Goal: Task Accomplishment & Management: Use online tool/utility

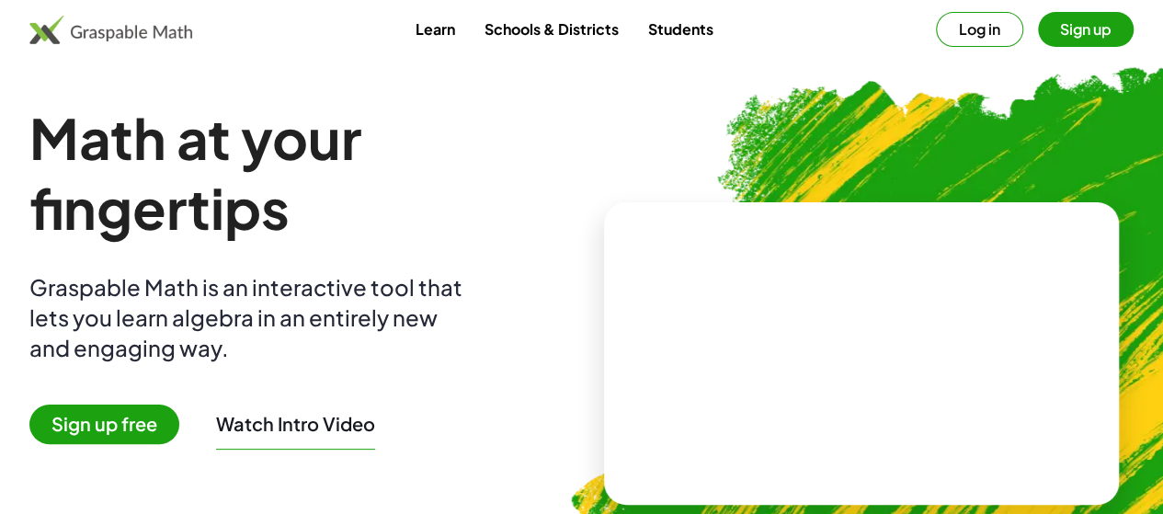
click at [146, 427] on span "Sign up free" at bounding box center [104, 425] width 150 height 40
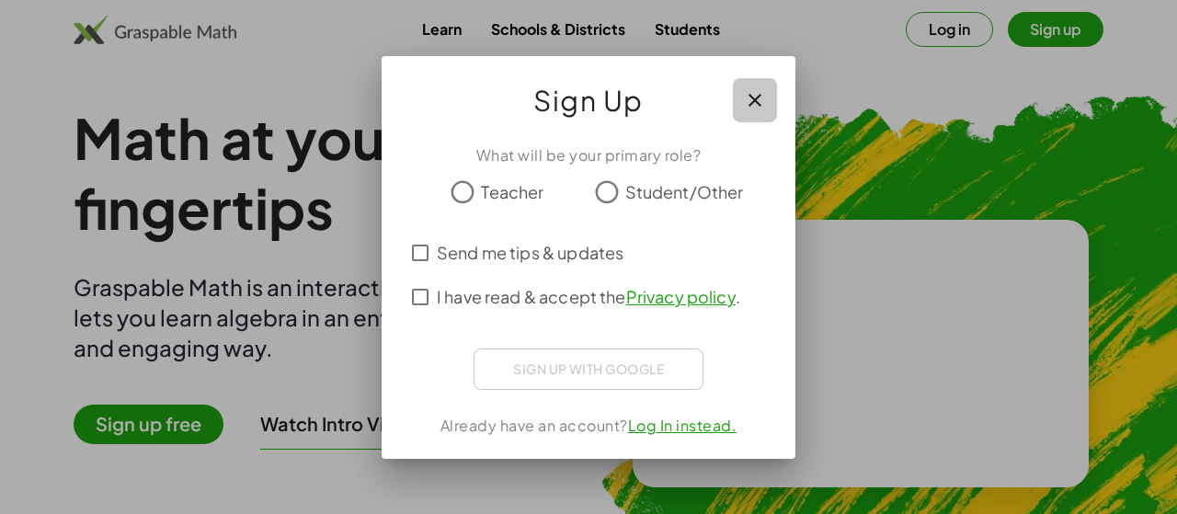
click at [750, 93] on icon "button" at bounding box center [755, 100] width 22 height 22
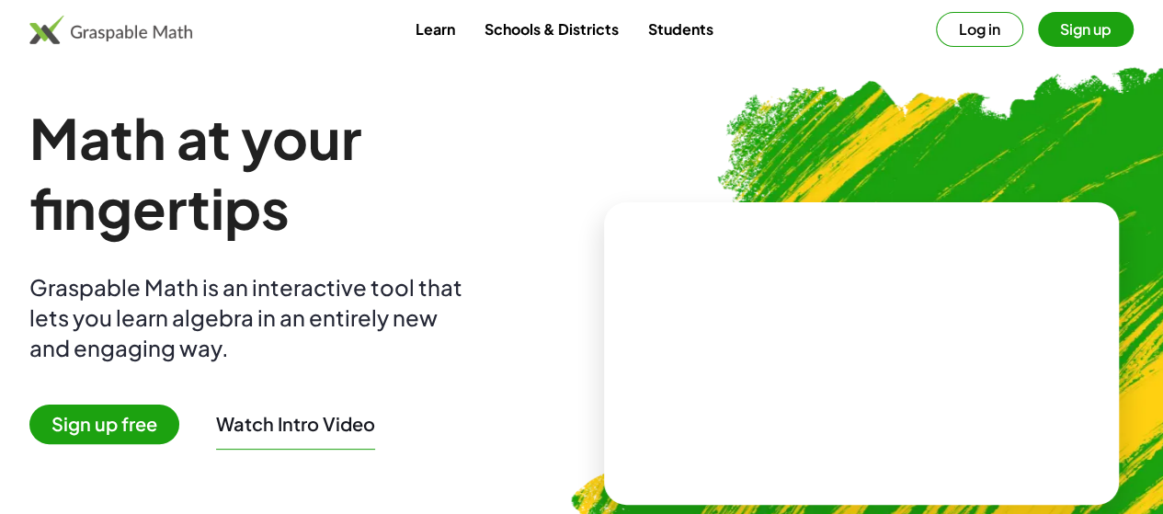
click at [974, 34] on button "Log in" at bounding box center [979, 29] width 87 height 35
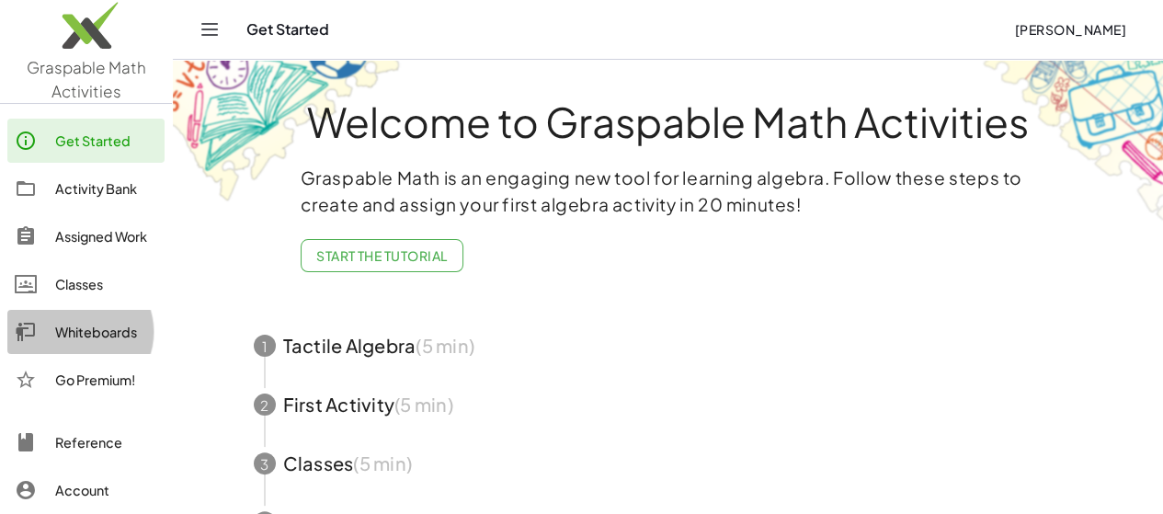
click at [96, 337] on div "Whiteboards" at bounding box center [106, 332] width 102 height 22
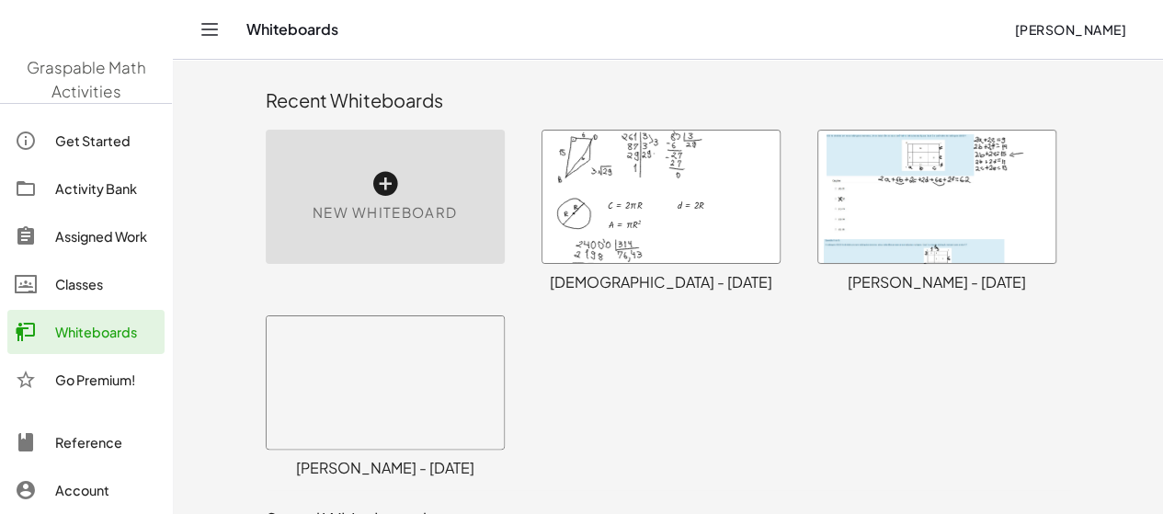
click at [86, 322] on div "Whiteboards" at bounding box center [106, 332] width 102 height 22
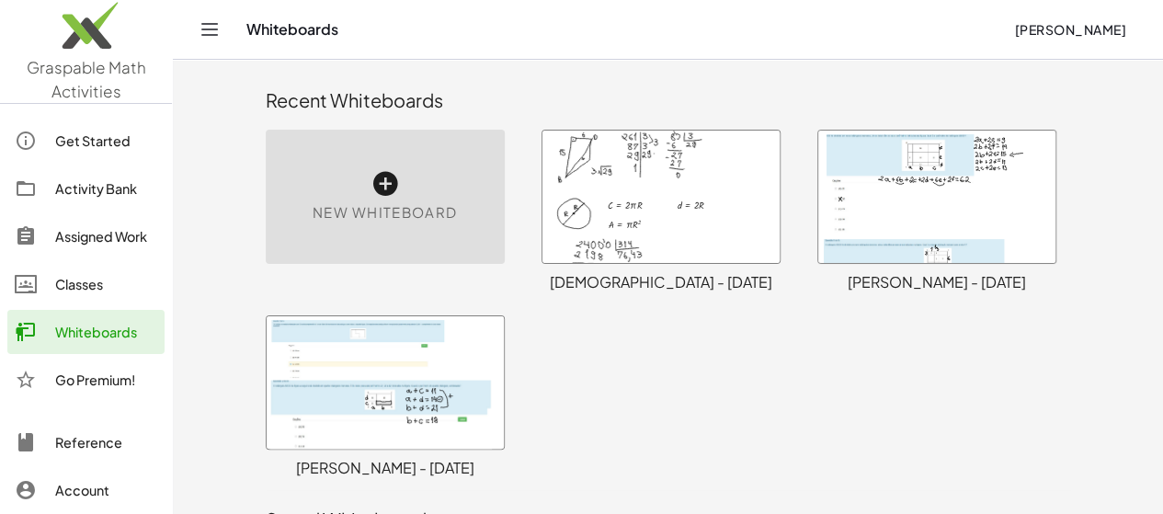
click at [272, 141] on div "New Whiteboard" at bounding box center [385, 197] width 239 height 134
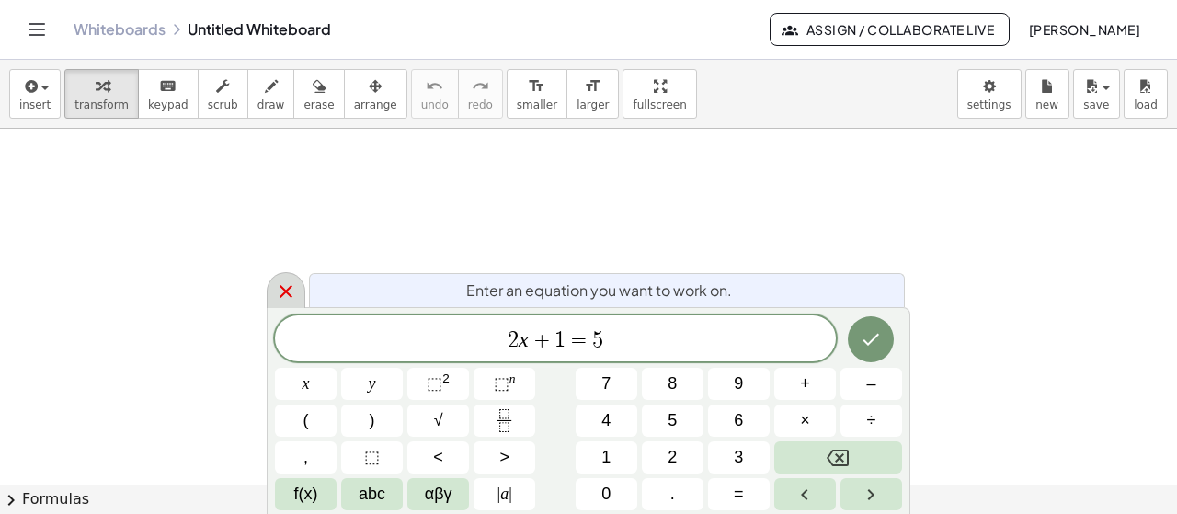
click at [291, 290] on icon at bounding box center [286, 291] width 22 height 22
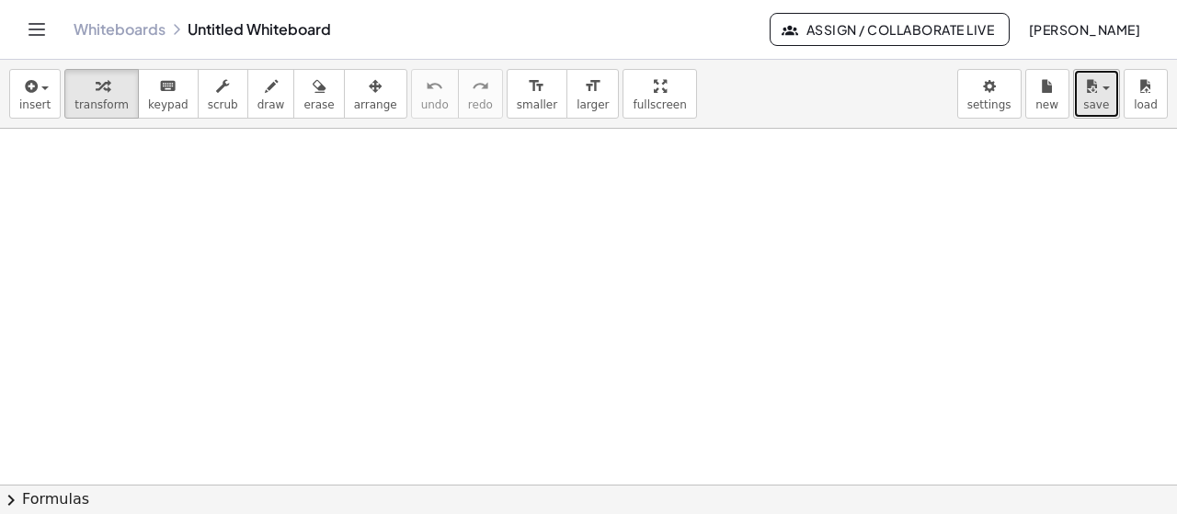
click at [1098, 100] on span "save" at bounding box center [1096, 104] width 26 height 13
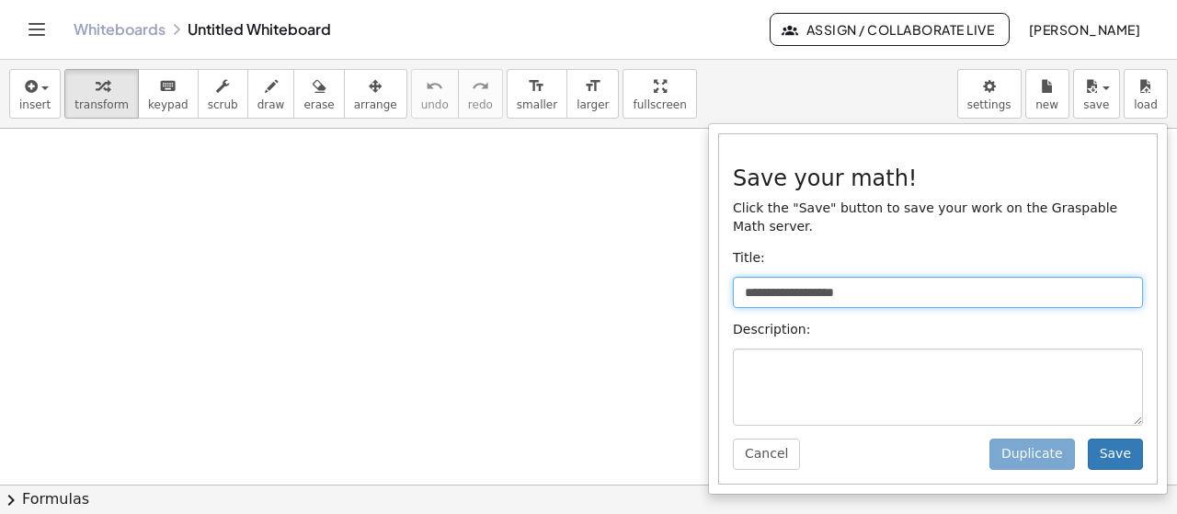
click at [905, 277] on input "**********" at bounding box center [938, 292] width 410 height 31
type input "*"
type input "**********"
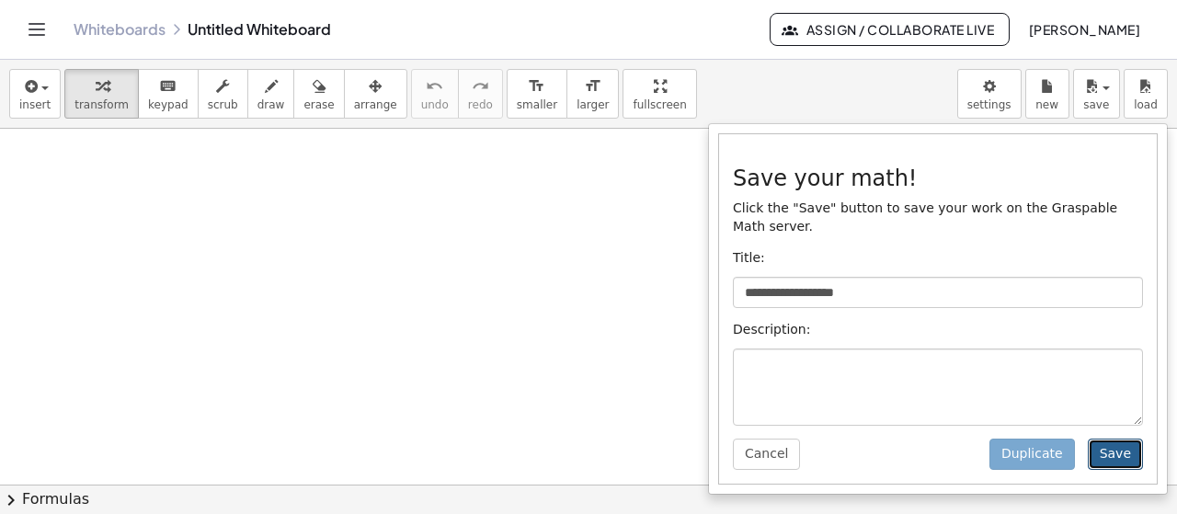
click at [1115, 439] on button "Save" at bounding box center [1115, 454] width 55 height 31
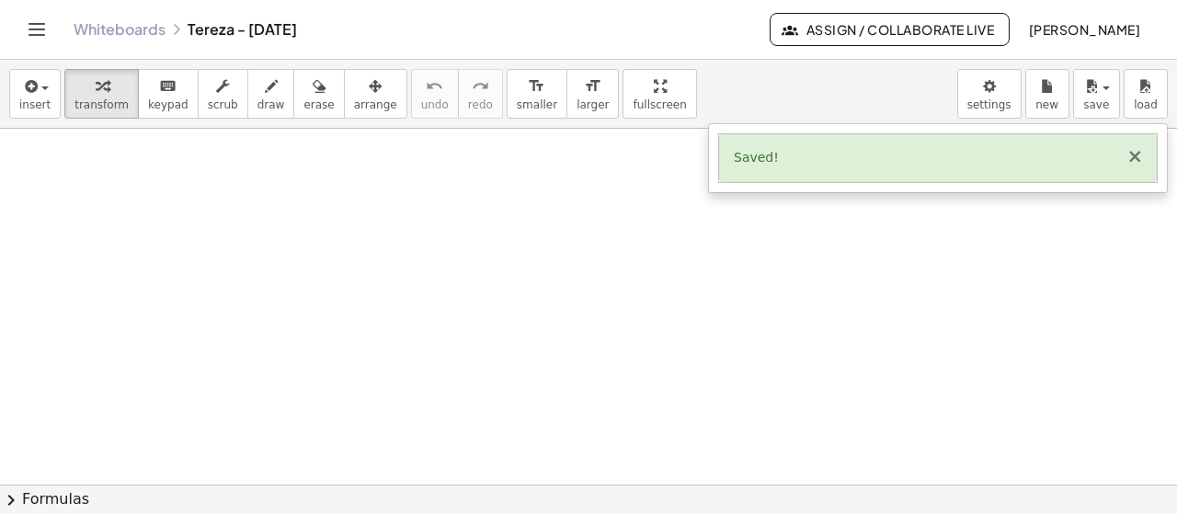
click at [1131, 155] on button "×" at bounding box center [1134, 156] width 17 height 19
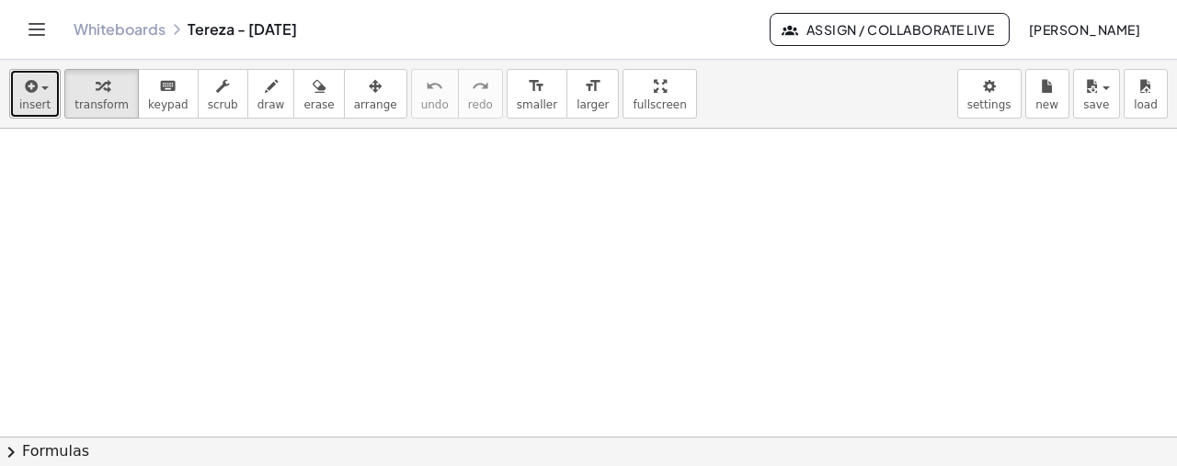
click at [44, 82] on div "button" at bounding box center [34, 85] width 31 height 22
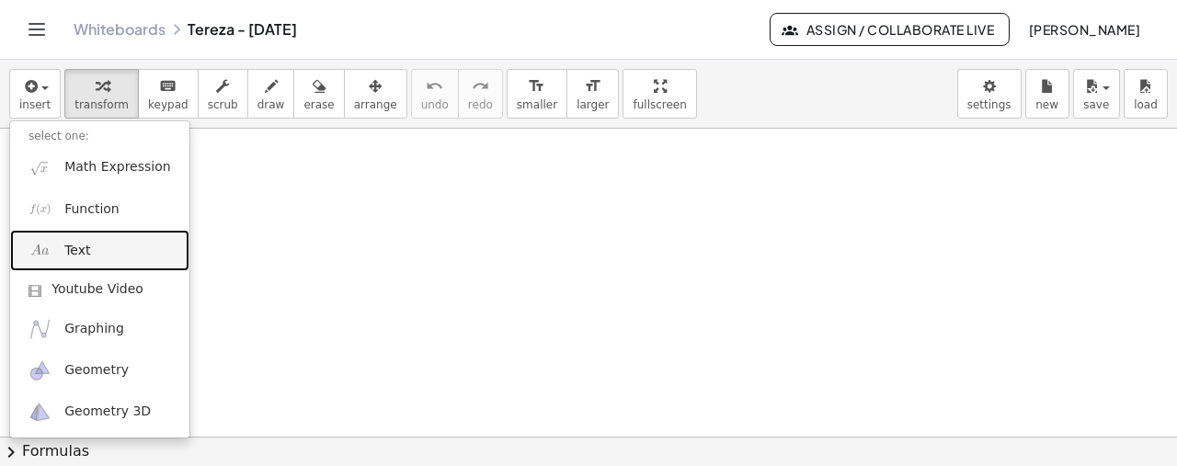
click at [97, 243] on link "Text" at bounding box center [99, 250] width 179 height 41
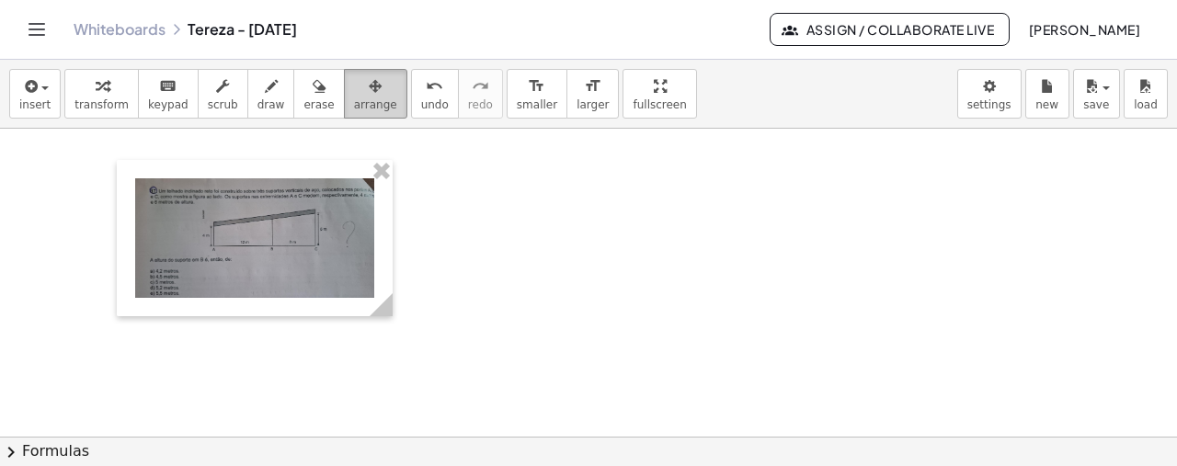
click at [354, 82] on div "button" at bounding box center [375, 85] width 43 height 22
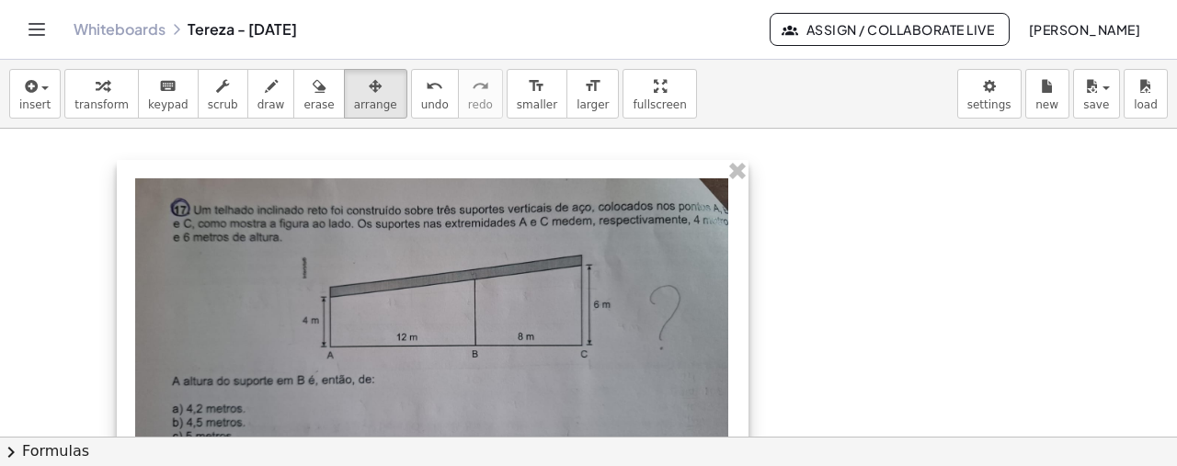
drag, startPoint x: 385, startPoint y: 310, endPoint x: 743, endPoint y: 308, distance: 357.6
click at [743, 308] on div "- +" at bounding box center [433, 328] width 632 height 336
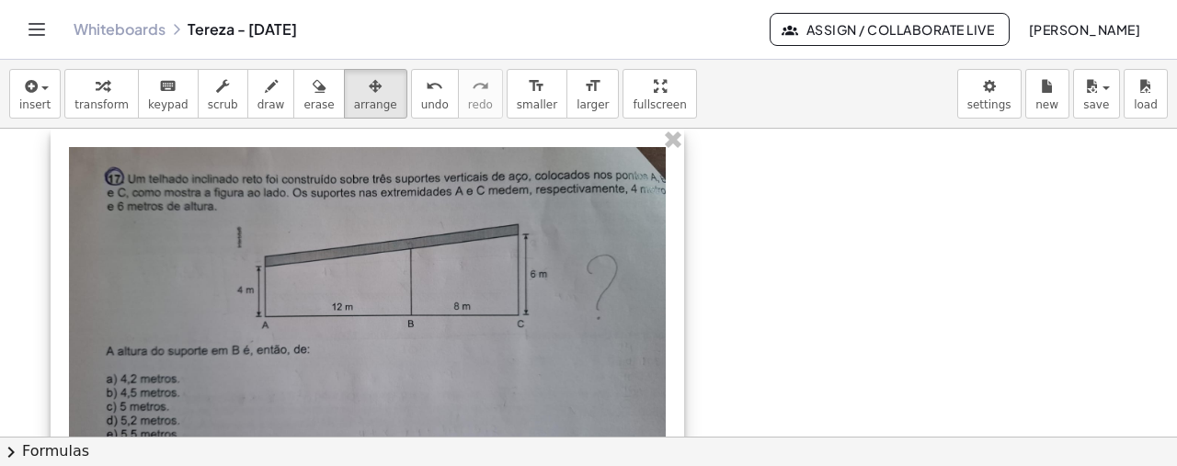
drag, startPoint x: 384, startPoint y: 319, endPoint x: 316, endPoint y: 248, distance: 98.2
click at [316, 248] on div at bounding box center [367, 297] width 633 height 336
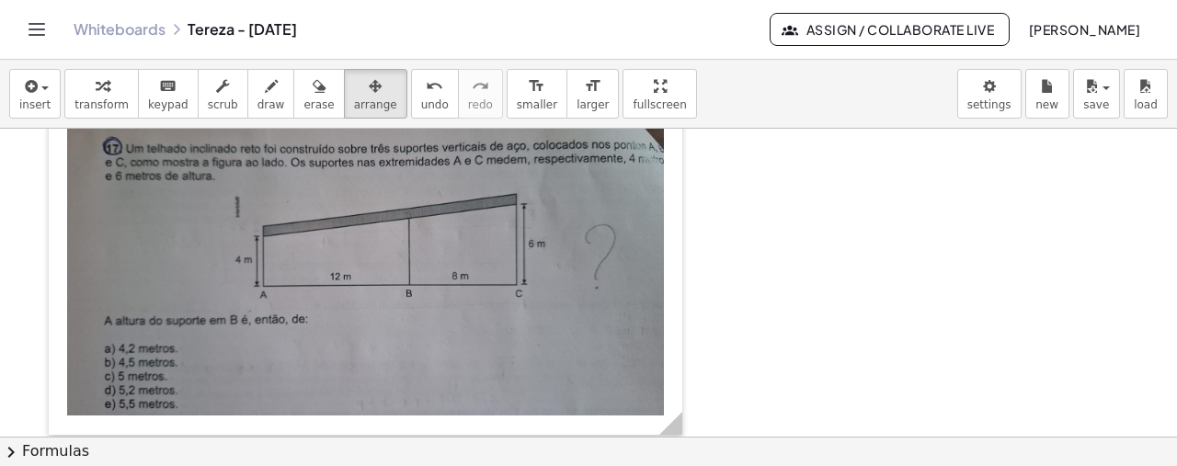
scroll to position [17, 0]
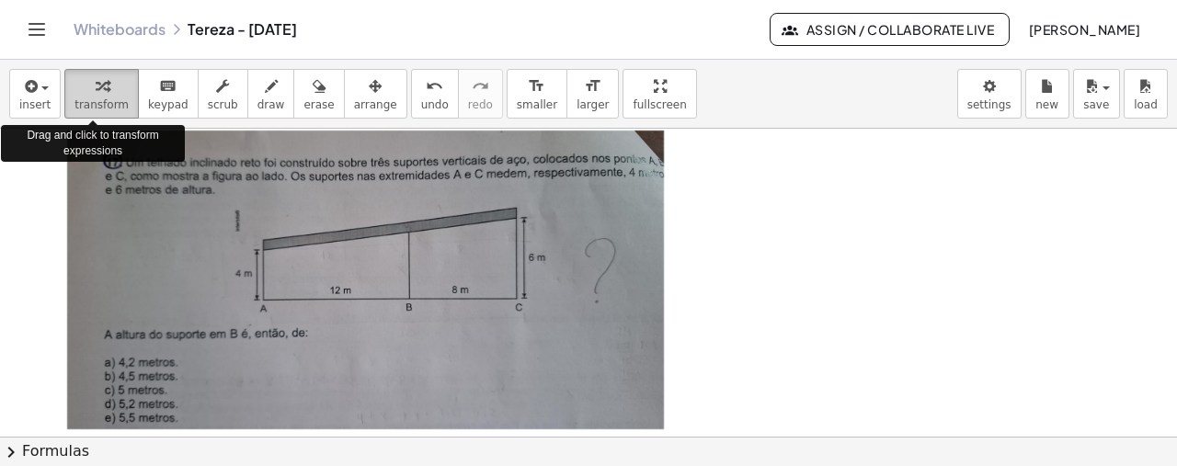
click at [96, 93] on icon "button" at bounding box center [102, 86] width 13 height 22
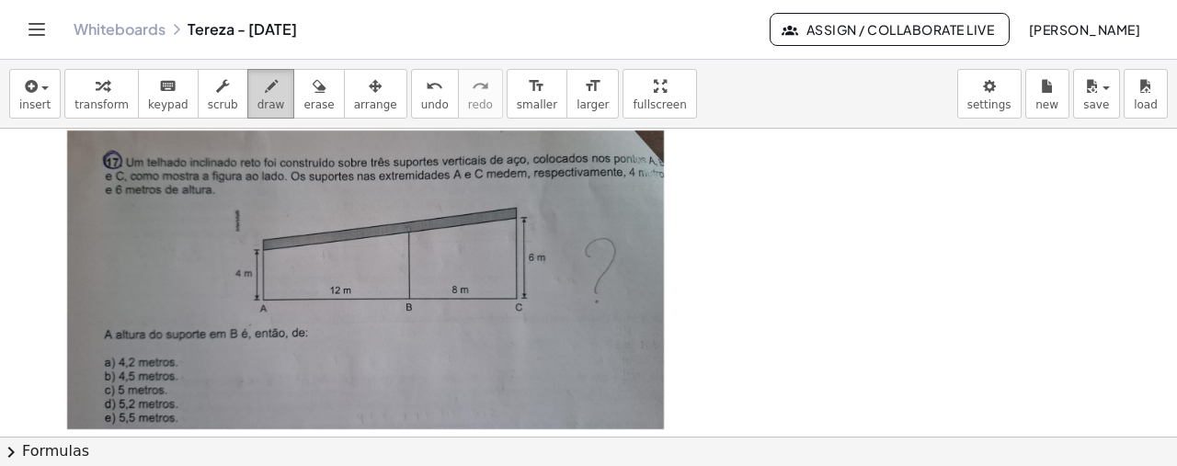
click at [257, 100] on span "draw" at bounding box center [271, 104] width 28 height 13
drag, startPoint x: 262, startPoint y: 248, endPoint x: 520, endPoint y: 238, distance: 258.5
click at [520, 238] on div at bounding box center [588, 420] width 1177 height 617
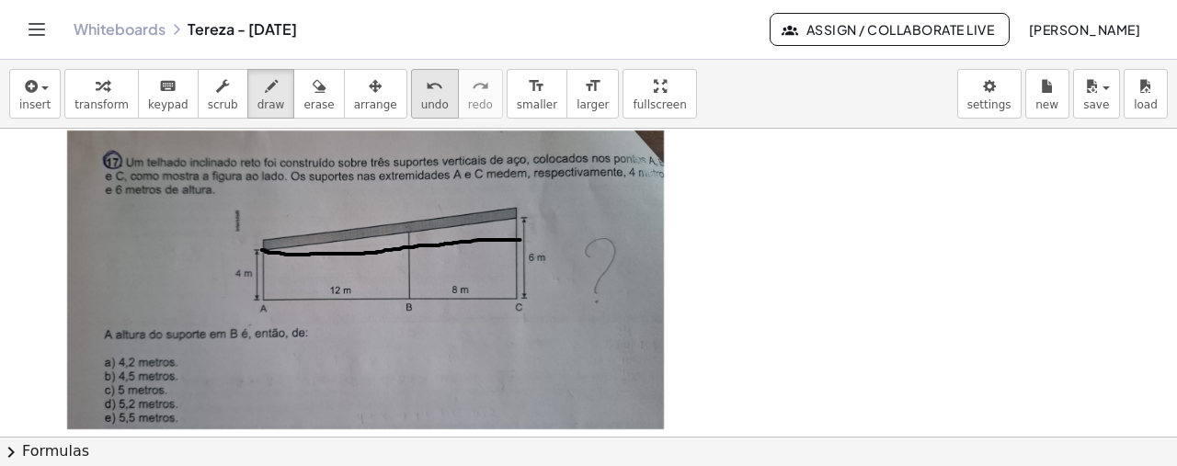
click at [411, 98] on button "undo undo" at bounding box center [435, 94] width 48 height 50
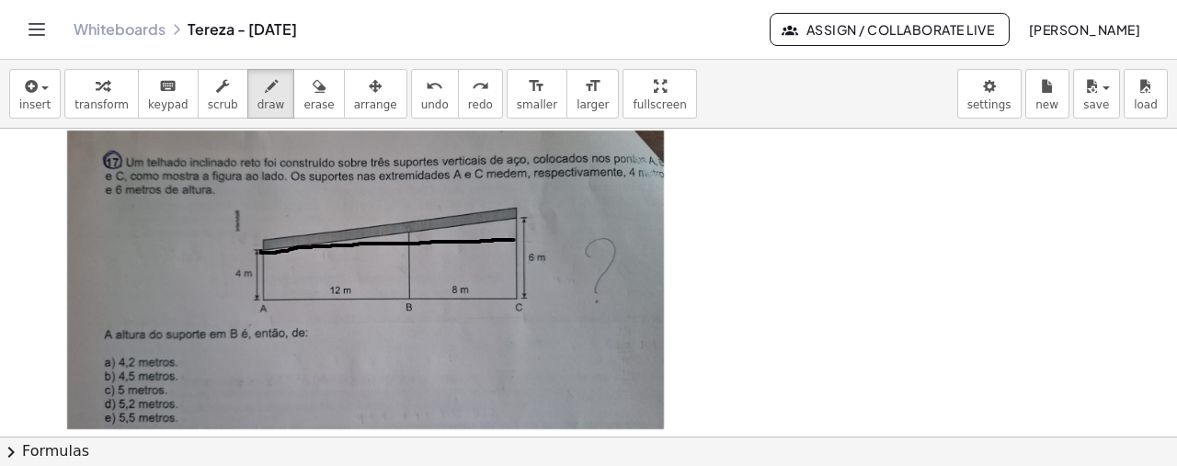
drag, startPoint x: 514, startPoint y: 238, endPoint x: 261, endPoint y: 249, distance: 253.1
click at [261, 249] on div at bounding box center [588, 420] width 1177 height 617
drag, startPoint x: 519, startPoint y: 220, endPoint x: 530, endPoint y: 231, distance: 15.6
click at [530, 231] on div at bounding box center [588, 420] width 1177 height 617
drag, startPoint x: 409, startPoint y: 231, endPoint x: 411, endPoint y: 242, distance: 11.2
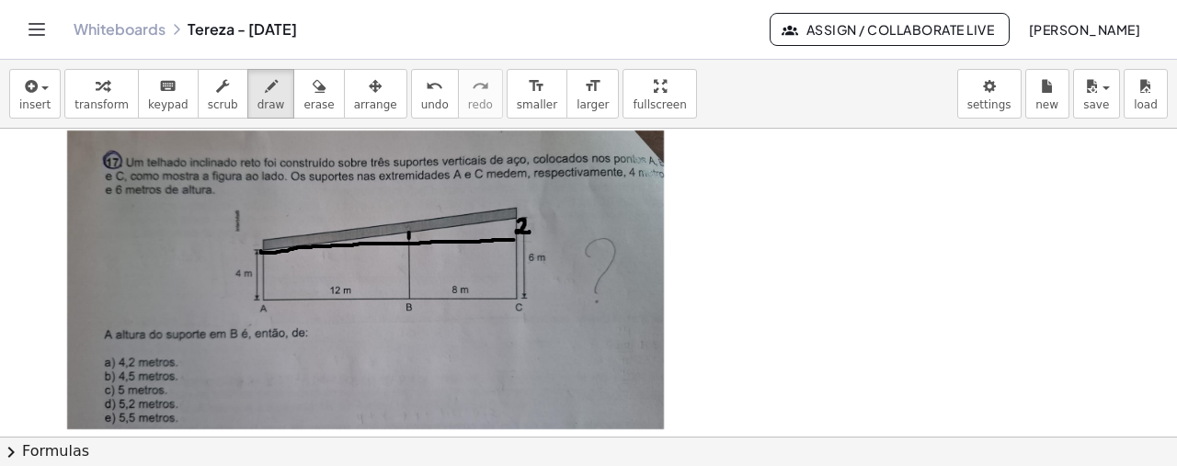
click at [411, 242] on div at bounding box center [588, 420] width 1177 height 617
click at [420, 236] on div at bounding box center [588, 420] width 1177 height 617
click at [416, 237] on div at bounding box center [588, 420] width 1177 height 617
click at [336, 260] on div at bounding box center [588, 420] width 1177 height 617
drag, startPoint x: 347, startPoint y: 249, endPoint x: 352, endPoint y: 264, distance: 15.7
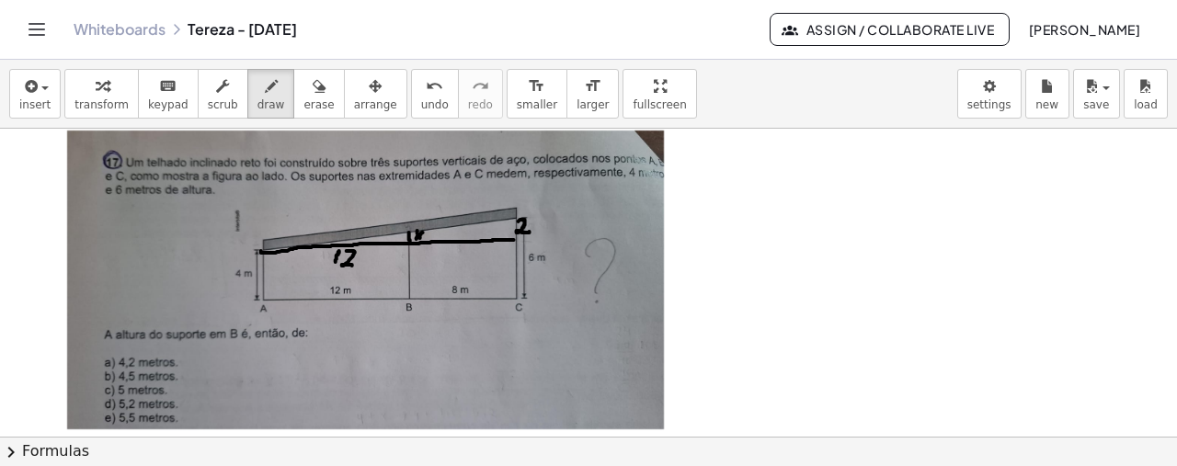
click at [352, 264] on div at bounding box center [588, 420] width 1177 height 617
drag, startPoint x: 515, startPoint y: 218, endPoint x: 516, endPoint y: 235, distance: 17.5
click at [516, 235] on div at bounding box center [588, 420] width 1177 height 617
drag, startPoint x: 259, startPoint y: 262, endPoint x: 518, endPoint y: 269, distance: 258.4
click at [518, 269] on div at bounding box center [588, 420] width 1177 height 617
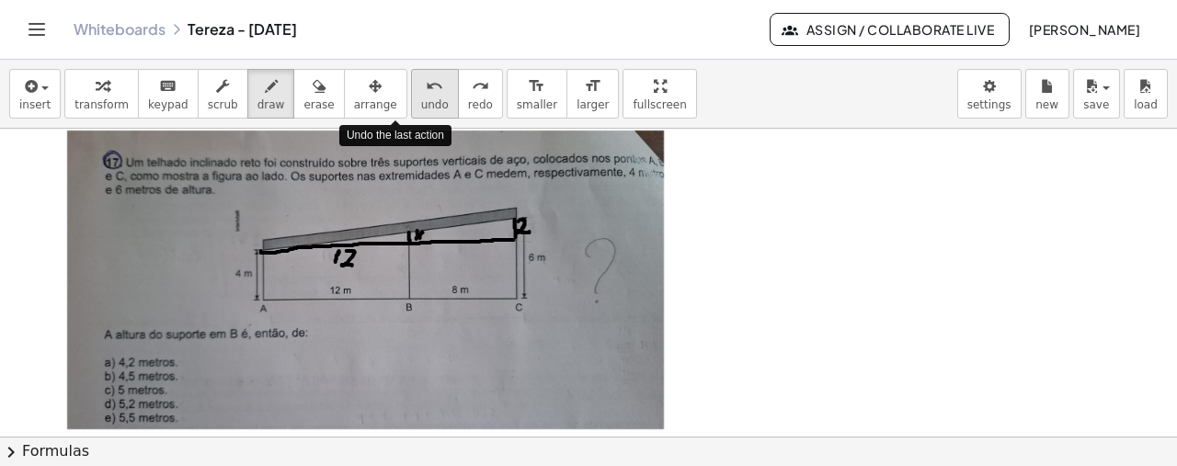
click at [421, 98] on span "undo" at bounding box center [435, 104] width 28 height 13
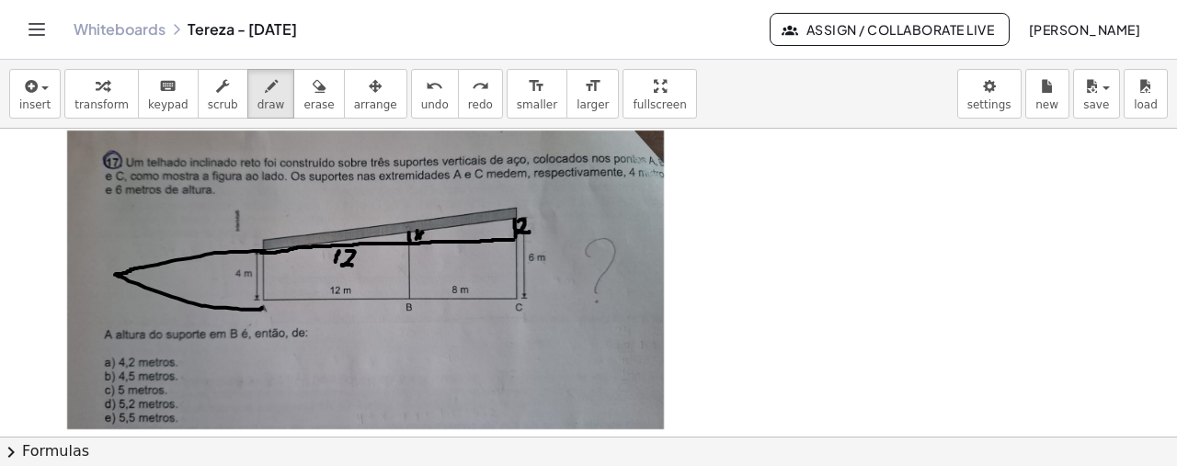
drag, startPoint x: 265, startPoint y: 249, endPoint x: 262, endPoint y: 306, distance: 57.1
click at [262, 306] on div at bounding box center [588, 420] width 1177 height 617
click at [426, 92] on icon "undo" at bounding box center [434, 86] width 17 height 22
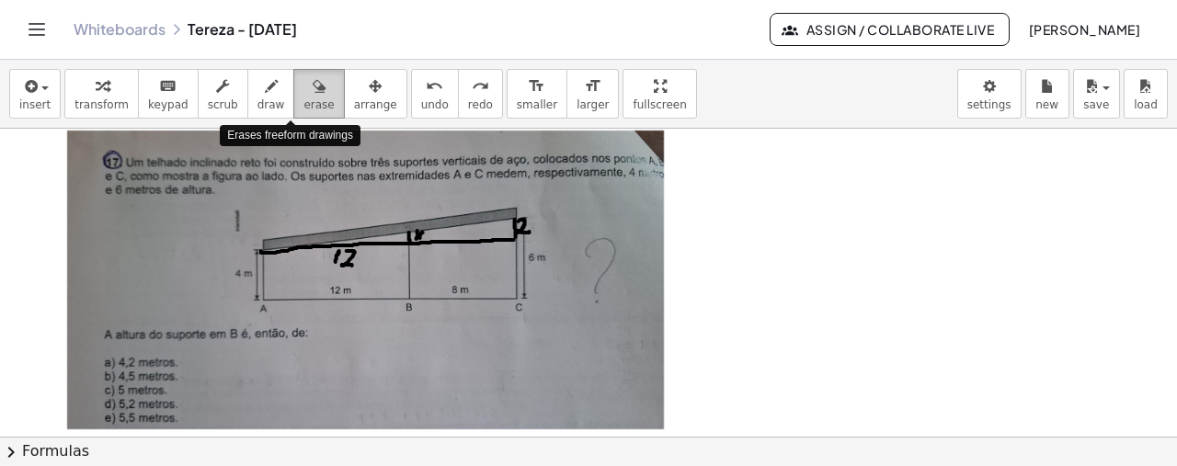
click at [303, 93] on div "button" at bounding box center [318, 85] width 30 height 22
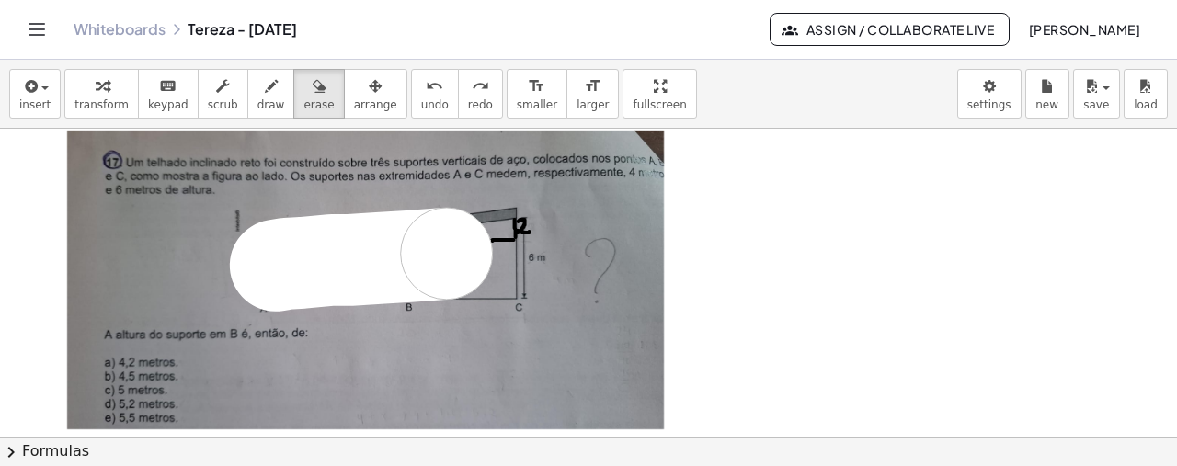
drag, startPoint x: 276, startPoint y: 264, endPoint x: 544, endPoint y: 241, distance: 269.4
click at [544, 241] on div at bounding box center [588, 420] width 1177 height 617
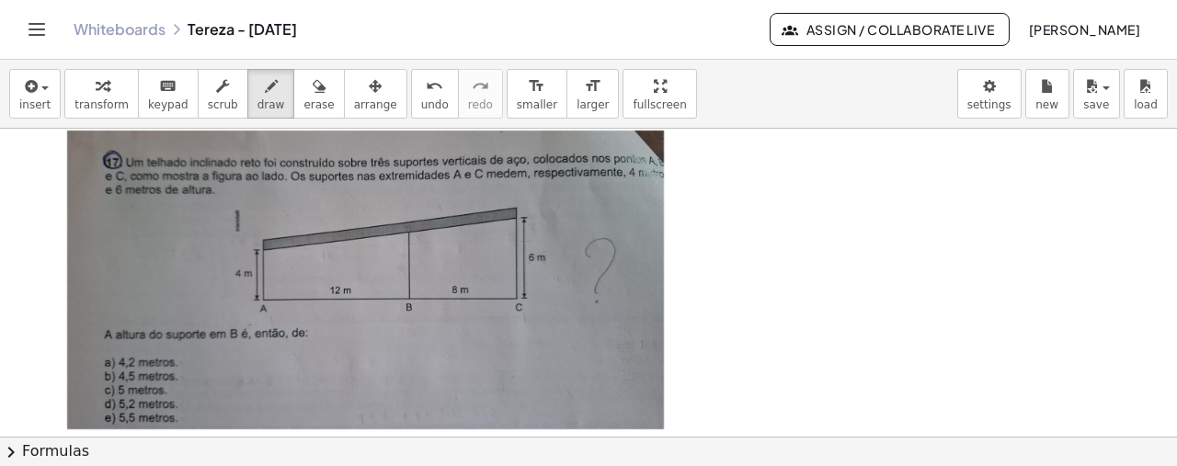
drag, startPoint x: 246, startPoint y: 93, endPoint x: 264, endPoint y: 237, distance: 145.4
click at [264, 237] on div "insert select one: Math Expression Function Text Youtube Video Graphing Geometr…" at bounding box center [588, 263] width 1177 height 406
drag, startPoint x: 264, startPoint y: 237, endPoint x: 517, endPoint y: 200, distance: 255.5
click at [517, 200] on div at bounding box center [588, 420] width 1177 height 617
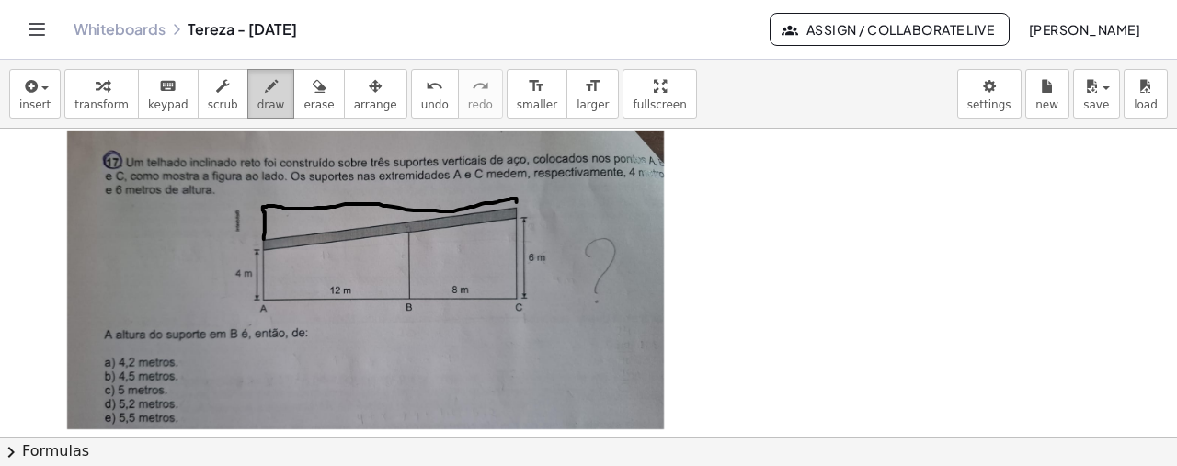
click at [260, 91] on button "draw" at bounding box center [271, 94] width 48 height 50
click at [313, 76] on icon "button" at bounding box center [319, 86] width 13 height 22
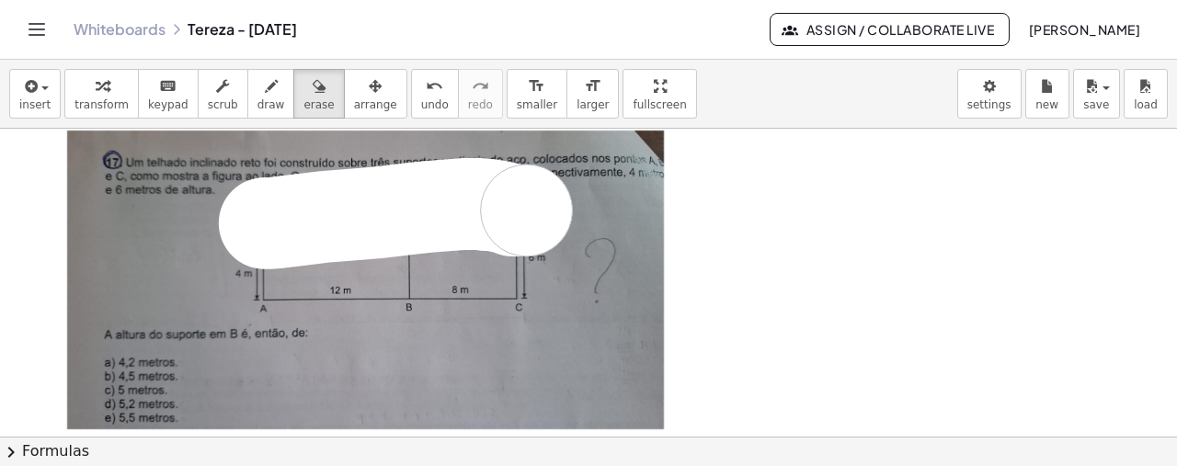
drag, startPoint x: 265, startPoint y: 222, endPoint x: 531, endPoint y: 209, distance: 266.9
click at [531, 209] on div at bounding box center [588, 420] width 1177 height 617
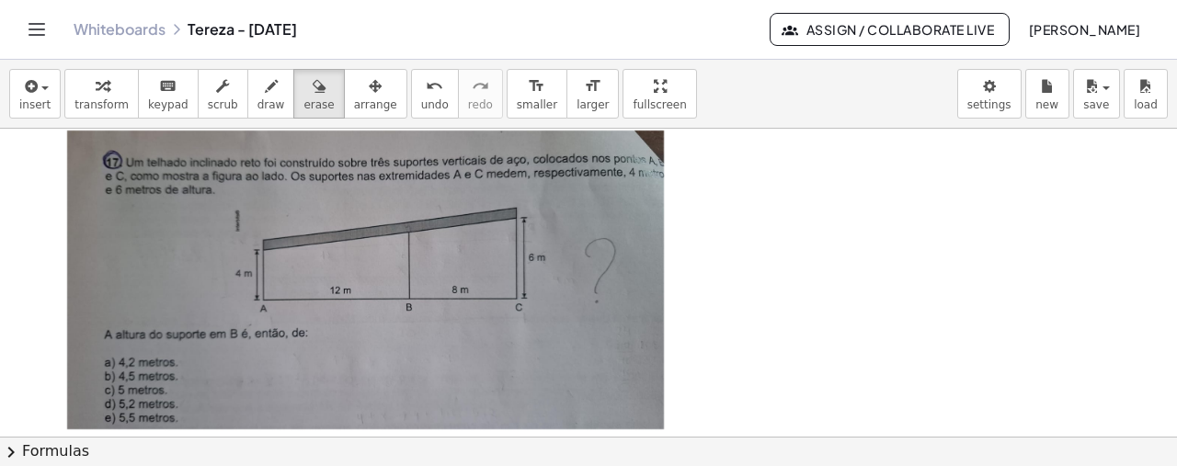
click at [257, 80] on div "button" at bounding box center [271, 85] width 28 height 22
drag, startPoint x: 262, startPoint y: 239, endPoint x: 263, endPoint y: 206, distance: 33.1
click at [263, 206] on div at bounding box center [588, 420] width 1177 height 617
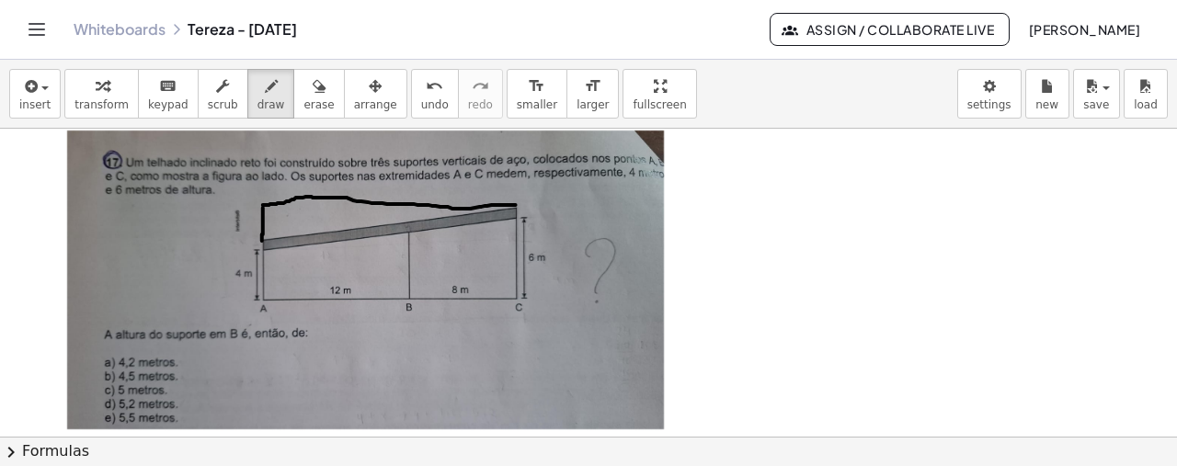
drag, startPoint x: 263, startPoint y: 203, endPoint x: 516, endPoint y: 203, distance: 252.8
click at [516, 203] on div at bounding box center [588, 420] width 1177 height 617
drag, startPoint x: 408, startPoint y: 202, endPoint x: 406, endPoint y: 227, distance: 24.9
click at [406, 227] on div at bounding box center [588, 420] width 1177 height 617
drag, startPoint x: 391, startPoint y: 213, endPoint x: 395, endPoint y: 223, distance: 11.1
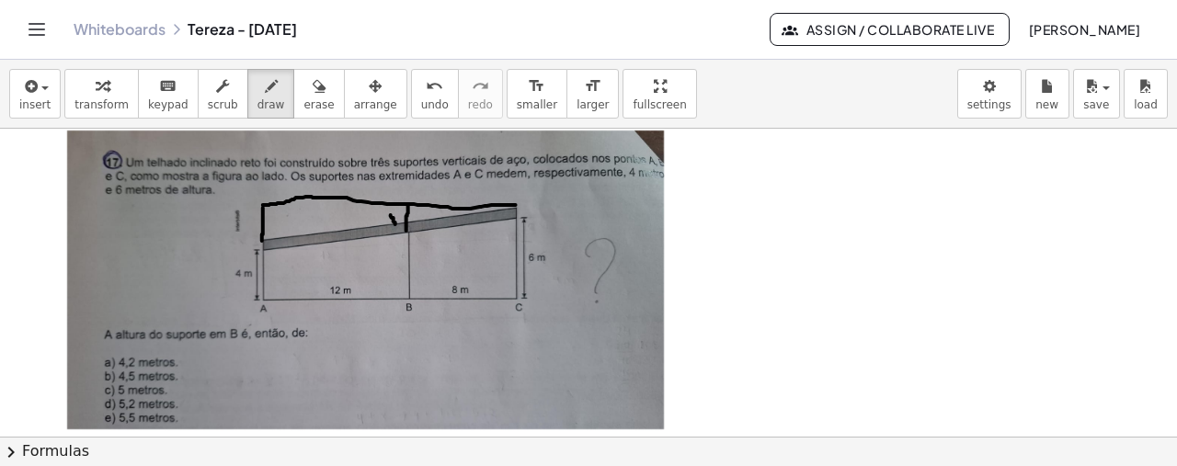
click at [395, 223] on div at bounding box center [588, 420] width 1177 height 617
drag, startPoint x: 398, startPoint y: 215, endPoint x: 388, endPoint y: 227, distance: 15.7
click at [388, 227] on div at bounding box center [588, 420] width 1177 height 617
drag, startPoint x: 249, startPoint y: 213, endPoint x: 256, endPoint y: 229, distance: 17.3
click at [256, 229] on div at bounding box center [588, 420] width 1177 height 617
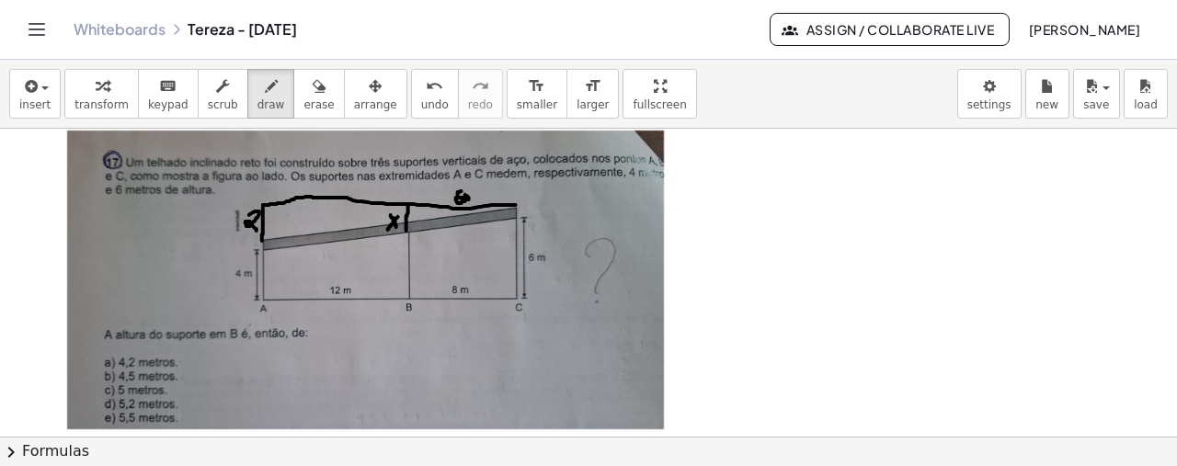
click at [462, 190] on div at bounding box center [588, 420] width 1177 height 617
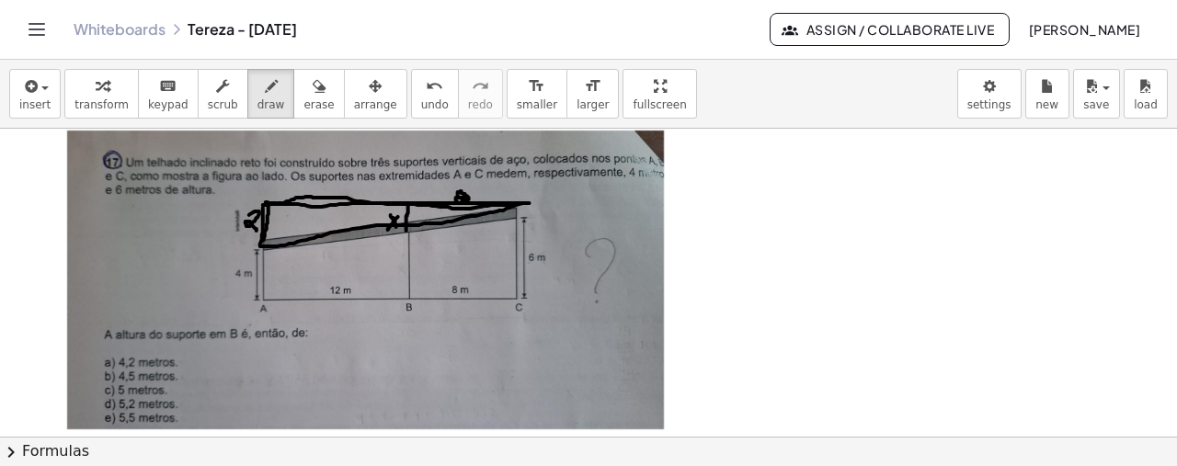
click at [263, 231] on div at bounding box center [588, 420] width 1177 height 617
drag, startPoint x: 262, startPoint y: 165, endPoint x: 265, endPoint y: 187, distance: 21.3
click at [265, 187] on div at bounding box center [588, 420] width 1177 height 617
drag, startPoint x: 265, startPoint y: 176, endPoint x: 528, endPoint y: 194, distance: 263.6
click at [528, 194] on div at bounding box center [588, 420] width 1177 height 617
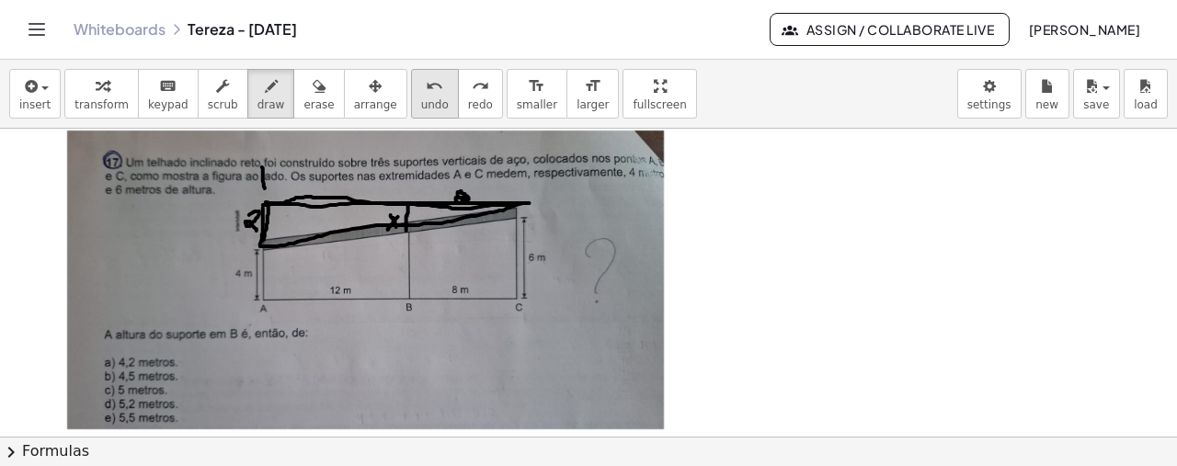
click at [421, 102] on span "undo" at bounding box center [435, 104] width 28 height 13
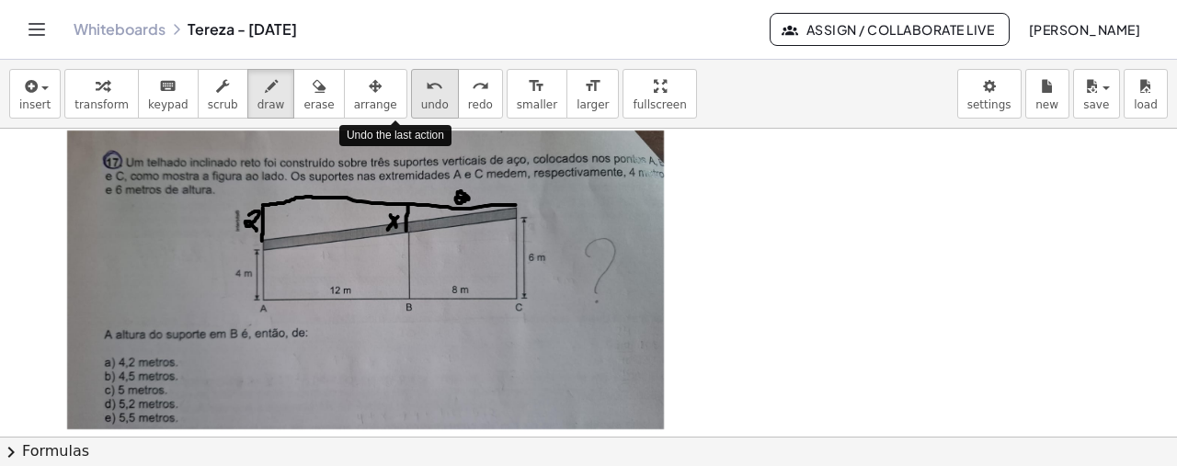
click at [421, 102] on span "undo" at bounding box center [435, 104] width 28 height 13
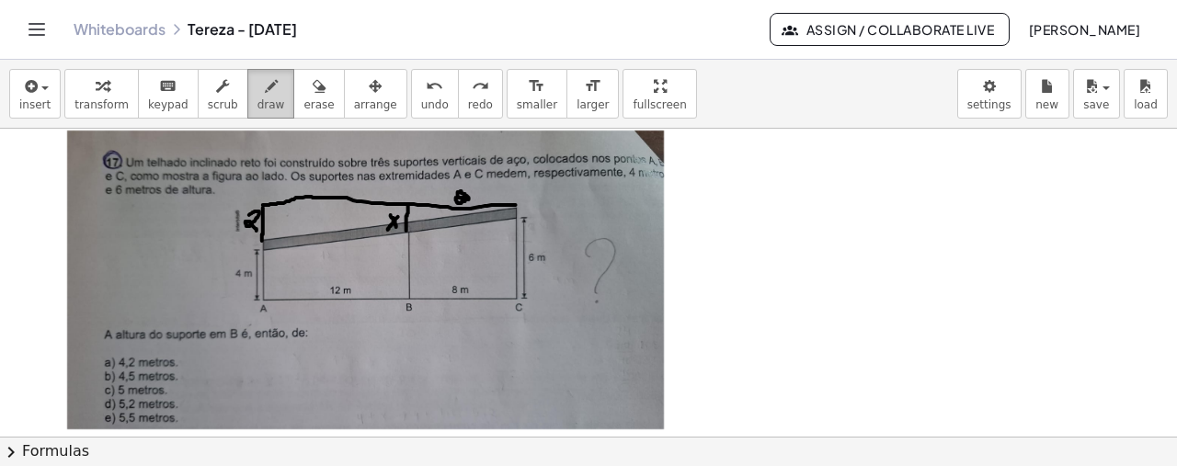
click at [257, 98] on span "draw" at bounding box center [271, 104] width 28 height 13
click at [257, 87] on div "button" at bounding box center [271, 85] width 28 height 22
drag, startPoint x: 410, startPoint y: 202, endPoint x: 406, endPoint y: 229, distance: 26.9
click at [406, 229] on div at bounding box center [588, 420] width 1177 height 617
drag, startPoint x: 403, startPoint y: 233, endPoint x: 419, endPoint y: 234, distance: 16.6
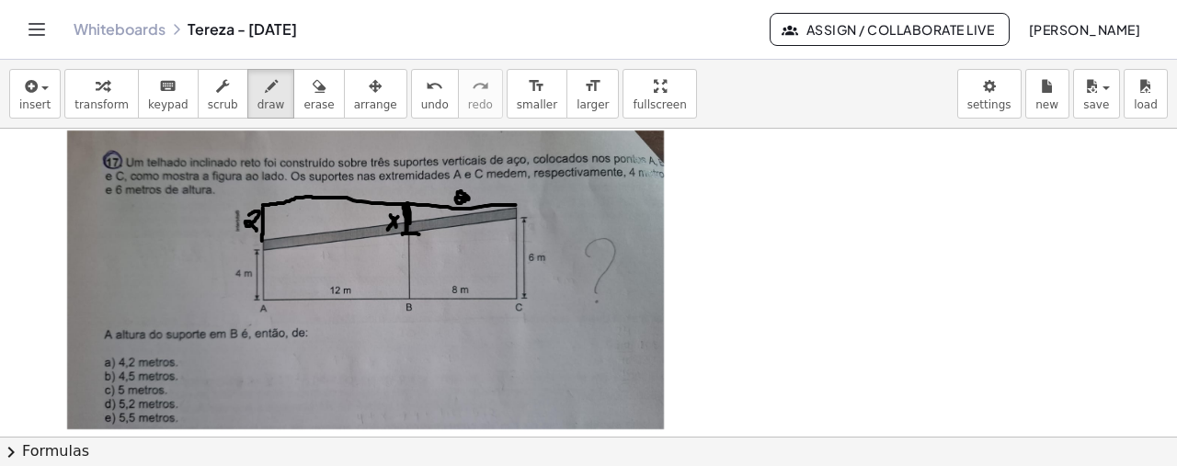
click at [419, 234] on div at bounding box center [588, 420] width 1177 height 617
drag, startPoint x: 410, startPoint y: 233, endPoint x: 419, endPoint y: 302, distance: 69.6
click at [419, 302] on div at bounding box center [588, 420] width 1177 height 617
drag, startPoint x: 516, startPoint y: 205, endPoint x: 517, endPoint y: 295, distance: 90.1
click at [517, 295] on div at bounding box center [588, 420] width 1177 height 617
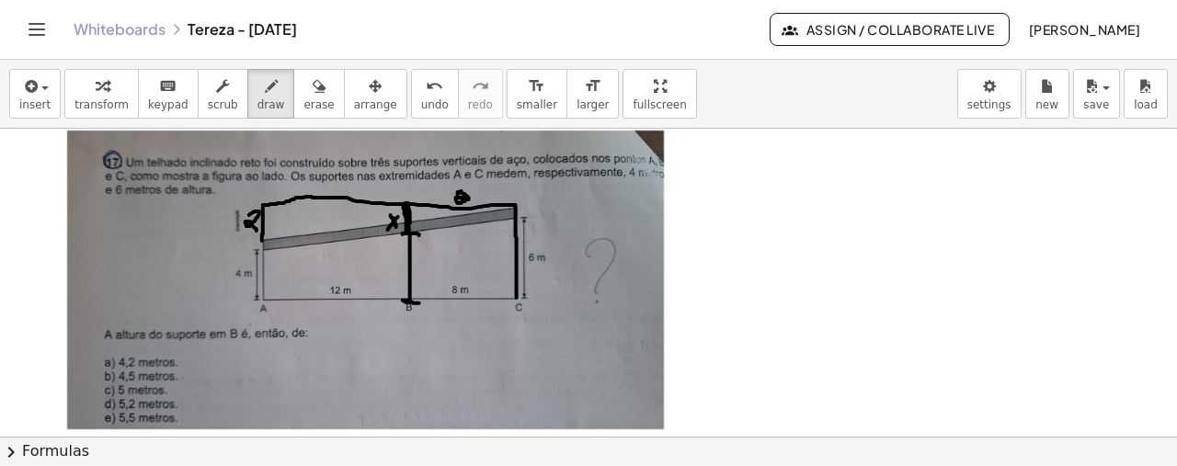
drag, startPoint x: 405, startPoint y: 201, endPoint x: 408, endPoint y: 223, distance: 22.2
click at [408, 223] on div at bounding box center [588, 420] width 1177 height 617
drag, startPoint x: 422, startPoint y: 251, endPoint x: 415, endPoint y: 268, distance: 18.1
click at [415, 268] on div at bounding box center [588, 420] width 1177 height 617
click at [425, 271] on div at bounding box center [588, 420] width 1177 height 617
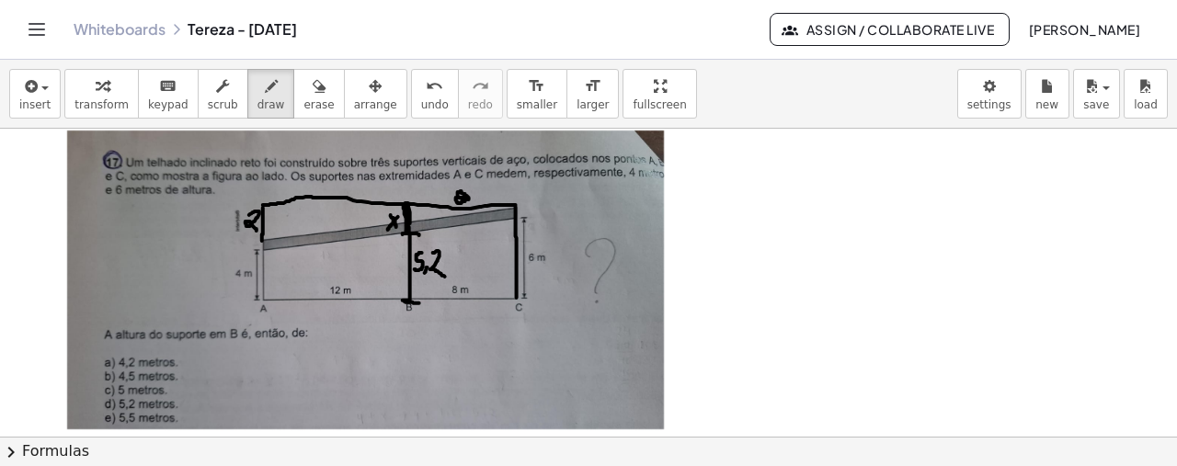
drag, startPoint x: 433, startPoint y: 251, endPoint x: 445, endPoint y: 275, distance: 26.7
click at [445, 275] on div at bounding box center [588, 420] width 1177 height 617
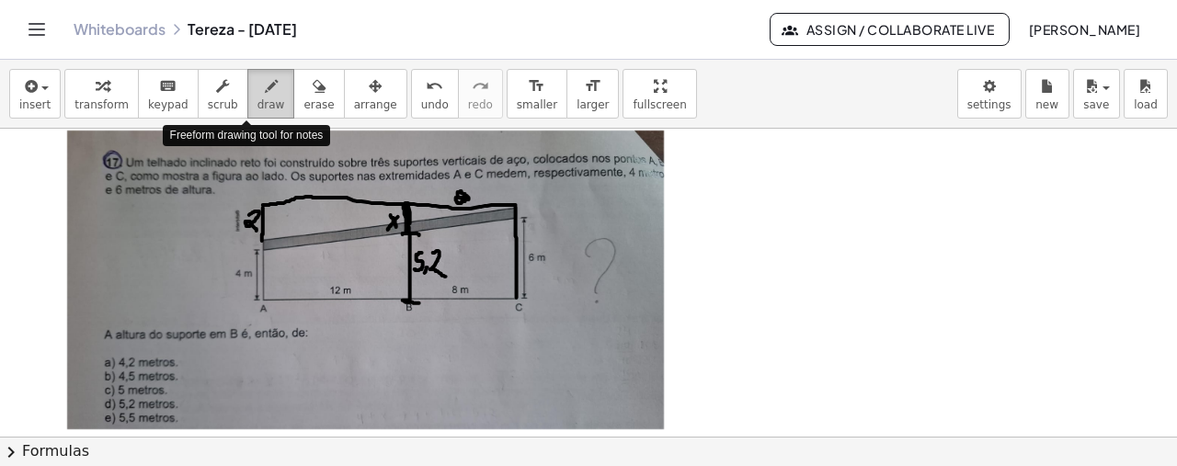
click at [265, 95] on icon "button" at bounding box center [271, 86] width 13 height 22
click at [265, 94] on icon "button" at bounding box center [271, 86] width 13 height 22
click at [265, 95] on icon "button" at bounding box center [271, 86] width 13 height 22
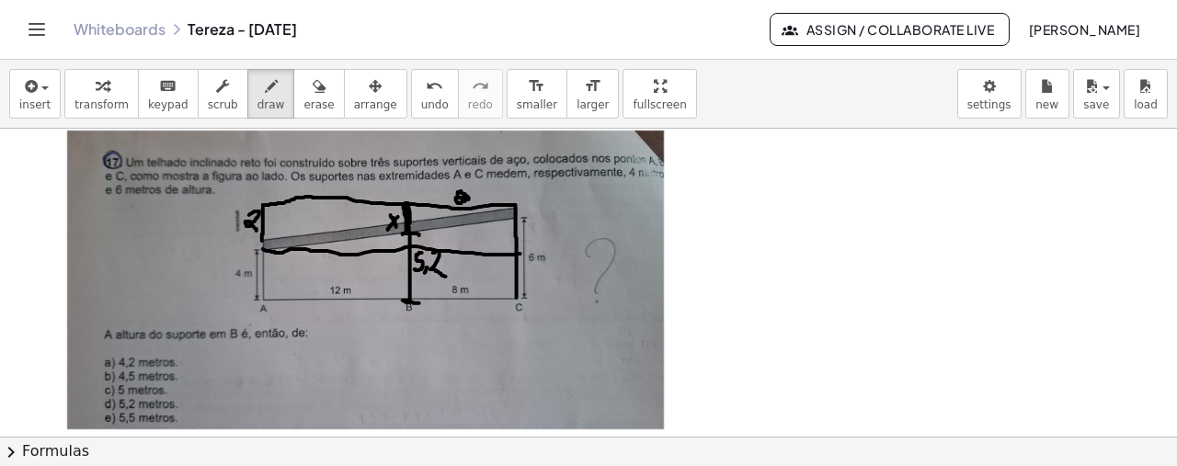
drag, startPoint x: 263, startPoint y: 247, endPoint x: 519, endPoint y: 252, distance: 256.5
click at [519, 252] on div at bounding box center [588, 420] width 1177 height 617
drag, startPoint x: 409, startPoint y: 232, endPoint x: 408, endPoint y: 244, distance: 12.0
click at [408, 244] on div at bounding box center [588, 420] width 1177 height 617
click at [414, 95] on button "undo undo" at bounding box center [435, 94] width 48 height 50
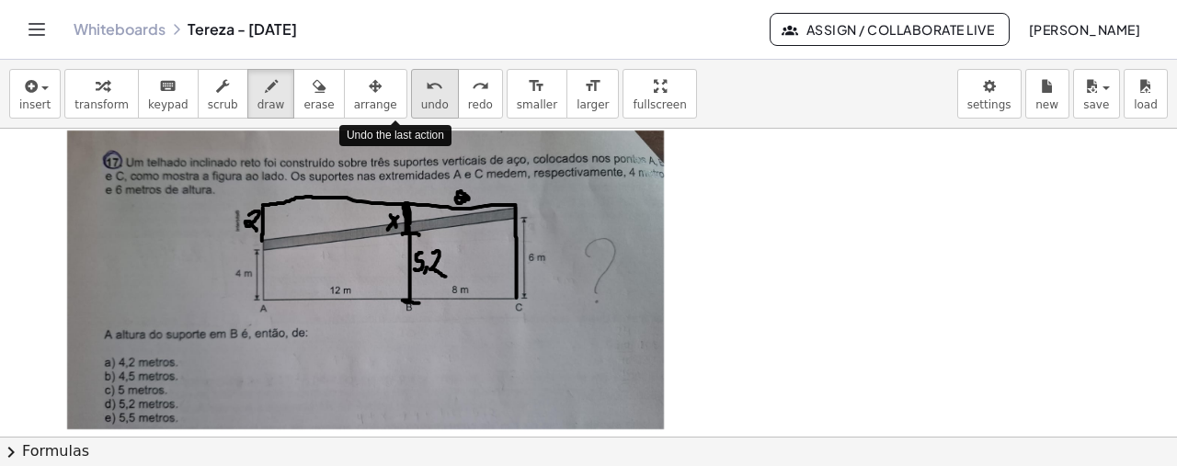
click at [414, 95] on button "undo undo" at bounding box center [435, 94] width 48 height 50
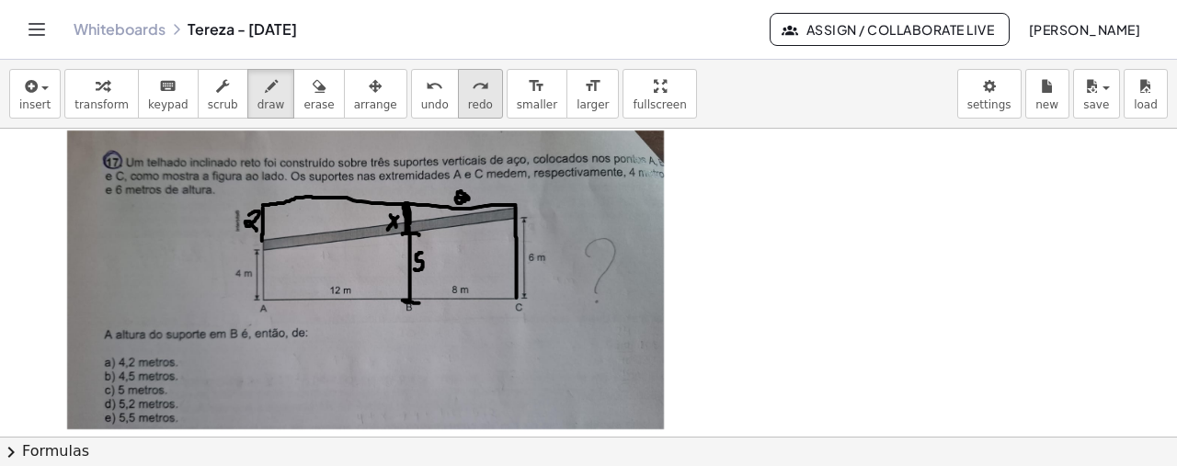
click at [468, 101] on span "redo" at bounding box center [480, 104] width 25 height 13
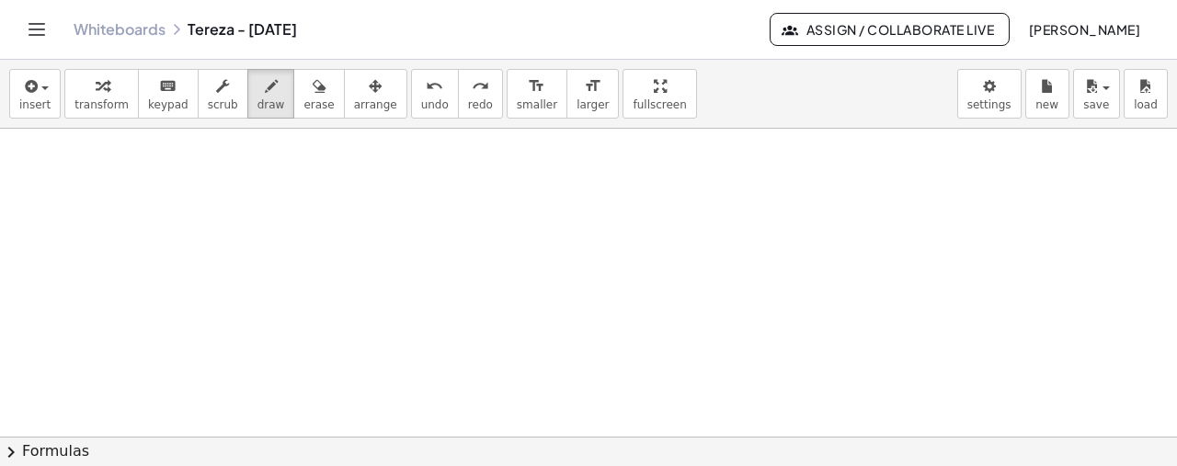
scroll to position [332, 0]
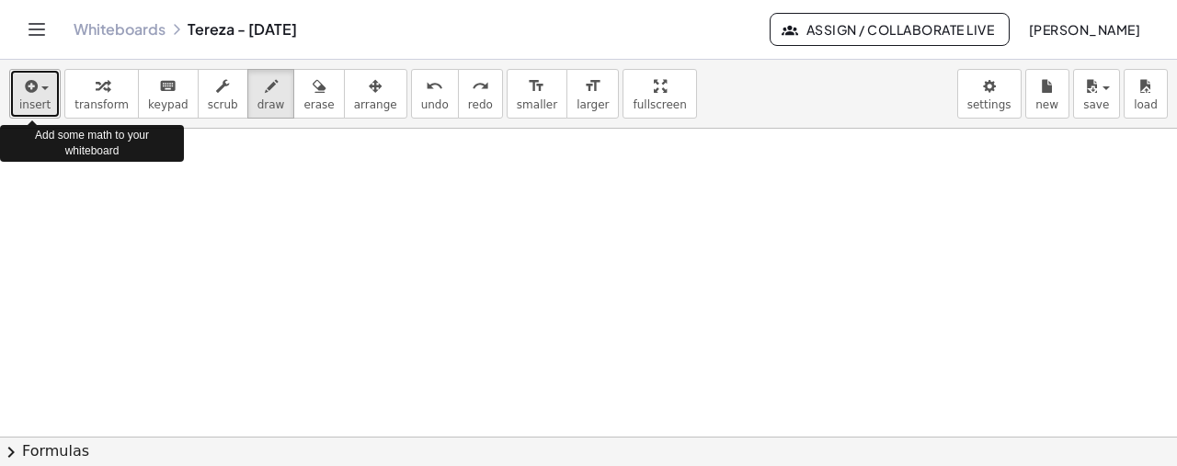
click at [37, 94] on div "button" at bounding box center [34, 85] width 31 height 22
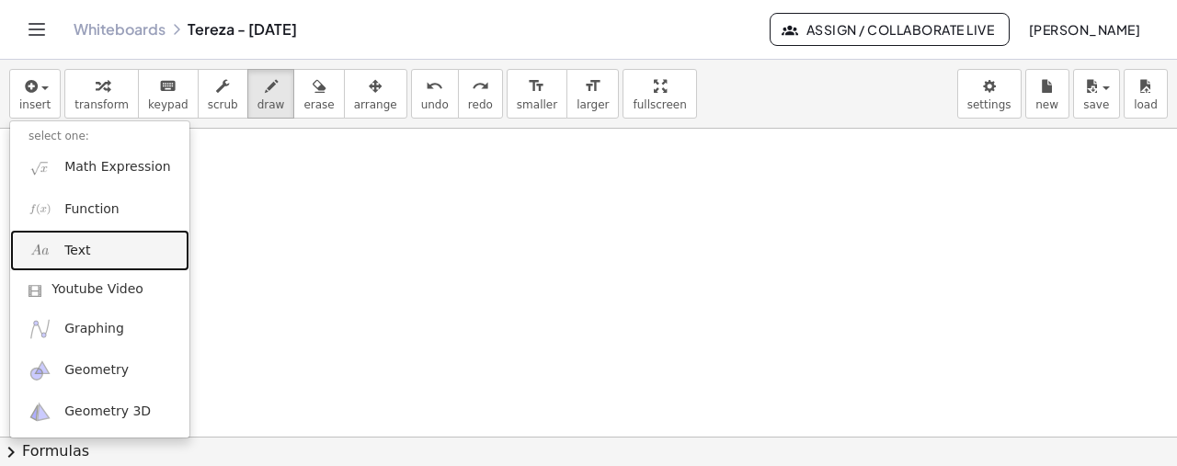
click at [95, 251] on link "Text" at bounding box center [99, 250] width 179 height 41
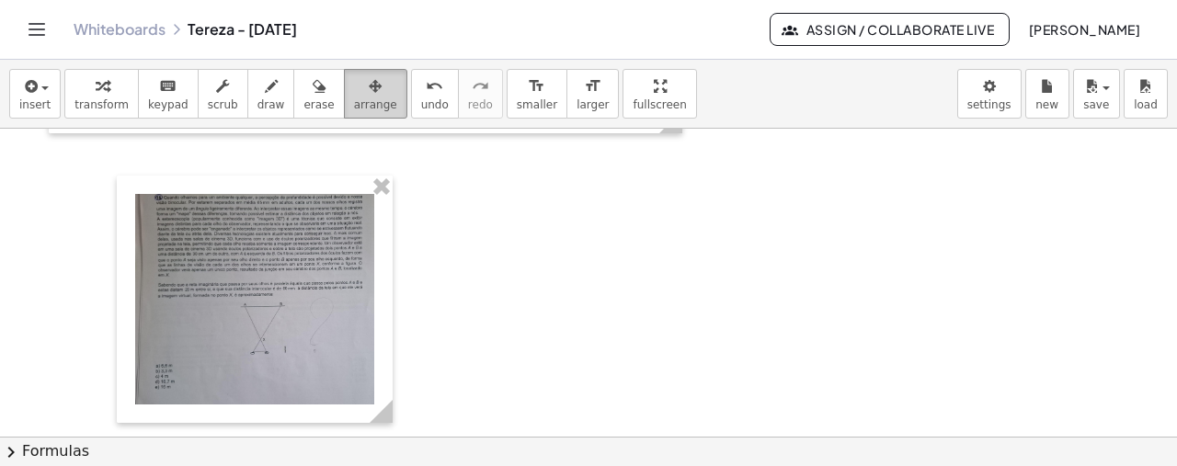
click at [357, 94] on div "button" at bounding box center [375, 85] width 43 height 22
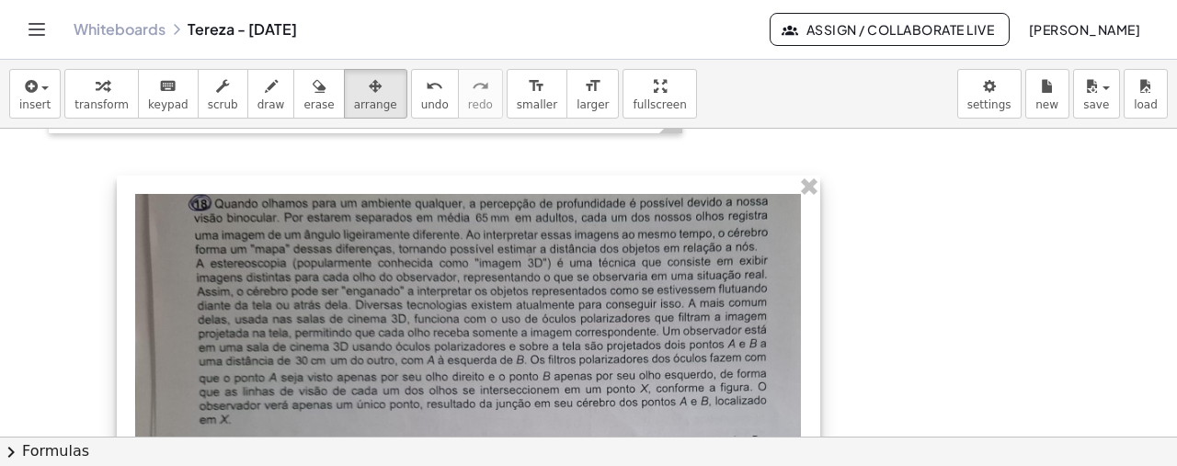
drag, startPoint x: 384, startPoint y: 412, endPoint x: 812, endPoint y: 469, distance: 431.3
click at [812, 466] on html "Graspable Math Activities Get Started Activity Bank Assigned Work Classes White…" at bounding box center [588, 233] width 1177 height 466
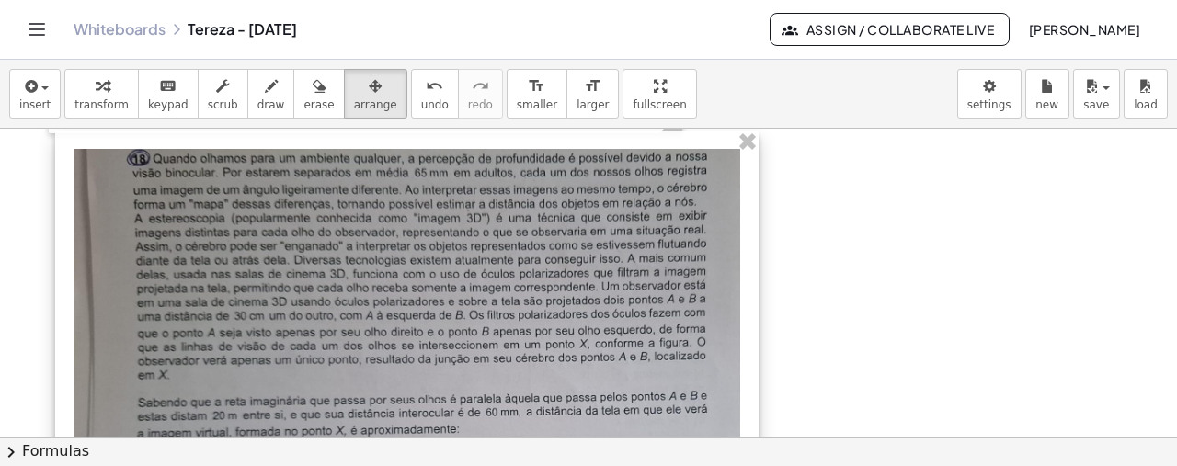
drag, startPoint x: 430, startPoint y: 312, endPoint x: 369, endPoint y: 267, distance: 76.3
click at [369, 267] on div at bounding box center [406, 443] width 703 height 624
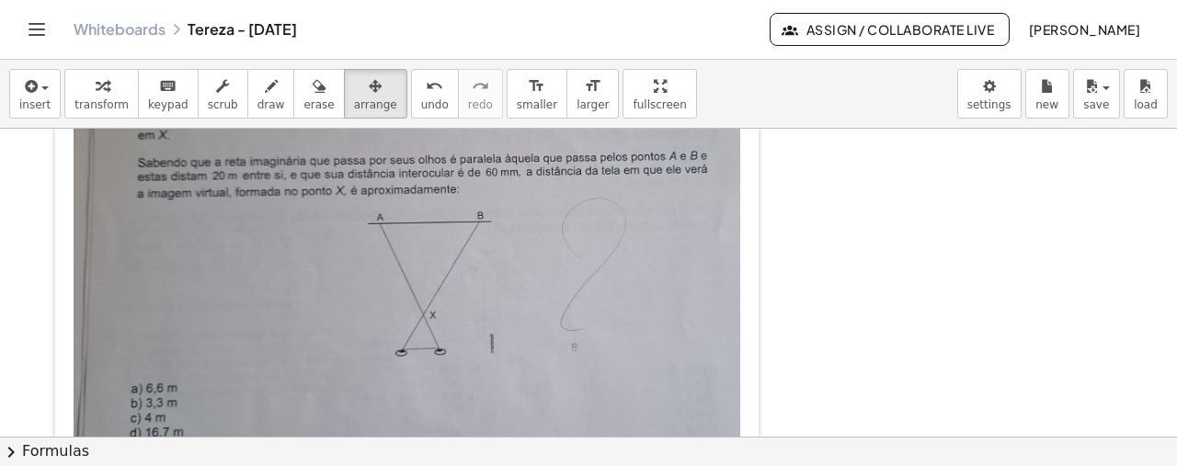
scroll to position [581, 0]
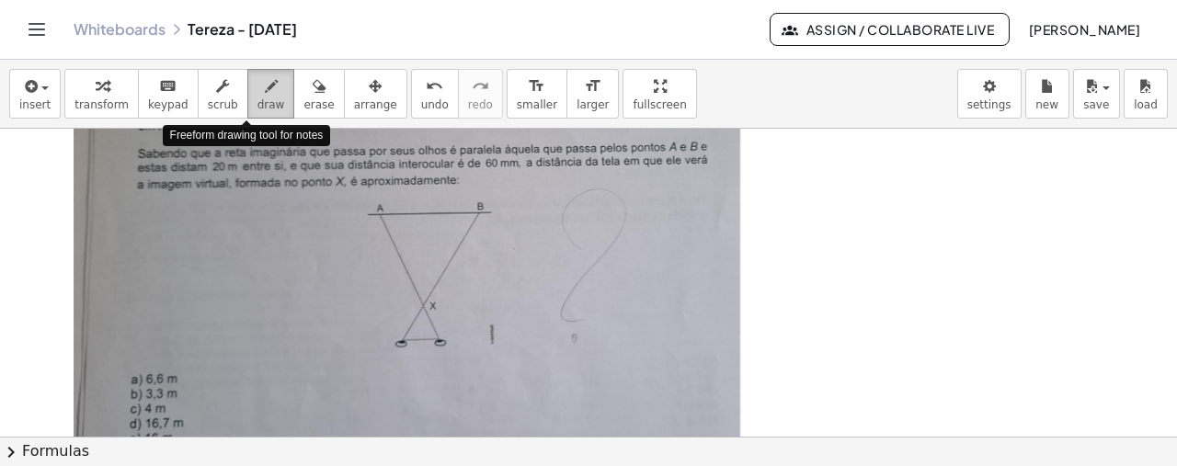
click at [257, 105] on span "draw" at bounding box center [271, 104] width 28 height 13
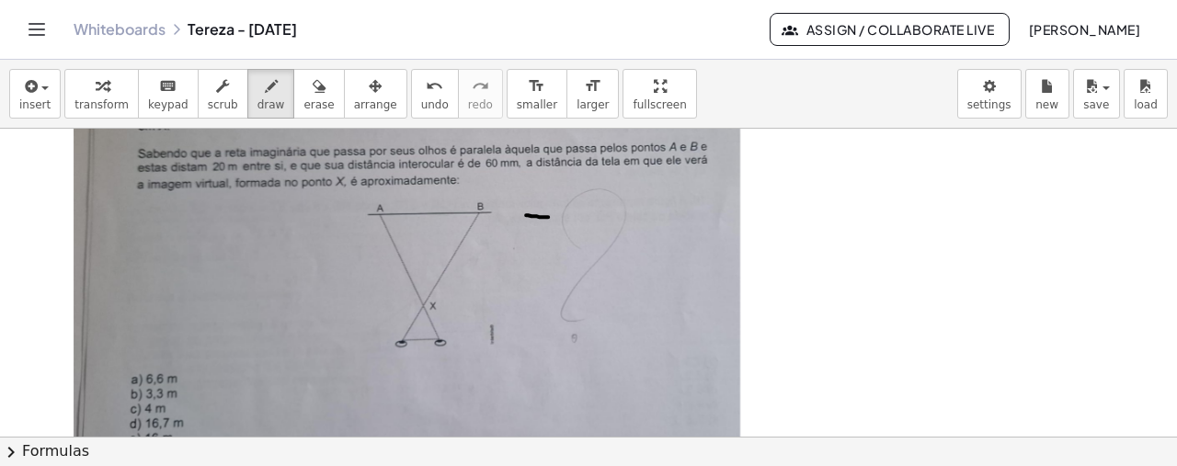
drag, startPoint x: 526, startPoint y: 213, endPoint x: 553, endPoint y: 215, distance: 27.6
click at [553, 215] on div at bounding box center [588, 52] width 1177 height 1008
drag, startPoint x: 540, startPoint y: 215, endPoint x: 543, endPoint y: 353, distance: 137.9
click at [543, 353] on div at bounding box center [588, 52] width 1177 height 1008
drag, startPoint x: 550, startPoint y: 262, endPoint x: 561, endPoint y: 282, distance: 23.0
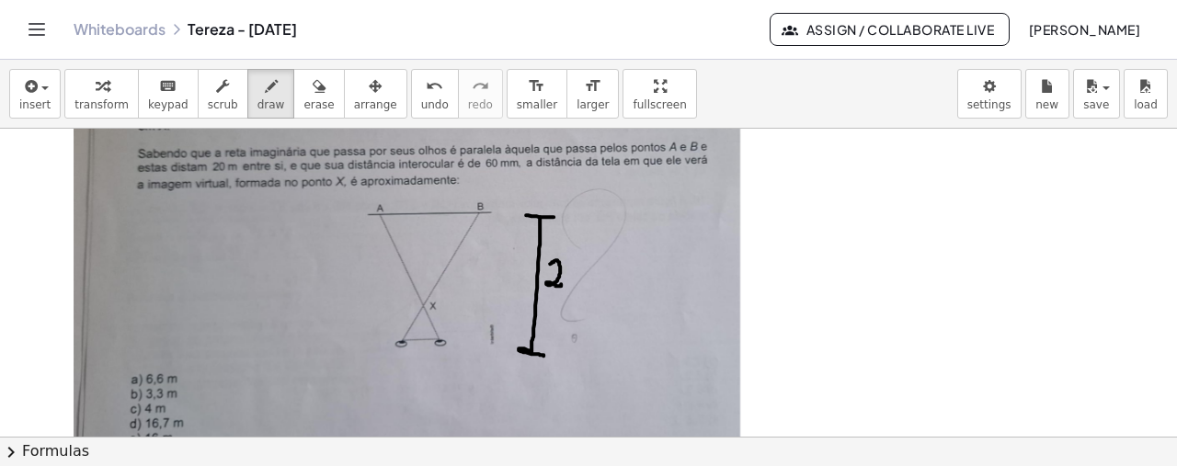
click at [561, 282] on div at bounding box center [588, 52] width 1177 height 1008
click at [572, 260] on div at bounding box center [588, 52] width 1177 height 1008
drag, startPoint x: 226, startPoint y: 159, endPoint x: 311, endPoint y: 159, distance: 84.6
click at [311, 159] on div at bounding box center [588, 52] width 1177 height 1008
drag, startPoint x: 464, startPoint y: 152, endPoint x: 554, endPoint y: 155, distance: 90.2
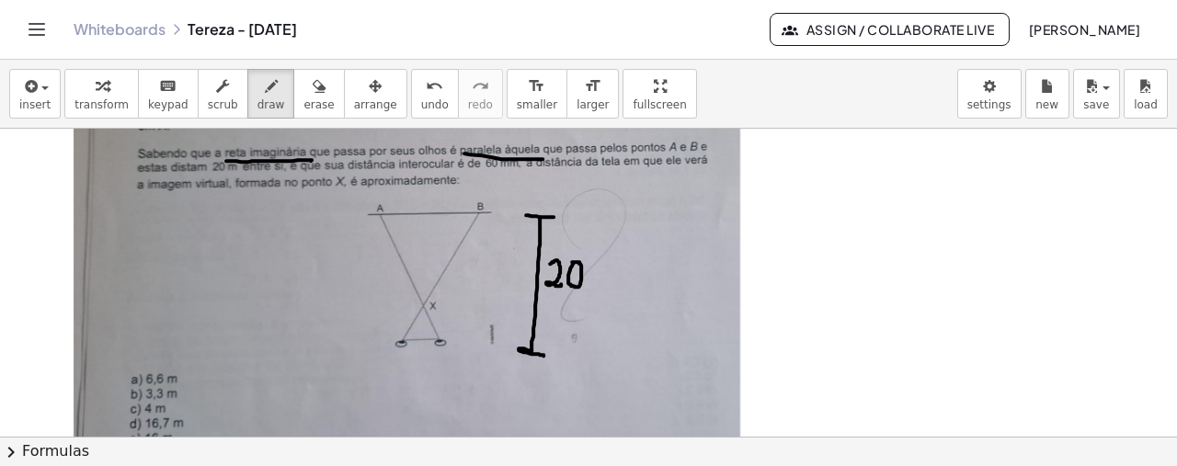
click at [554, 155] on div at bounding box center [588, 52] width 1177 height 1008
drag, startPoint x: 391, startPoint y: 212, endPoint x: 465, endPoint y: 212, distance: 74.5
click at [465, 212] on div at bounding box center [588, 52] width 1177 height 1008
drag, startPoint x: 400, startPoint y: 338, endPoint x: 450, endPoint y: 337, distance: 49.7
click at [450, 337] on div at bounding box center [588, 52] width 1177 height 1008
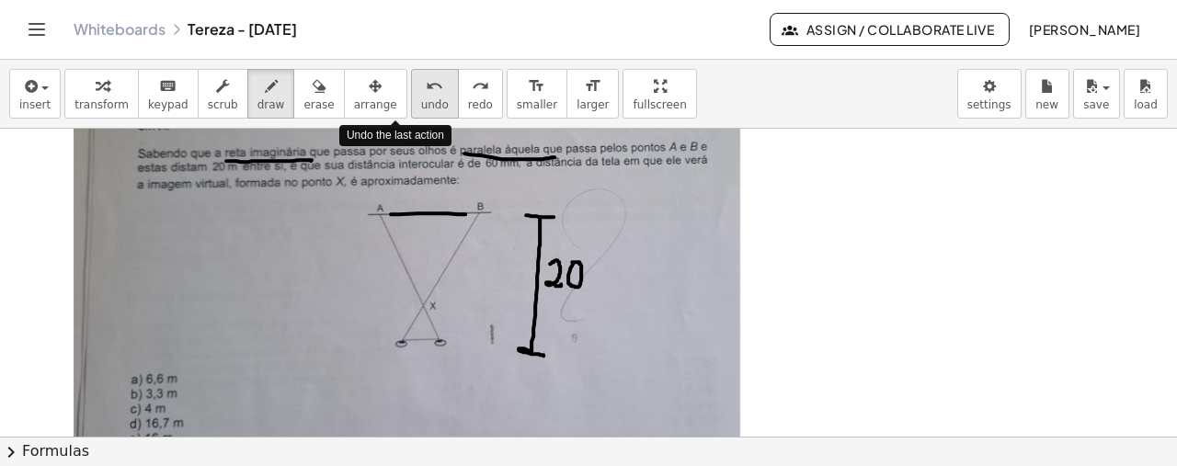
click at [426, 85] on icon "undo" at bounding box center [434, 86] width 17 height 22
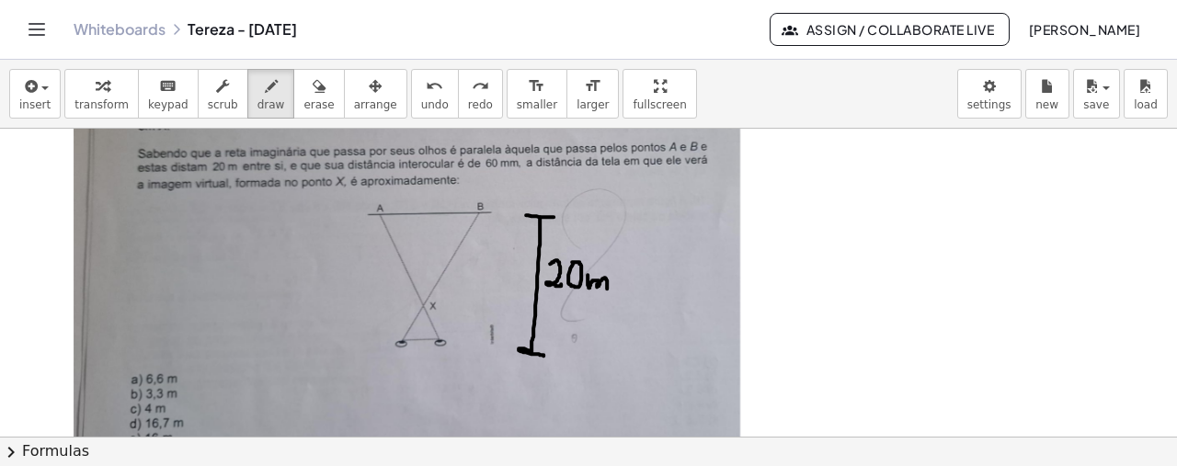
drag, startPoint x: 587, startPoint y: 273, endPoint x: 607, endPoint y: 287, distance: 23.7
click at [607, 287] on div at bounding box center [588, 52] width 1177 height 1008
drag, startPoint x: 402, startPoint y: 338, endPoint x: 437, endPoint y: 338, distance: 34.9
click at [437, 338] on div at bounding box center [588, 52] width 1177 height 1008
drag, startPoint x: 405, startPoint y: 350, endPoint x: 395, endPoint y: 358, distance: 12.5
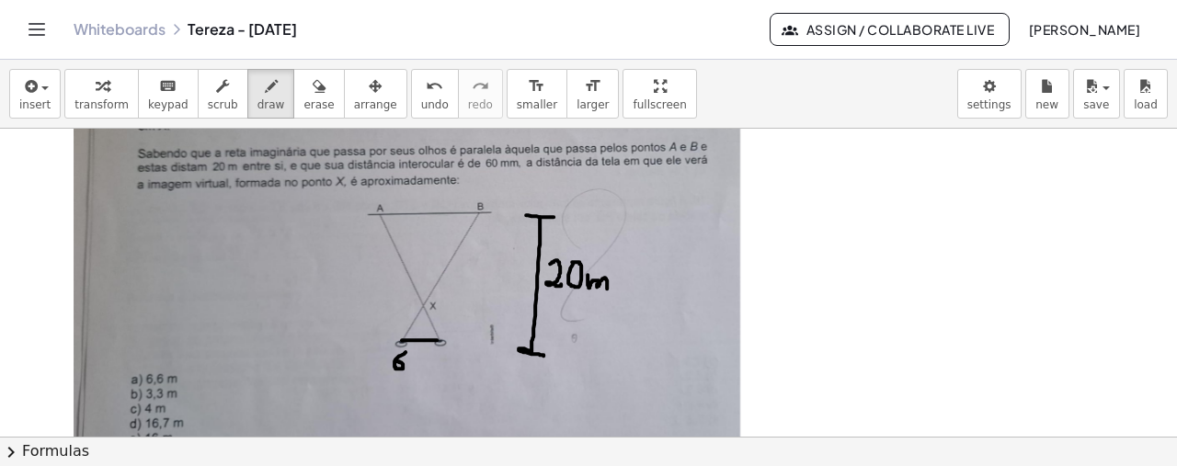
click at [395, 358] on div at bounding box center [588, 52] width 1177 height 1008
click at [411, 356] on div at bounding box center [588, 52] width 1177 height 1008
drag, startPoint x: 425, startPoint y: 360, endPoint x: 440, endPoint y: 373, distance: 20.2
click at [440, 373] on div at bounding box center [588, 52] width 1177 height 1008
drag, startPoint x: 449, startPoint y: 365, endPoint x: 465, endPoint y: 382, distance: 23.4
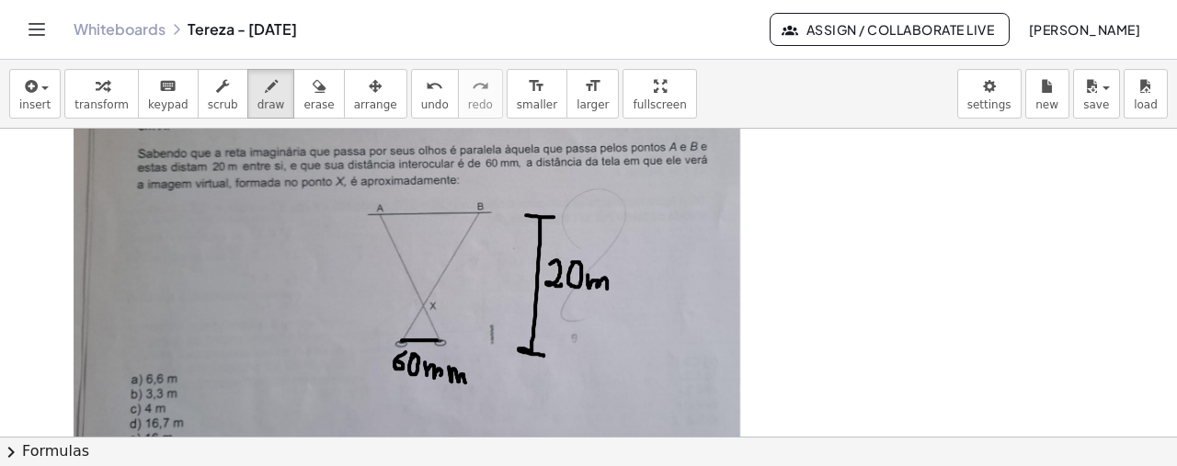
click at [465, 382] on div at bounding box center [588, 52] width 1177 height 1008
click at [423, 304] on div at bounding box center [588, 52] width 1177 height 1008
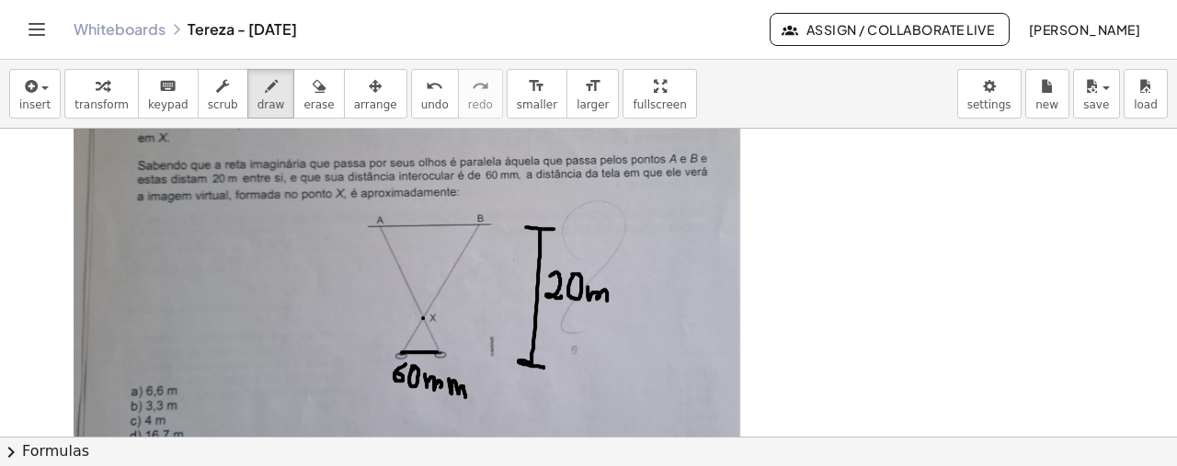
scroll to position [583, 0]
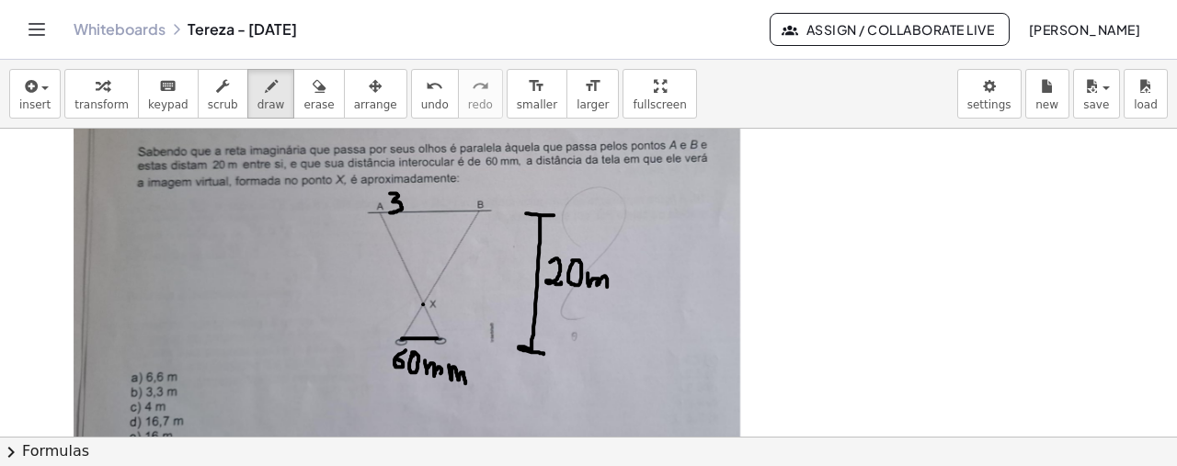
drag, startPoint x: 390, startPoint y: 192, endPoint x: 390, endPoint y: 211, distance: 19.3
click at [390, 211] on div at bounding box center [588, 50] width 1177 height 1008
click at [406, 194] on div at bounding box center [588, 50] width 1177 height 1008
click at [303, 98] on span "erase" at bounding box center [318, 104] width 30 height 13
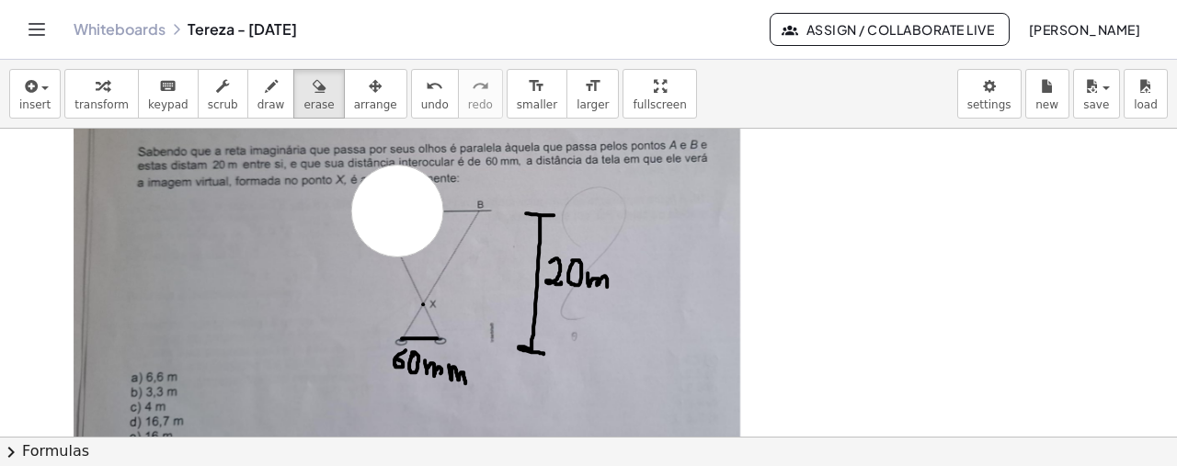
click at [397, 210] on div at bounding box center [588, 50] width 1177 height 1008
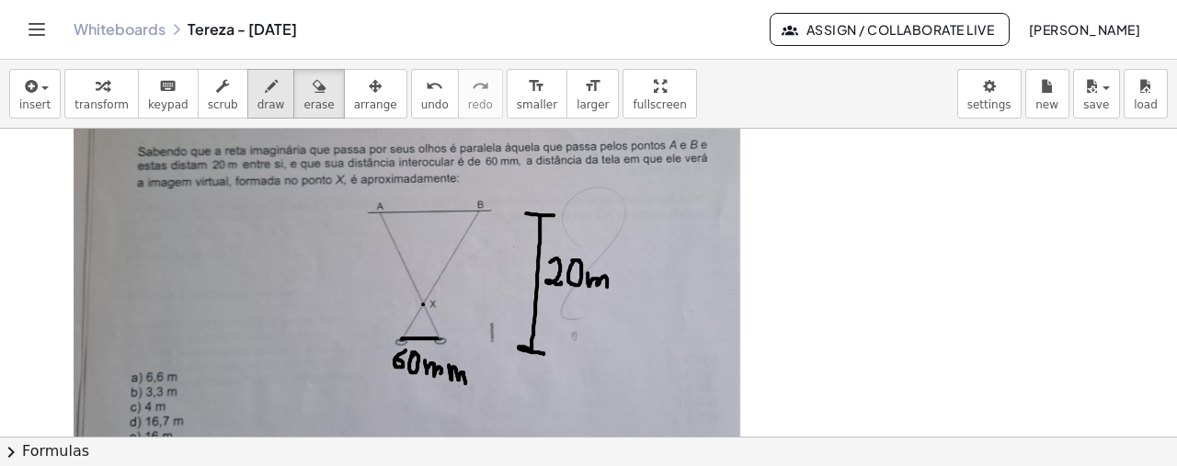
click at [265, 82] on icon "button" at bounding box center [271, 86] width 13 height 22
click at [394, 190] on div at bounding box center [588, 50] width 1177 height 1008
drag, startPoint x: 416, startPoint y: 204, endPoint x: 414, endPoint y: 222, distance: 17.6
click at [414, 222] on div at bounding box center [588, 50] width 1177 height 1008
drag, startPoint x: 425, startPoint y: 192, endPoint x: 427, endPoint y: 209, distance: 16.6
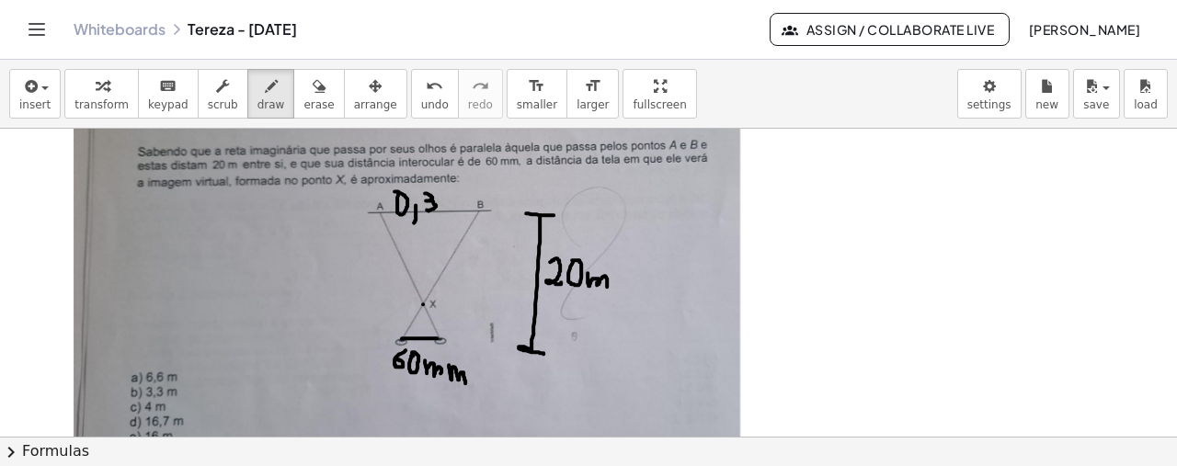
click at [427, 209] on div at bounding box center [588, 50] width 1177 height 1008
click at [303, 104] on span "erase" at bounding box center [318, 104] width 30 height 13
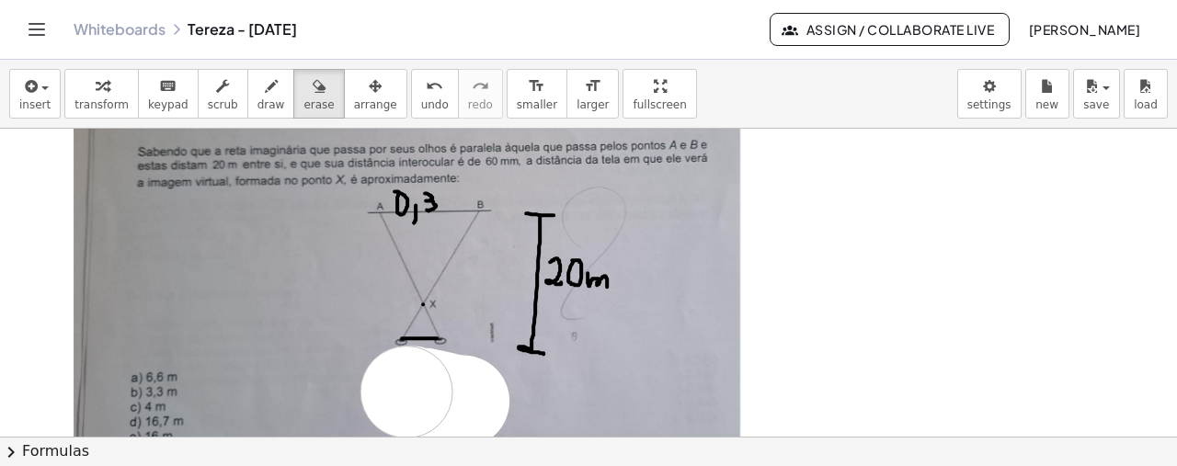
drag, startPoint x: 463, startPoint y: 400, endPoint x: 406, endPoint y: 391, distance: 57.7
click at [406, 391] on div at bounding box center [588, 50] width 1177 height 1008
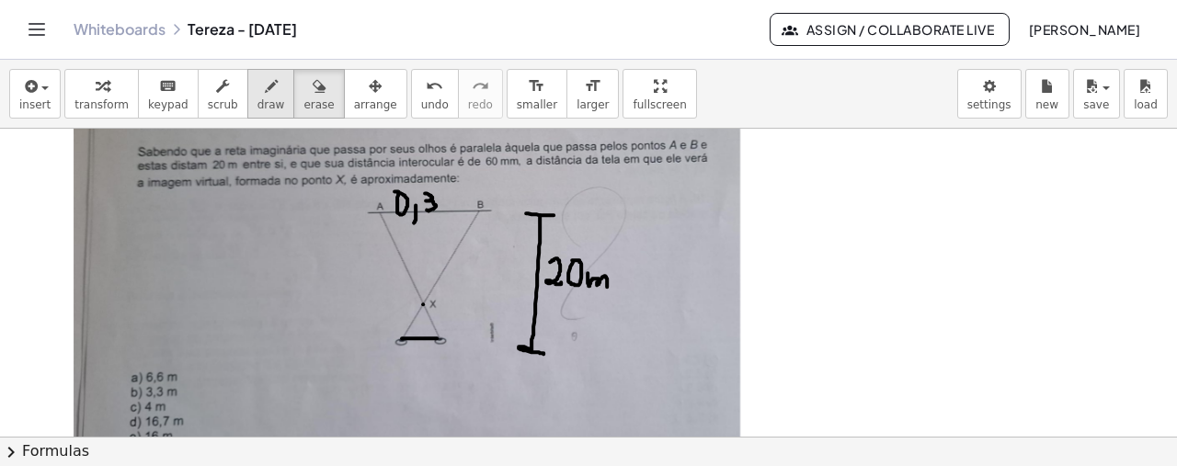
click at [265, 83] on icon "button" at bounding box center [271, 86] width 13 height 22
click at [403, 350] on div at bounding box center [588, 50] width 1177 height 1008
drag, startPoint x: 412, startPoint y: 356, endPoint x: 414, endPoint y: 373, distance: 17.6
click at [414, 373] on div at bounding box center [588, 50] width 1177 height 1008
click at [422, 351] on div at bounding box center [588, 50] width 1177 height 1008
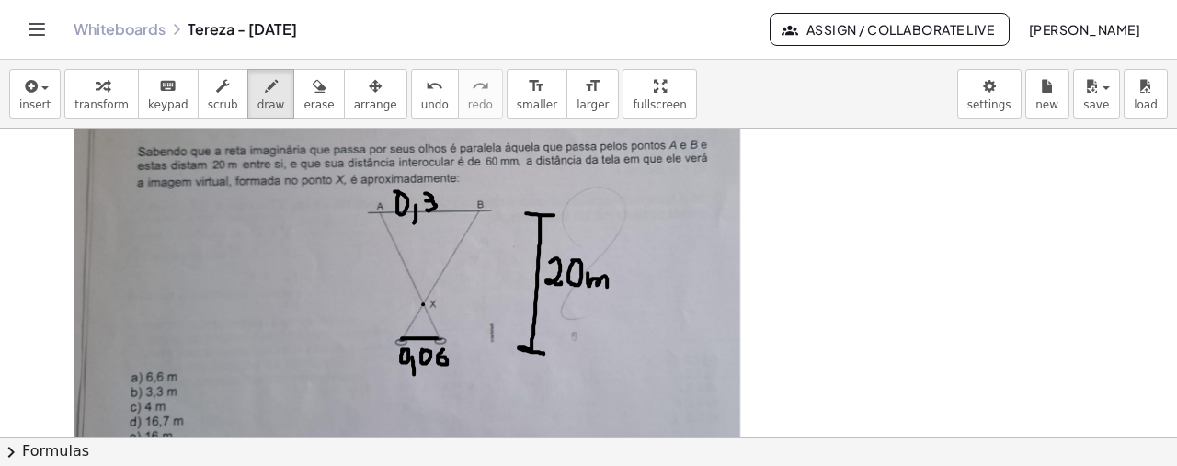
drag, startPoint x: 443, startPoint y: 348, endPoint x: 438, endPoint y: 358, distance: 10.7
click at [438, 358] on div at bounding box center [588, 50] width 1177 height 1008
drag, startPoint x: 422, startPoint y: 302, endPoint x: 421, endPoint y: 336, distance: 34.0
click at [421, 336] on div at bounding box center [588, 50] width 1177 height 1008
drag, startPoint x: 437, startPoint y: 313, endPoint x: 445, endPoint y: 323, distance: 12.4
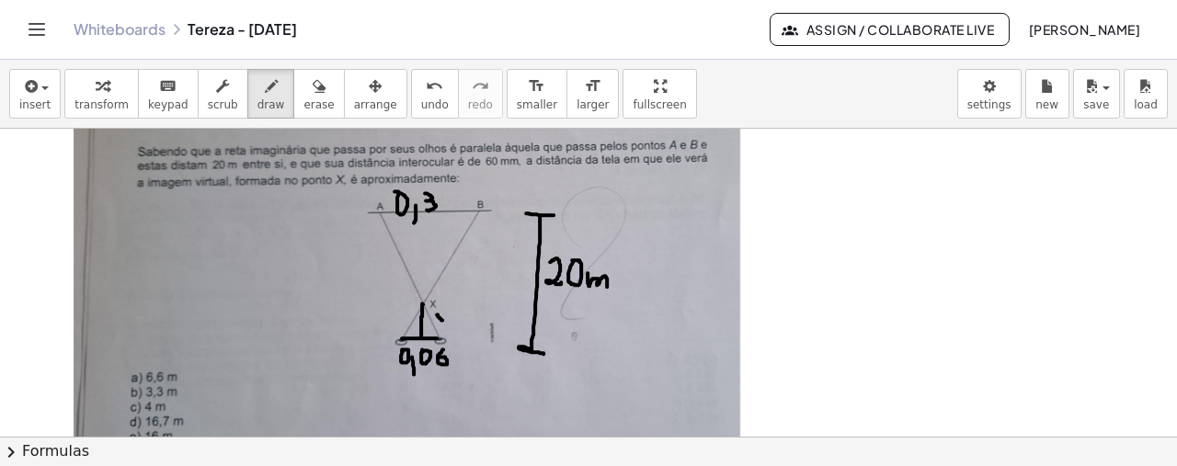
click at [445, 323] on div at bounding box center [588, 50] width 1177 height 1008
drag, startPoint x: 445, startPoint y: 313, endPoint x: 439, endPoint y: 322, distance: 11.2
click at [439, 322] on div at bounding box center [588, 50] width 1177 height 1008
drag, startPoint x: 422, startPoint y: 301, endPoint x: 421, endPoint y: 208, distance: 92.9
click at [421, 208] on div at bounding box center [588, 50] width 1177 height 1008
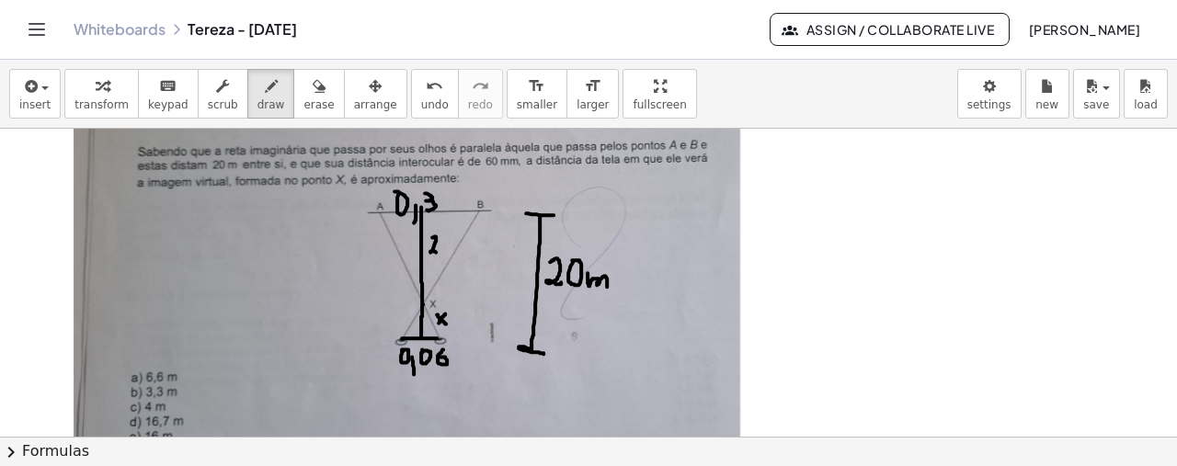
drag, startPoint x: 432, startPoint y: 236, endPoint x: 439, endPoint y: 251, distance: 16.4
click at [439, 251] on div at bounding box center [588, 50] width 1177 height 1008
click at [441, 241] on div at bounding box center [588, 50] width 1177 height 1008
click at [467, 242] on div at bounding box center [588, 50] width 1177 height 1008
drag, startPoint x: 476, startPoint y: 236, endPoint x: 483, endPoint y: 249, distance: 14.4
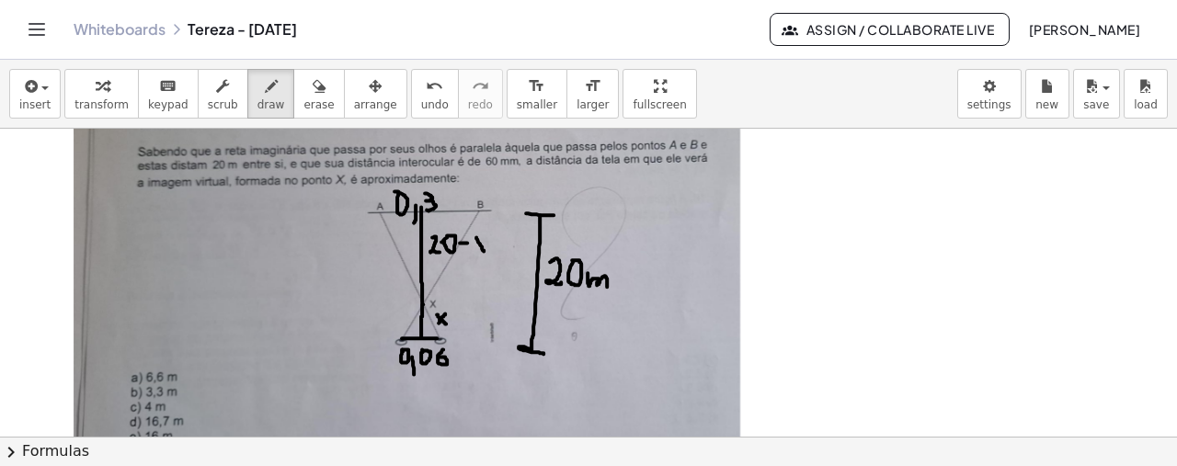
click at [483, 249] on div at bounding box center [588, 50] width 1177 height 1008
drag, startPoint x: 484, startPoint y: 237, endPoint x: 476, endPoint y: 249, distance: 14.5
click at [476, 249] on div at bounding box center [588, 50] width 1177 height 1008
click at [17, 113] on button "insert" at bounding box center [34, 94] width 51 height 50
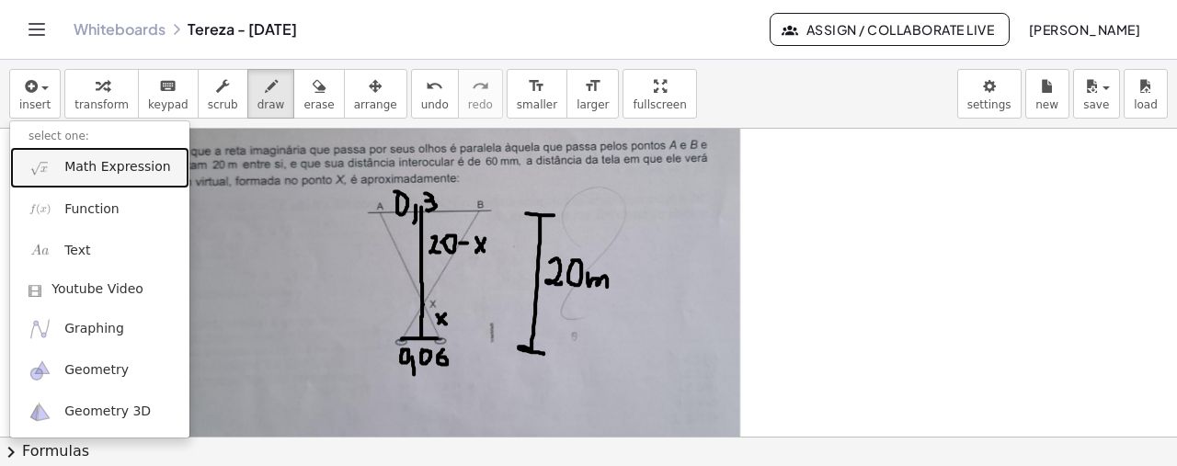
click at [114, 172] on span "Math Expression" at bounding box center [117, 167] width 106 height 18
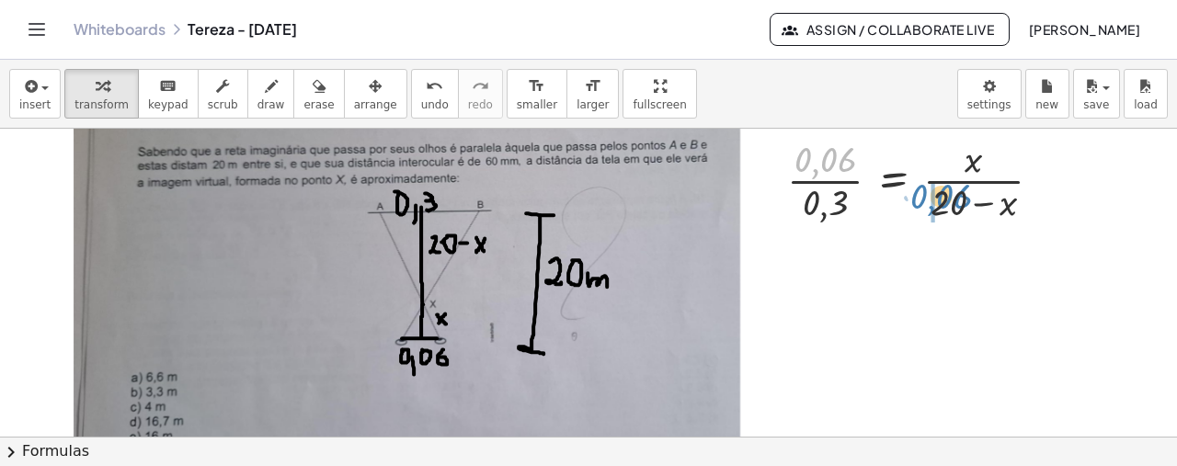
drag, startPoint x: 831, startPoint y: 167, endPoint x: 945, endPoint y: 204, distance: 119.8
click at [945, 204] on div at bounding box center [922, 179] width 288 height 92
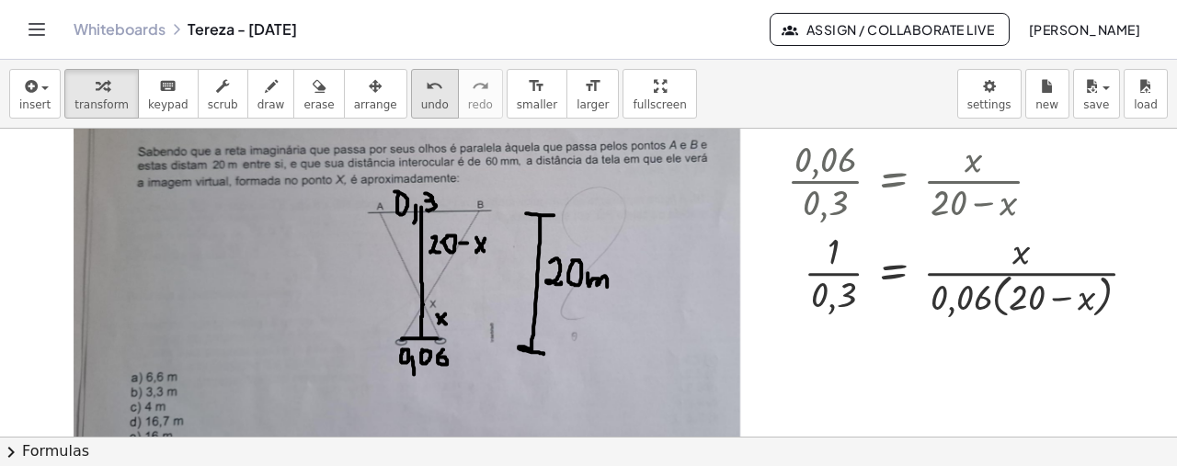
click at [411, 85] on button "undo undo" at bounding box center [435, 94] width 48 height 50
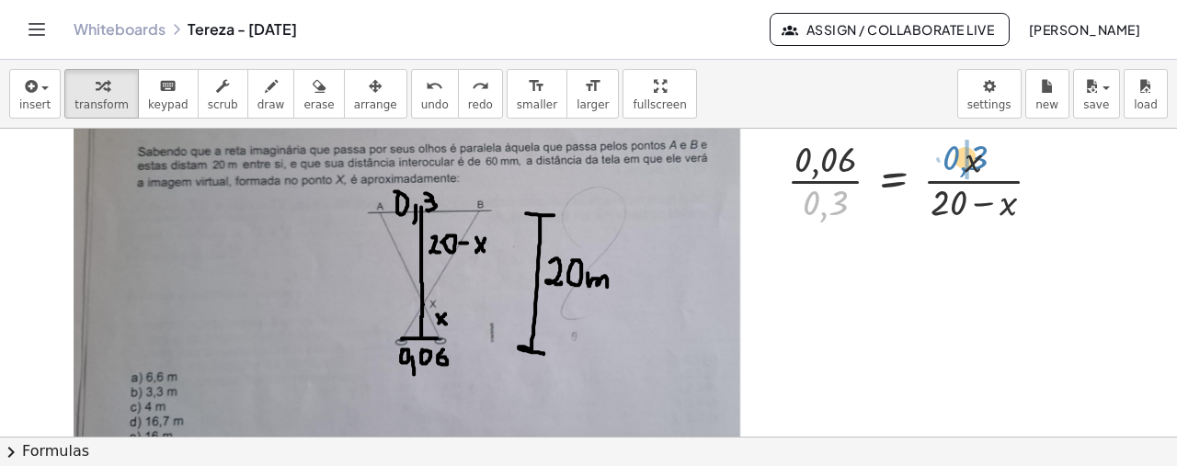
drag, startPoint x: 838, startPoint y: 202, endPoint x: 977, endPoint y: 157, distance: 145.9
click at [977, 157] on div at bounding box center [922, 179] width 288 height 92
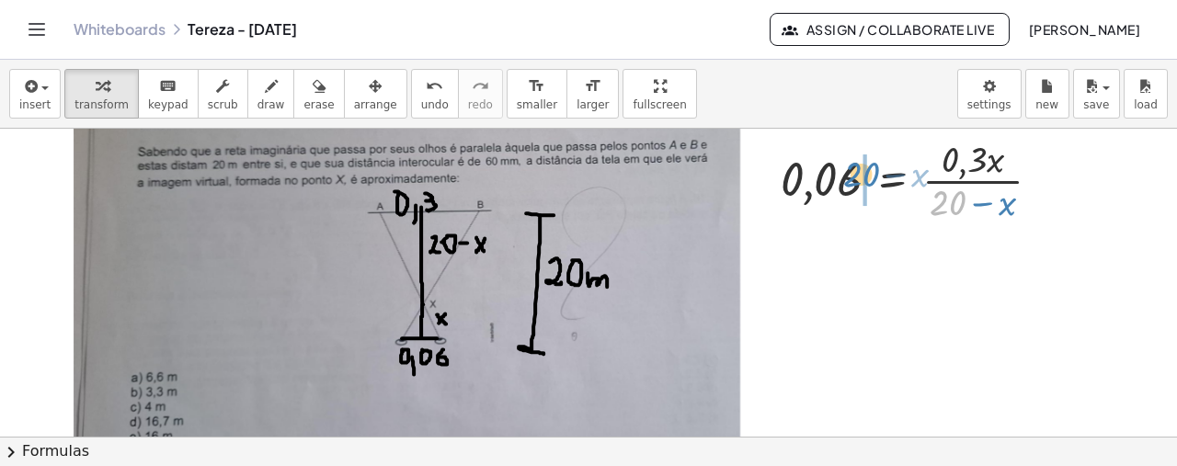
drag, startPoint x: 938, startPoint y: 208, endPoint x: 850, endPoint y: 179, distance: 91.9
click at [850, 179] on div at bounding box center [917, 179] width 293 height 92
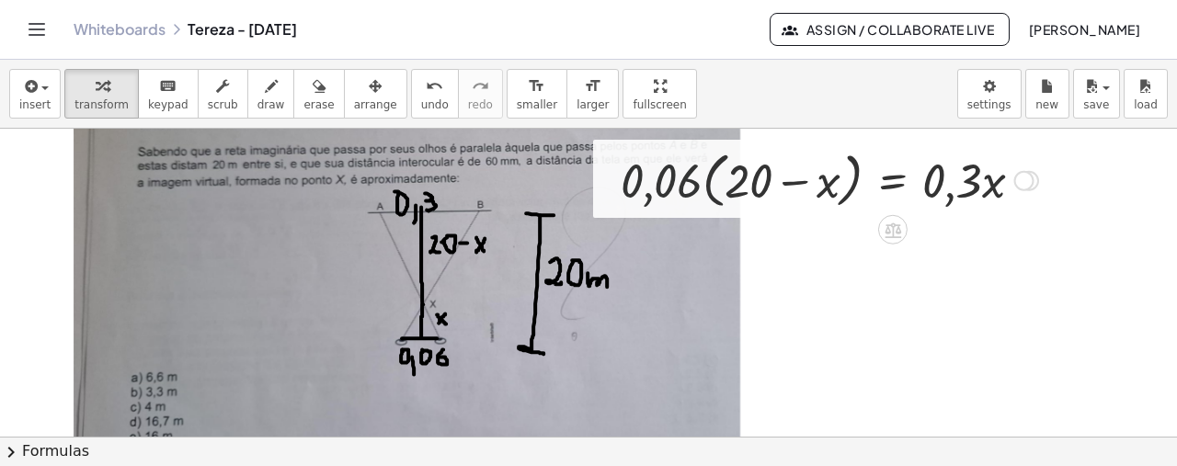
click at [681, 183] on div at bounding box center [829, 179] width 436 height 70
click at [708, 181] on div at bounding box center [829, 179] width 436 height 70
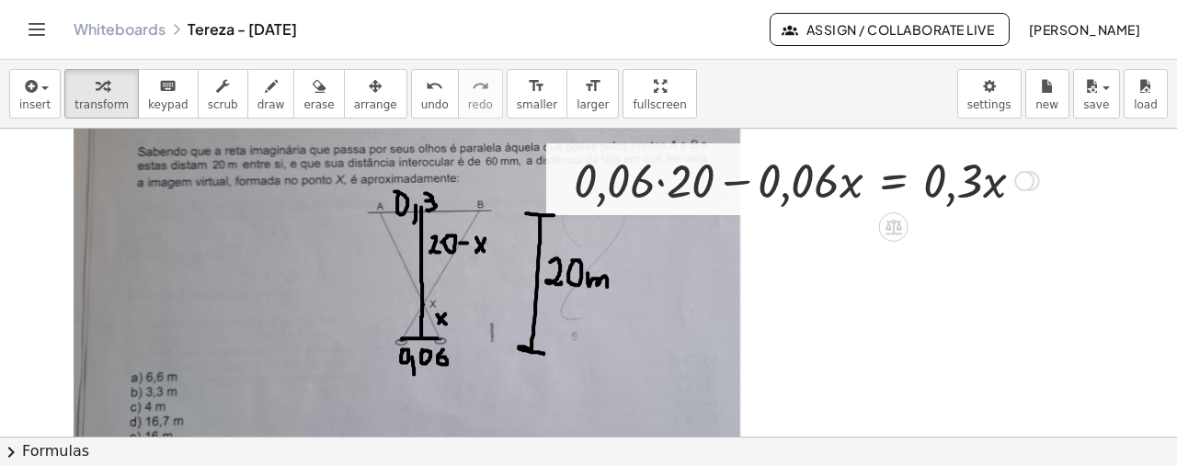
click at [663, 184] on div at bounding box center [806, 179] width 484 height 63
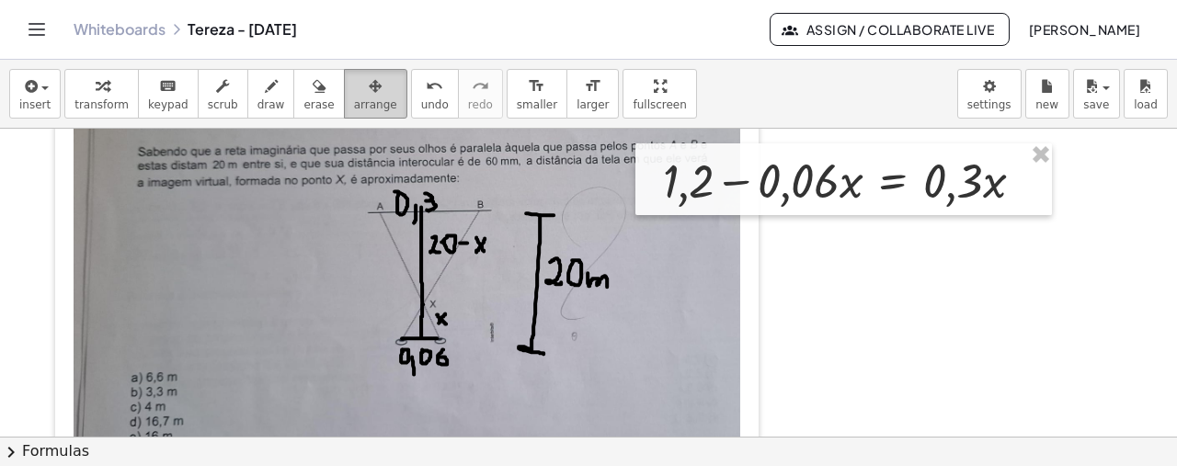
click at [366, 87] on button "arrange" at bounding box center [375, 94] width 63 height 50
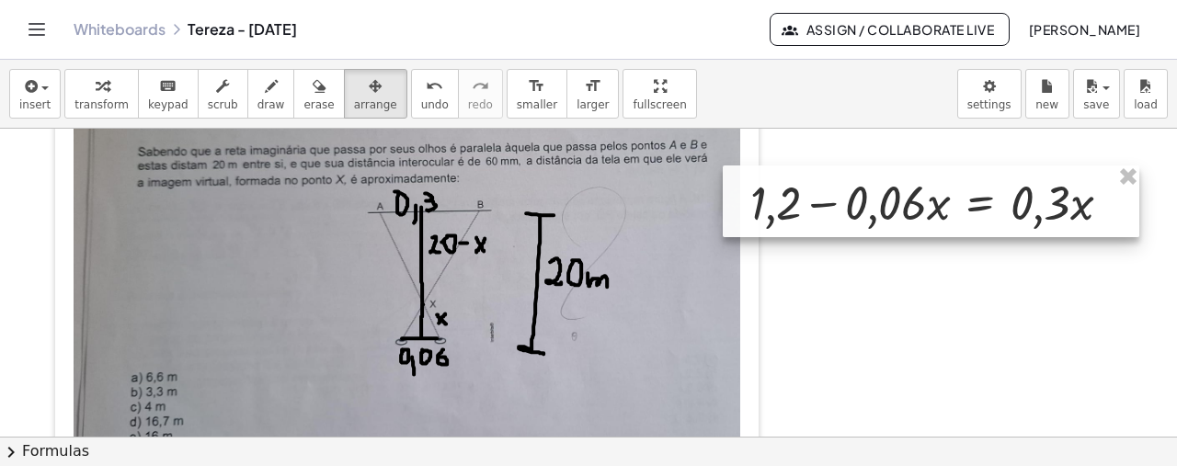
drag, startPoint x: 814, startPoint y: 188, endPoint x: 901, endPoint y: 210, distance: 90.1
click at [901, 210] on div at bounding box center [931, 201] width 416 height 72
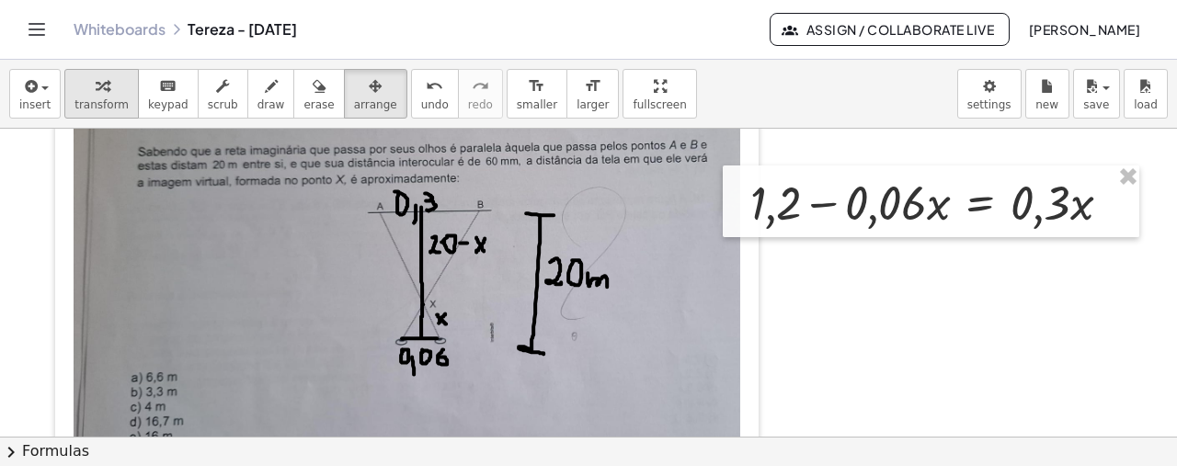
click at [120, 85] on button "transform" at bounding box center [101, 94] width 74 height 50
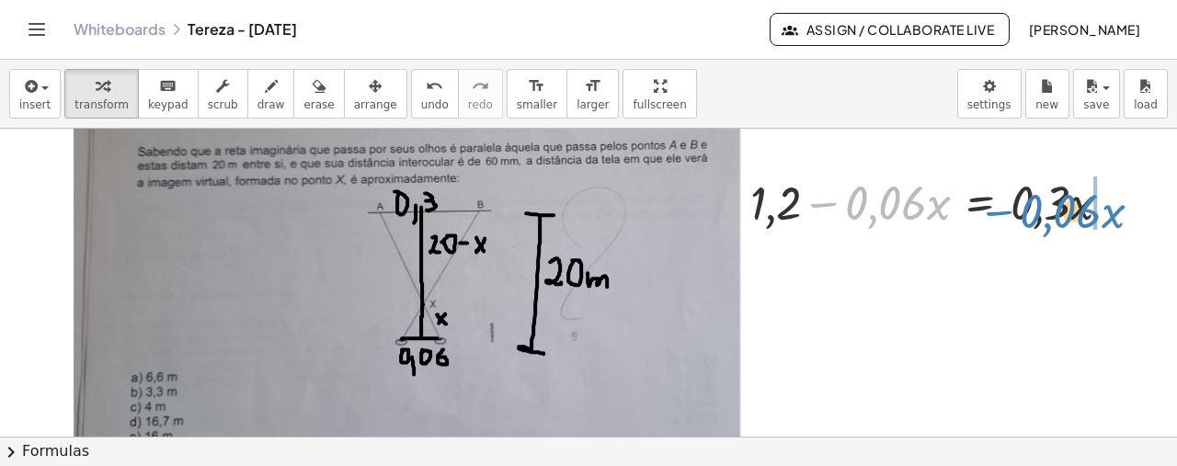
drag, startPoint x: 816, startPoint y: 201, endPoint x: 986, endPoint y: 207, distance: 169.2
click at [986, 207] on div at bounding box center [937, 201] width 393 height 63
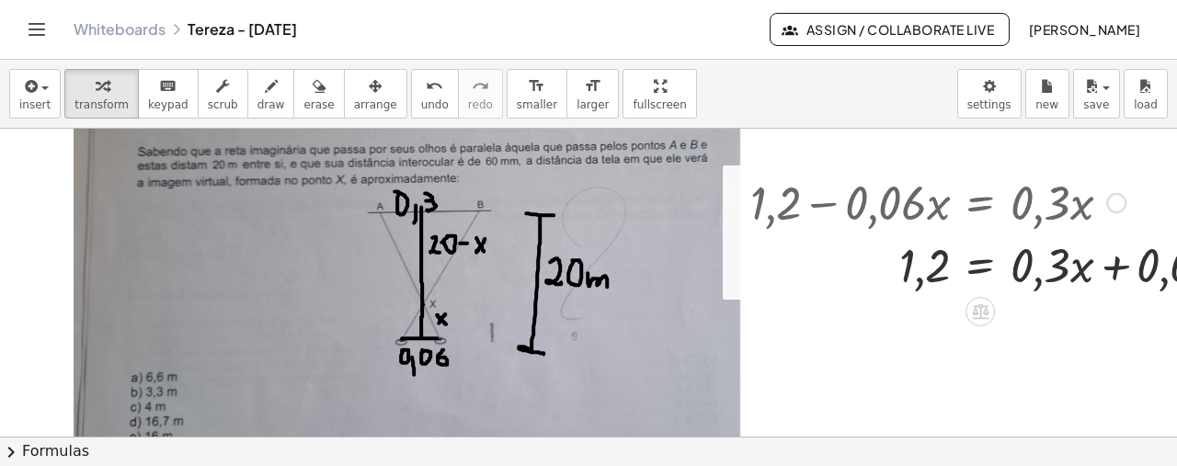
click at [1111, 267] on div at bounding box center [1012, 264] width 542 height 63
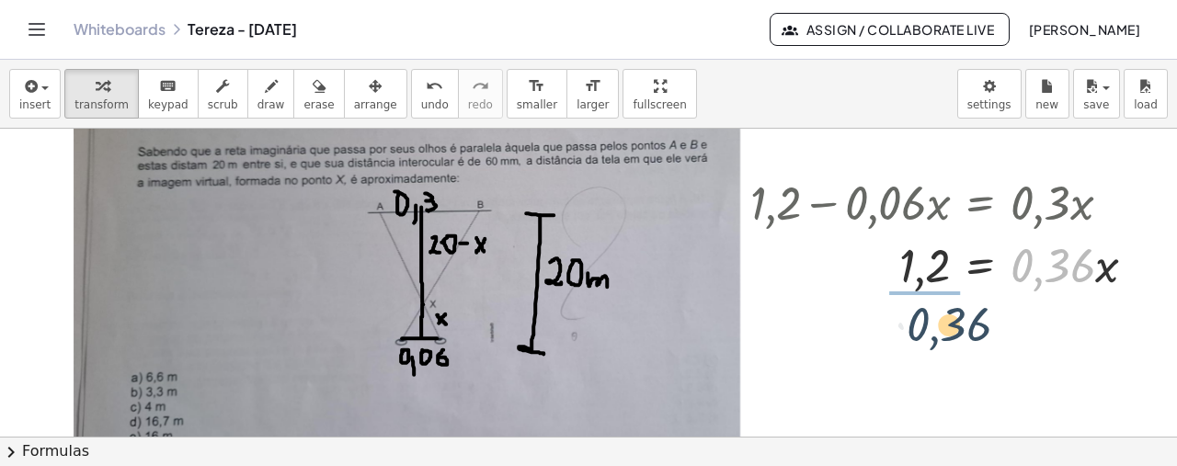
drag, startPoint x: 1034, startPoint y: 268, endPoint x: 901, endPoint y: 310, distance: 139.6
click at [901, 310] on div "- + - + · 0,06 · 0,3 = · x · ( + 20 − x ) 0,06 = · 0,3 · x · ( + 20 − x ) · 0,0…" at bounding box center [646, 50] width 1293 height 1008
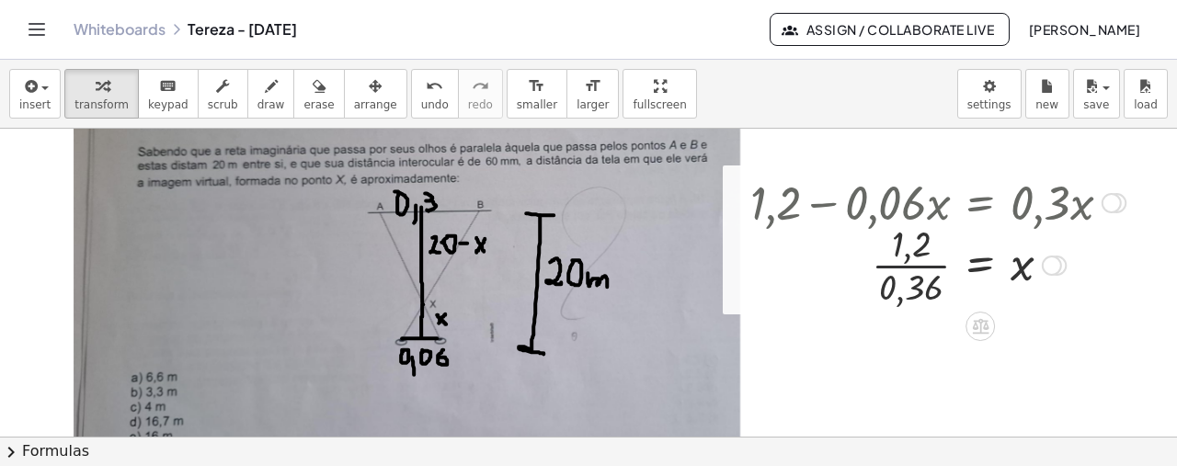
click at [905, 272] on div at bounding box center [937, 264] width 393 height 92
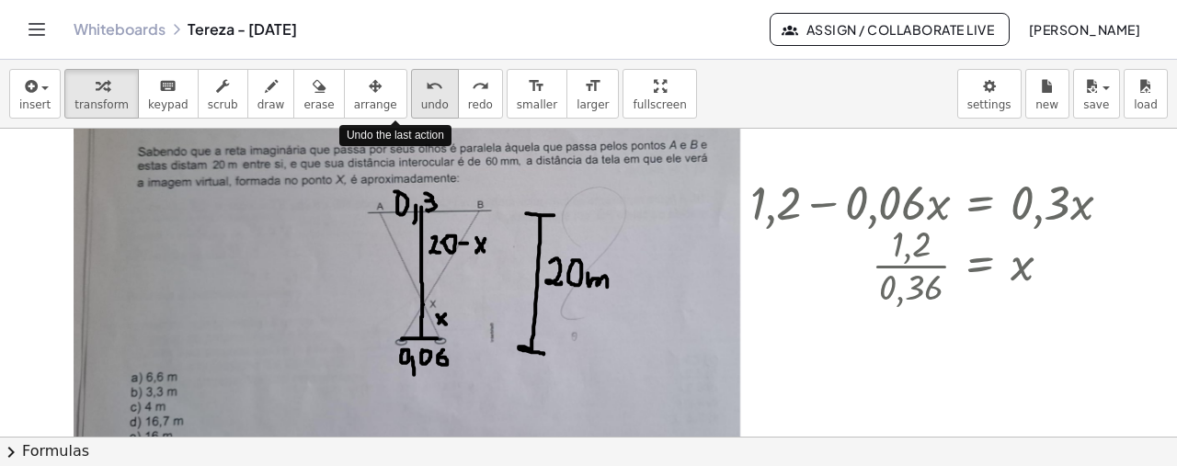
click at [421, 104] on span "undo" at bounding box center [435, 104] width 28 height 13
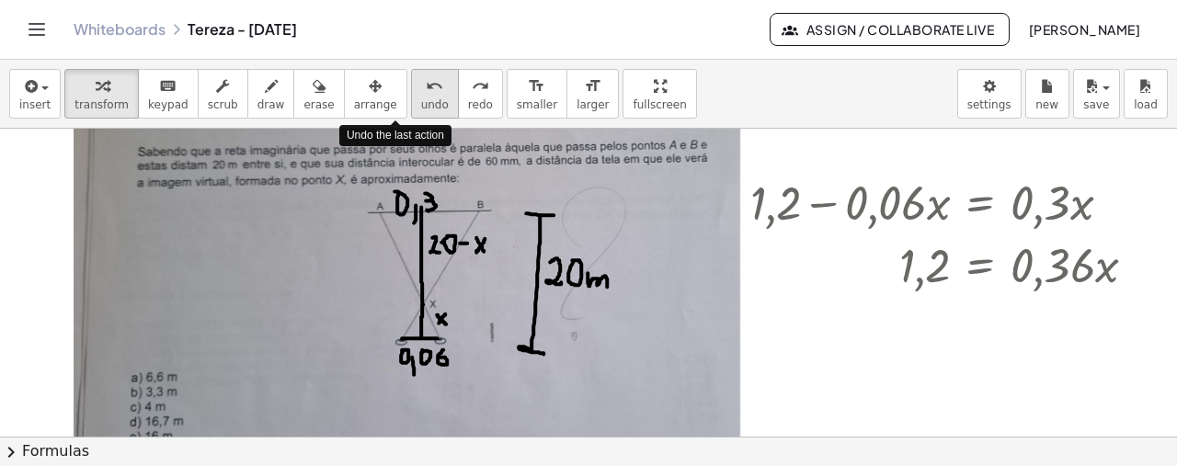
click at [421, 104] on span "undo" at bounding box center [435, 104] width 28 height 13
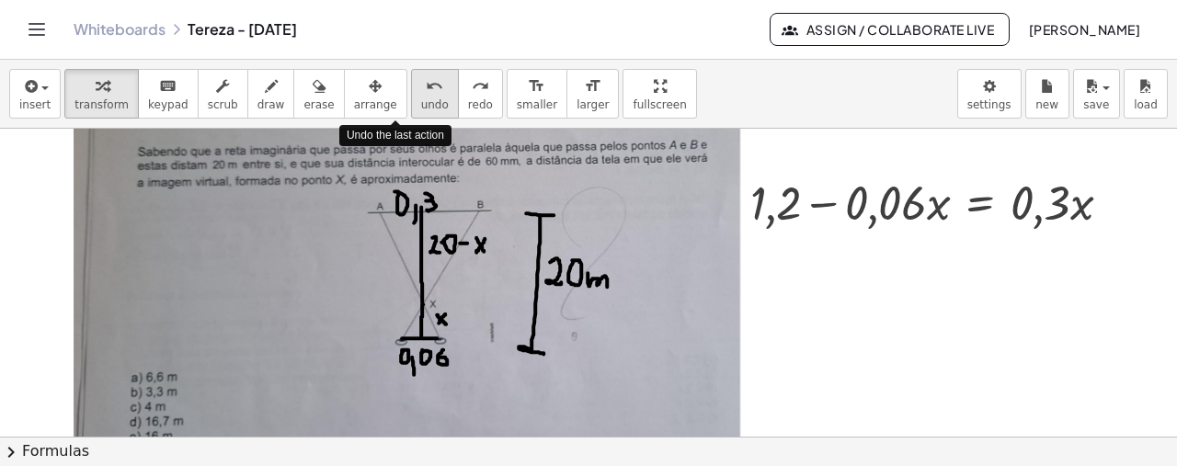
click at [421, 104] on span "undo" at bounding box center [435, 104] width 28 height 13
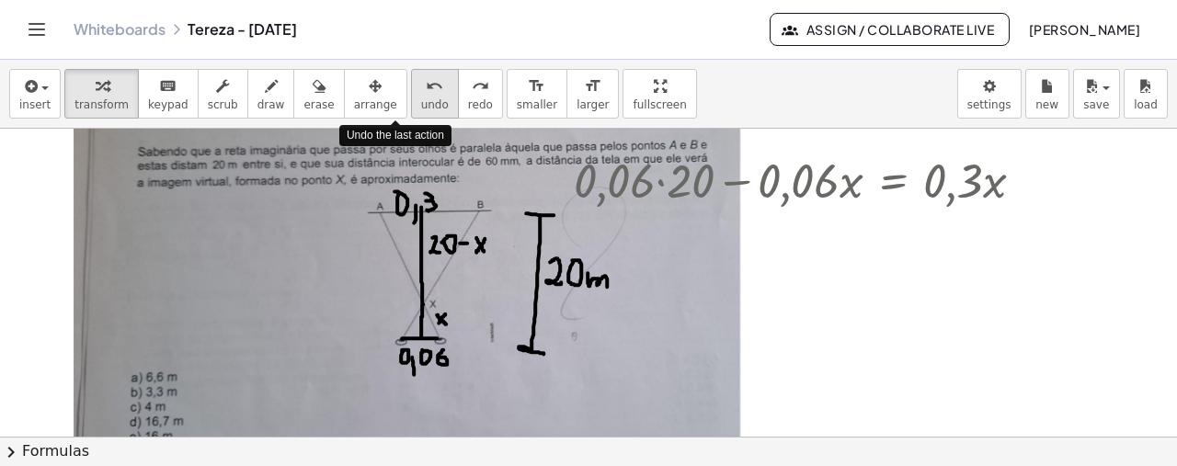
click at [421, 104] on span "undo" at bounding box center [435, 104] width 28 height 13
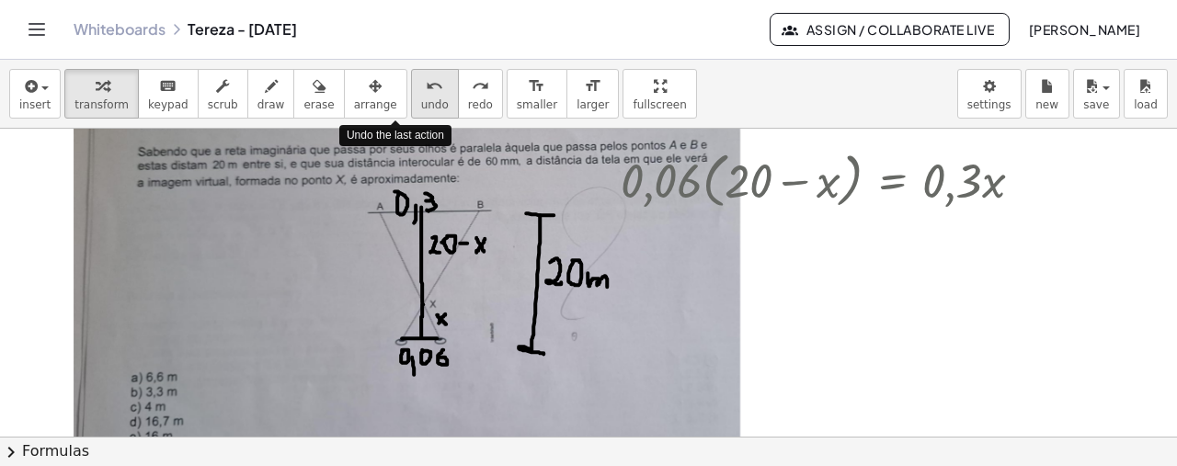
click at [421, 104] on span "undo" at bounding box center [435, 104] width 28 height 13
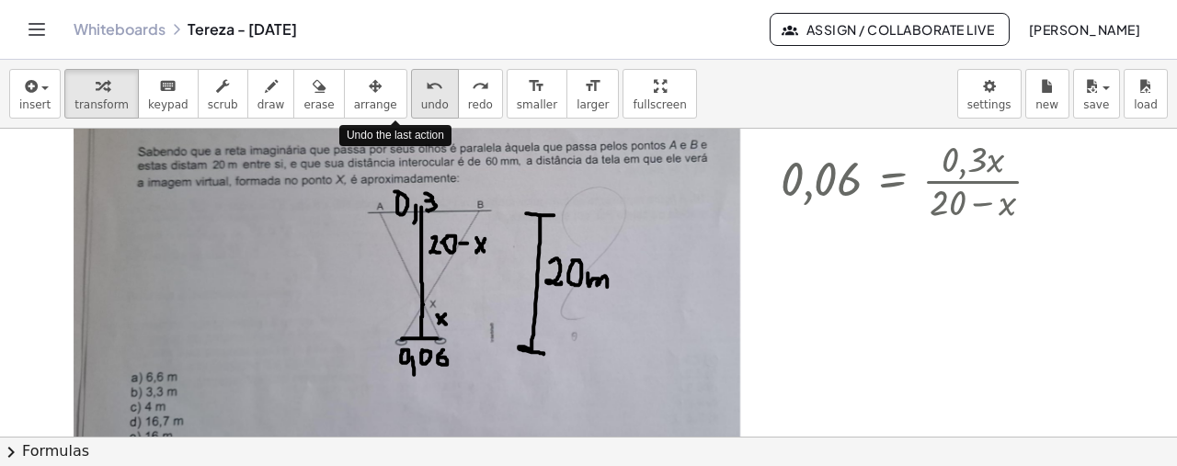
click at [421, 104] on span "undo" at bounding box center [435, 104] width 28 height 13
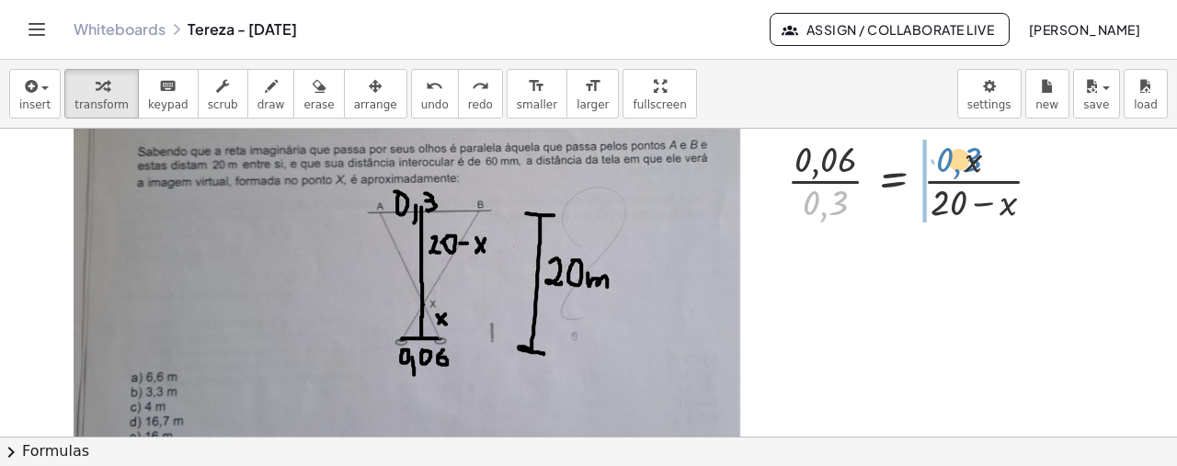
drag, startPoint x: 837, startPoint y: 200, endPoint x: 970, endPoint y: 156, distance: 140.4
click at [970, 156] on div at bounding box center [922, 179] width 288 height 92
click at [970, 156] on div at bounding box center [953, 179] width 364 height 92
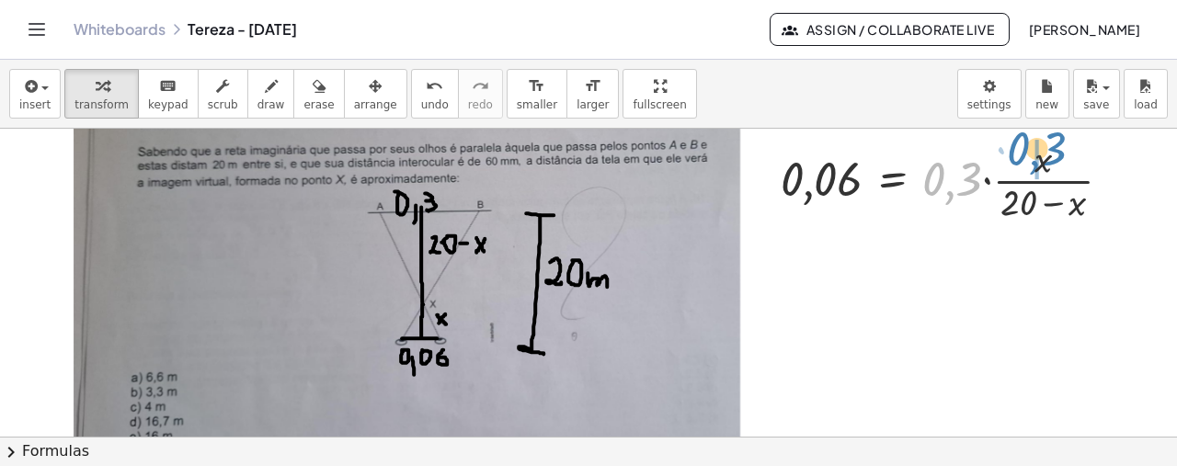
drag, startPoint x: 967, startPoint y: 187, endPoint x: 1054, endPoint y: 159, distance: 91.6
click at [1054, 159] on div at bounding box center [953, 179] width 364 height 92
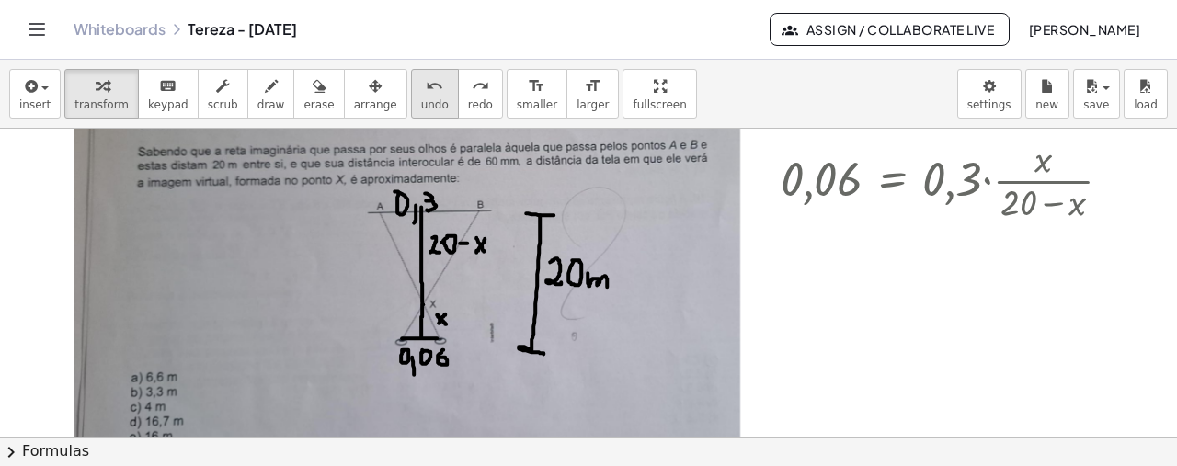
click at [426, 87] on icon "undo" at bounding box center [434, 86] width 17 height 22
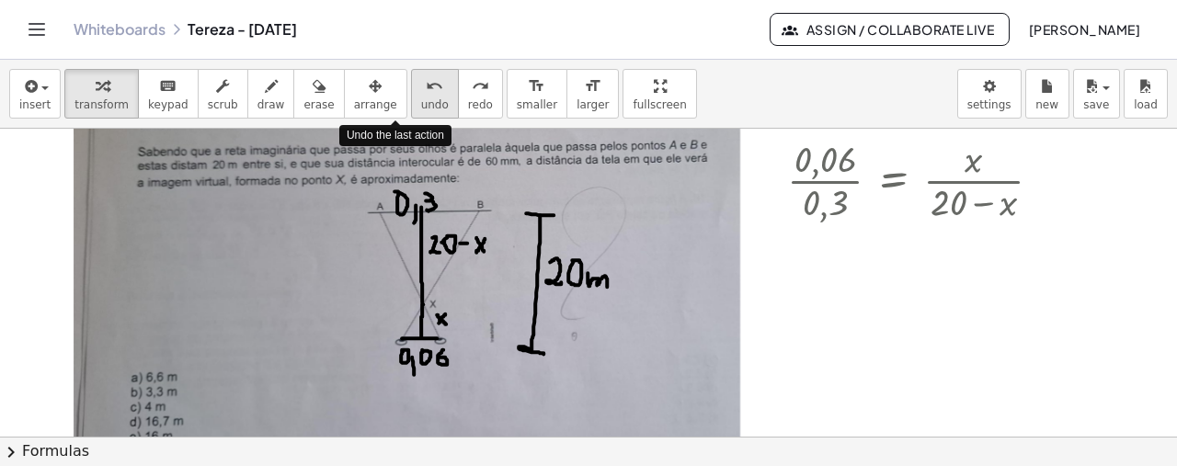
click at [426, 87] on icon "undo" at bounding box center [434, 86] width 17 height 22
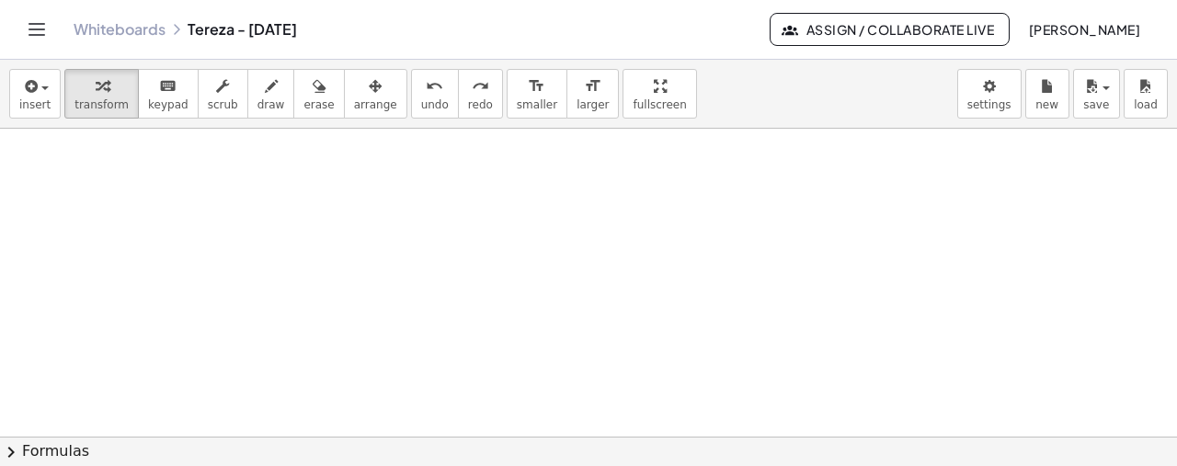
scroll to position [956, 0]
drag, startPoint x: 43, startPoint y: 93, endPoint x: 9, endPoint y: 91, distance: 34.1
click at [9, 91] on button "insert" at bounding box center [34, 94] width 51 height 50
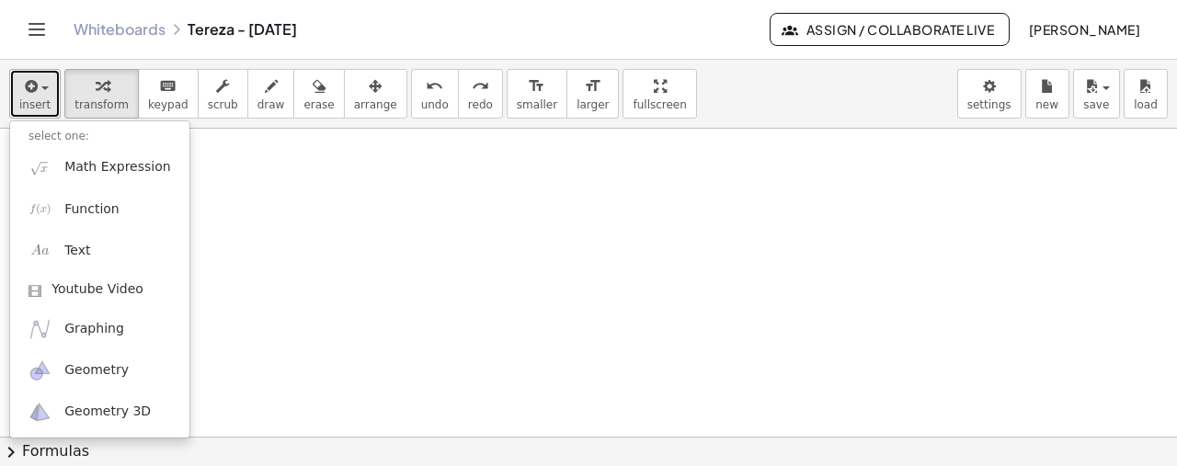
click at [9, 91] on button "insert" at bounding box center [34, 94] width 51 height 50
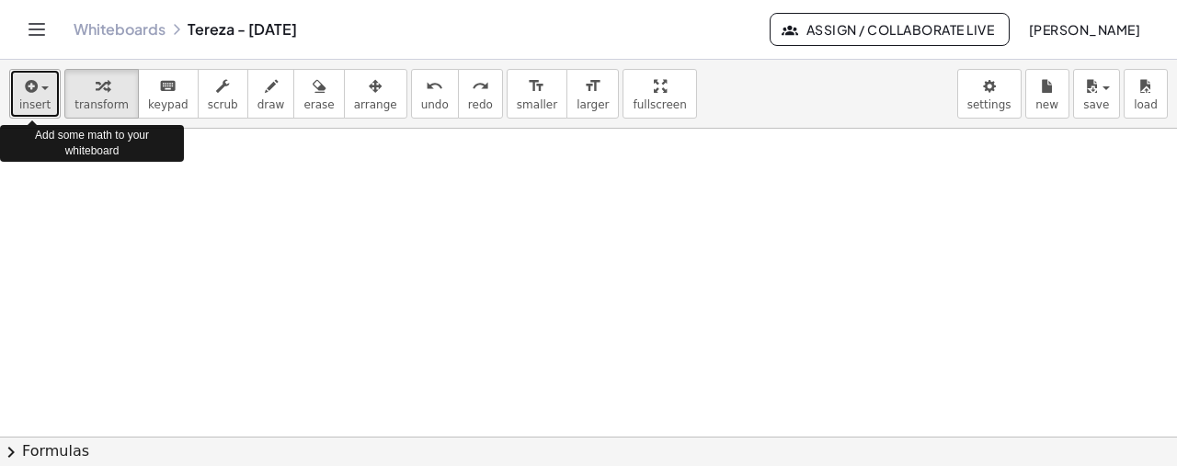
click at [9, 91] on button "insert" at bounding box center [34, 94] width 51 height 50
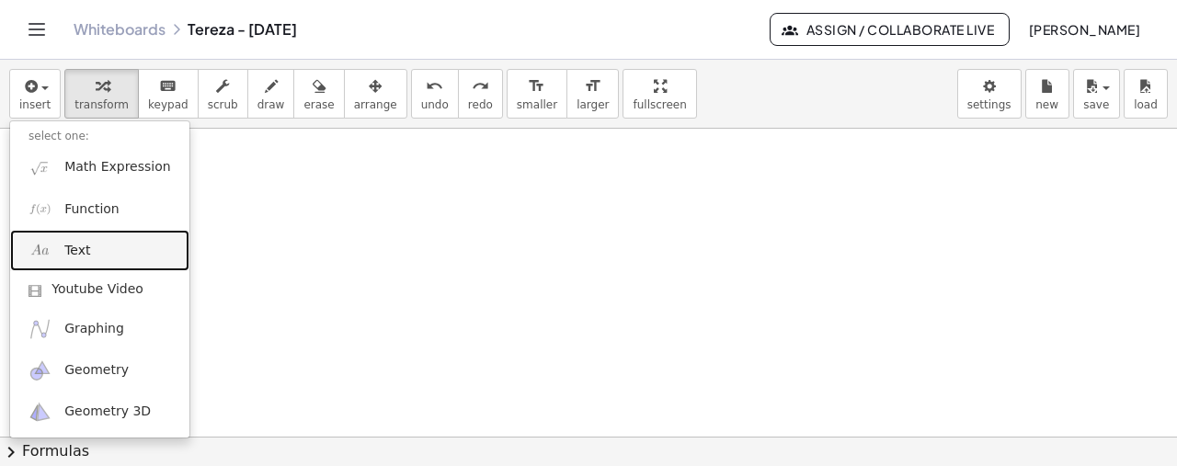
click at [88, 236] on link "Text" at bounding box center [99, 250] width 179 height 41
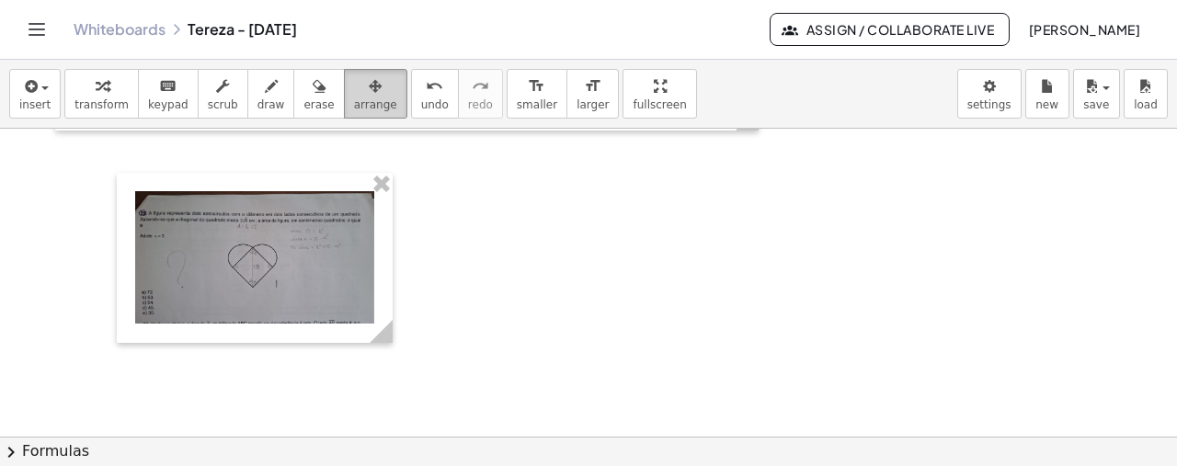
click at [354, 106] on span "arrange" at bounding box center [375, 104] width 43 height 13
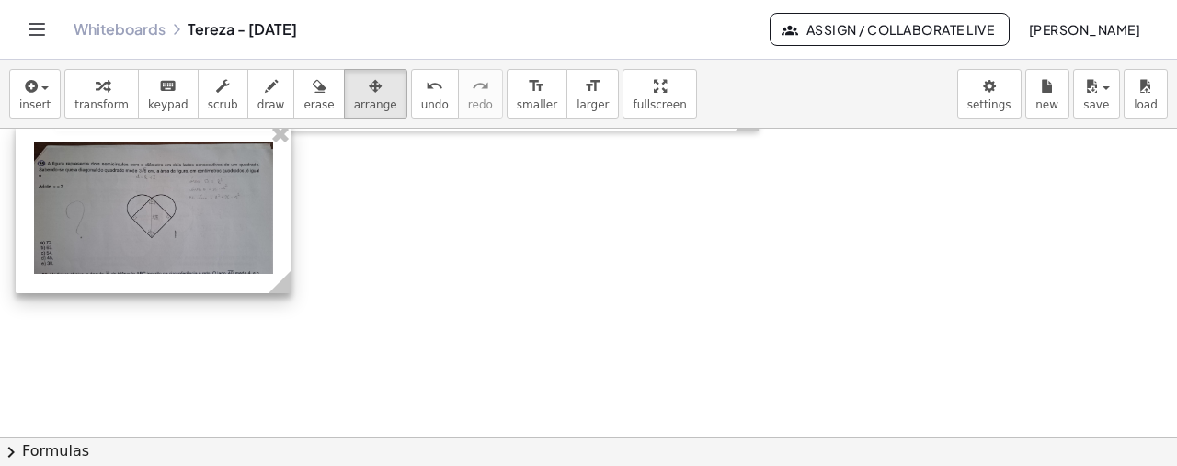
drag, startPoint x: 242, startPoint y: 233, endPoint x: 141, endPoint y: 183, distance: 112.7
click at [141, 183] on div at bounding box center [154, 208] width 276 height 170
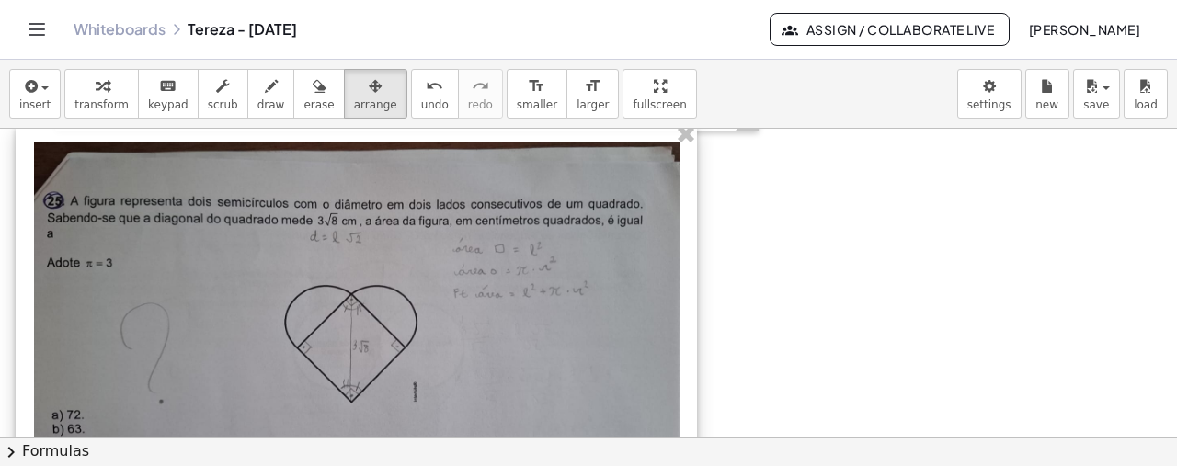
drag, startPoint x: 291, startPoint y: 280, endPoint x: 695, endPoint y: 308, distance: 405.4
click at [695, 308] on div "- +" at bounding box center [356, 320] width 681 height 395
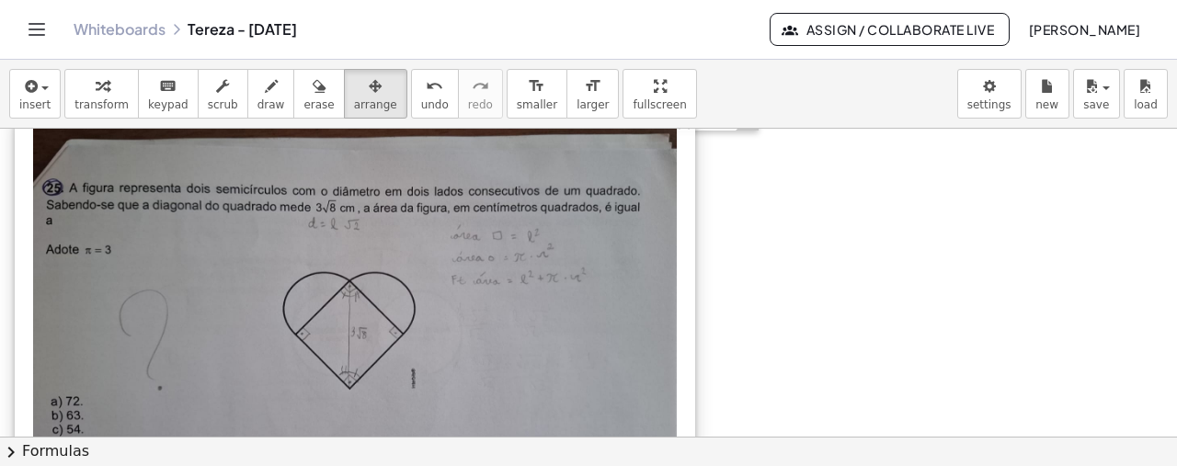
drag, startPoint x: 419, startPoint y: 330, endPoint x: 418, endPoint y: 317, distance: 12.9
click at [418, 317] on div at bounding box center [355, 307] width 680 height 394
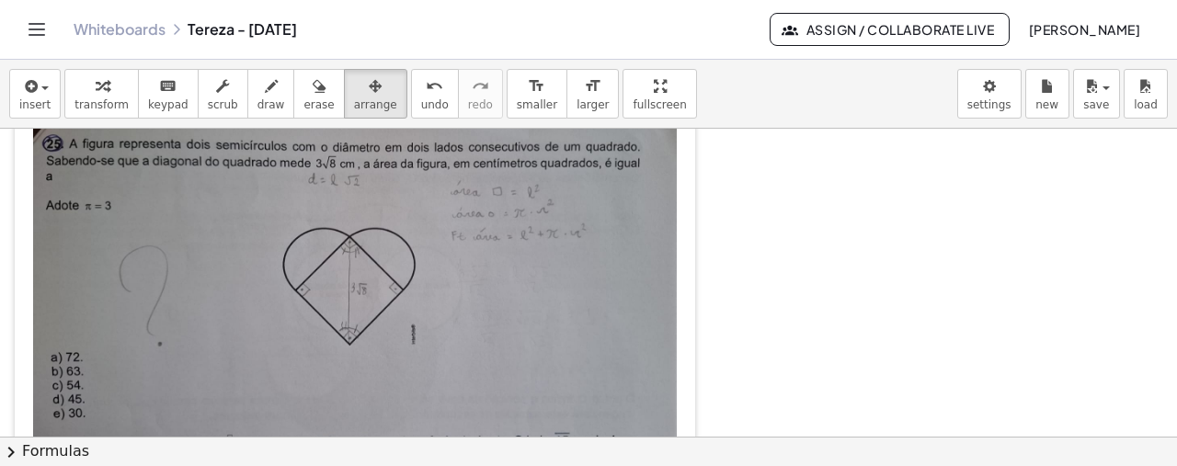
scroll to position [1004, 0]
click at [257, 98] on span "draw" at bounding box center [271, 104] width 28 height 13
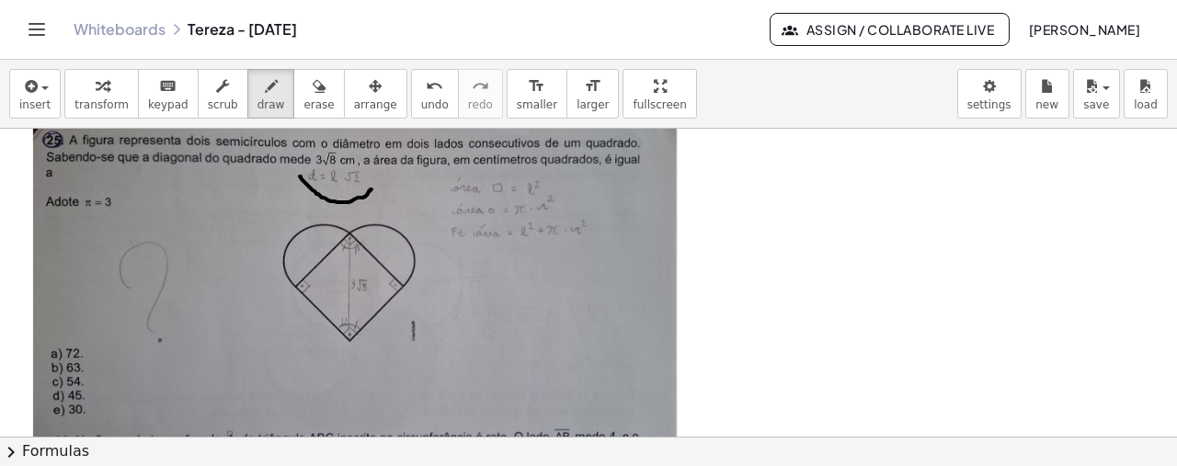
drag, startPoint x: 300, startPoint y: 175, endPoint x: 372, endPoint y: 185, distance: 73.3
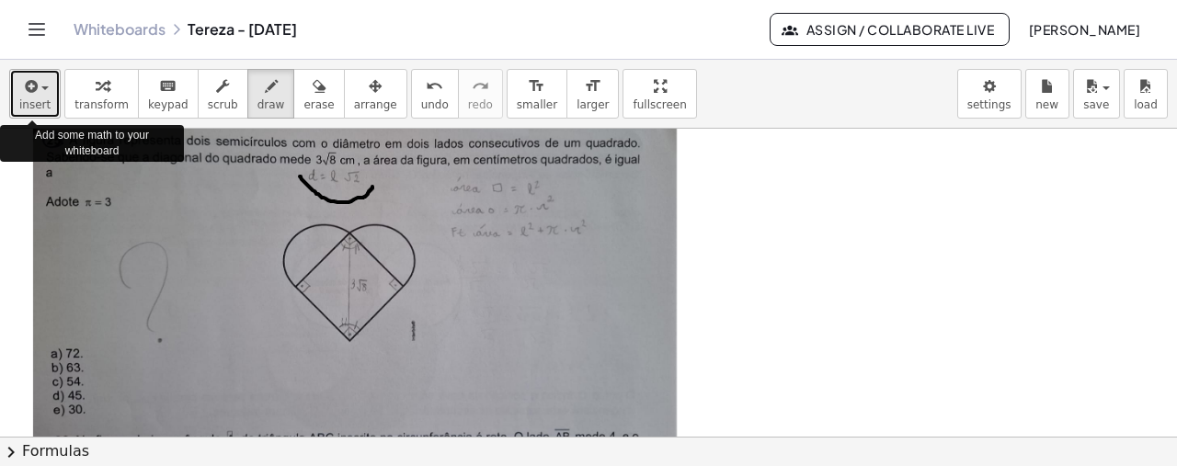
click at [22, 94] on icon "button" at bounding box center [29, 86] width 17 height 22
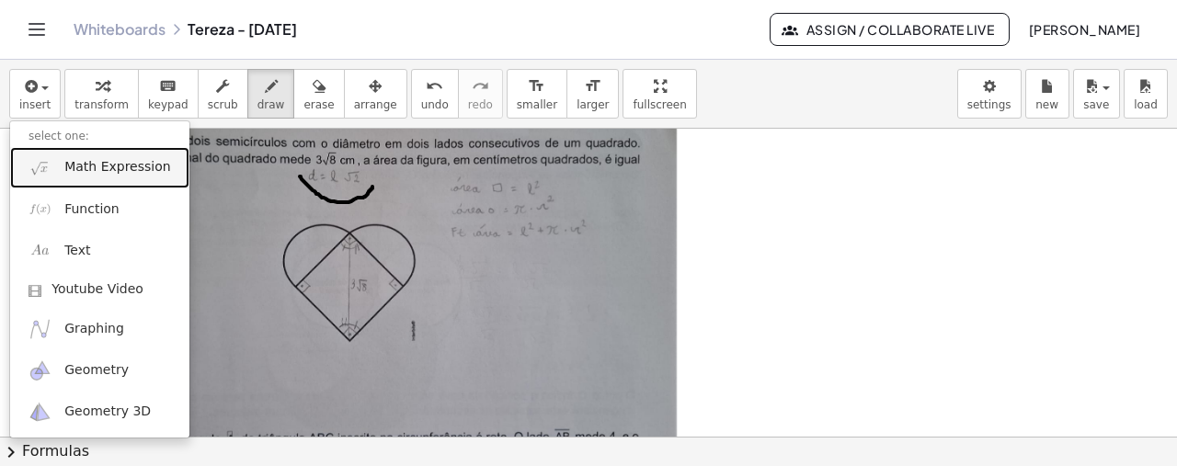
click at [107, 175] on span "Math Expression" at bounding box center [117, 167] width 106 height 18
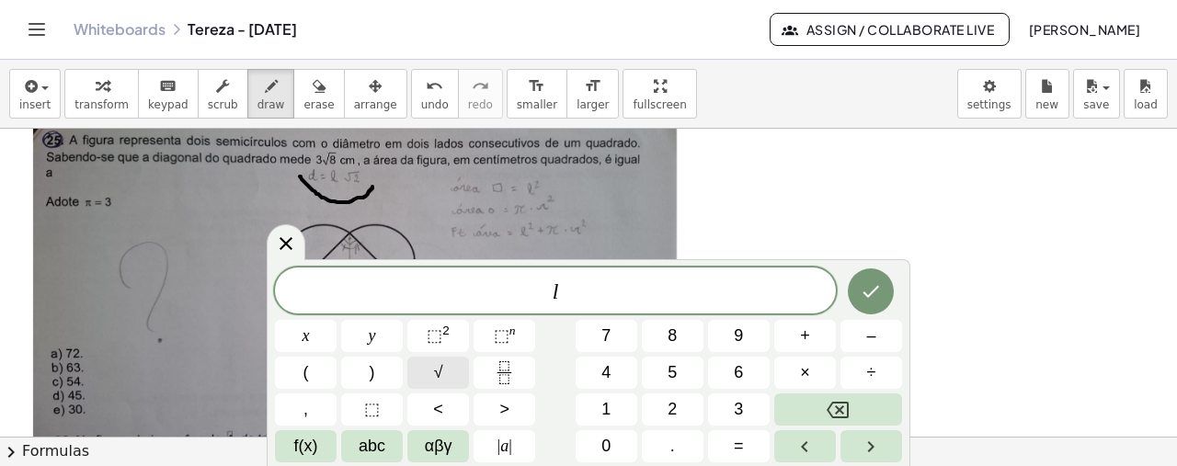
click at [447, 368] on button "√" at bounding box center [438, 373] width 62 height 32
click at [871, 300] on icon "Done" at bounding box center [871, 290] width 22 height 22
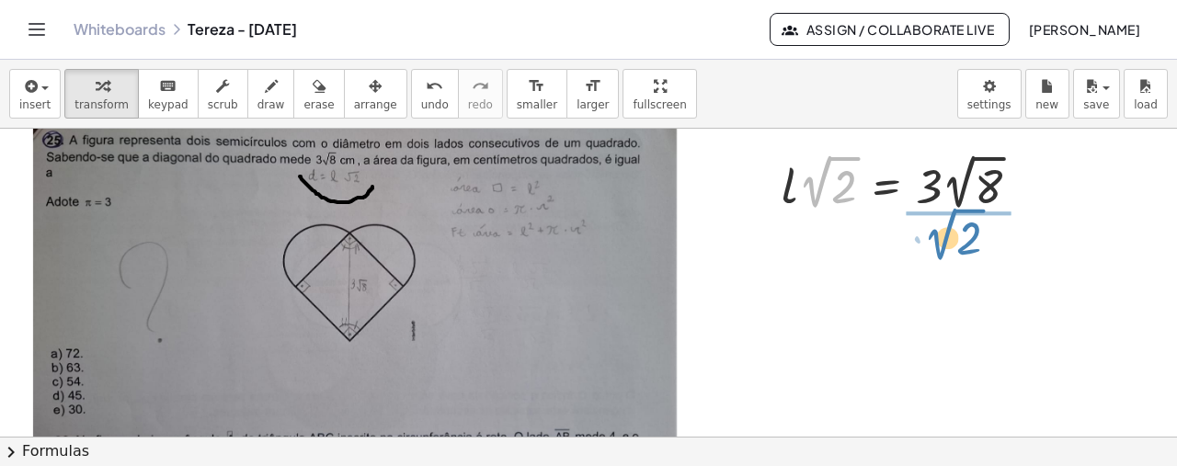
drag, startPoint x: 818, startPoint y: 191, endPoint x: 943, endPoint y: 246, distance: 136.7
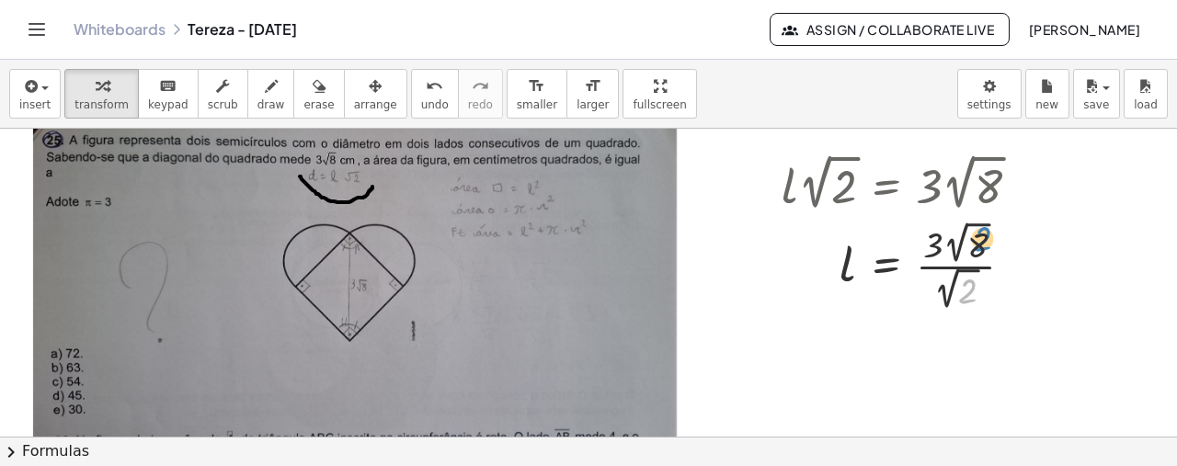
drag, startPoint x: 971, startPoint y: 294, endPoint x: 985, endPoint y: 243, distance: 53.3
click at [985, 243] on div at bounding box center [907, 264] width 271 height 98
drag, startPoint x: 969, startPoint y: 285, endPoint x: 986, endPoint y: 228, distance: 59.4
click at [986, 228] on div at bounding box center [907, 264] width 271 height 98
drag, startPoint x: 952, startPoint y: 277, endPoint x: 963, endPoint y: 225, distance: 52.9
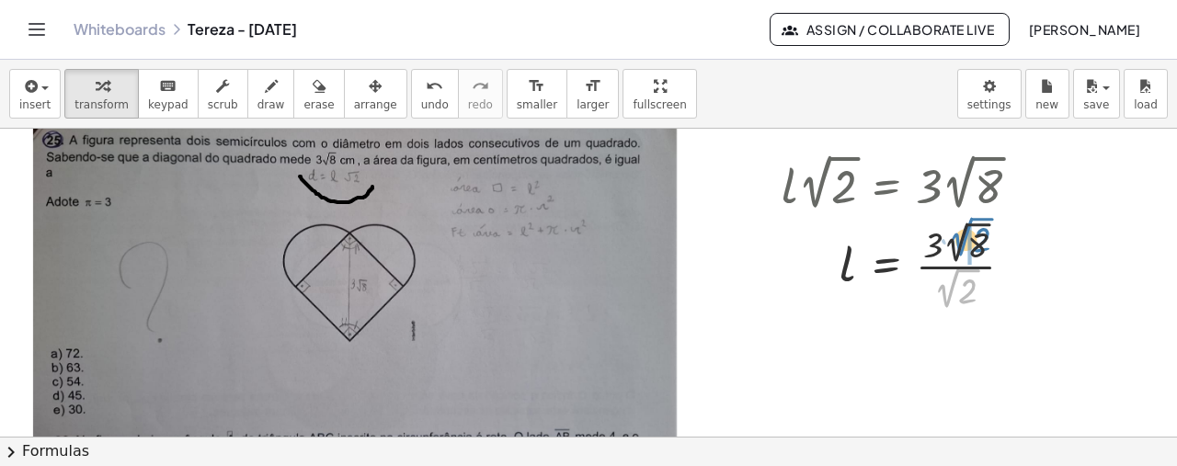
click at [963, 225] on div at bounding box center [907, 264] width 271 height 98
drag, startPoint x: 949, startPoint y: 296, endPoint x: 971, endPoint y: 241, distance: 59.4
click at [971, 241] on div at bounding box center [907, 264] width 271 height 98
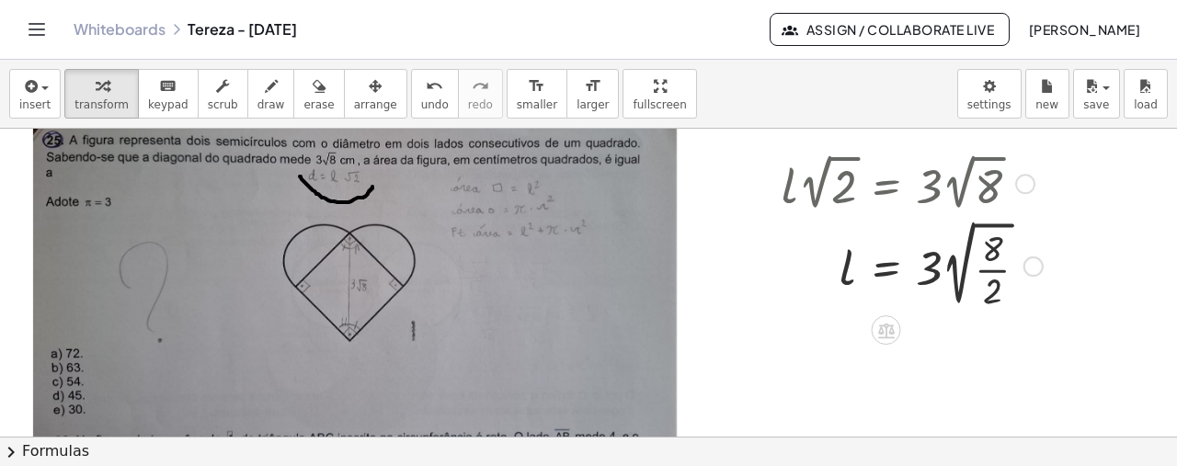
click at [989, 275] on div at bounding box center [911, 264] width 279 height 98
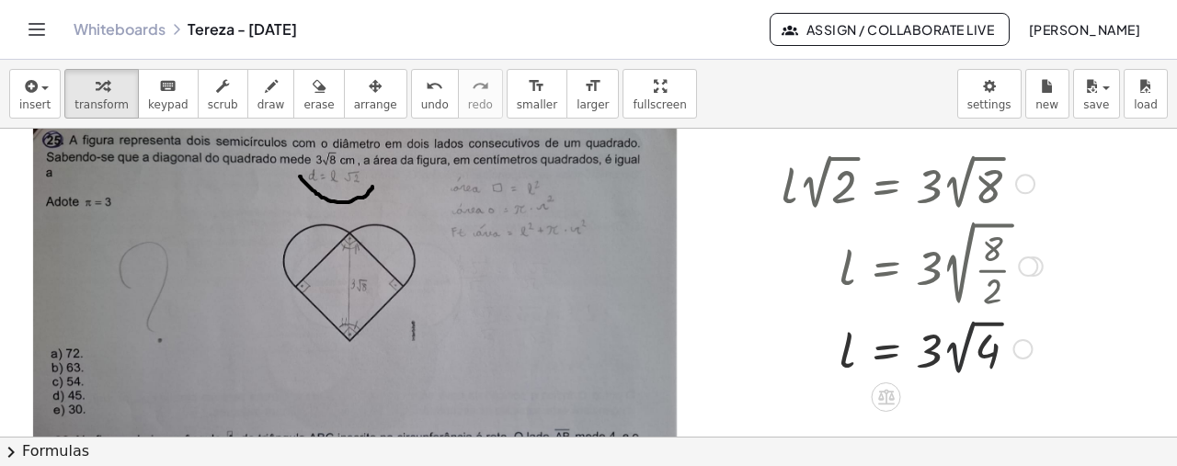
click at [959, 364] on div at bounding box center [911, 346] width 279 height 67
click at [947, 352] on div at bounding box center [911, 347] width 279 height 63
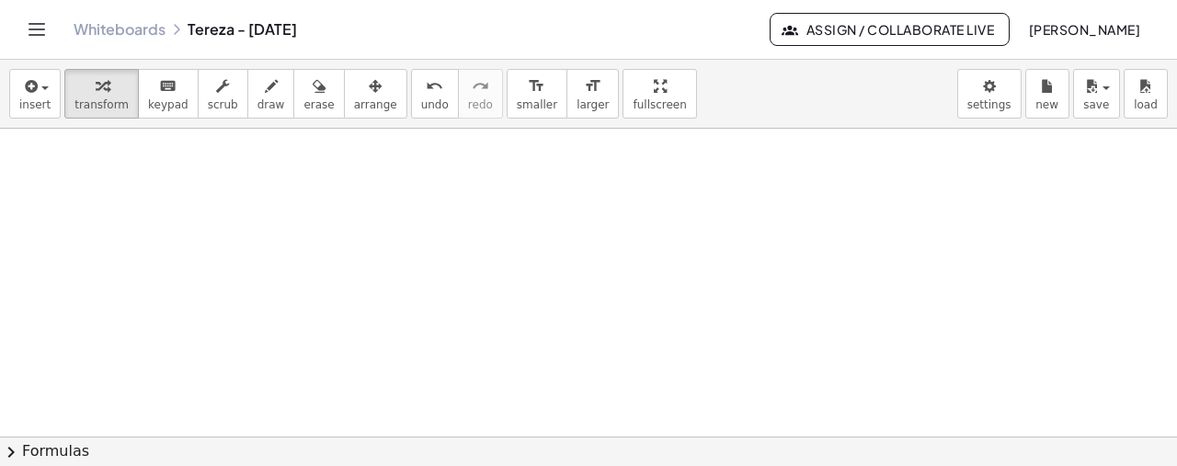
scroll to position [1375, 0]
click at [18, 95] on button "insert" at bounding box center [34, 94] width 51 height 50
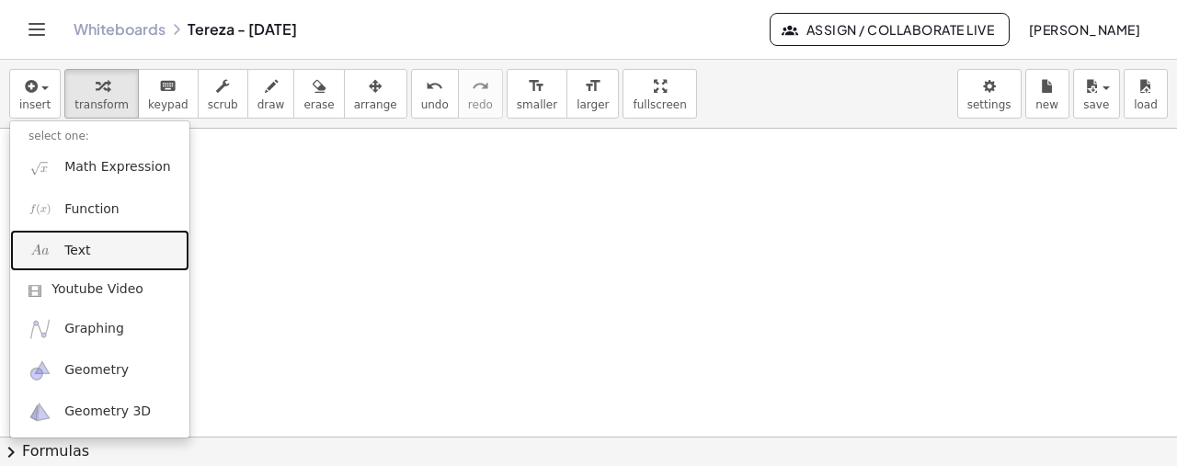
click at [99, 245] on link "Text" at bounding box center [99, 250] width 179 height 41
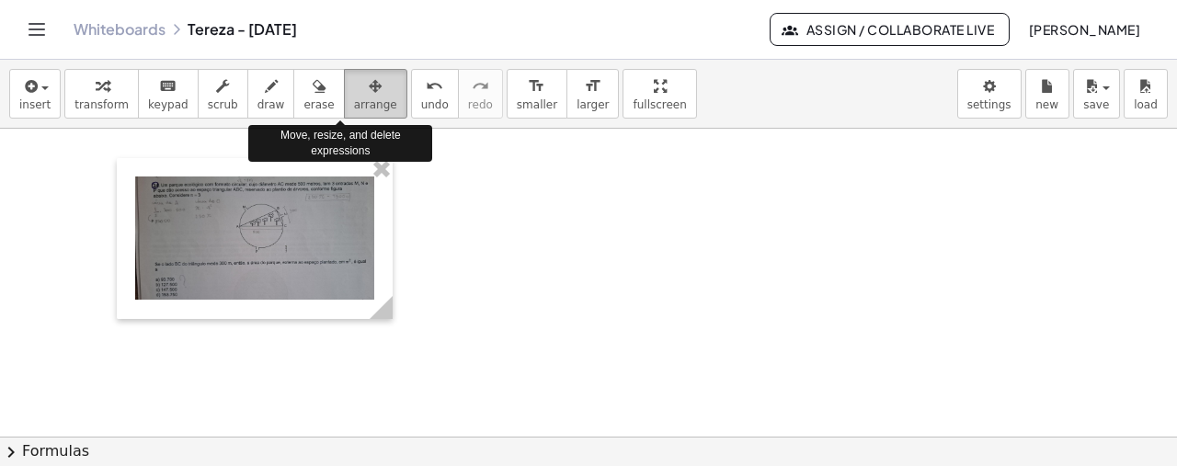
click at [369, 85] on icon "button" at bounding box center [375, 86] width 13 height 22
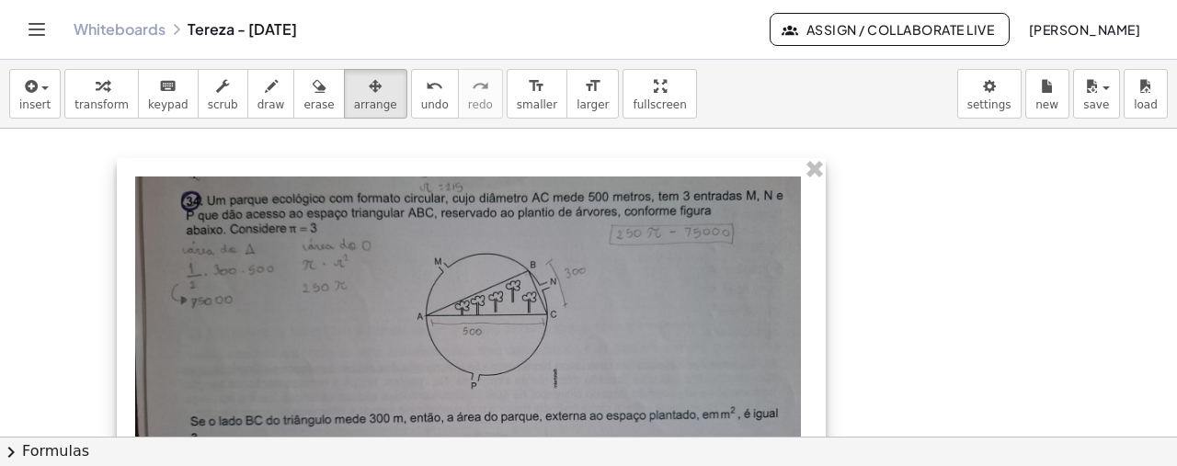
drag, startPoint x: 392, startPoint y: 313, endPoint x: 837, endPoint y: 312, distance: 445.0
click at [826, 312] on div "- +" at bounding box center [471, 350] width 709 height 384
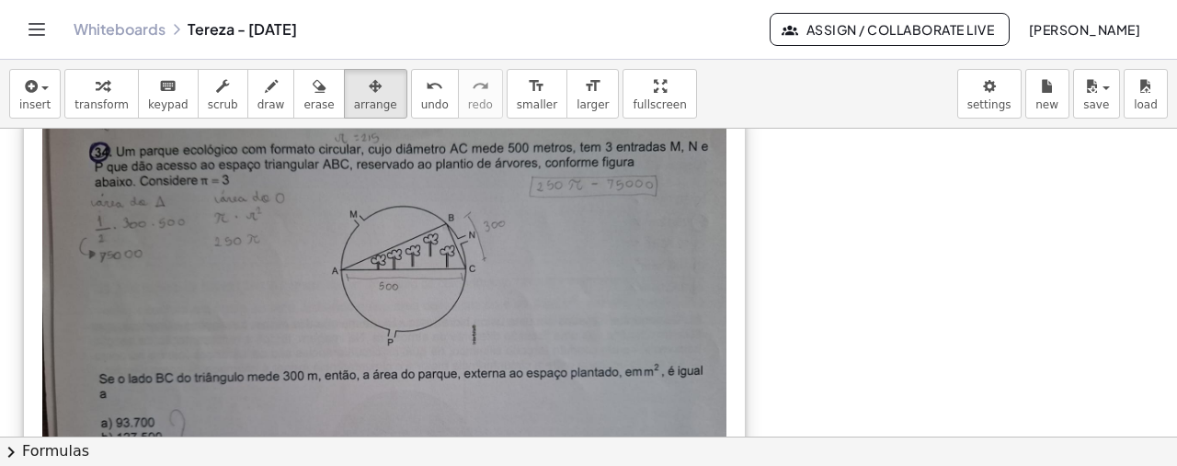
drag, startPoint x: 414, startPoint y: 336, endPoint x: 322, endPoint y: 290, distance: 103.2
click at [322, 290] on div at bounding box center [384, 303] width 721 height 391
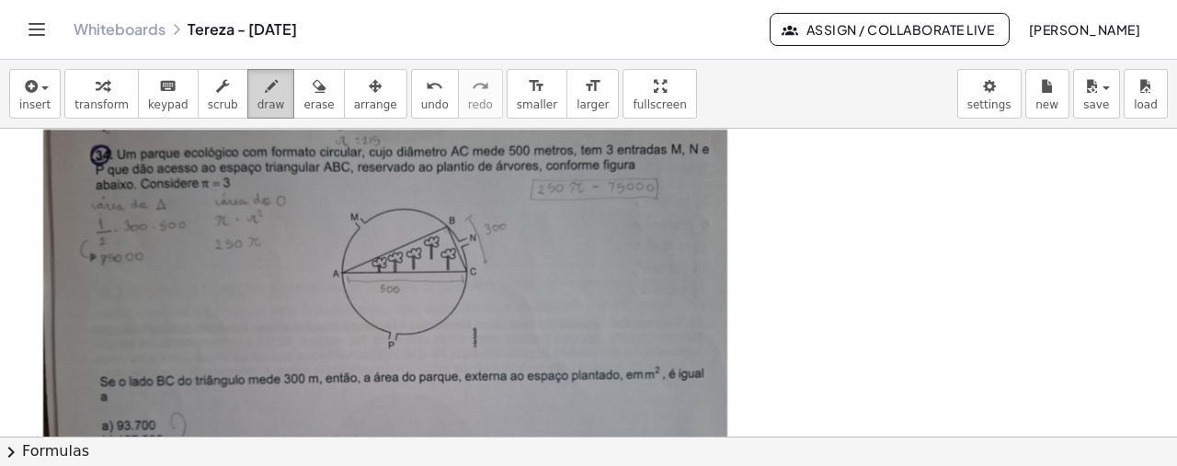
click at [257, 98] on span "draw" at bounding box center [271, 104] width 28 height 13
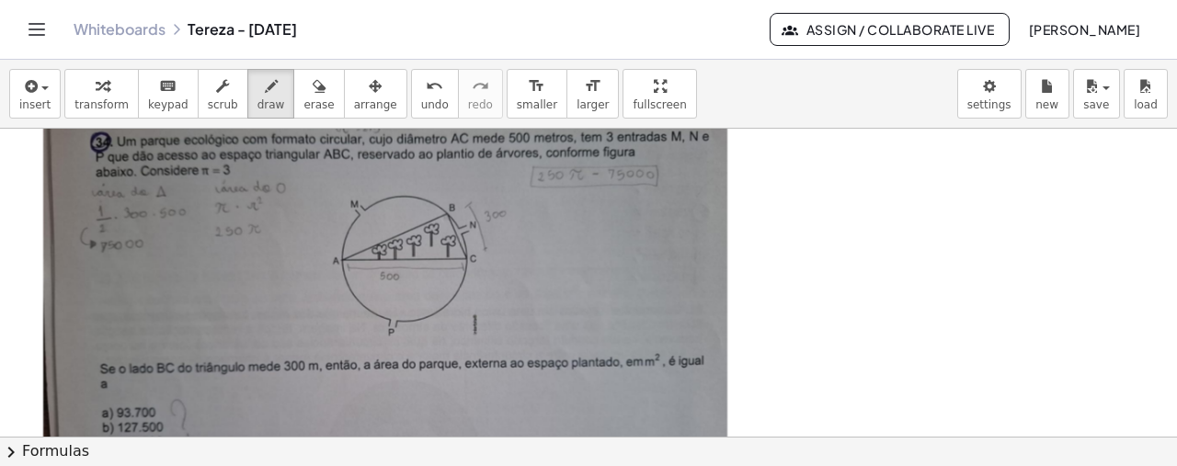
scroll to position [1384, 0]
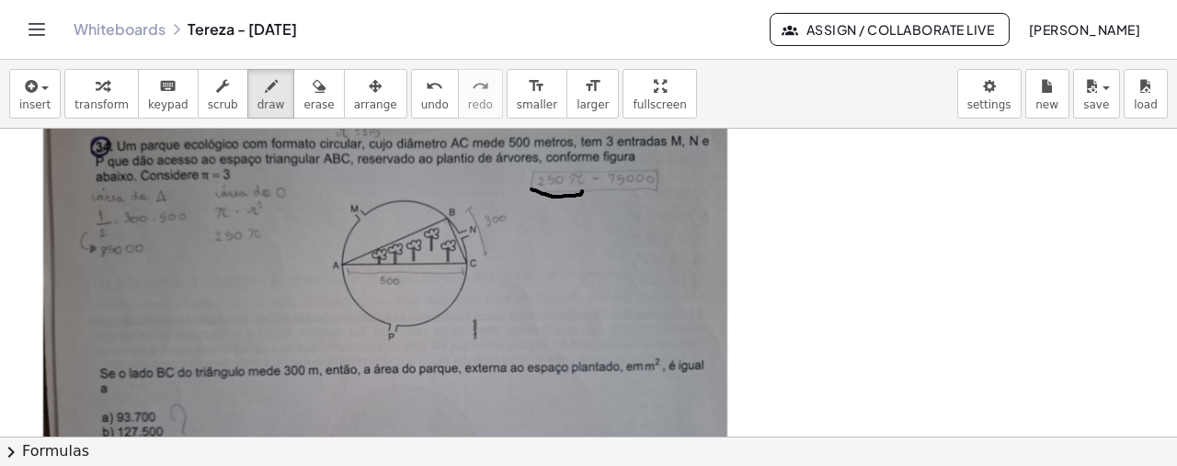
drag, startPoint x: 531, startPoint y: 188, endPoint x: 582, endPoint y: 189, distance: 50.6
drag, startPoint x: 211, startPoint y: 244, endPoint x: 265, endPoint y: 246, distance: 53.4
click at [257, 109] on span "draw" at bounding box center [271, 104] width 28 height 13
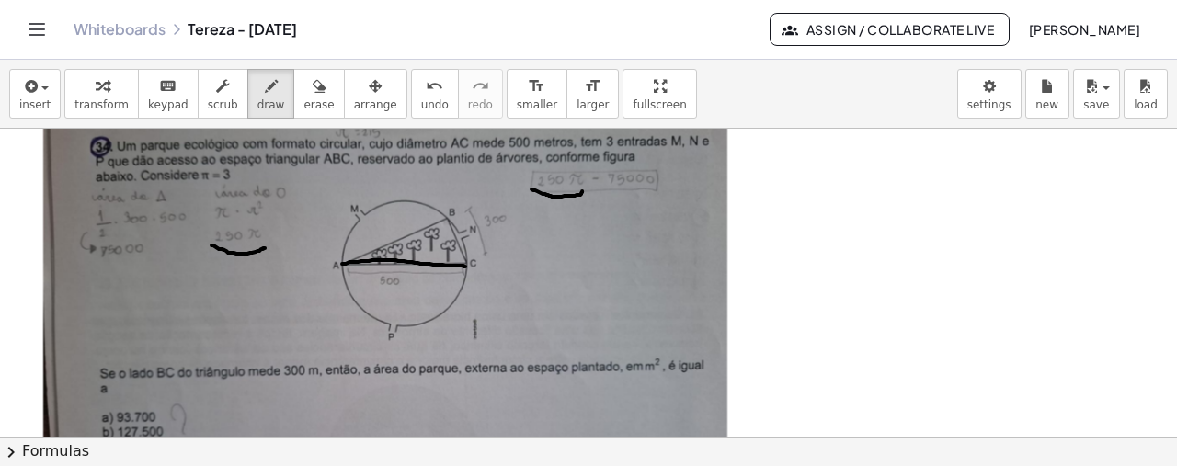
drag, startPoint x: 342, startPoint y: 262, endPoint x: 465, endPoint y: 265, distance: 123.2
drag, startPoint x: 447, startPoint y: 218, endPoint x: 447, endPoint y: 264, distance: 46.0
drag, startPoint x: 449, startPoint y: 220, endPoint x: 467, endPoint y: 263, distance: 47.0
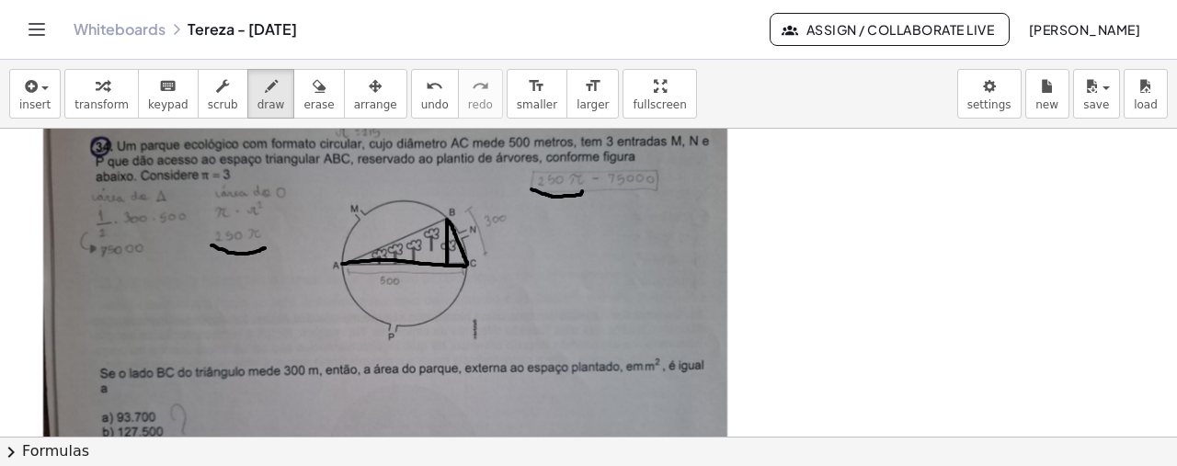
click at [421, 102] on span "undo" at bounding box center [435, 104] width 28 height 13
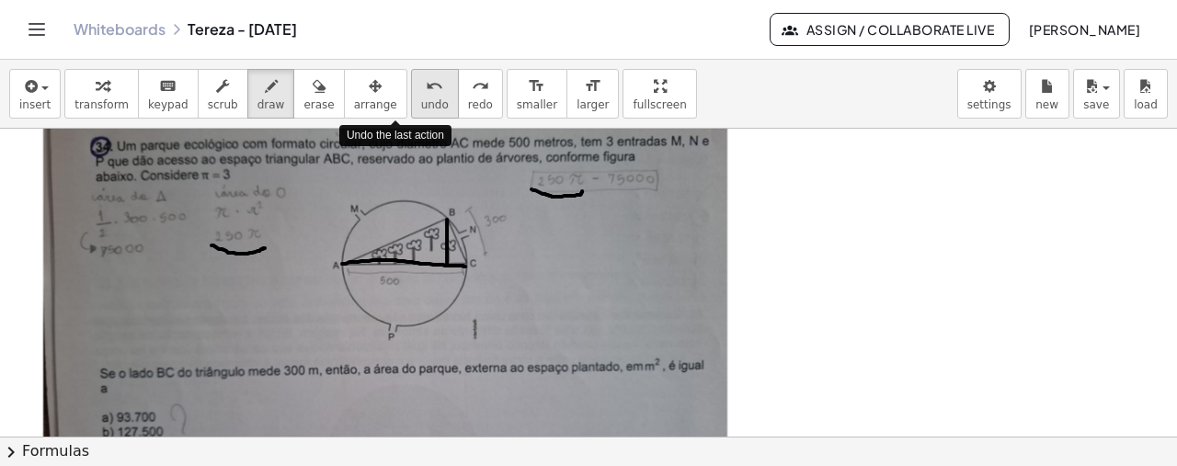
click at [421, 102] on span "undo" at bounding box center [435, 104] width 28 height 13
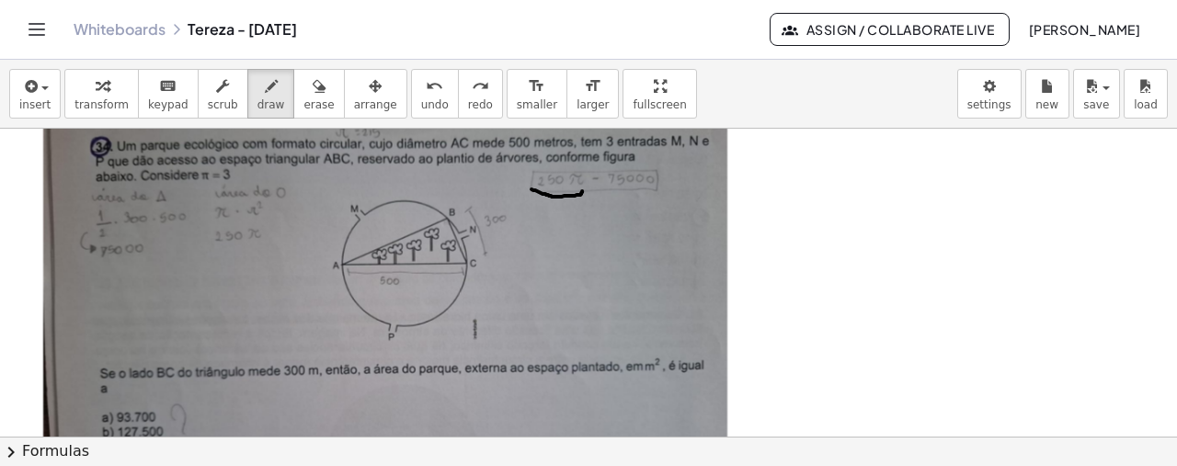
drag, startPoint x: 392, startPoint y: 102, endPoint x: 436, endPoint y: 238, distance: 143.0
click at [436, 238] on div "insert select one: Math Expression Function Text Youtube Video Graphing Geometr…" at bounding box center [588, 263] width 1177 height 406
drag, startPoint x: 439, startPoint y: 222, endPoint x: 450, endPoint y: 227, distance: 13.2
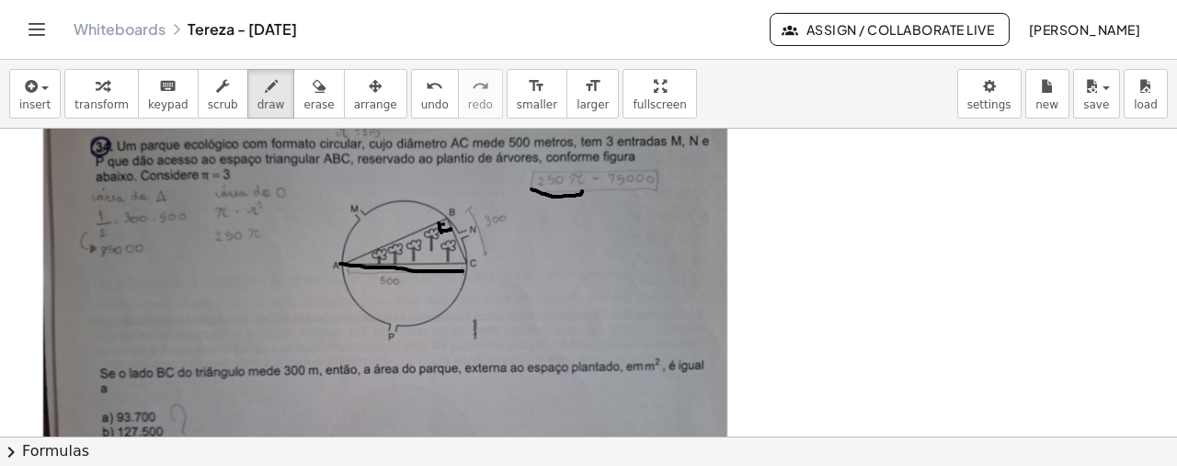
drag, startPoint x: 340, startPoint y: 262, endPoint x: 476, endPoint y: 266, distance: 136.1
click at [426, 94] on icon "undo" at bounding box center [434, 86] width 17 height 22
drag, startPoint x: 339, startPoint y: 262, endPoint x: 467, endPoint y: 261, distance: 127.8
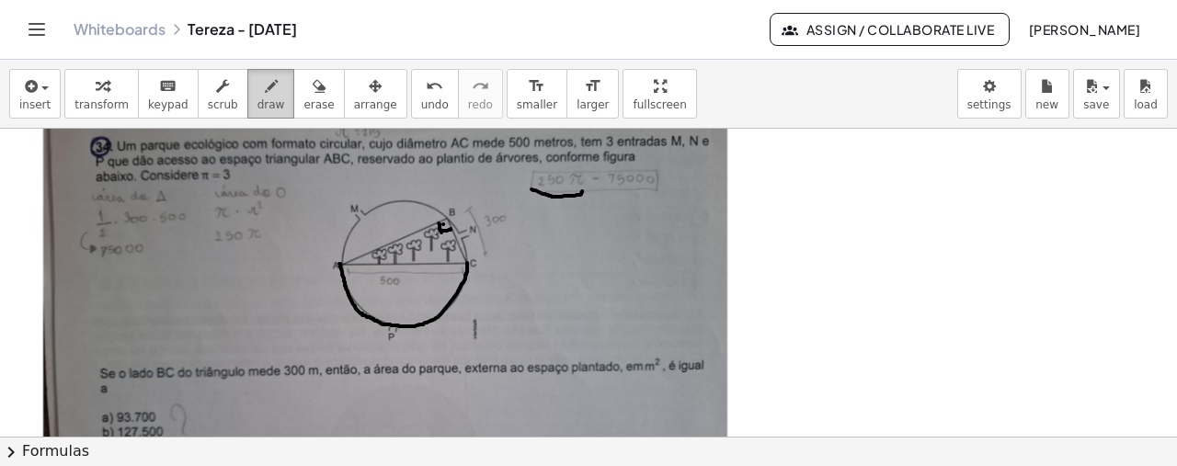
click at [261, 97] on button "draw" at bounding box center [271, 94] width 48 height 50
drag, startPoint x: 383, startPoint y: 225, endPoint x: 386, endPoint y: 236, distance: 11.4
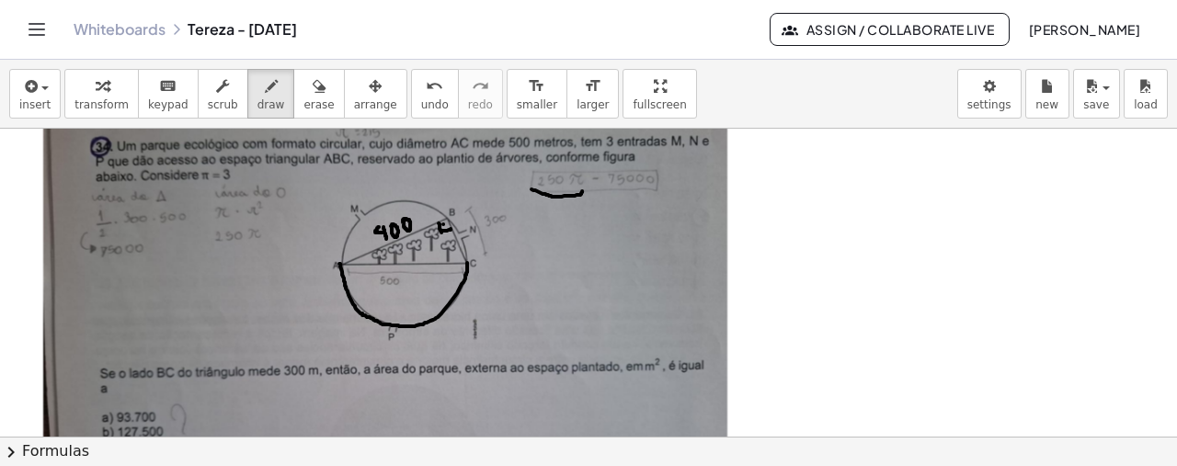
drag, startPoint x: 448, startPoint y: 218, endPoint x: 462, endPoint y: 260, distance: 44.8
drag, startPoint x: 443, startPoint y: 214, endPoint x: 338, endPoint y: 262, distance: 115.2
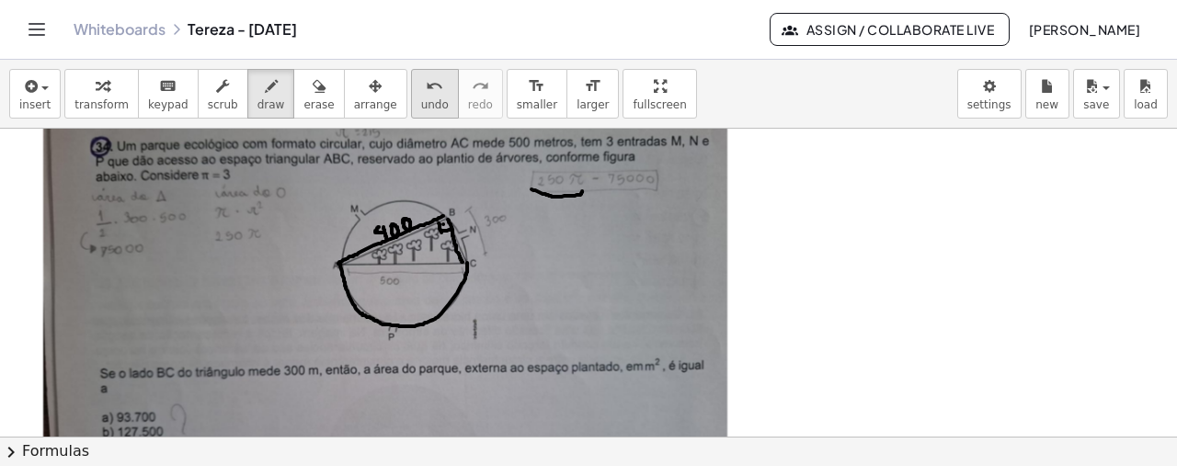
click at [421, 83] on div "undo" at bounding box center [435, 85] width 28 height 22
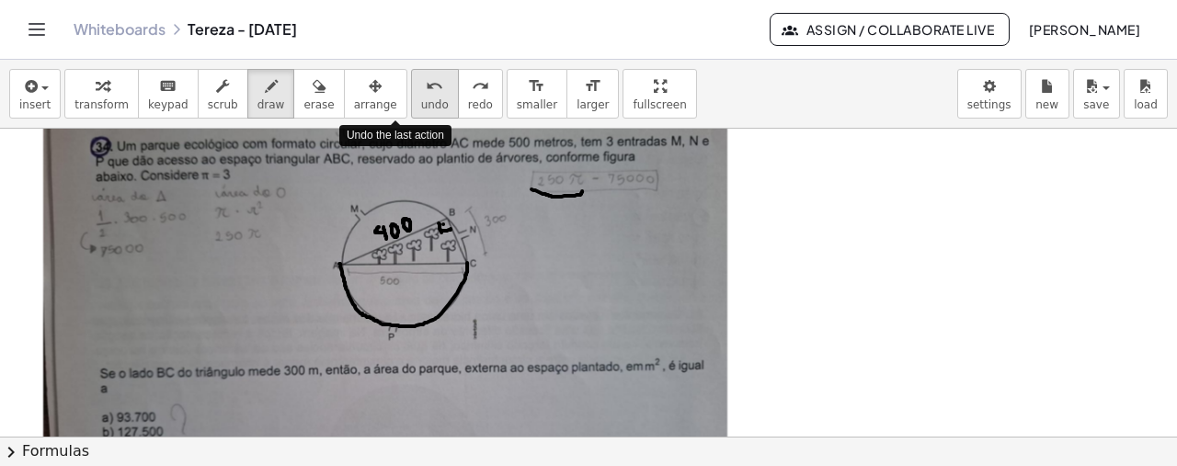
click at [426, 88] on icon "undo" at bounding box center [434, 86] width 17 height 22
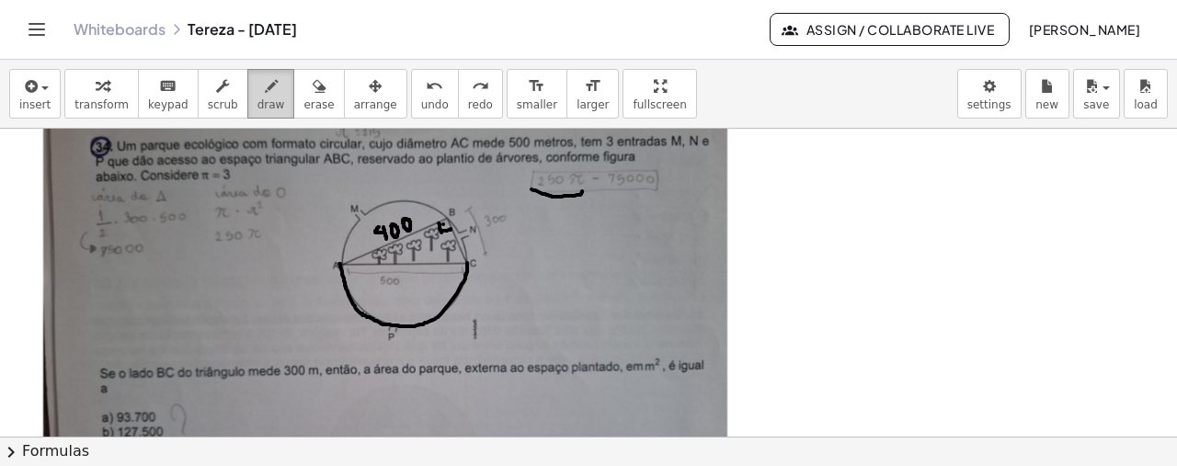
click at [257, 89] on div "button" at bounding box center [271, 85] width 28 height 22
drag, startPoint x: 448, startPoint y: 216, endPoint x: 466, endPoint y: 260, distance: 47.8
drag, startPoint x: 447, startPoint y: 216, endPoint x: 348, endPoint y: 260, distance: 108.7
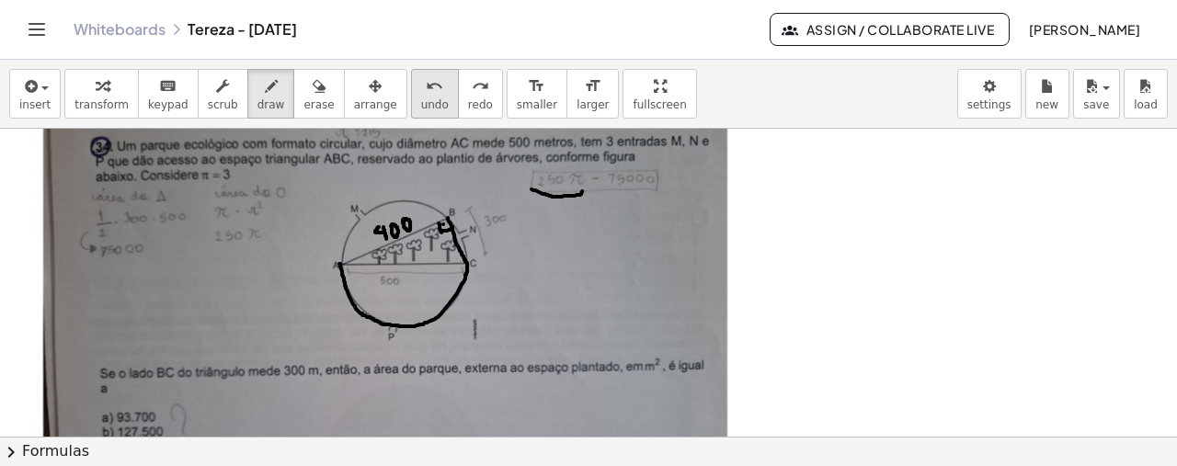
click at [411, 97] on button "undo undo" at bounding box center [435, 94] width 48 height 50
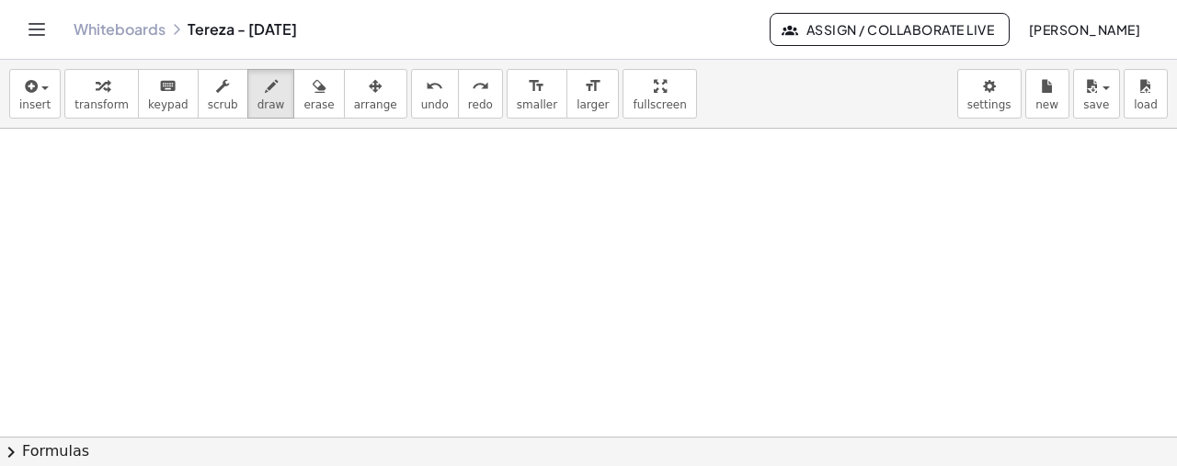
scroll to position [1732, 0]
click at [53, 109] on button "insert" at bounding box center [34, 94] width 51 height 50
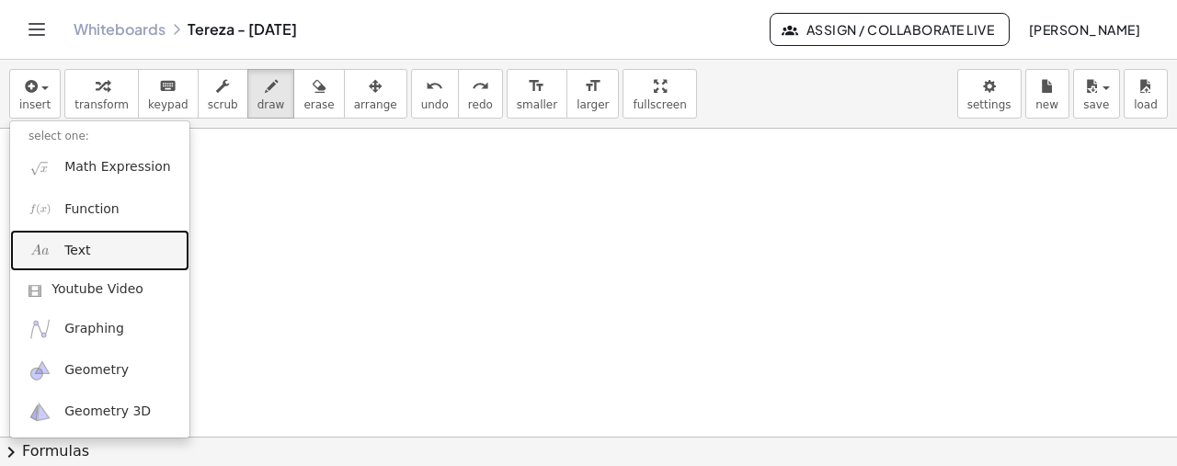
click at [85, 242] on span "Text" at bounding box center [77, 251] width 26 height 18
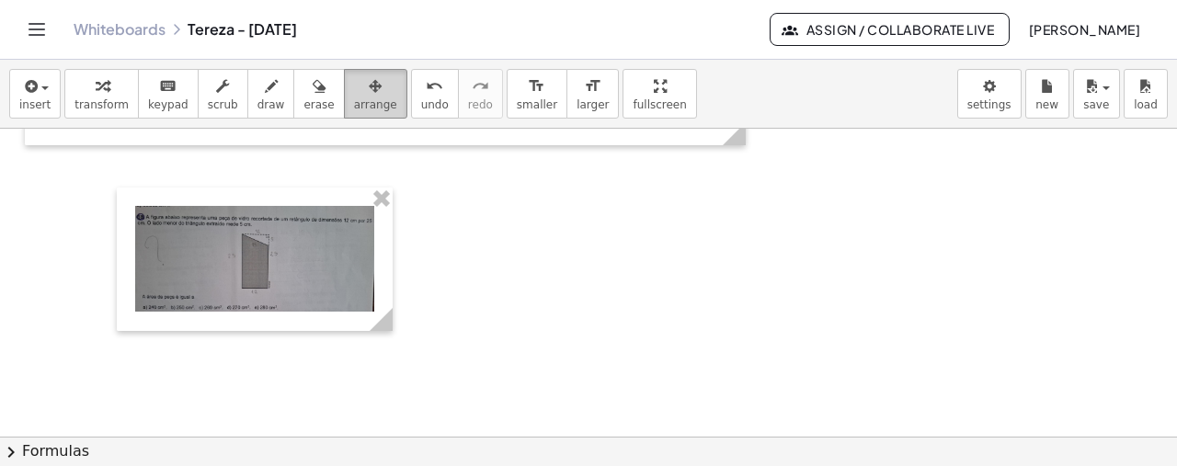
click at [354, 98] on span "arrange" at bounding box center [375, 104] width 43 height 13
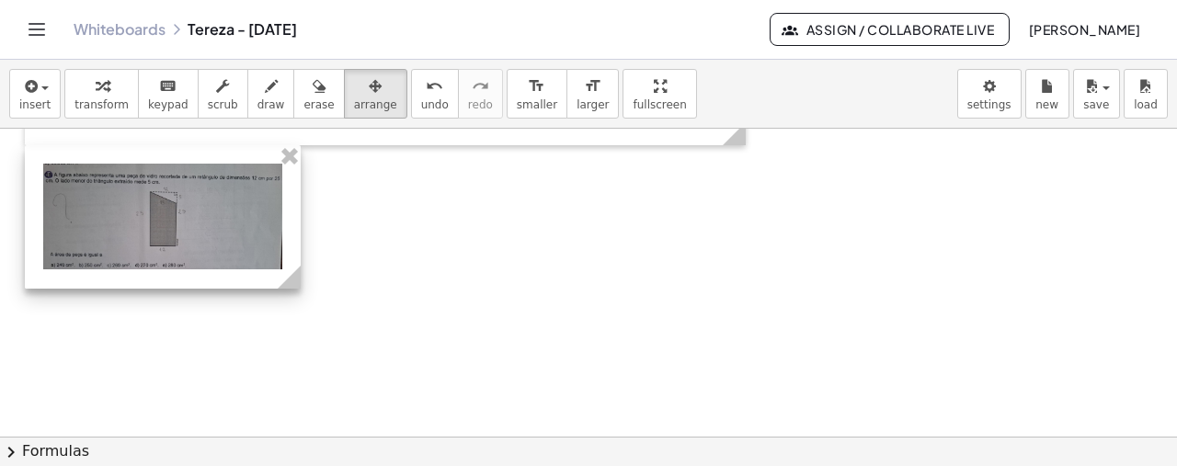
drag, startPoint x: 206, startPoint y: 297, endPoint x: 113, endPoint y: 255, distance: 102.0
click at [113, 255] on div at bounding box center [163, 216] width 276 height 143
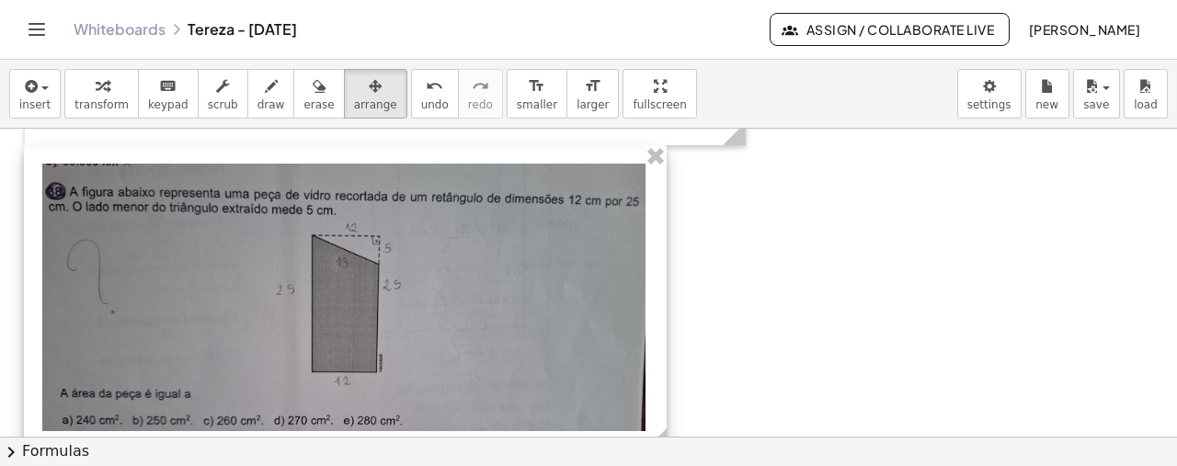
drag, startPoint x: 291, startPoint y: 286, endPoint x: 663, endPoint y: 290, distance: 372.3
click at [663, 290] on div "- +" at bounding box center [345, 298] width 643 height 306
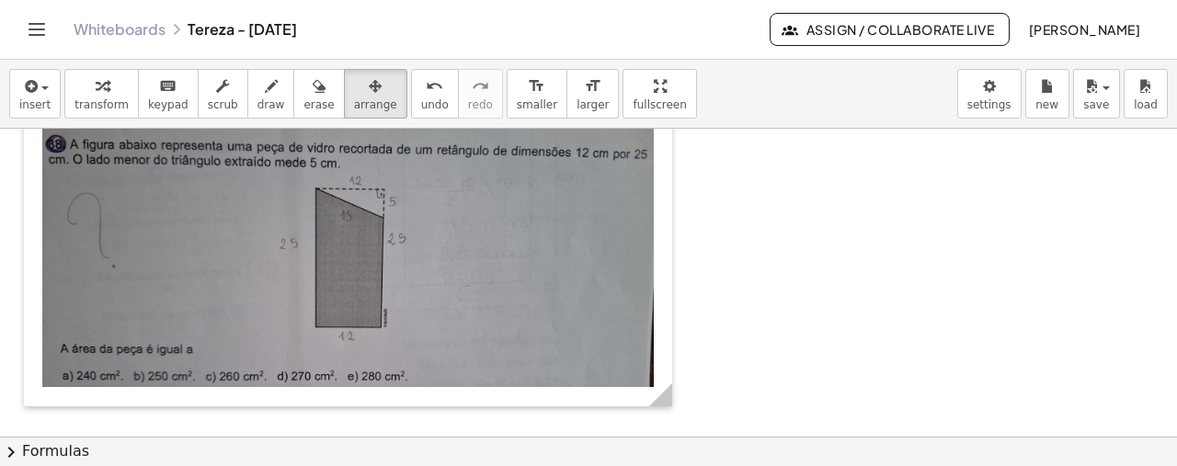
scroll to position [1760, 0]
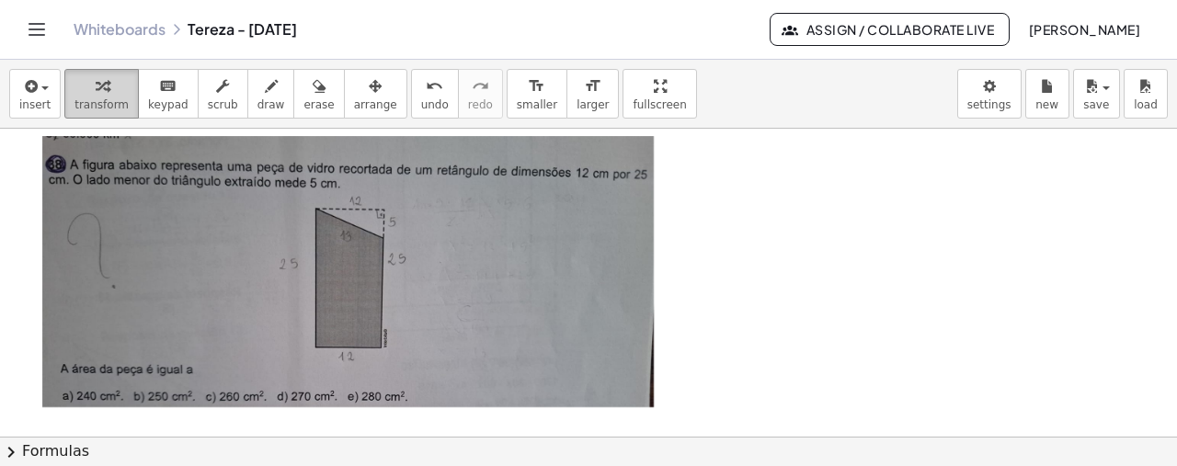
click at [77, 113] on button "transform" at bounding box center [101, 94] width 74 height 50
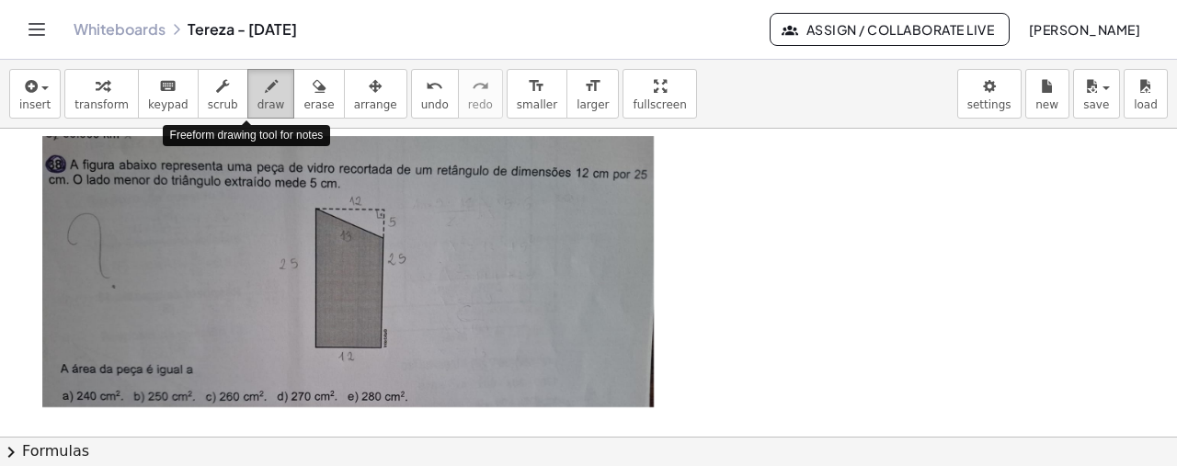
click at [265, 78] on icon "button" at bounding box center [271, 86] width 13 height 22
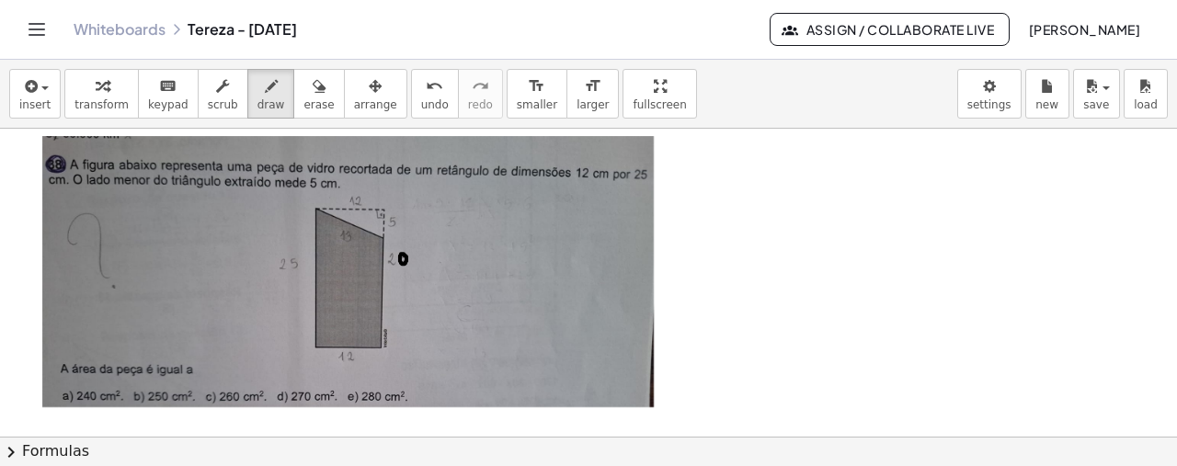
drag, startPoint x: 387, startPoint y: 255, endPoint x: 396, endPoint y: 264, distance: 13.0
drag, startPoint x: 393, startPoint y: 218, endPoint x: 392, endPoint y: 230, distance: 12.1
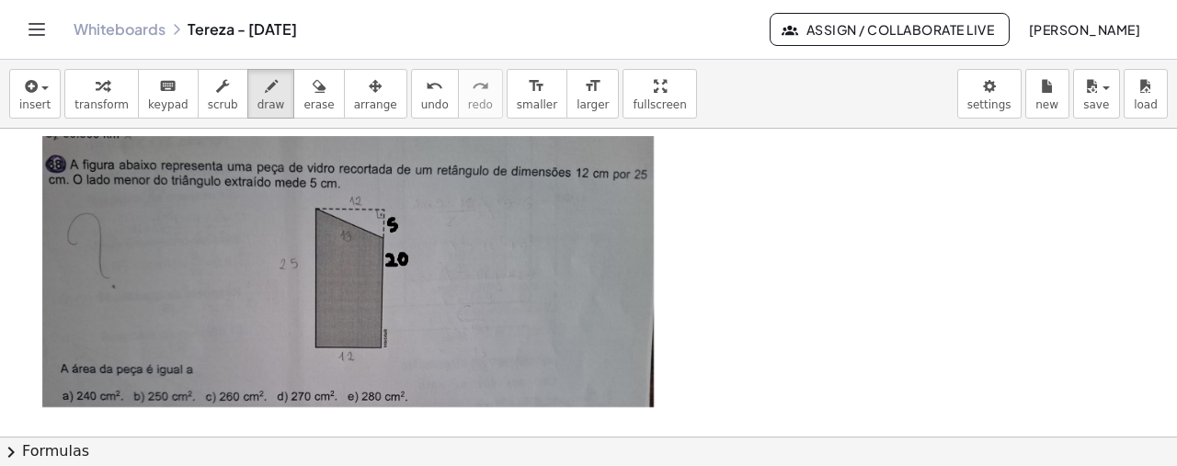
drag, startPoint x: 279, startPoint y: 260, endPoint x: 288, endPoint y: 271, distance: 13.8
drag, startPoint x: 300, startPoint y: 261, endPoint x: 296, endPoint y: 277, distance: 16.1
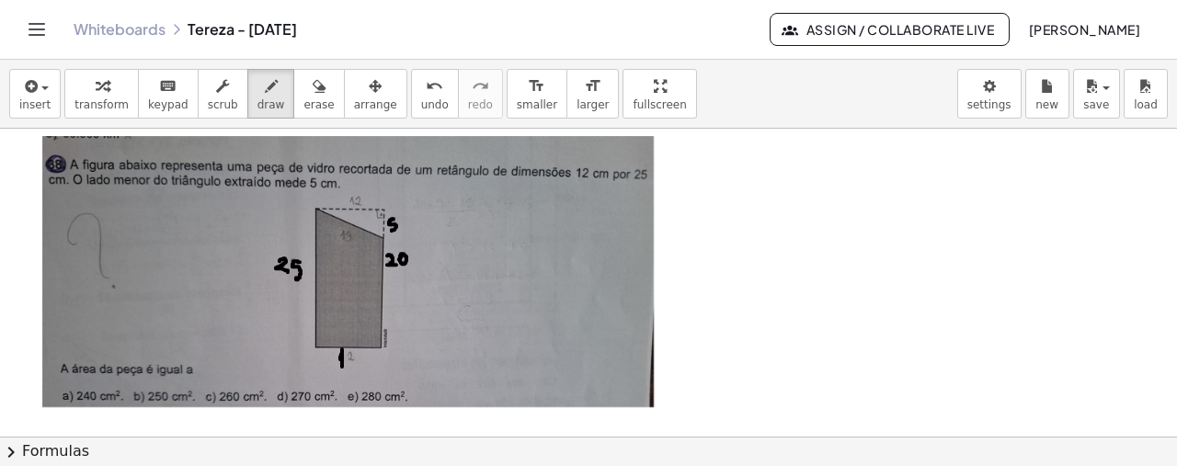
drag, startPoint x: 348, startPoint y: 358, endPoint x: 363, endPoint y: 371, distance: 20.8
drag, startPoint x: 349, startPoint y: 234, endPoint x: 345, endPoint y: 243, distance: 9.5
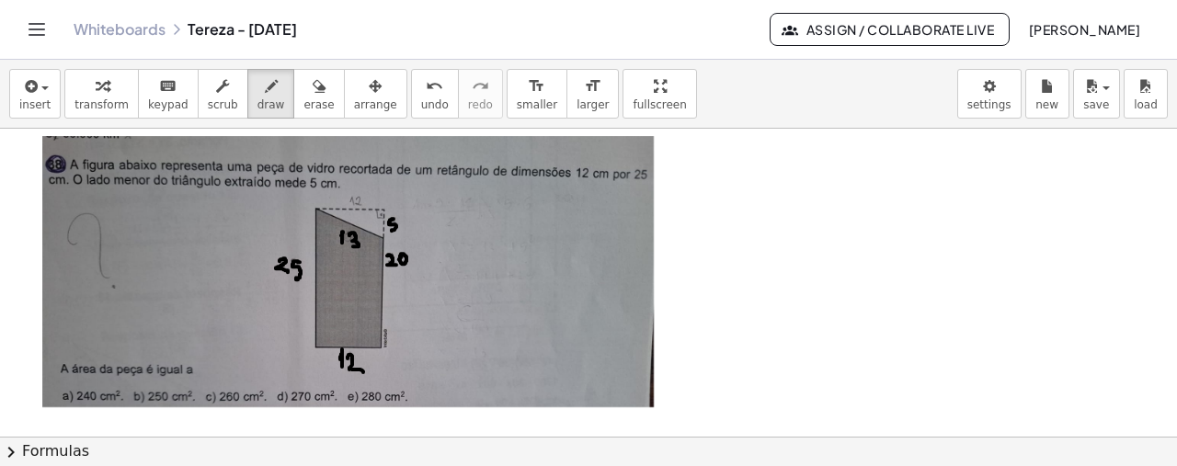
drag, startPoint x: 349, startPoint y: 196, endPoint x: 351, endPoint y: 207, distance: 11.2
drag, startPoint x: 360, startPoint y: 195, endPoint x: 370, endPoint y: 209, distance: 17.1
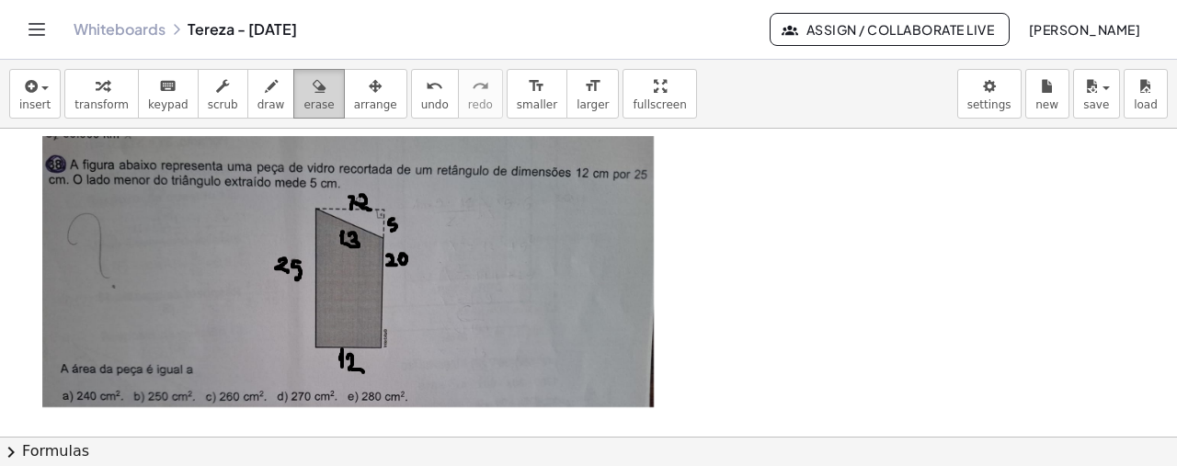
click at [296, 113] on button "erase" at bounding box center [318, 94] width 51 height 50
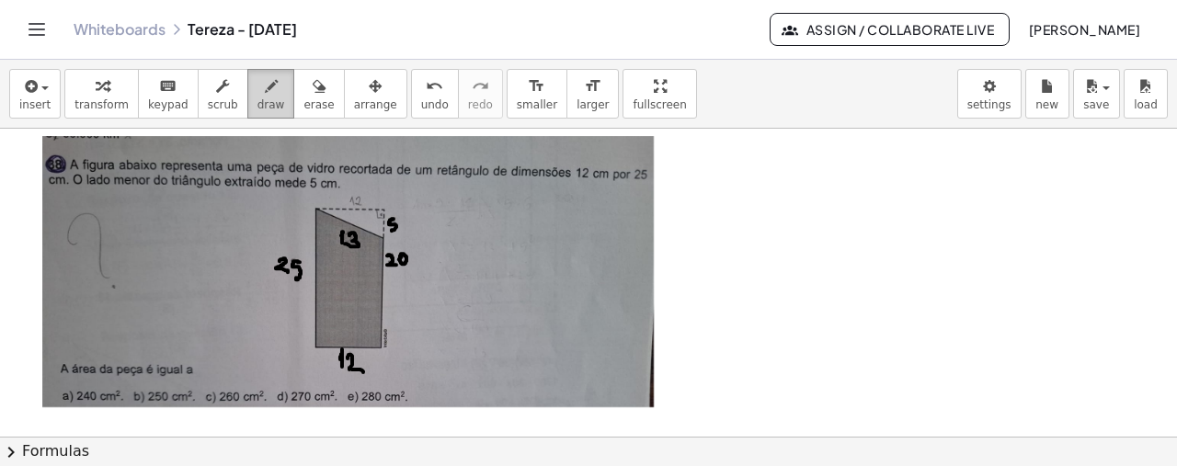
click at [257, 87] on div "button" at bounding box center [271, 85] width 28 height 22
drag, startPoint x: 357, startPoint y: 196, endPoint x: 366, endPoint y: 203, distance: 11.8
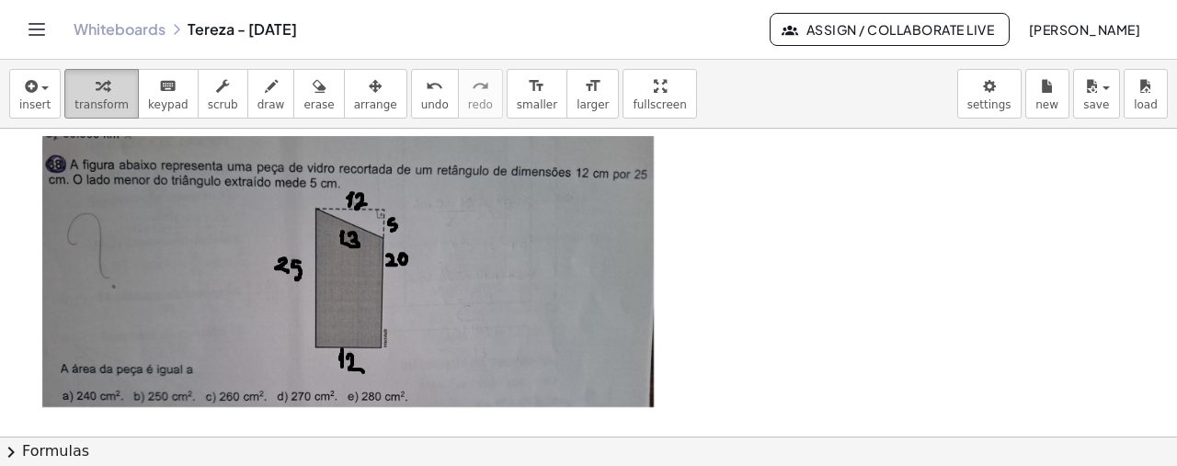
click at [96, 90] on icon "button" at bounding box center [102, 86] width 13 height 22
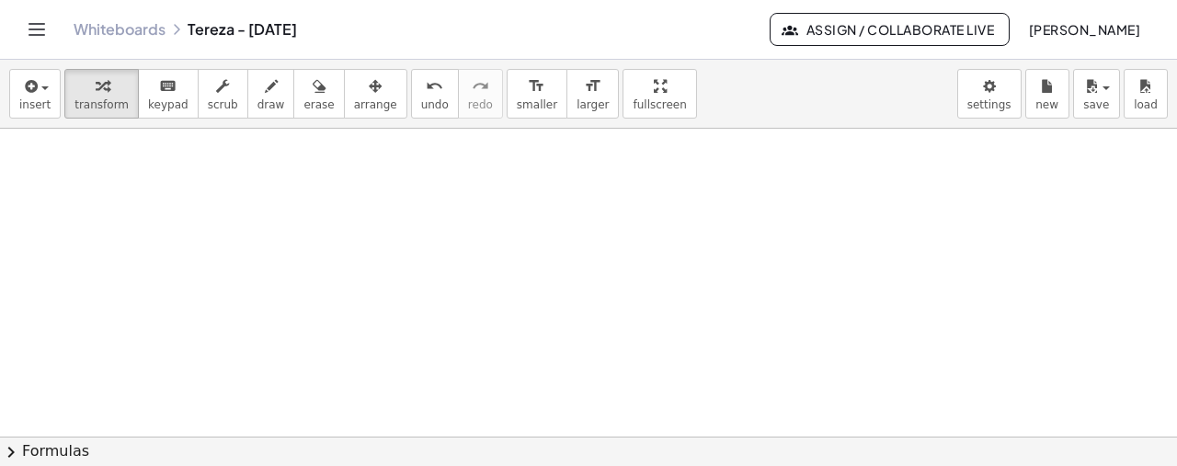
scroll to position [2146, 0]
click at [33, 94] on icon "button" at bounding box center [29, 86] width 17 height 22
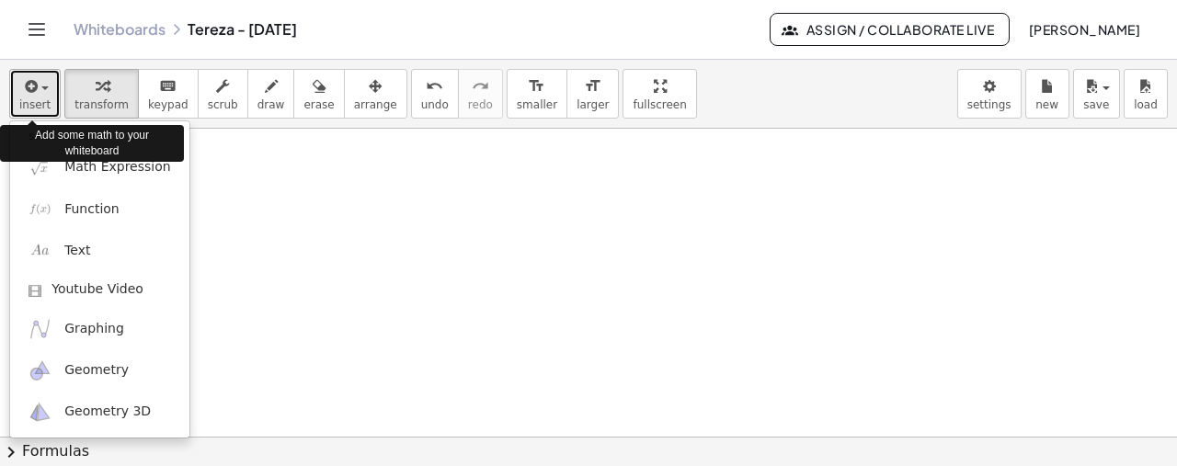
click at [29, 100] on span "insert" at bounding box center [34, 104] width 31 height 13
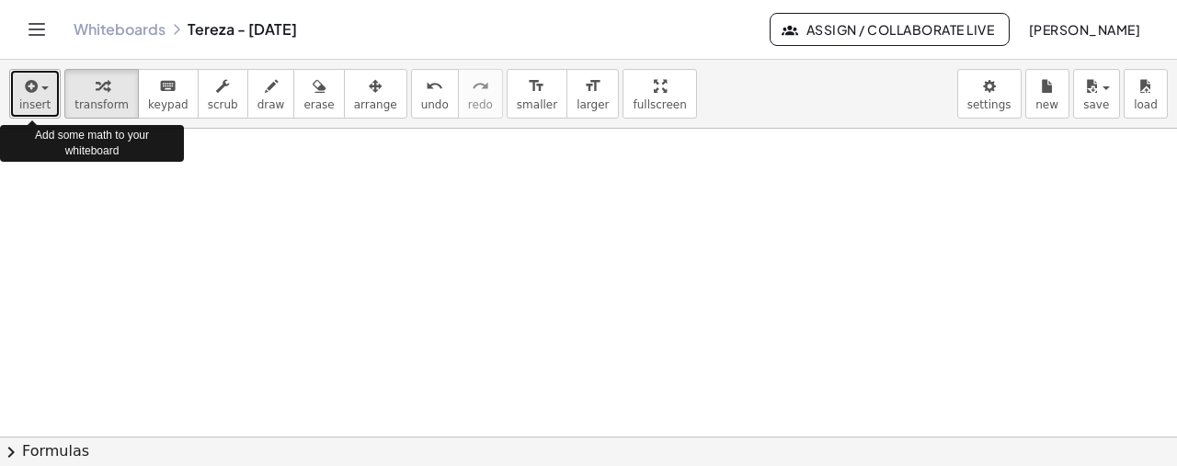
click at [29, 100] on span "insert" at bounding box center [34, 104] width 31 height 13
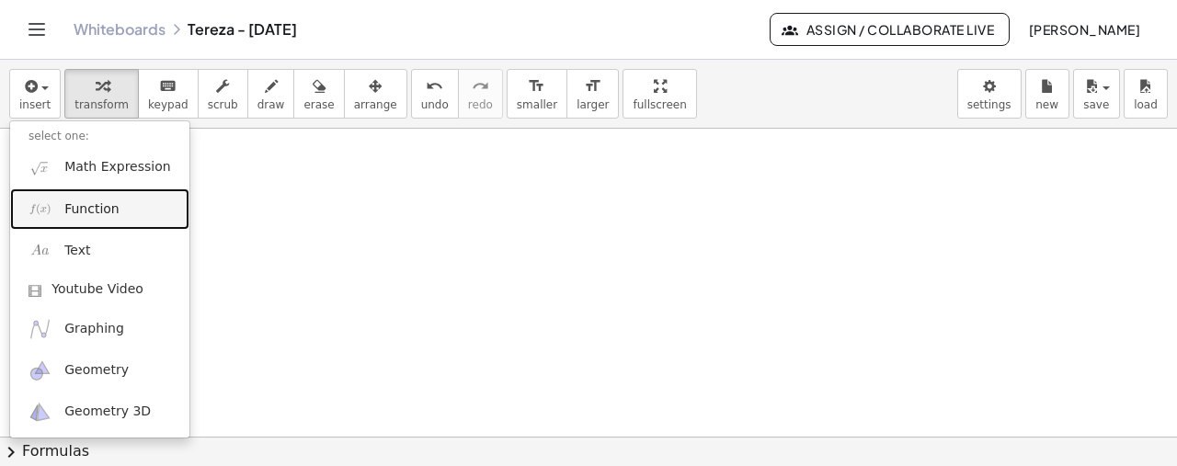
click at [81, 211] on span "Function" at bounding box center [91, 209] width 55 height 18
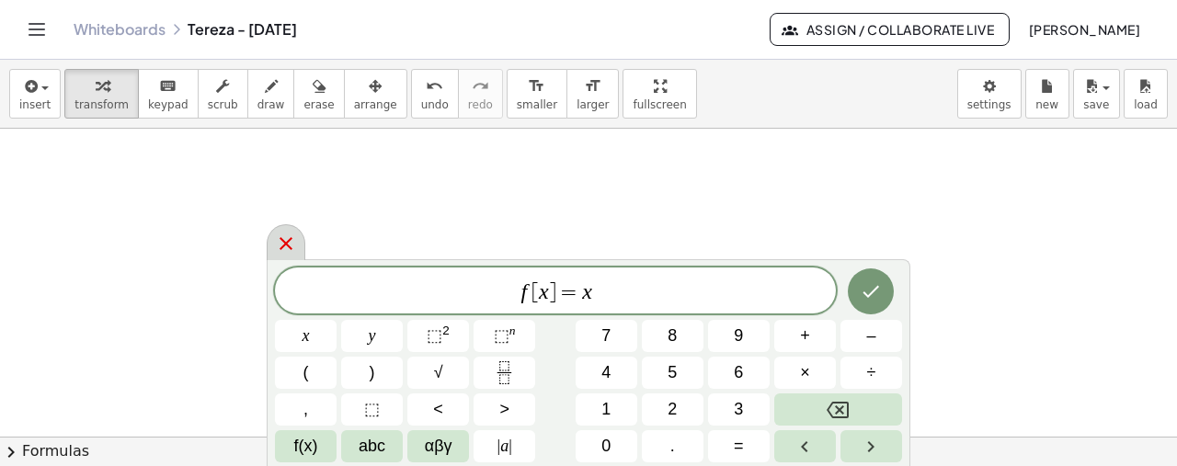
click at [281, 238] on icon at bounding box center [286, 244] width 22 height 22
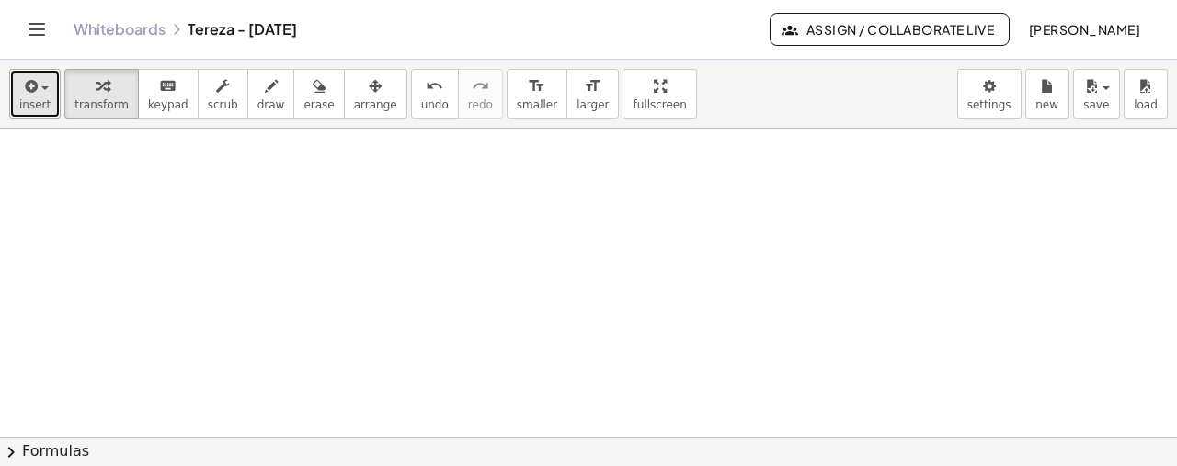
click at [38, 101] on span "insert" at bounding box center [34, 104] width 31 height 13
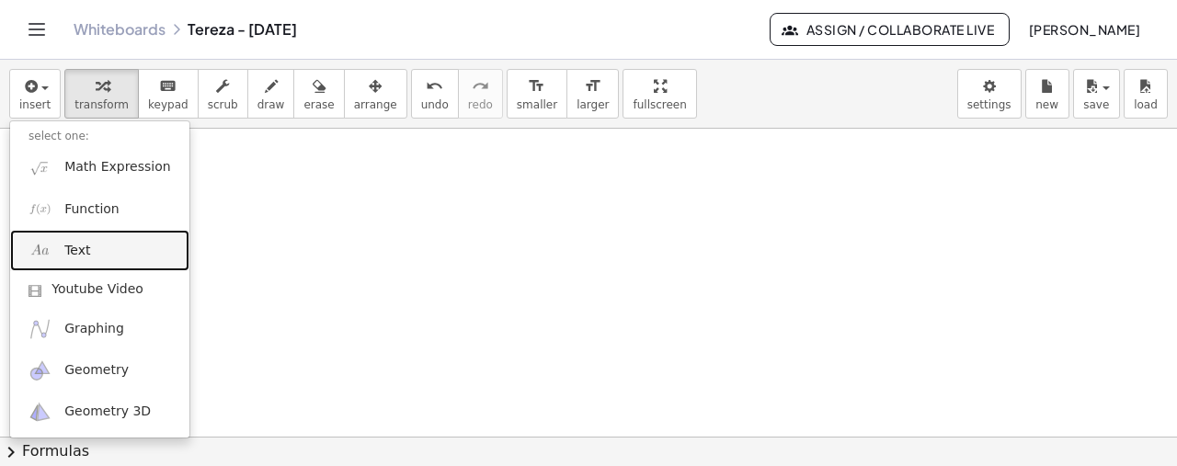
click at [94, 256] on link "Text" at bounding box center [99, 250] width 179 height 41
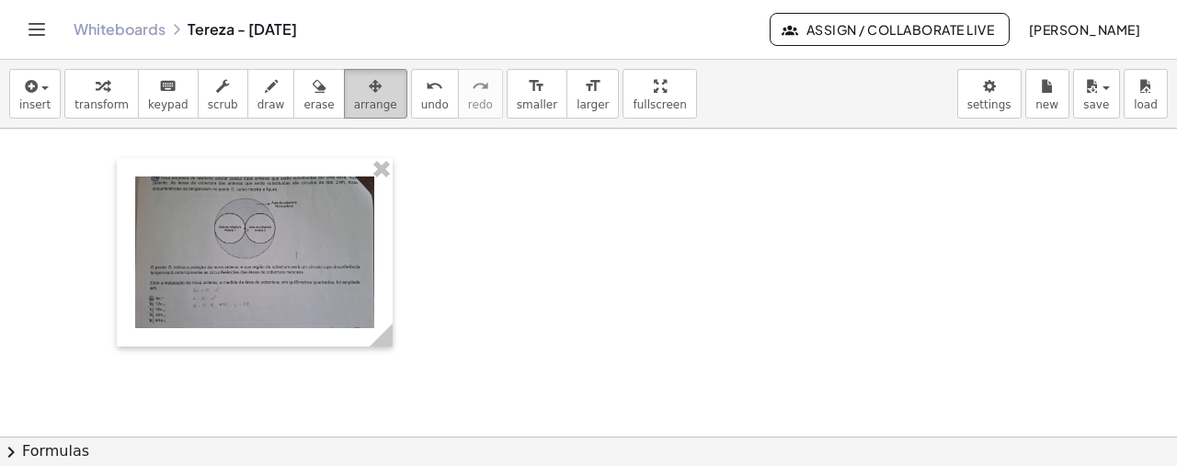
click at [369, 87] on icon "button" at bounding box center [375, 86] width 13 height 22
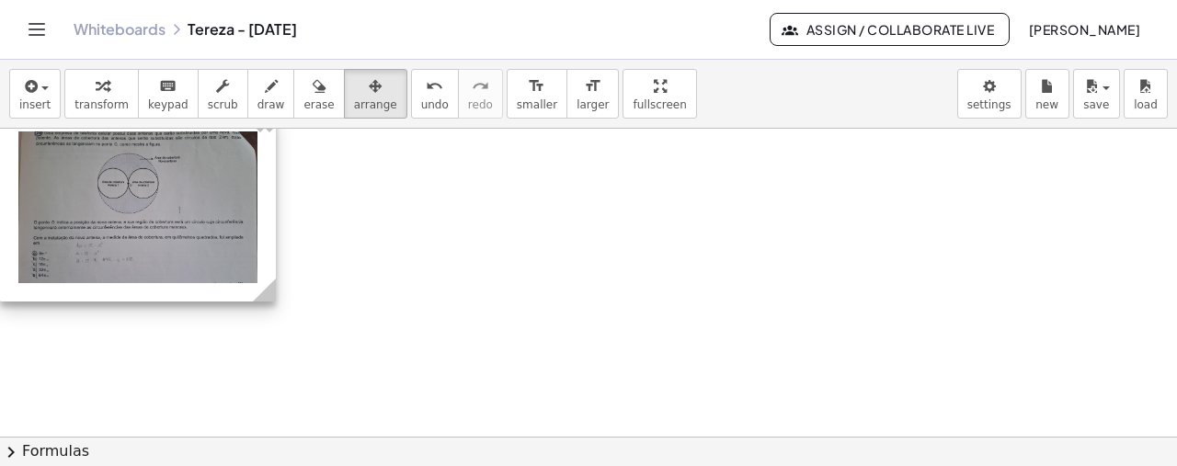
drag, startPoint x: 263, startPoint y: 247, endPoint x: 142, endPoint y: 207, distance: 127.0
click at [142, 207] on div at bounding box center [138, 207] width 276 height 188
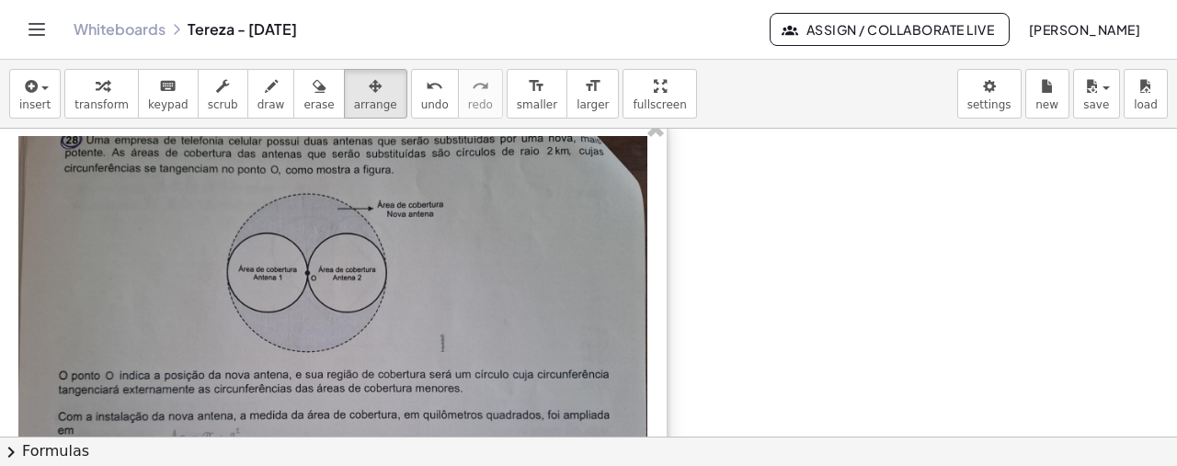
drag, startPoint x: 270, startPoint y: 301, endPoint x: 661, endPoint y: 336, distance: 392.4
click at [661, 336] on div "- +" at bounding box center [333, 337] width 667 height 438
click at [257, 110] on span "draw" at bounding box center [271, 104] width 28 height 13
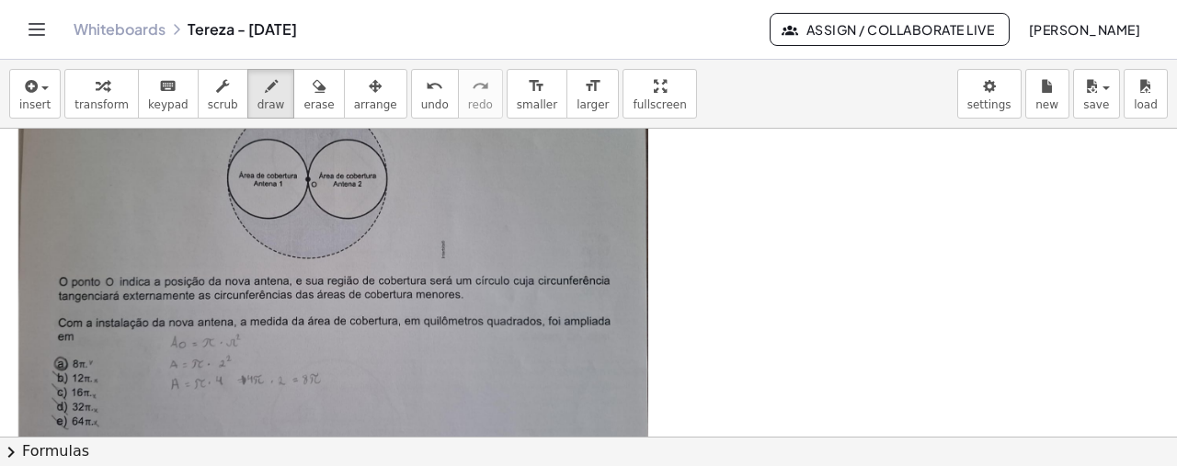
scroll to position [2227, 0]
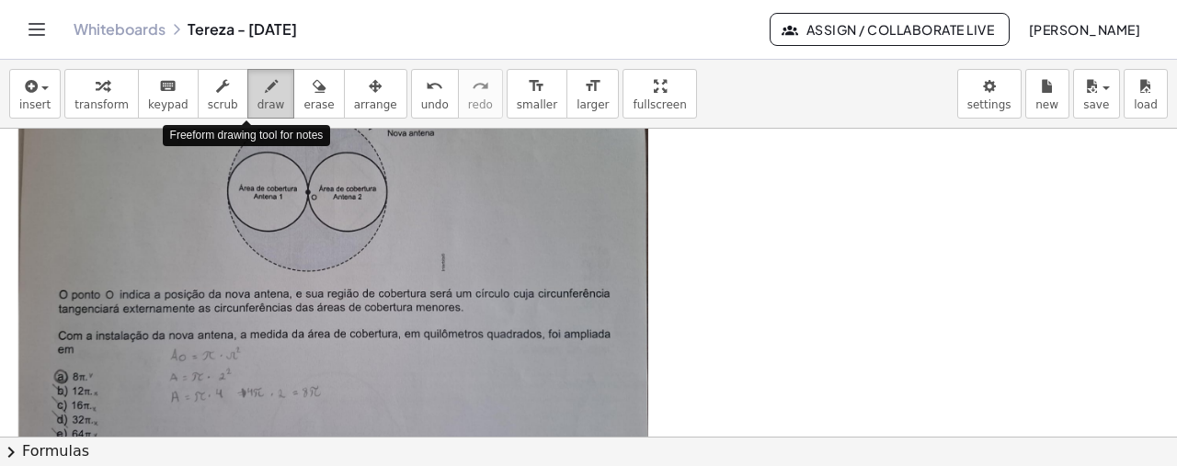
click at [254, 95] on button "draw" at bounding box center [271, 94] width 48 height 50
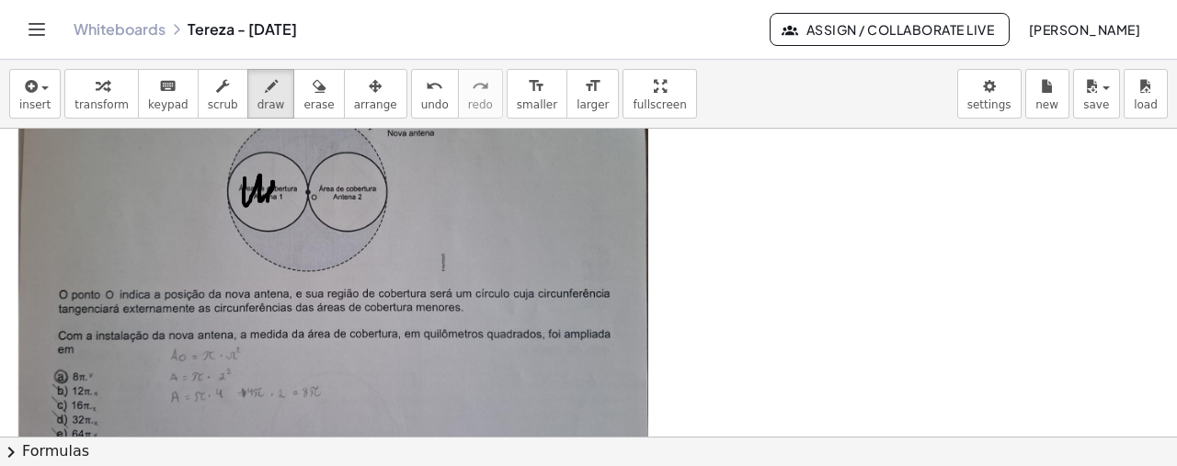
drag, startPoint x: 245, startPoint y: 177, endPoint x: 266, endPoint y: 199, distance: 31.2
drag, startPoint x: 326, startPoint y: 190, endPoint x: 363, endPoint y: 195, distance: 37.1
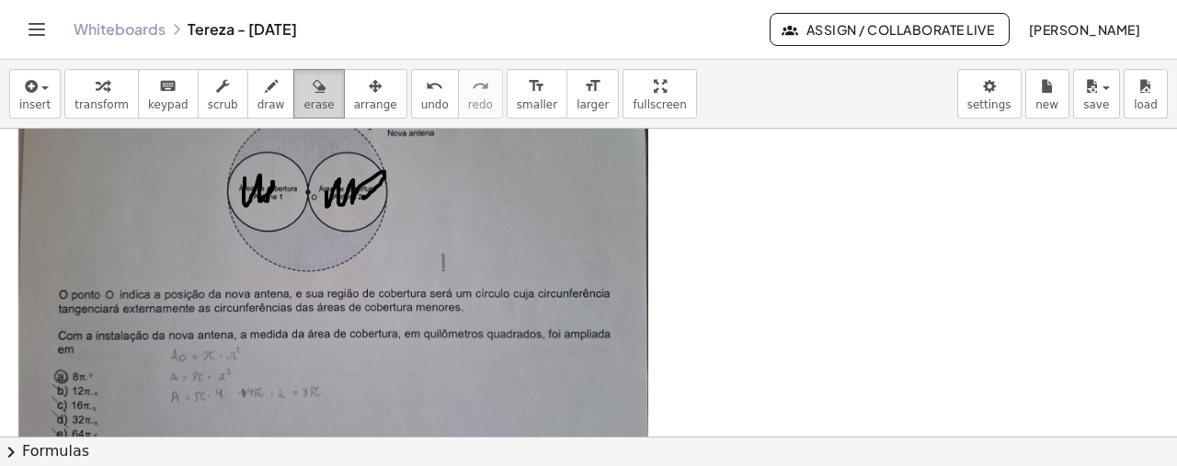
click at [293, 115] on button "erase" at bounding box center [318, 94] width 51 height 50
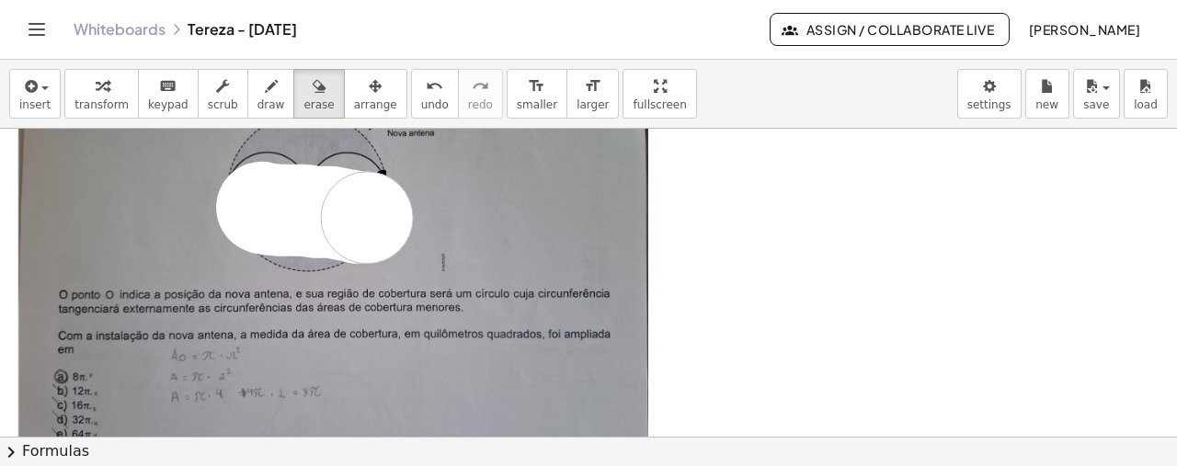
drag, startPoint x: 262, startPoint y: 206, endPoint x: 374, endPoint y: 207, distance: 112.2
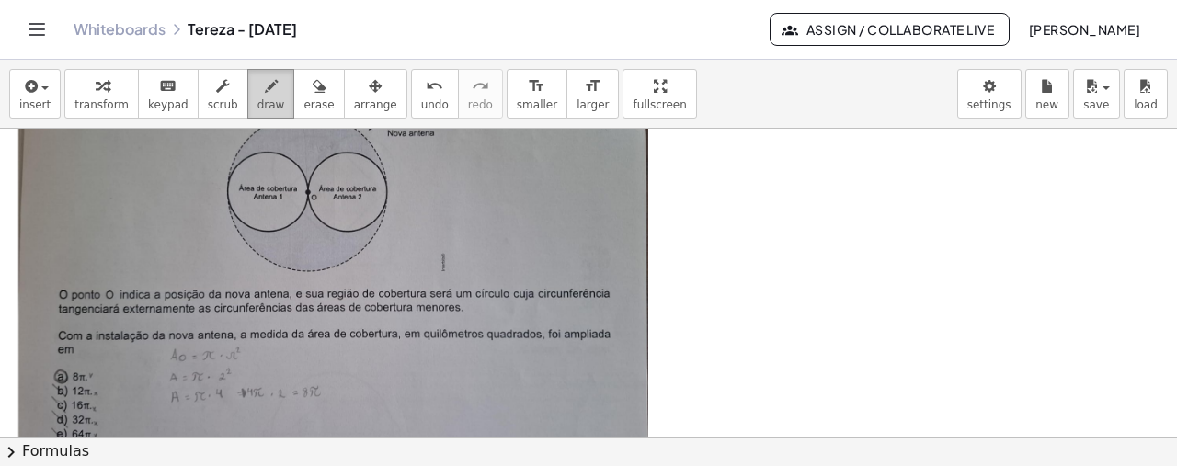
click at [265, 91] on icon "button" at bounding box center [271, 86] width 13 height 22
drag, startPoint x: 306, startPoint y: 189, endPoint x: 312, endPoint y: 177, distance: 14.0
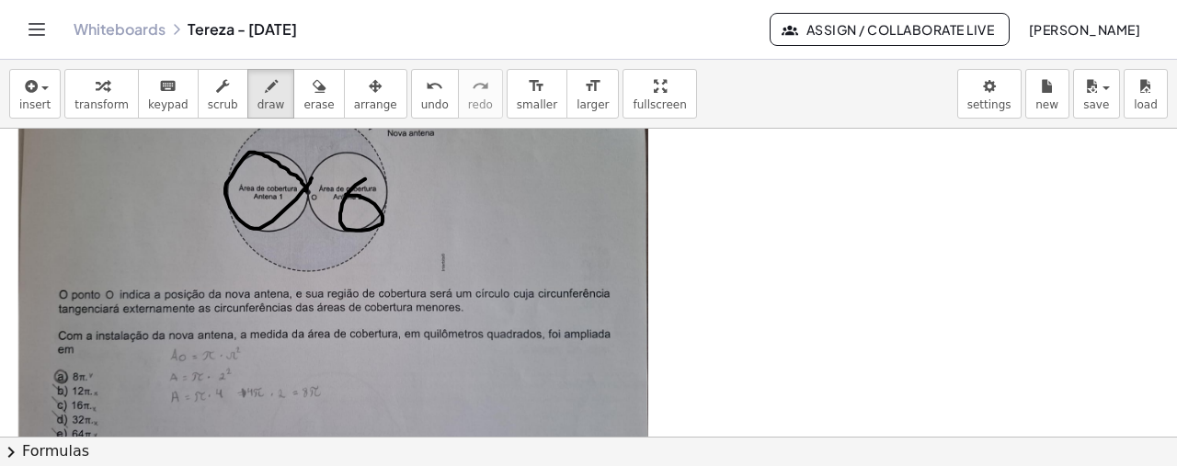
drag, startPoint x: 365, startPoint y: 177, endPoint x: 342, endPoint y: 191, distance: 26.8
click at [426, 93] on icon "undo" at bounding box center [434, 86] width 17 height 22
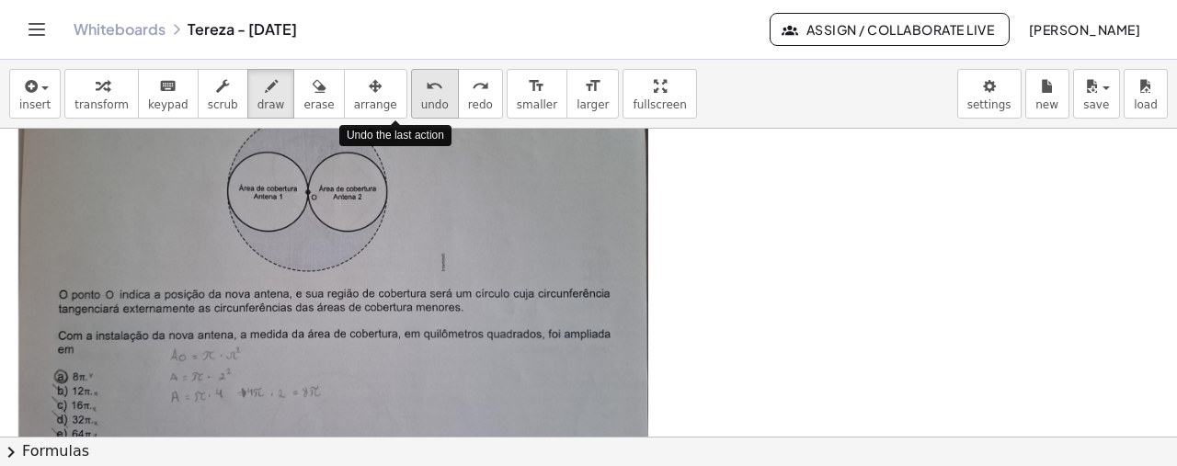
click at [426, 93] on icon "undo" at bounding box center [434, 86] width 17 height 22
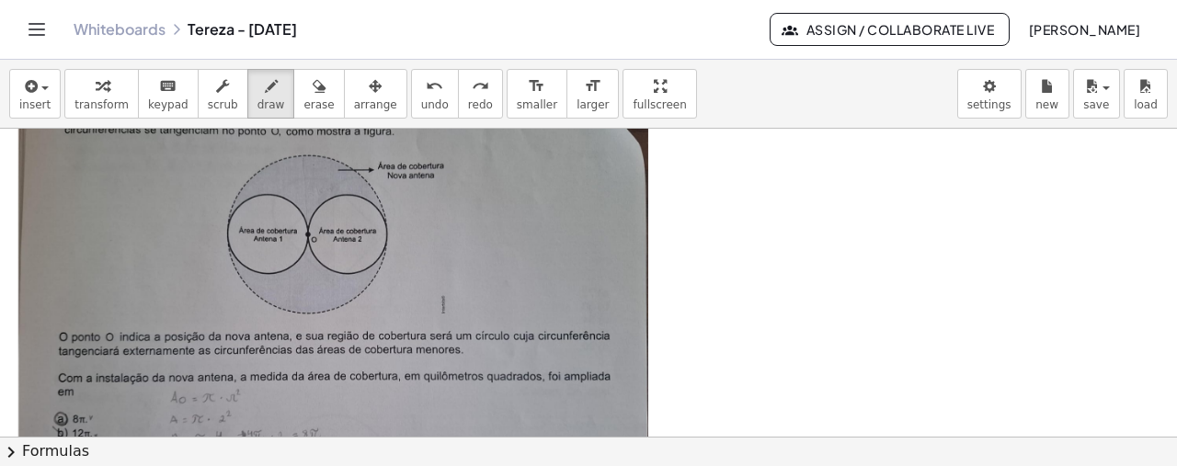
scroll to position [2178, 0]
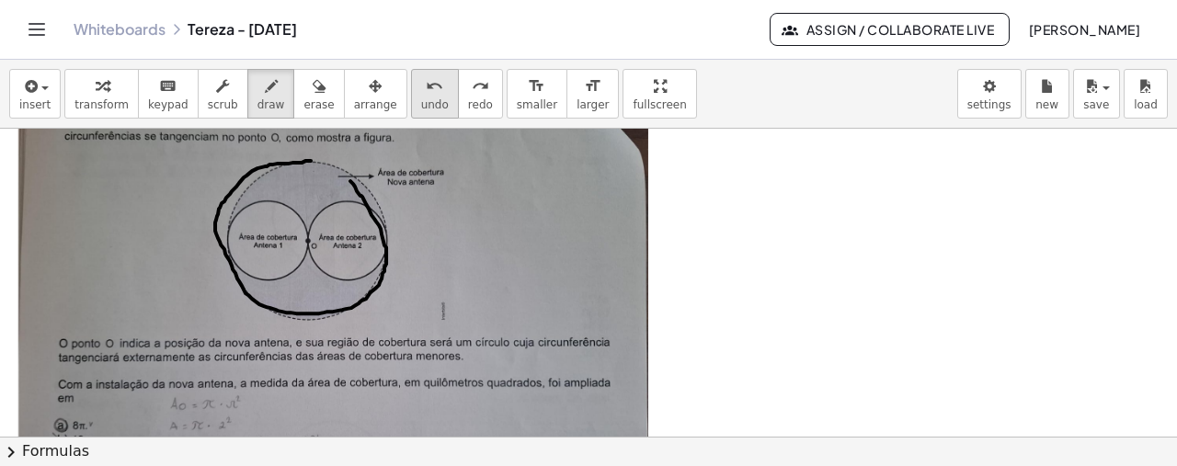
drag, startPoint x: 311, startPoint y: 159, endPoint x: 394, endPoint y: 98, distance: 103.3
click at [421, 98] on span "undo" at bounding box center [435, 104] width 28 height 13
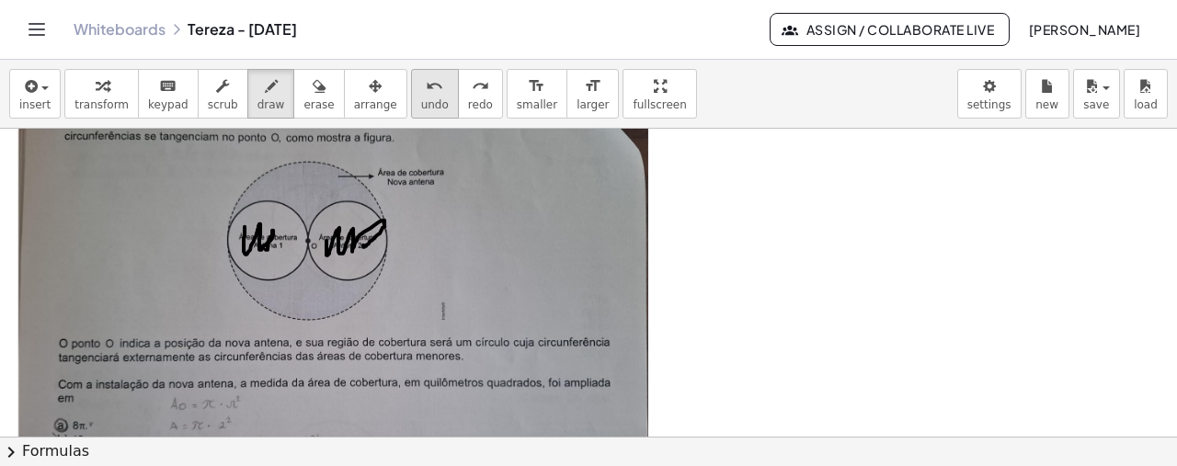
click at [421, 98] on span "undo" at bounding box center [435, 104] width 28 height 13
click at [421, 101] on span "undo" at bounding box center [435, 104] width 28 height 13
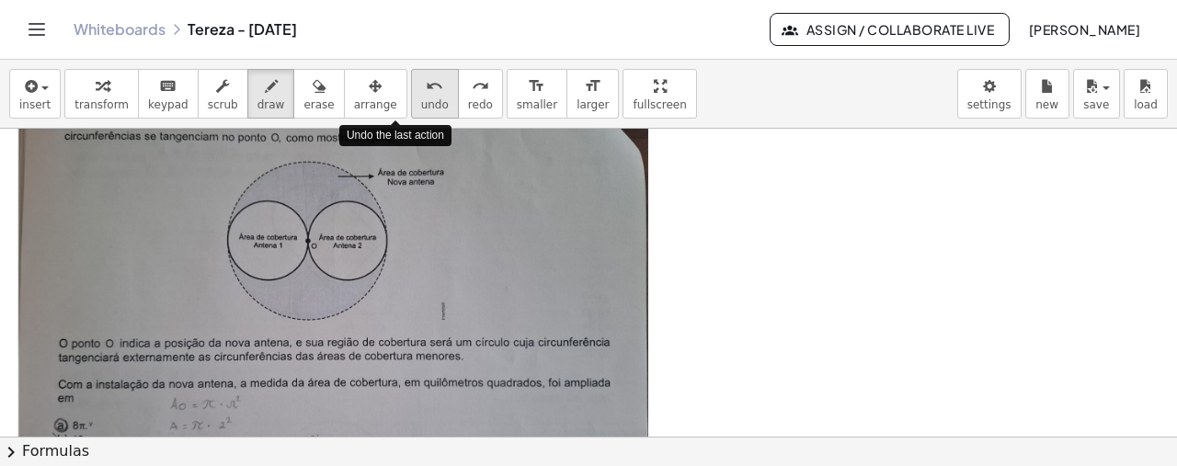
click at [421, 101] on span "undo" at bounding box center [435, 104] width 28 height 13
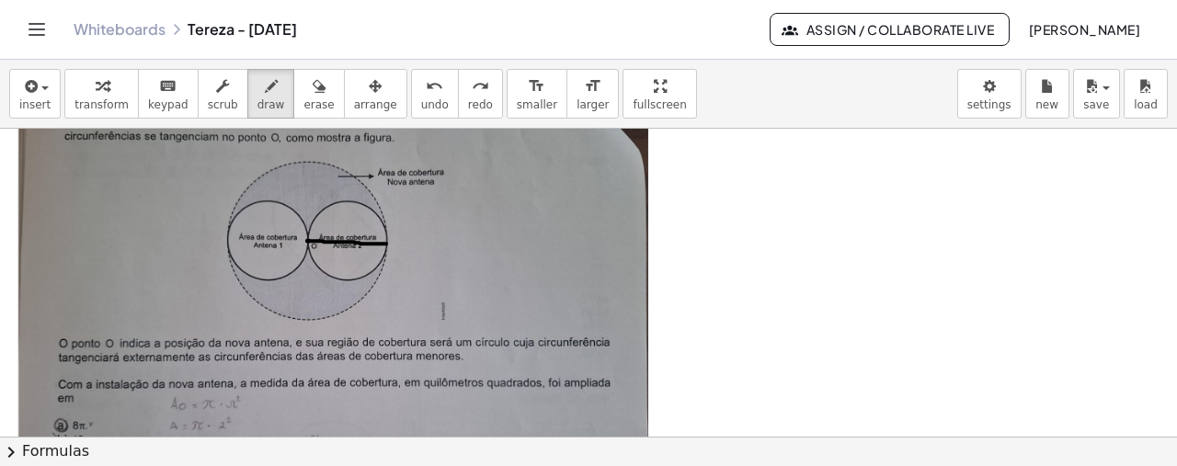
drag, startPoint x: 307, startPoint y: 239, endPoint x: 386, endPoint y: 242, distance: 79.1
click at [257, 85] on div "button" at bounding box center [271, 85] width 28 height 22
drag, startPoint x: 469, startPoint y: 177, endPoint x: 478, endPoint y: 191, distance: 16.6
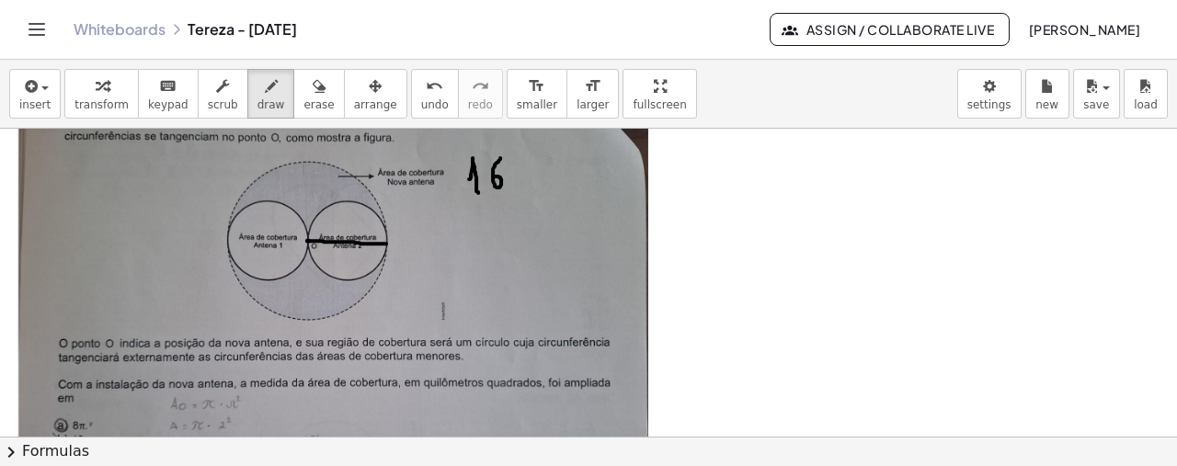
drag, startPoint x: 500, startPoint y: 156, endPoint x: 495, endPoint y: 175, distance: 19.2
drag, startPoint x: 514, startPoint y: 170, endPoint x: 515, endPoint y: 188, distance: 18.4
drag, startPoint x: 525, startPoint y: 165, endPoint x: 525, endPoint y: 186, distance: 20.2
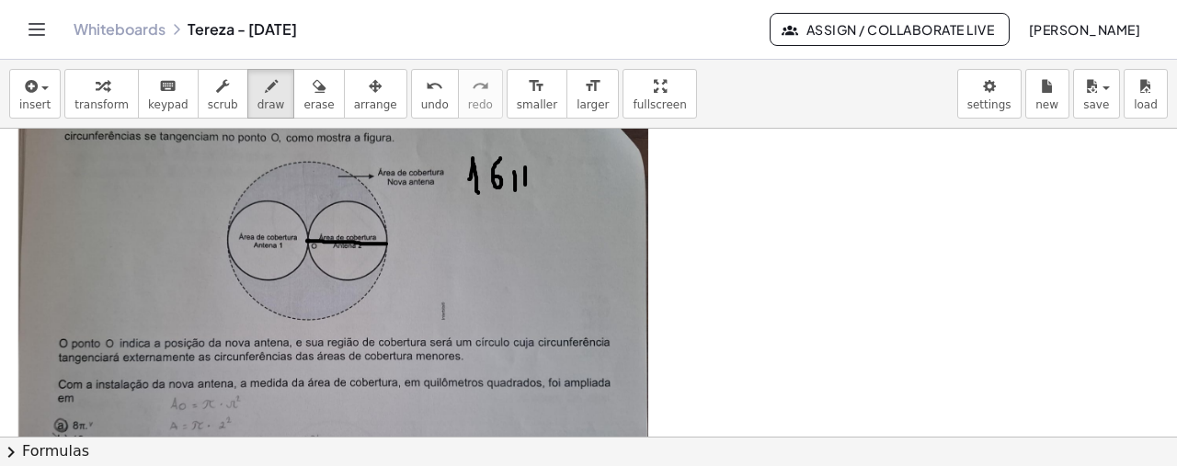
drag, startPoint x: 502, startPoint y: 171, endPoint x: 524, endPoint y: 157, distance: 26.0
drag, startPoint x: 549, startPoint y: 393, endPoint x: 605, endPoint y: 395, distance: 56.1
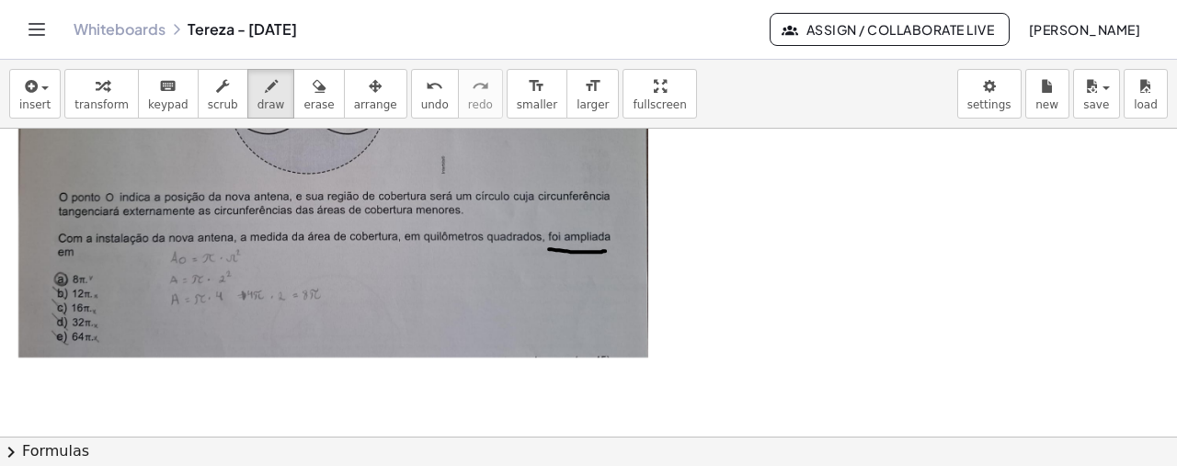
scroll to position [2331, 0]
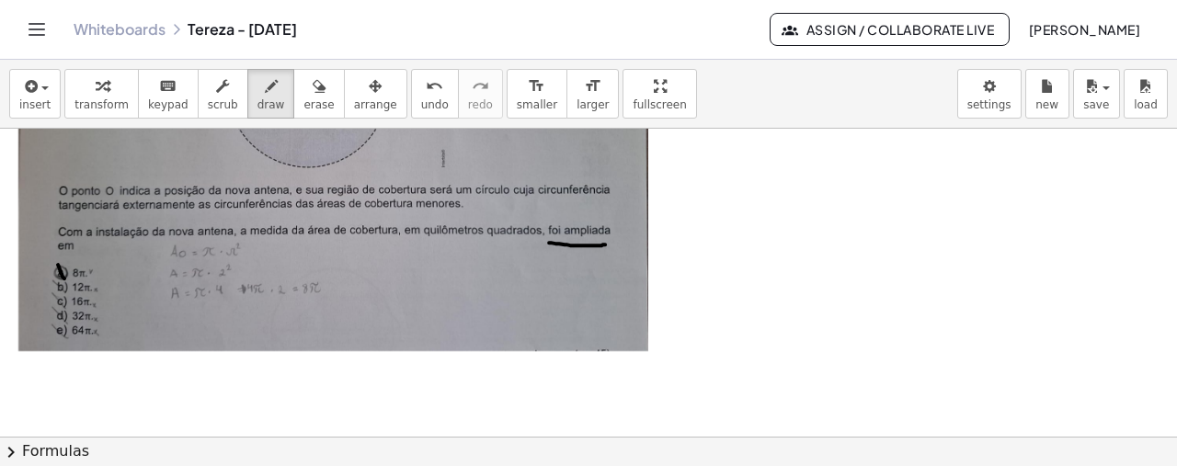
drag, startPoint x: 58, startPoint y: 263, endPoint x: 66, endPoint y: 281, distance: 20.2
drag, startPoint x: 68, startPoint y: 265, endPoint x: 57, endPoint y: 279, distance: 17.7
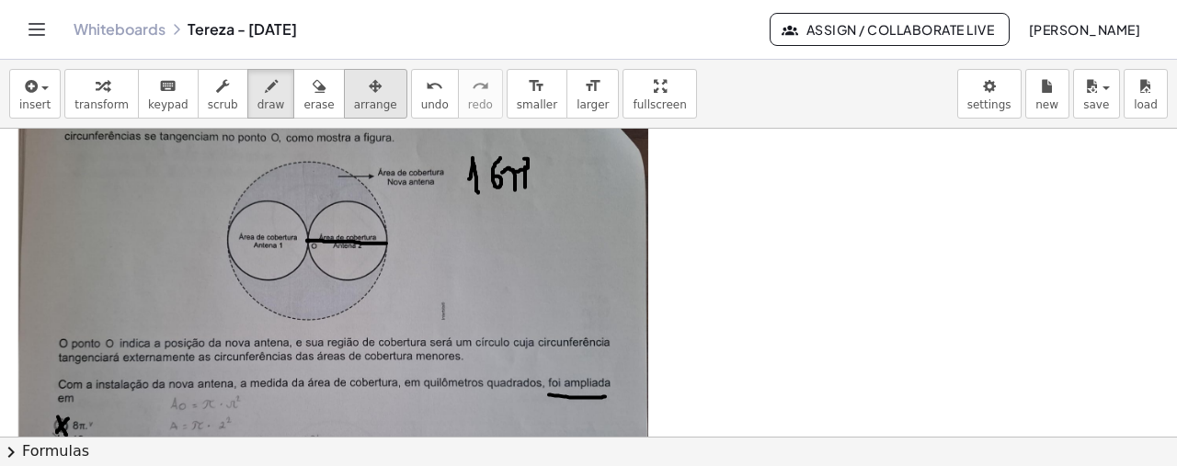
scroll to position [2490, 0]
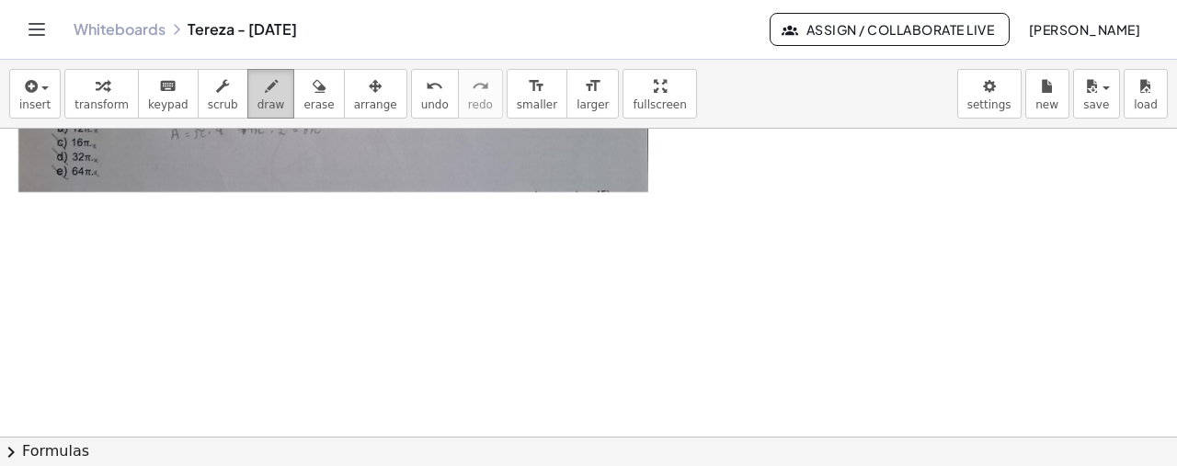
click at [257, 87] on div "button" at bounding box center [271, 85] width 28 height 22
drag, startPoint x: 275, startPoint y: 226, endPoint x: 465, endPoint y: 305, distance: 206.1
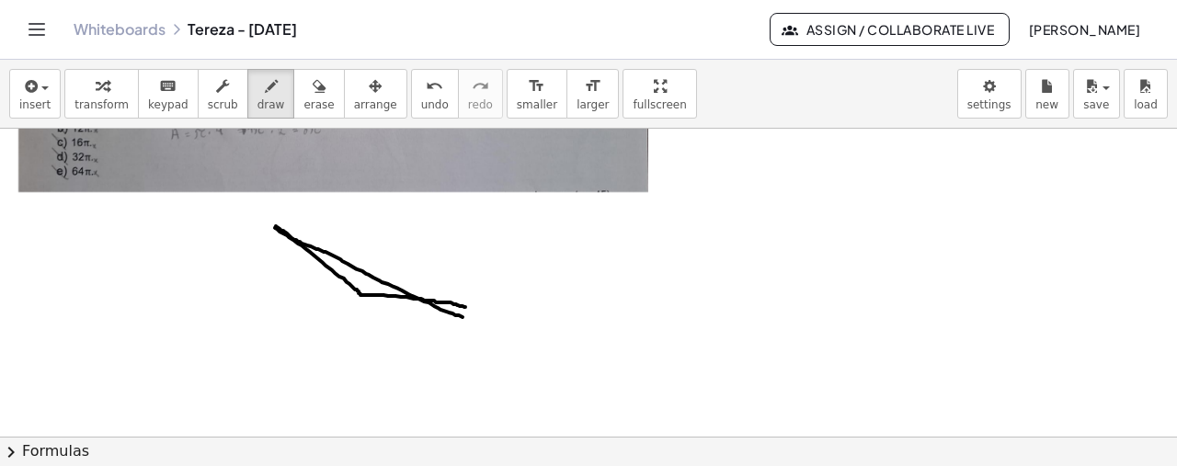
drag, startPoint x: 276, startPoint y: 224, endPoint x: 479, endPoint y: 319, distance: 224.2
click at [421, 103] on span "undo" at bounding box center [435, 104] width 28 height 13
drag, startPoint x: 467, startPoint y: 304, endPoint x: 277, endPoint y: 229, distance: 204.7
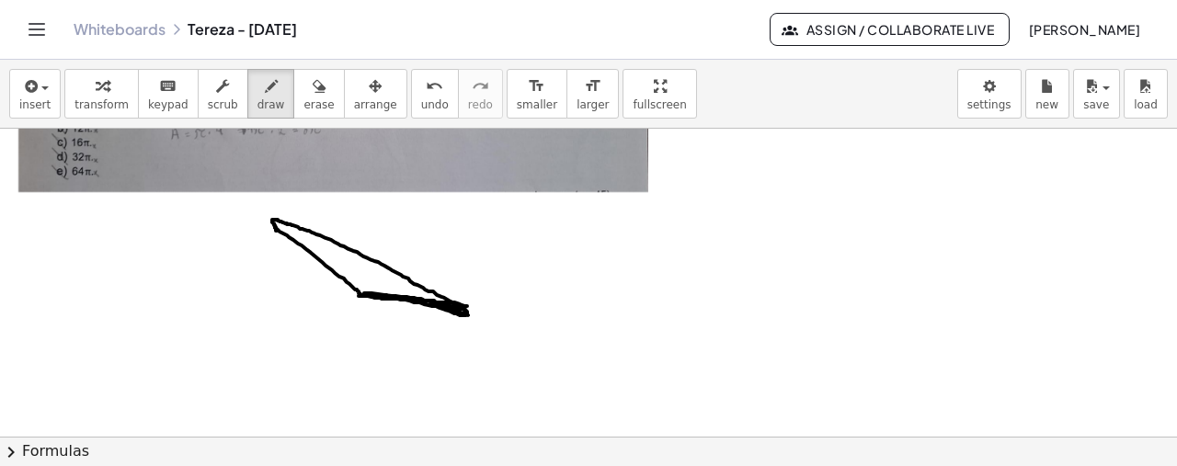
drag, startPoint x: 359, startPoint y: 294, endPoint x: 468, endPoint y: 313, distance: 111.1
drag, startPoint x: 270, startPoint y: 220, endPoint x: 268, endPoint y: 296, distance: 76.3
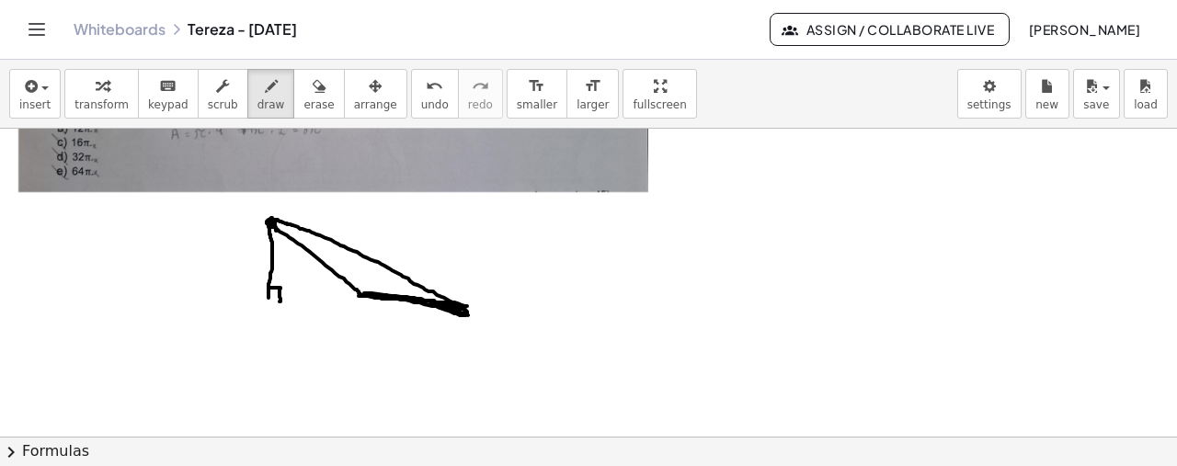
drag, startPoint x: 268, startPoint y: 286, endPoint x: 279, endPoint y: 300, distance: 17.7
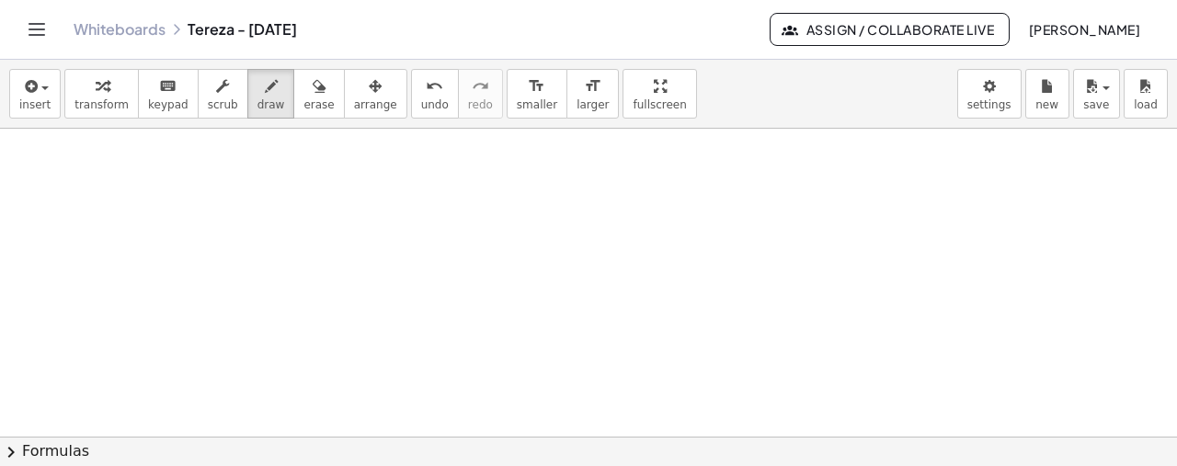
scroll to position [2783, 0]
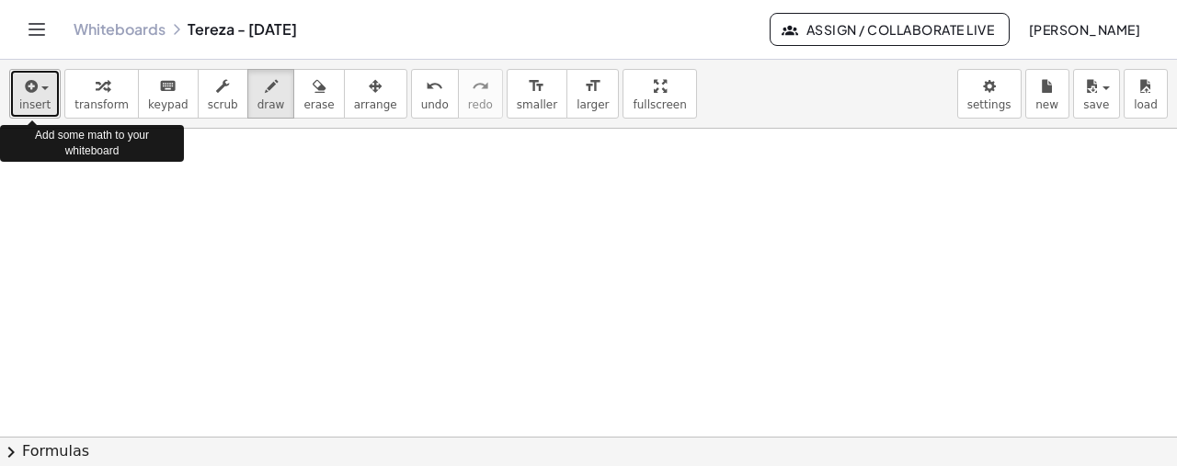
click at [9, 78] on button "insert" at bounding box center [34, 94] width 51 height 50
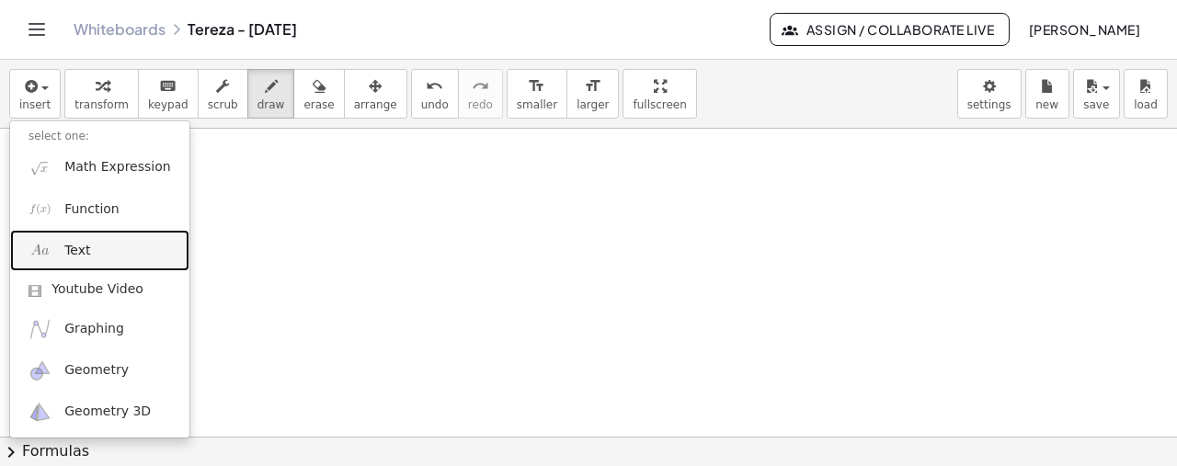
click at [86, 235] on link "Text" at bounding box center [99, 250] width 179 height 41
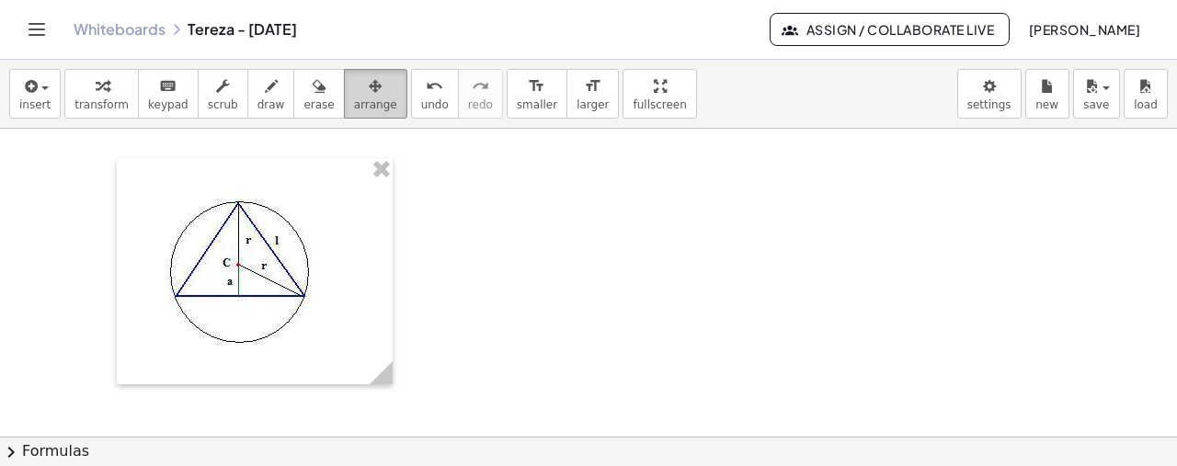
click at [354, 101] on span "arrange" at bounding box center [375, 104] width 43 height 13
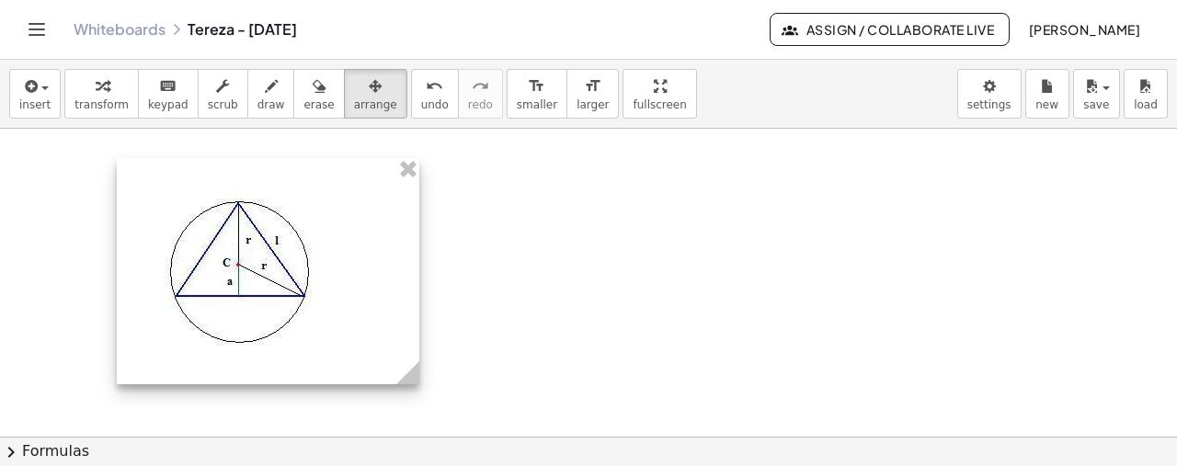
drag, startPoint x: 388, startPoint y: 380, endPoint x: 415, endPoint y: 384, distance: 27.1
click at [415, 384] on g at bounding box center [411, 376] width 32 height 32
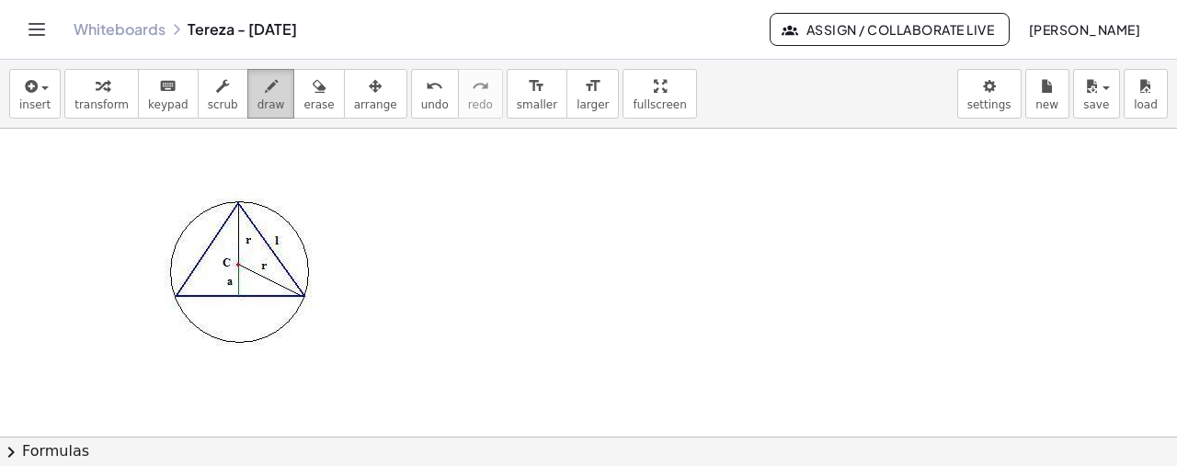
click at [265, 95] on icon "button" at bounding box center [271, 86] width 13 height 22
click at [265, 93] on icon "button" at bounding box center [271, 86] width 13 height 22
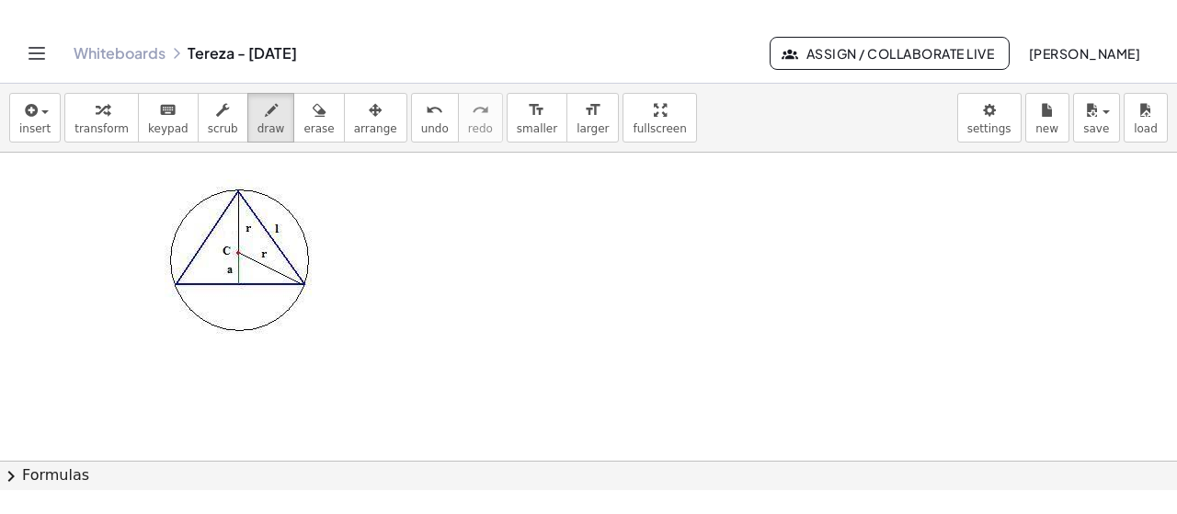
scroll to position [2826, 0]
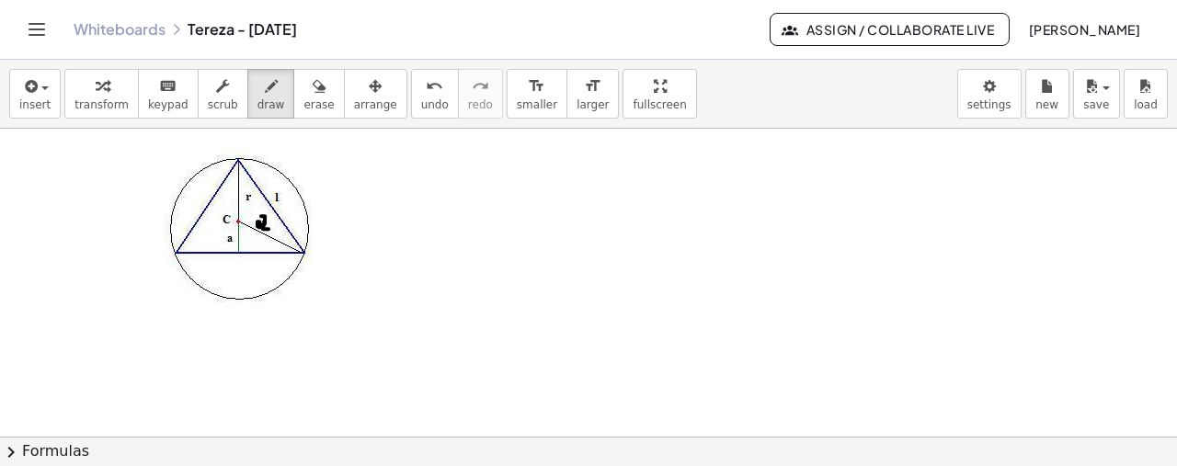
drag, startPoint x: 261, startPoint y: 214, endPoint x: 269, endPoint y: 228, distance: 16.1
drag, startPoint x: 245, startPoint y: 187, endPoint x: 248, endPoint y: 199, distance: 12.3
drag, startPoint x: 279, startPoint y: 194, endPoint x: 408, endPoint y: 89, distance: 166.7
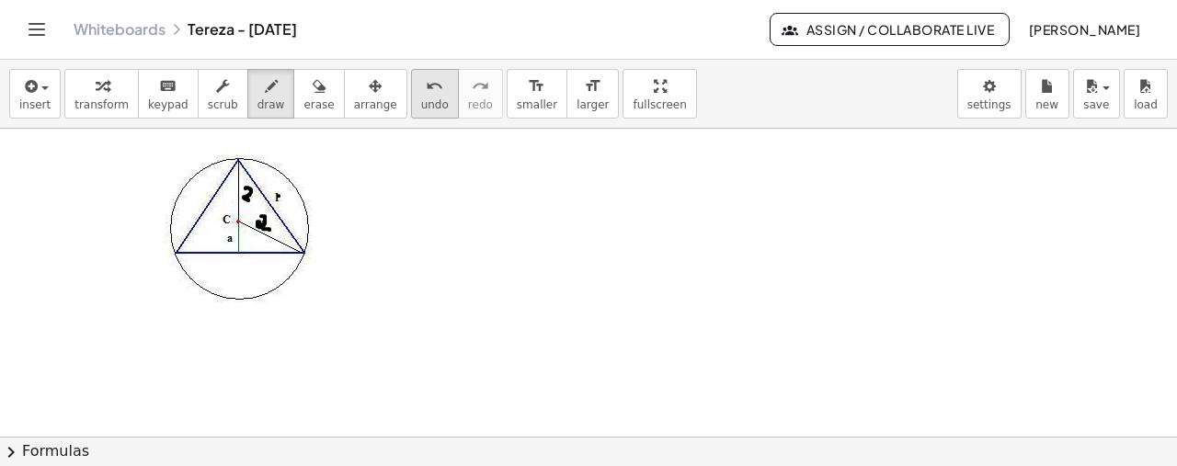
click at [426, 93] on icon "undo" at bounding box center [434, 86] width 17 height 22
click at [411, 89] on button "undo undo" at bounding box center [435, 94] width 48 height 50
click at [468, 101] on span "redo" at bounding box center [480, 104] width 25 height 13
drag, startPoint x: 276, startPoint y: 198, endPoint x: 287, endPoint y: 204, distance: 12.8
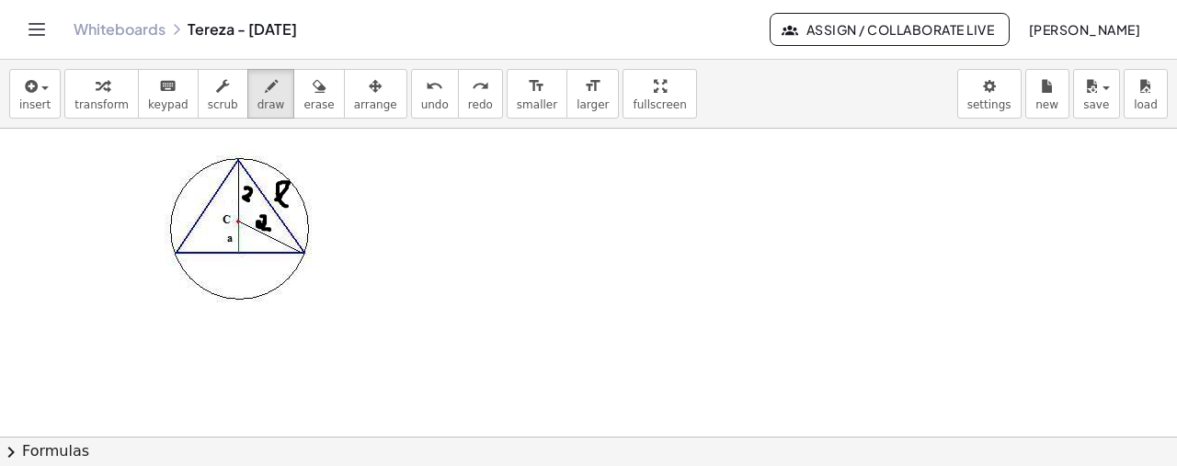
drag, startPoint x: 294, startPoint y: 234, endPoint x: 289, endPoint y: 244, distance: 10.7
click at [421, 84] on div "undo" at bounding box center [435, 85] width 28 height 22
drag, startPoint x: 237, startPoint y: 174, endPoint x: 247, endPoint y: 172, distance: 10.3
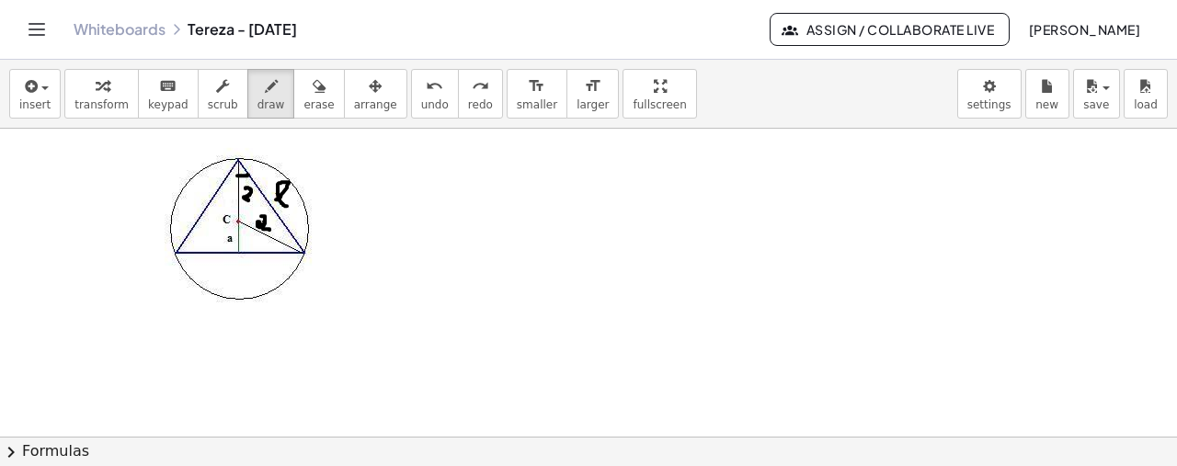
drag, startPoint x: 239, startPoint y: 220, endPoint x: 268, endPoint y: 201, distance: 33.9
drag, startPoint x: 261, startPoint y: 192, endPoint x: 261, endPoint y: 209, distance: 16.5
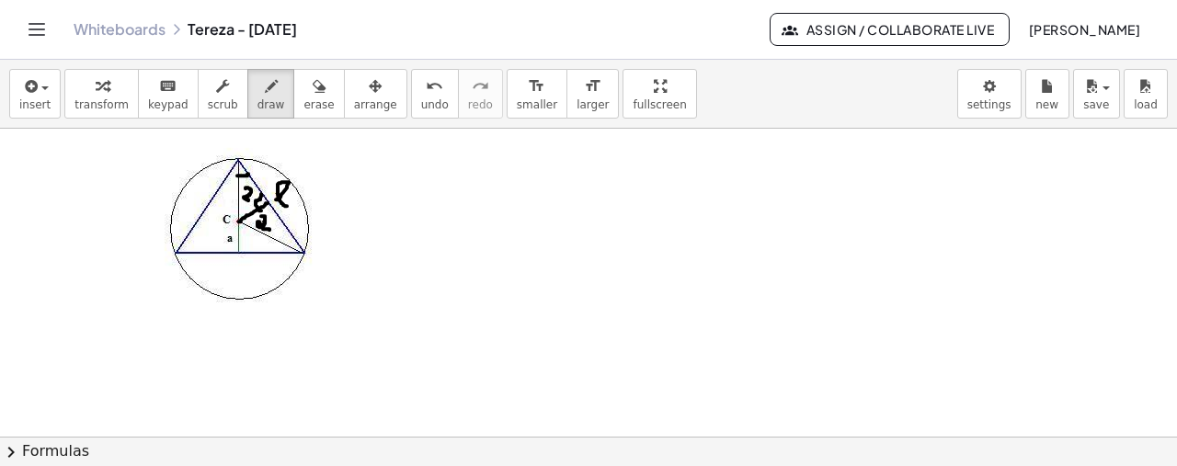
click at [426, 89] on icon "undo" at bounding box center [434, 86] width 17 height 22
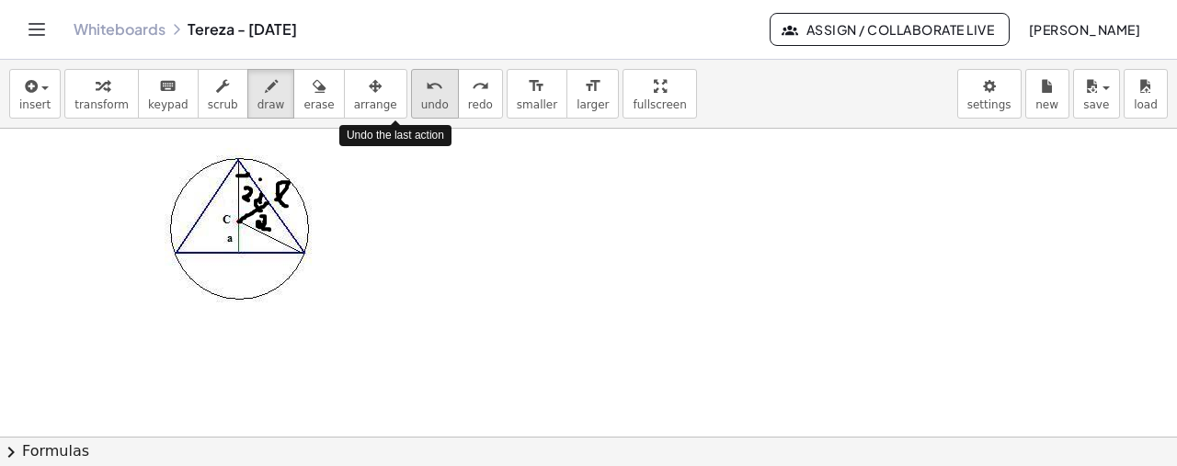
click at [426, 89] on icon "undo" at bounding box center [434, 86] width 17 height 22
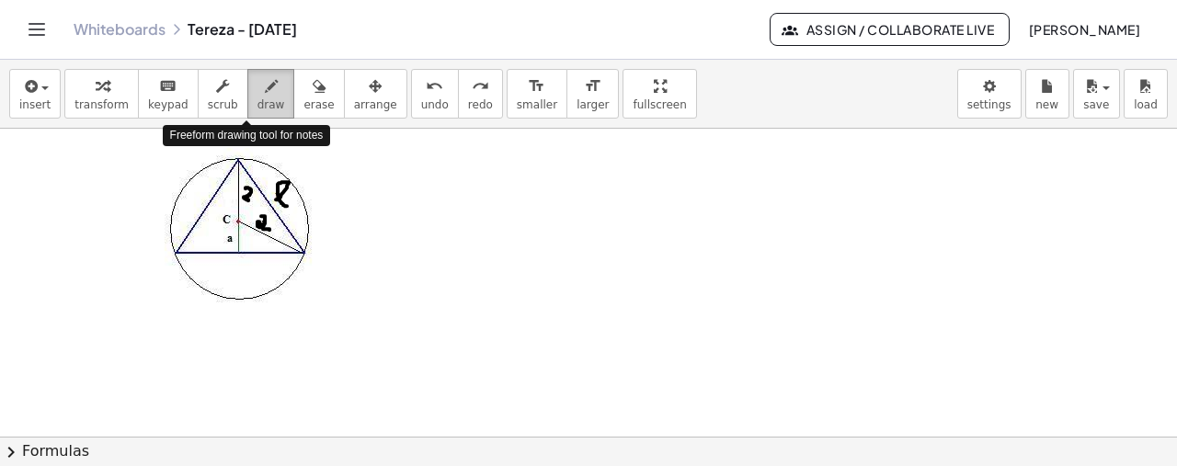
click at [265, 89] on icon "button" at bounding box center [271, 86] width 13 height 22
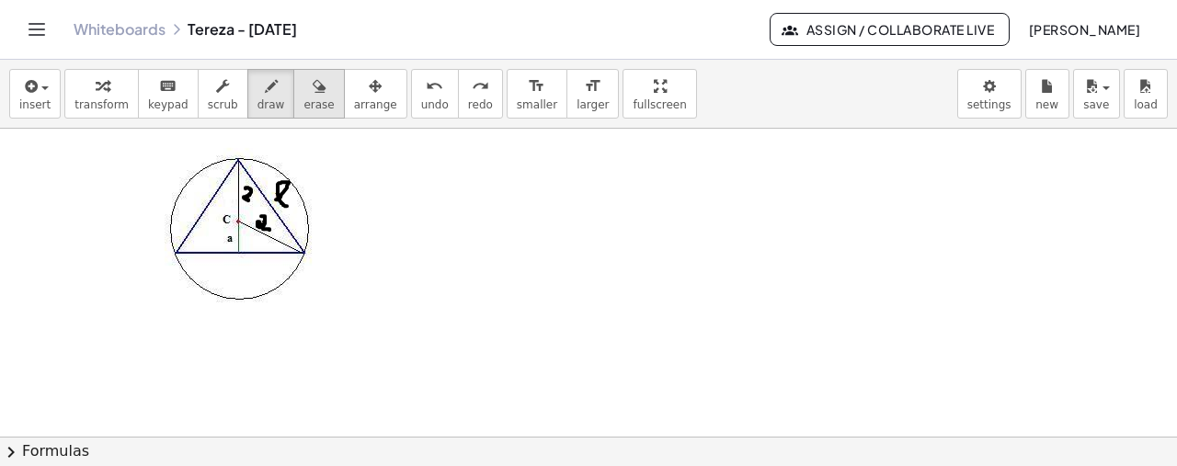
click at [354, 93] on div "button" at bounding box center [375, 85] width 43 height 22
click at [313, 87] on icon "button" at bounding box center [319, 86] width 13 height 22
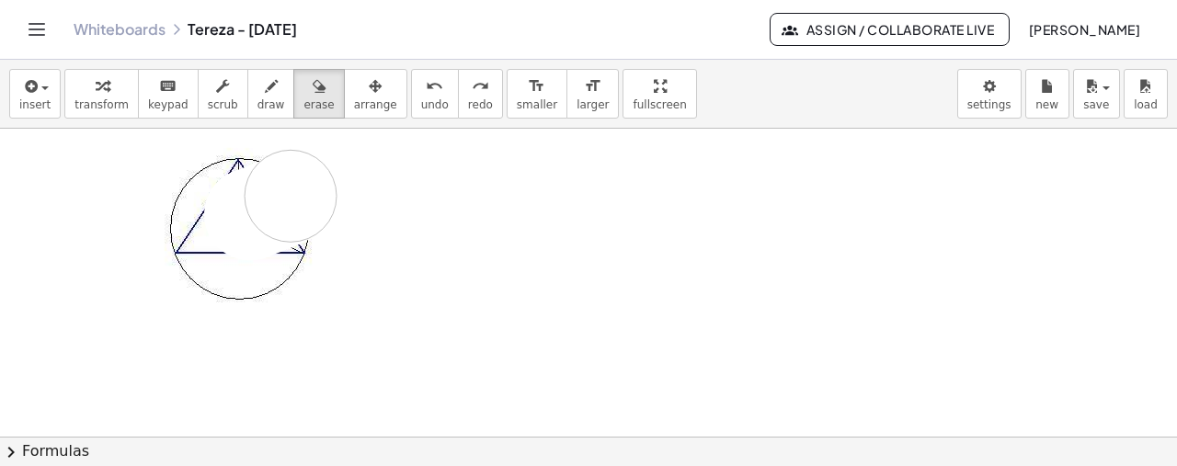
drag, startPoint x: 250, startPoint y: 212, endPoint x: 311, endPoint y: 185, distance: 66.6
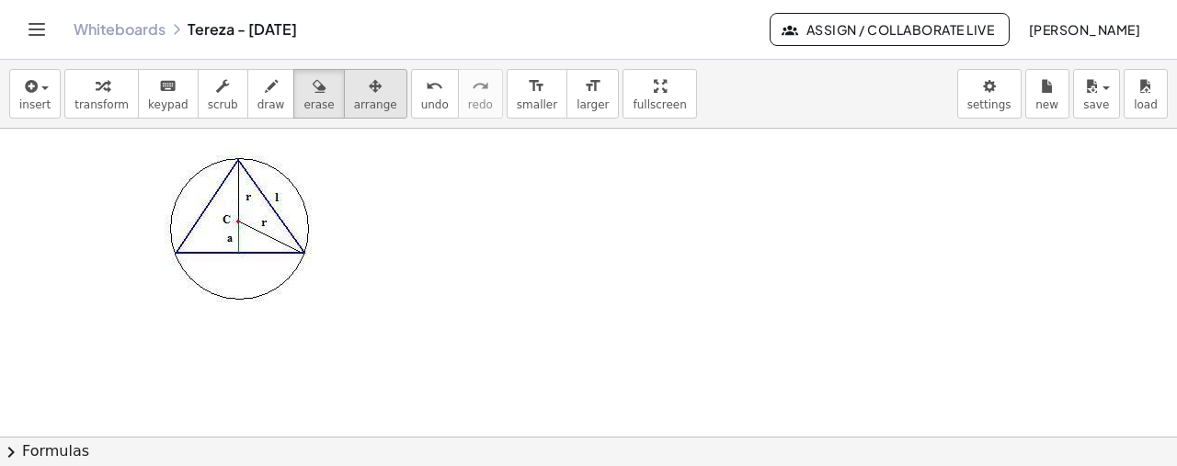
click at [354, 107] on span "arrange" at bounding box center [375, 104] width 43 height 13
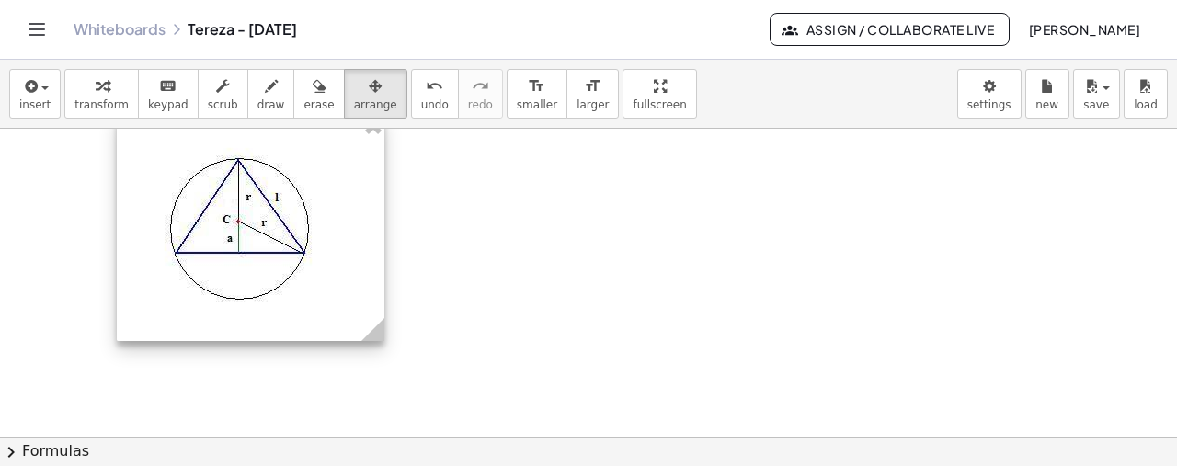
drag, startPoint x: 418, startPoint y: 342, endPoint x: 377, endPoint y: 319, distance: 47.3
click at [377, 319] on g at bounding box center [376, 333] width 32 height 32
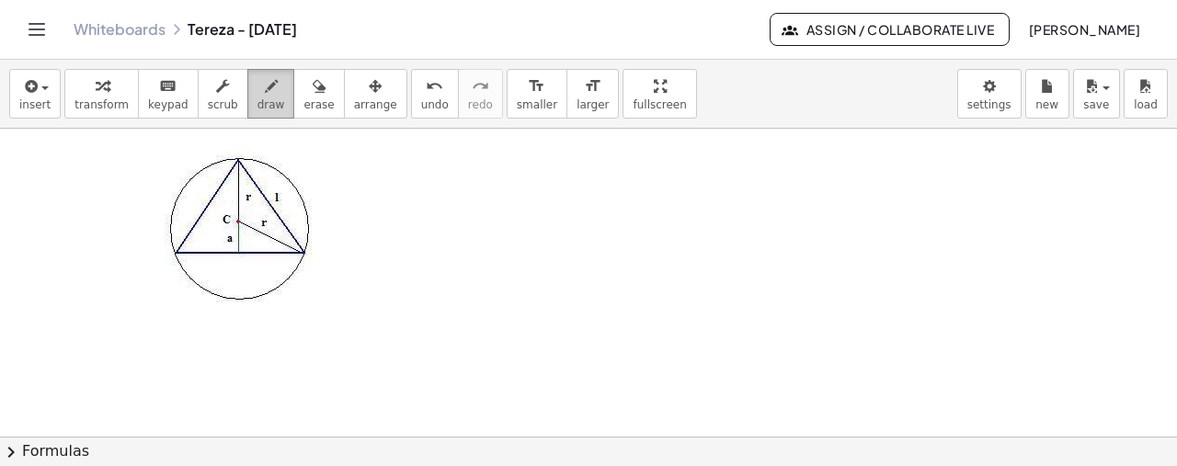
click at [259, 85] on button "draw" at bounding box center [271, 94] width 48 height 50
drag, startPoint x: 235, startPoint y: 220, endPoint x: 270, endPoint y: 203, distance: 38.7
drag, startPoint x: 263, startPoint y: 192, endPoint x: 259, endPoint y: 203, distance: 11.6
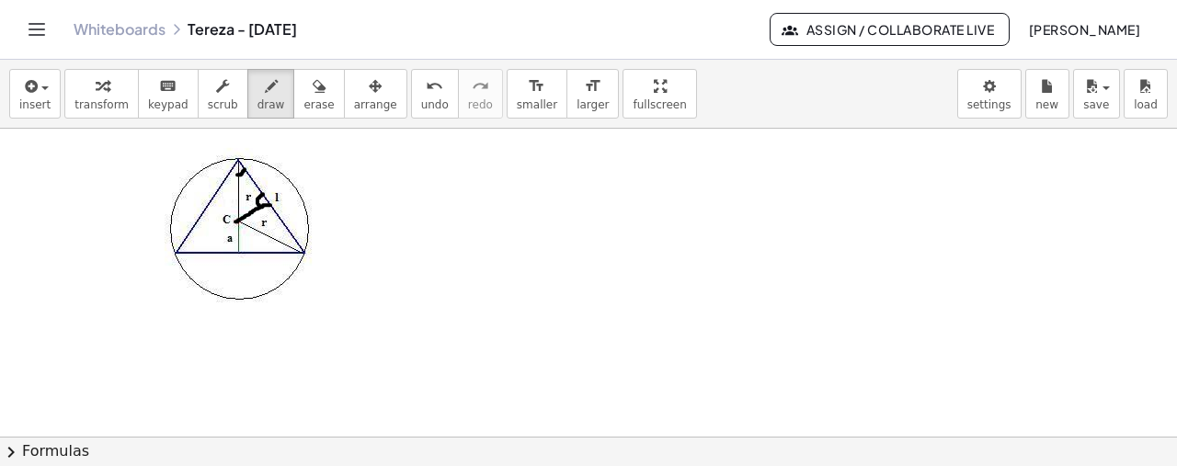
drag, startPoint x: 259, startPoint y: 169, endPoint x: 258, endPoint y: 179, distance: 10.2
drag, startPoint x: 251, startPoint y: 174, endPoint x: 267, endPoint y: 174, distance: 15.6
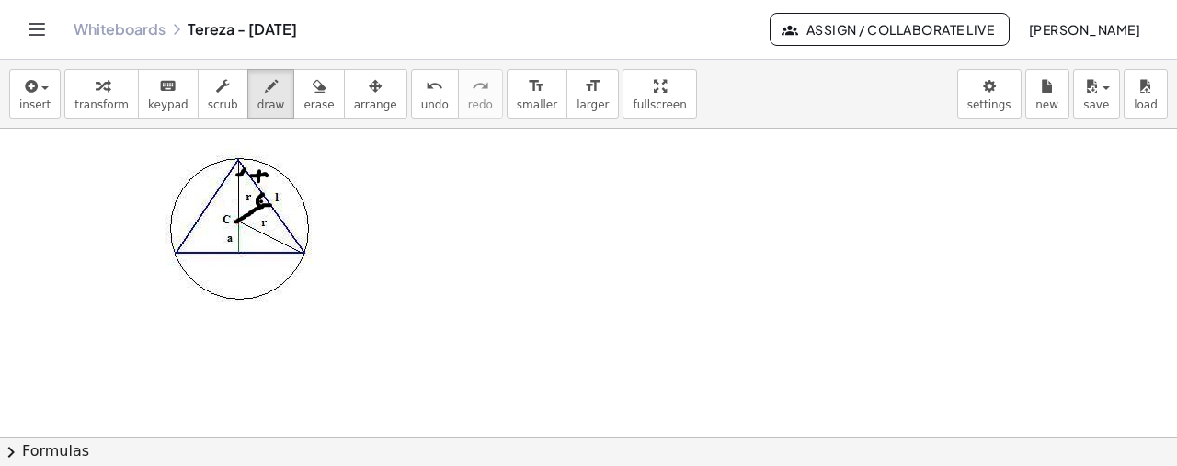
drag, startPoint x: 228, startPoint y: 186, endPoint x: 235, endPoint y: 197, distance: 13.3
click at [257, 106] on span "draw" at bounding box center [271, 104] width 28 height 13
drag, startPoint x: 240, startPoint y: 221, endPoint x: 309, endPoint y: 250, distance: 75.0
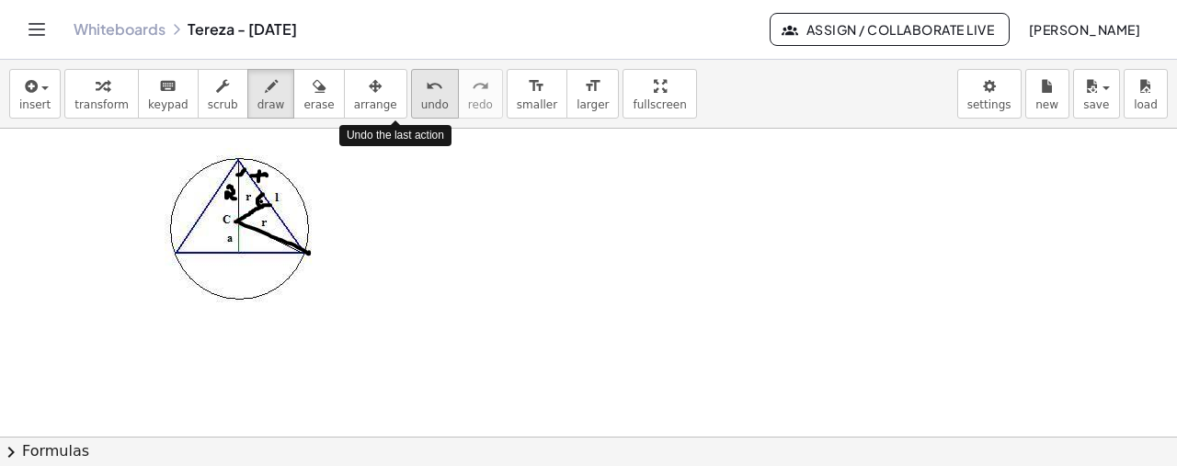
click at [421, 100] on span "undo" at bounding box center [435, 104] width 28 height 13
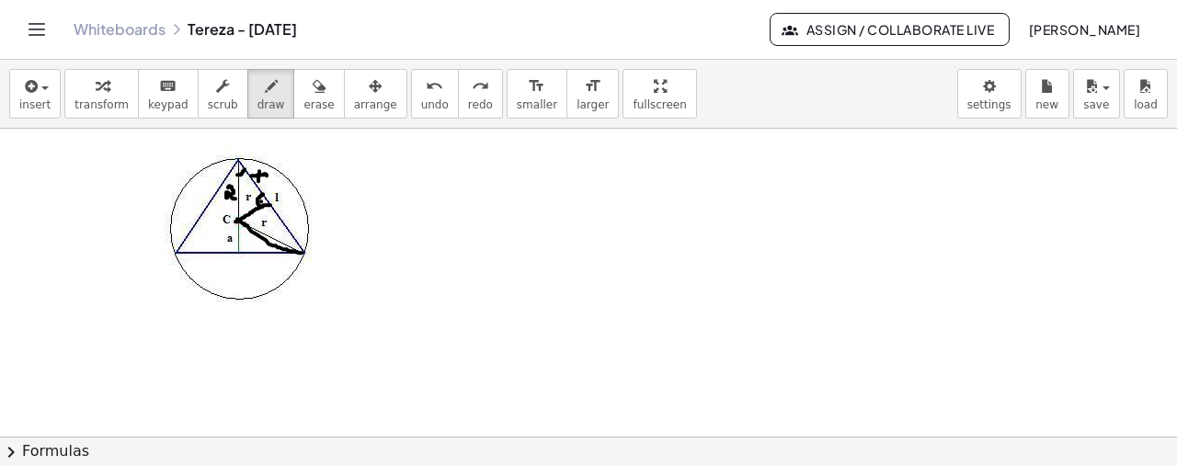
drag, startPoint x: 302, startPoint y: 251, endPoint x: 237, endPoint y: 217, distance: 72.8
click at [421, 98] on span "undo" at bounding box center [435, 104] width 28 height 13
click at [313, 89] on icon "button" at bounding box center [319, 86] width 13 height 22
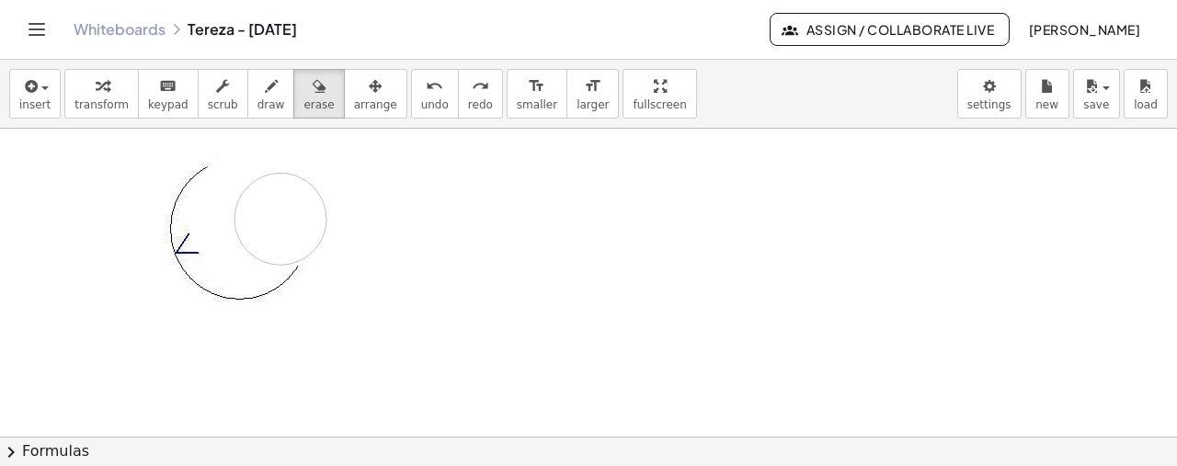
drag, startPoint x: 322, startPoint y: 190, endPoint x: 278, endPoint y: 212, distance: 49.3
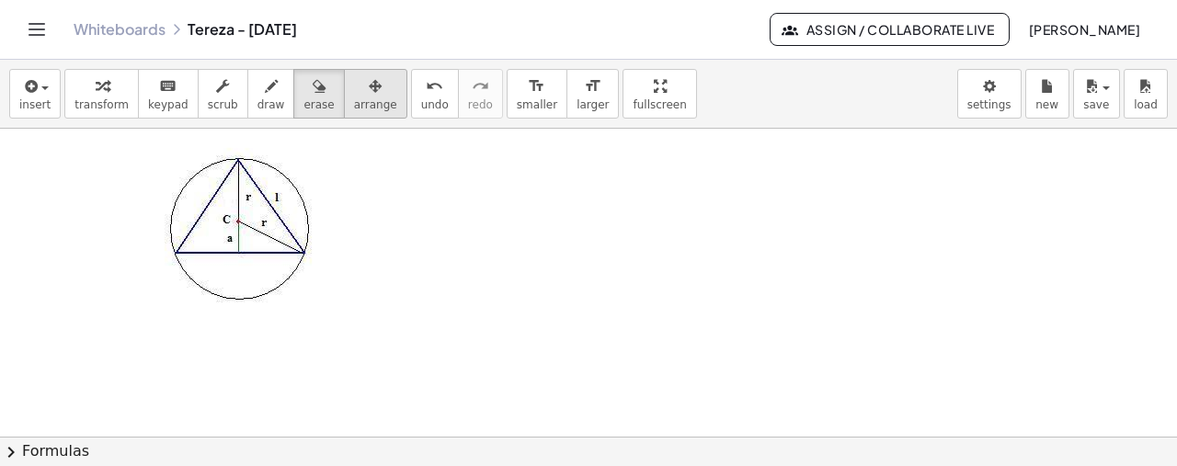
click at [354, 104] on span "arrange" at bounding box center [375, 104] width 43 height 13
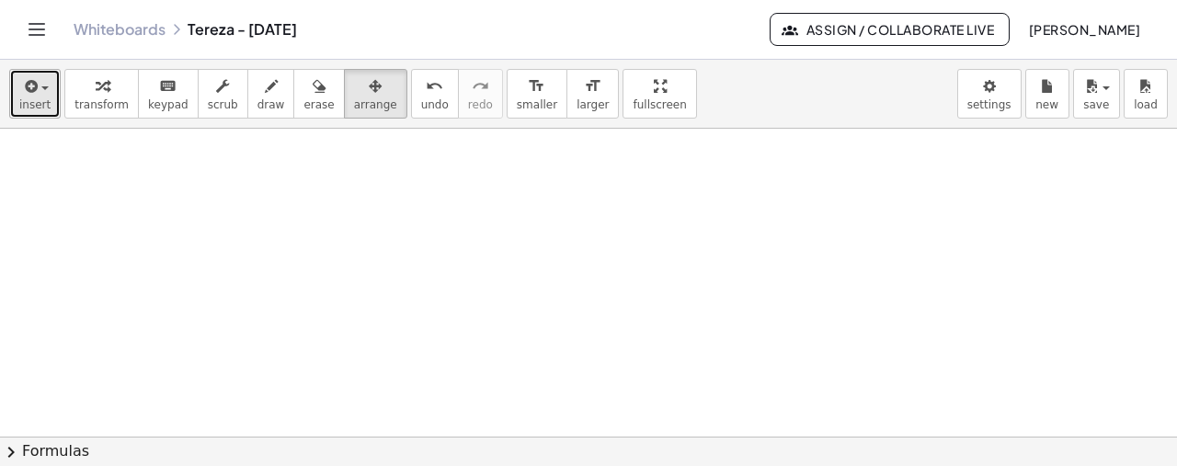
click at [40, 84] on div "button" at bounding box center [34, 85] width 31 height 22
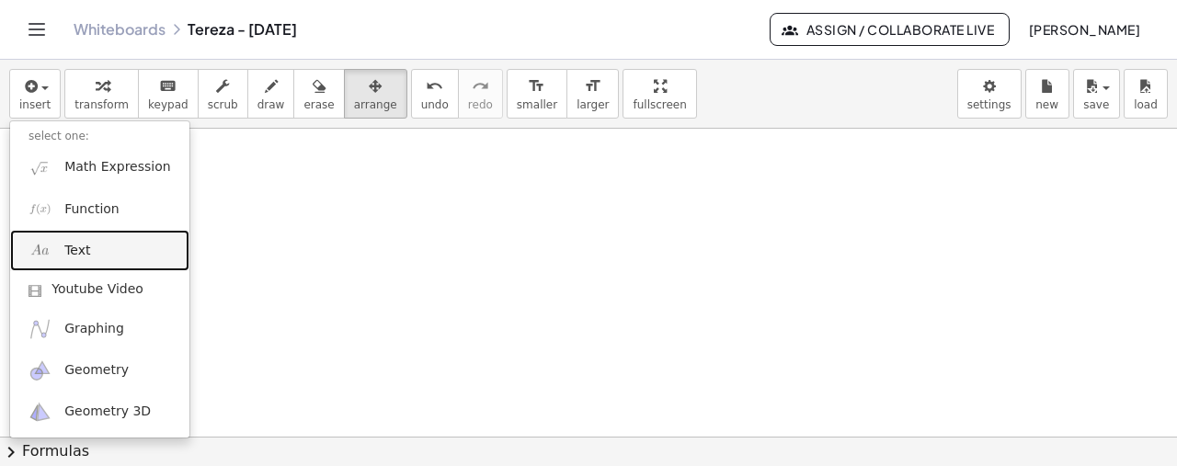
click at [118, 266] on link "Text" at bounding box center [99, 250] width 179 height 41
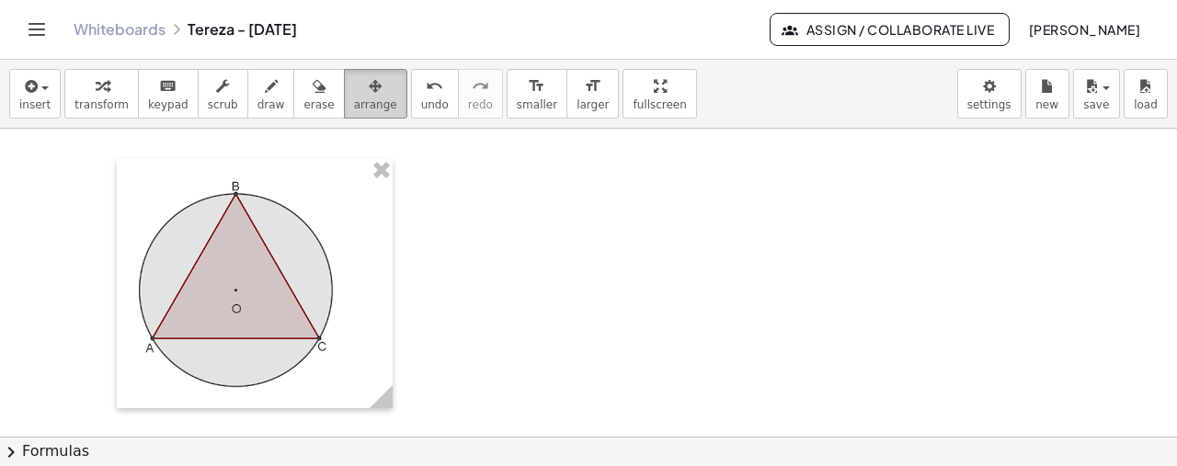
click at [354, 92] on div "button" at bounding box center [375, 85] width 43 height 22
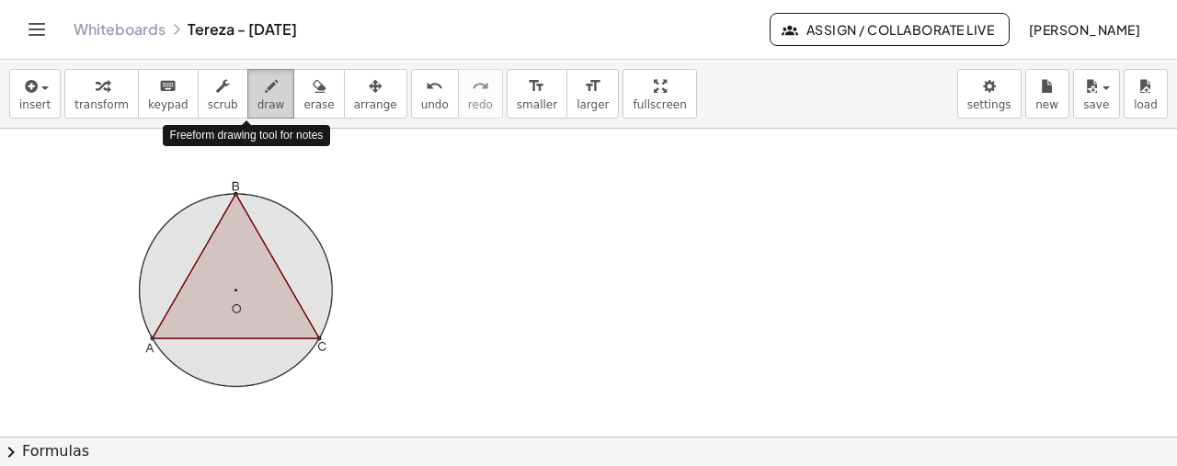
click at [257, 98] on span "draw" at bounding box center [271, 104] width 28 height 13
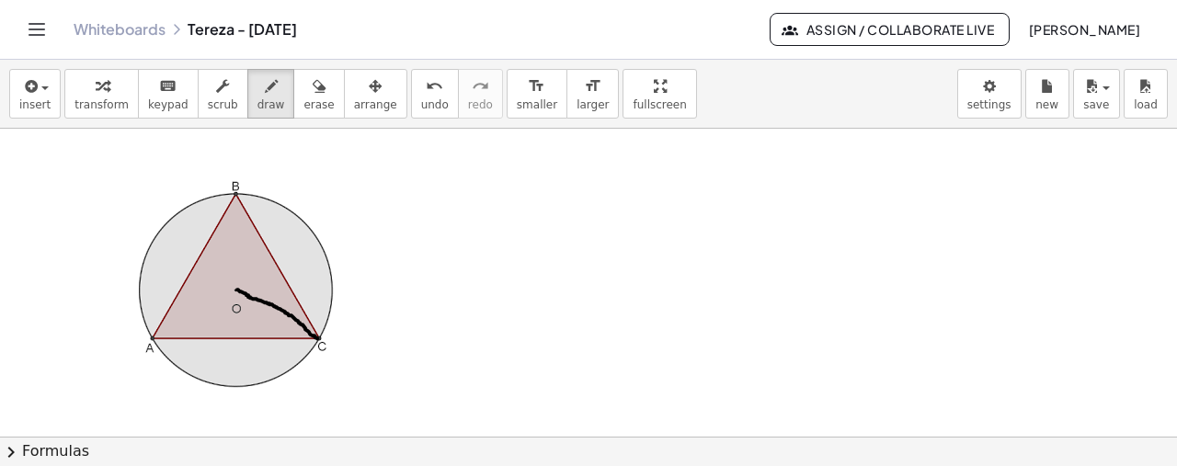
drag, startPoint x: 237, startPoint y: 288, endPoint x: 317, endPoint y: 336, distance: 93.7
click at [421, 104] on span "undo" at bounding box center [435, 104] width 28 height 13
drag, startPoint x: 272, startPoint y: 284, endPoint x: 284, endPoint y: 301, distance: 20.4
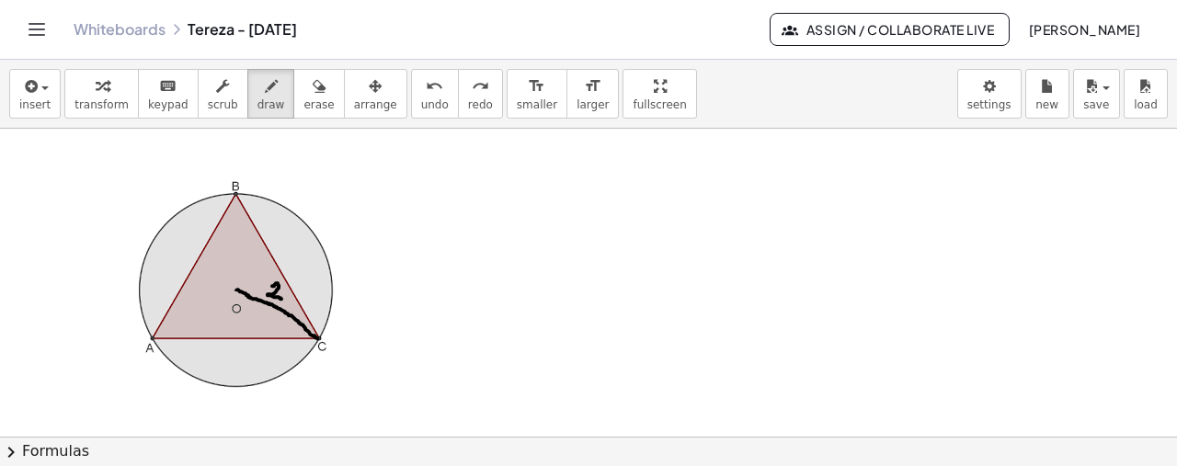
drag, startPoint x: 235, startPoint y: 290, endPoint x: 239, endPoint y: 335, distance: 45.2
drag, startPoint x: 239, startPoint y: 324, endPoint x: 251, endPoint y: 337, distance: 18.2
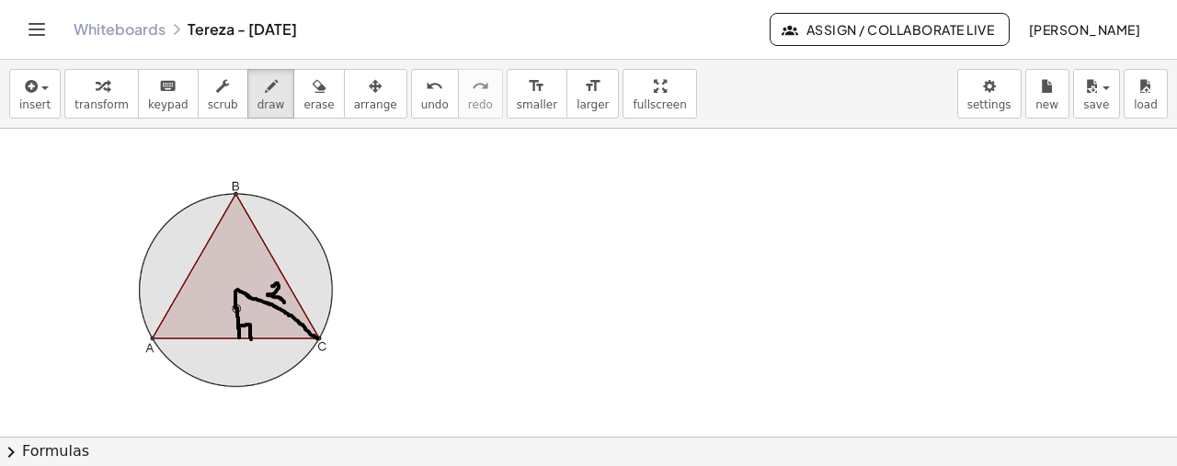
drag, startPoint x: 296, startPoint y: 319, endPoint x: 294, endPoint y: 336, distance: 16.6
drag, startPoint x: 305, startPoint y: 311, endPoint x: 296, endPoint y: 323, distance: 15.1
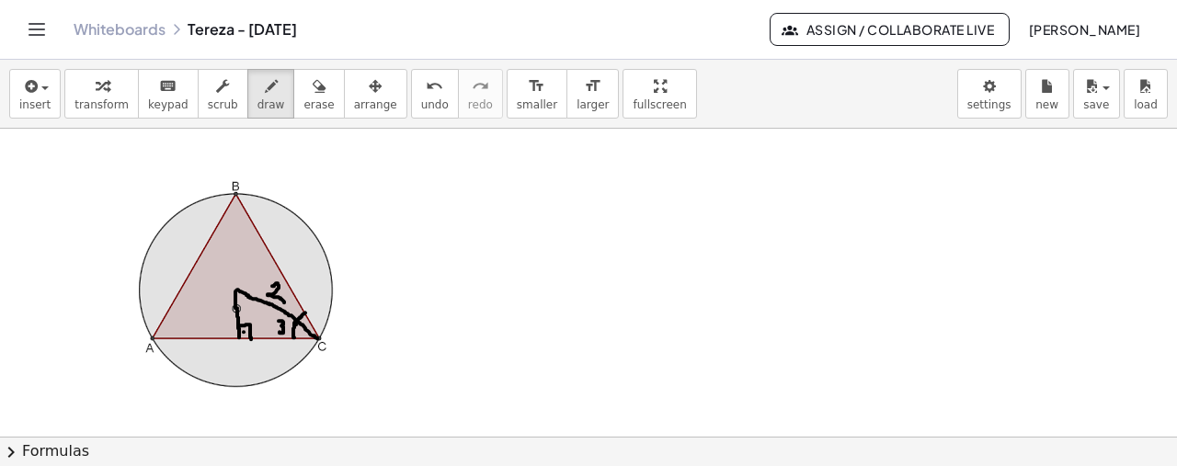
drag, startPoint x: 279, startPoint y: 319, endPoint x: 279, endPoint y: 330, distance: 11.0
drag, startPoint x: 272, startPoint y: 341, endPoint x: 278, endPoint y: 350, distance: 10.7
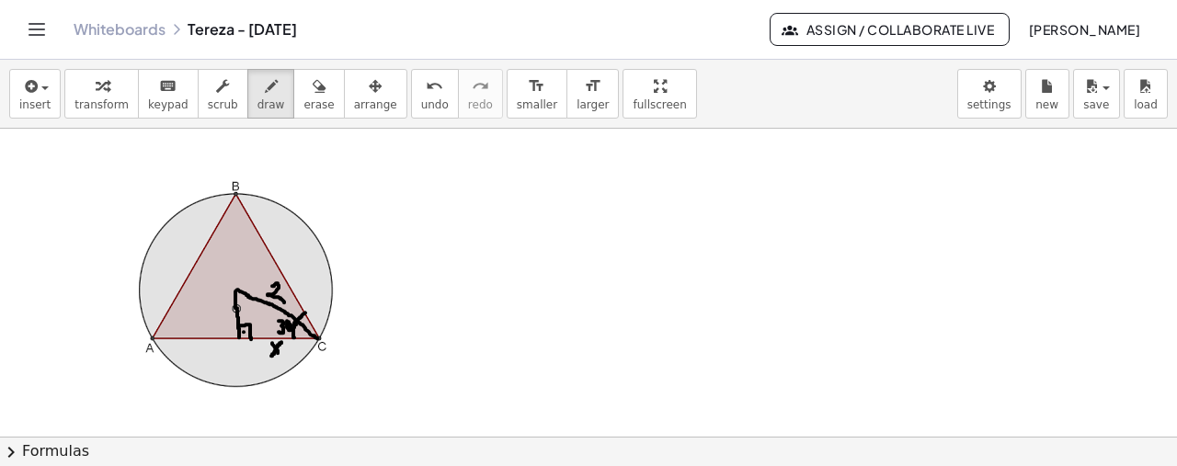
drag, startPoint x: 281, startPoint y: 340, endPoint x: 272, endPoint y: 353, distance: 15.8
click at [265, 76] on icon "button" at bounding box center [271, 86] width 13 height 22
drag, startPoint x: 152, startPoint y: 336, endPoint x: 335, endPoint y: 339, distance: 183.0
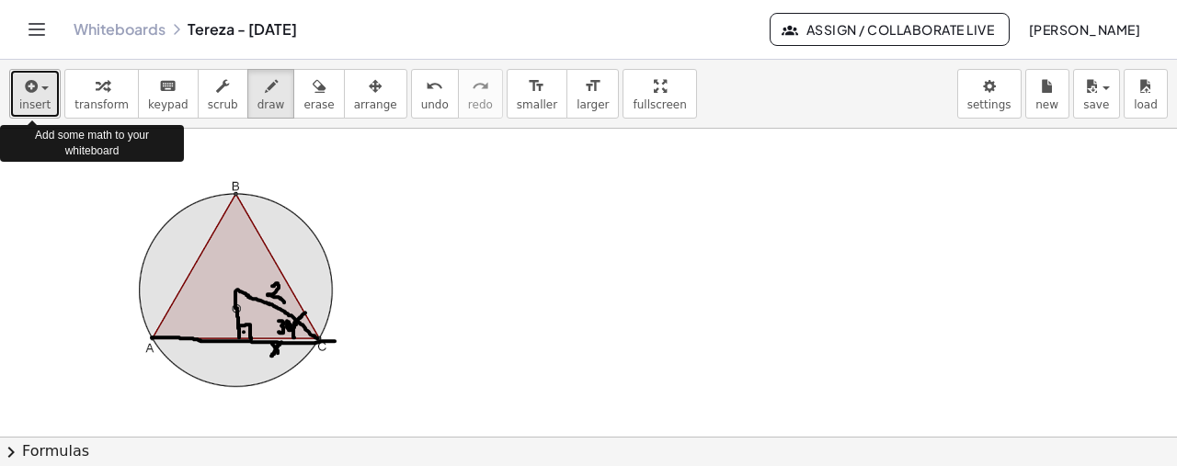
click at [50, 80] on button "insert" at bounding box center [34, 94] width 51 height 50
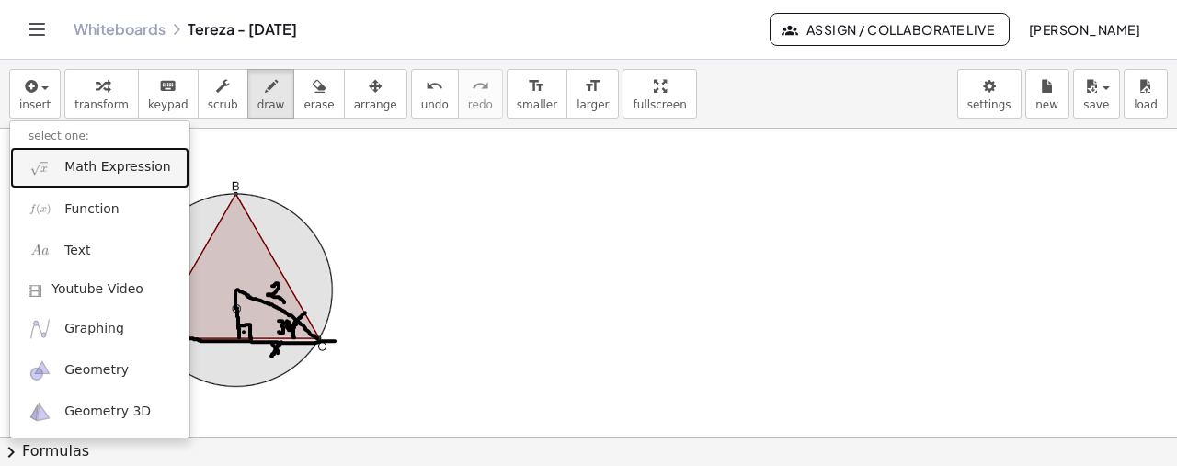
click at [86, 162] on span "Math Expression" at bounding box center [117, 167] width 106 height 18
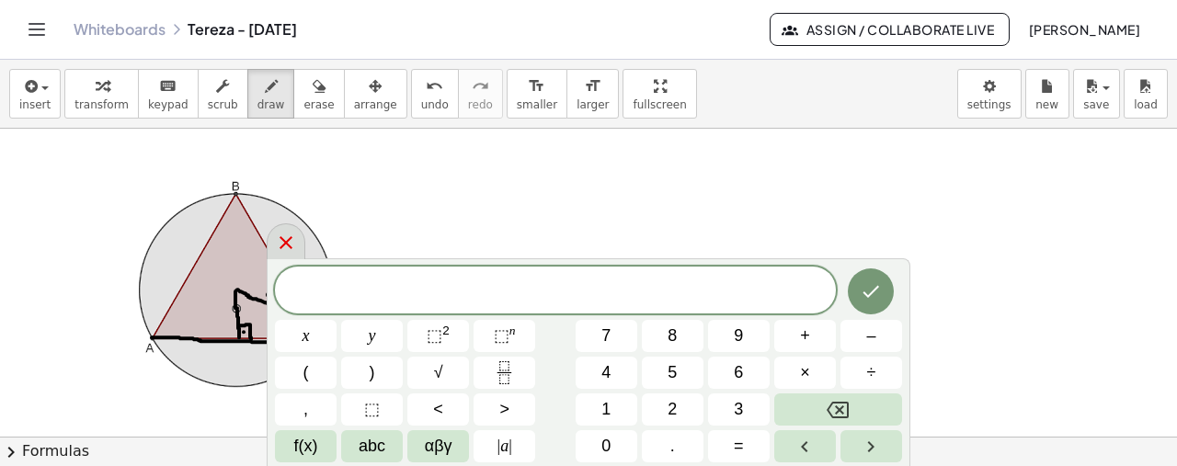
click at [287, 234] on icon at bounding box center [286, 243] width 22 height 22
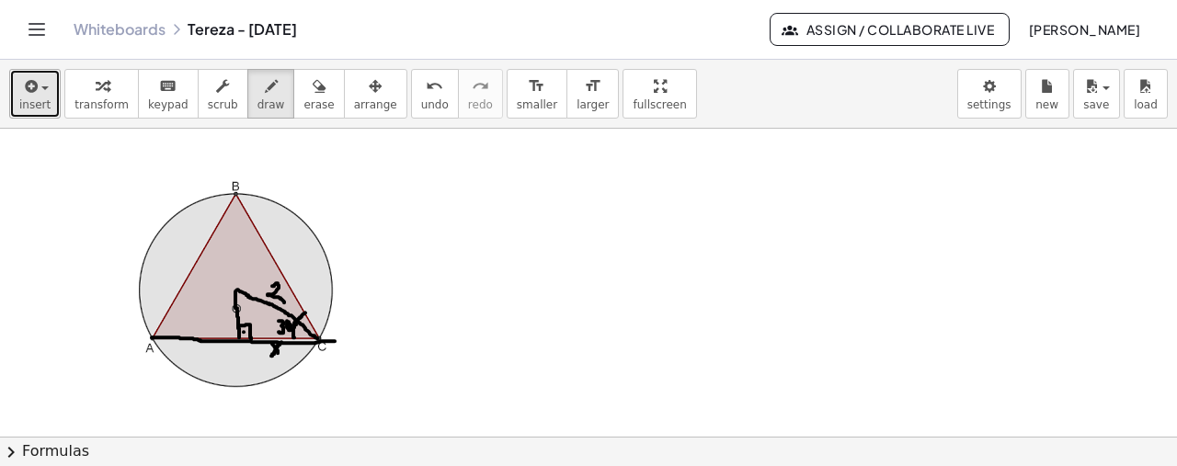
click at [32, 113] on button "insert" at bounding box center [34, 94] width 51 height 50
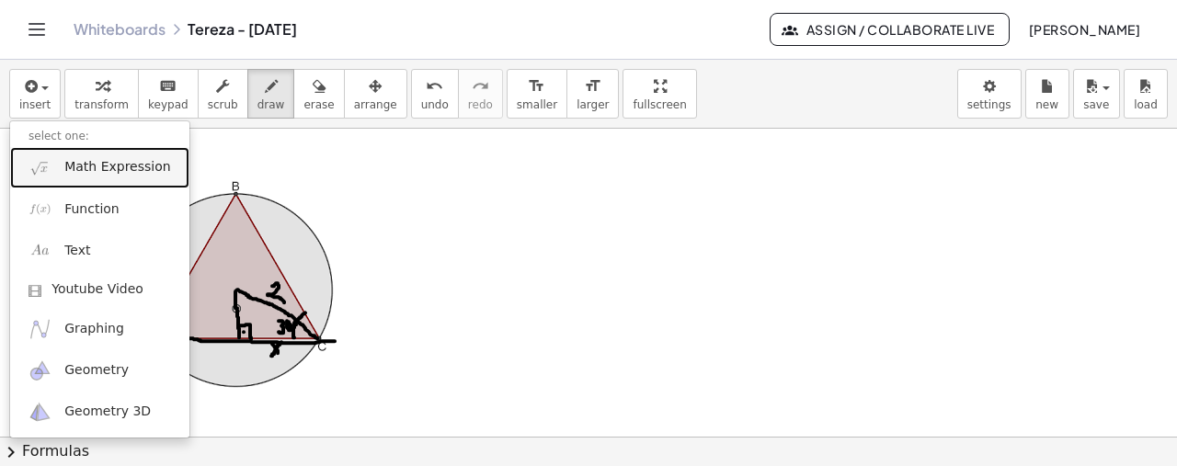
click at [121, 176] on span "Math Expression" at bounding box center [117, 167] width 106 height 18
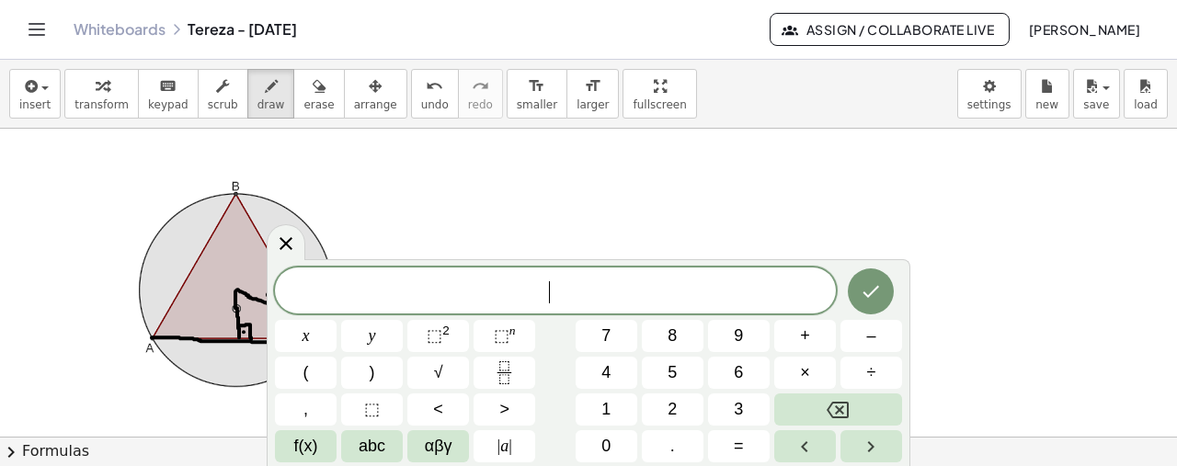
click at [628, 295] on span "​" at bounding box center [555, 292] width 561 height 26
click at [445, 380] on button "√" at bounding box center [438, 373] width 62 height 32
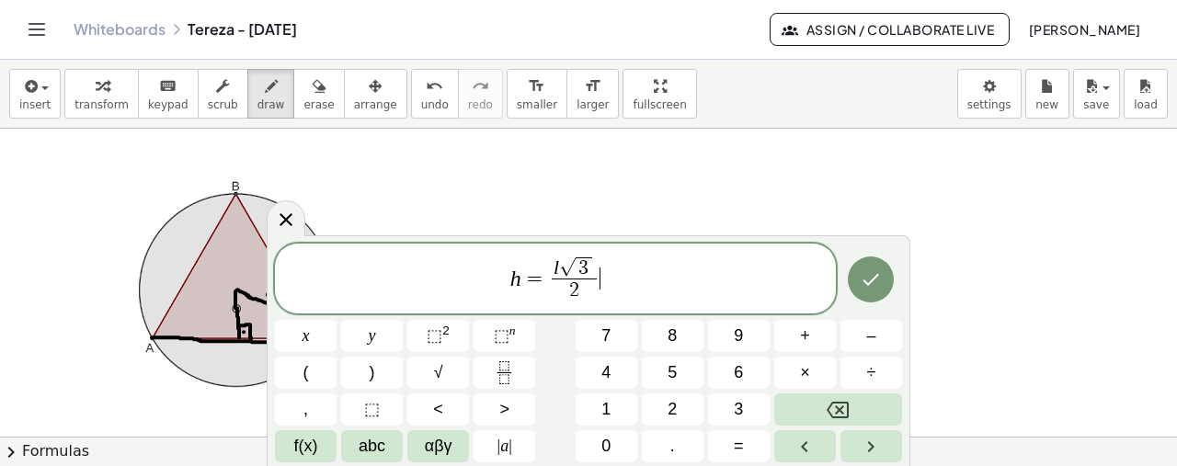
click at [665, 277] on span "h = l √ 3 2 ​ ​" at bounding box center [555, 280] width 561 height 51
click at [294, 213] on icon at bounding box center [286, 220] width 22 height 22
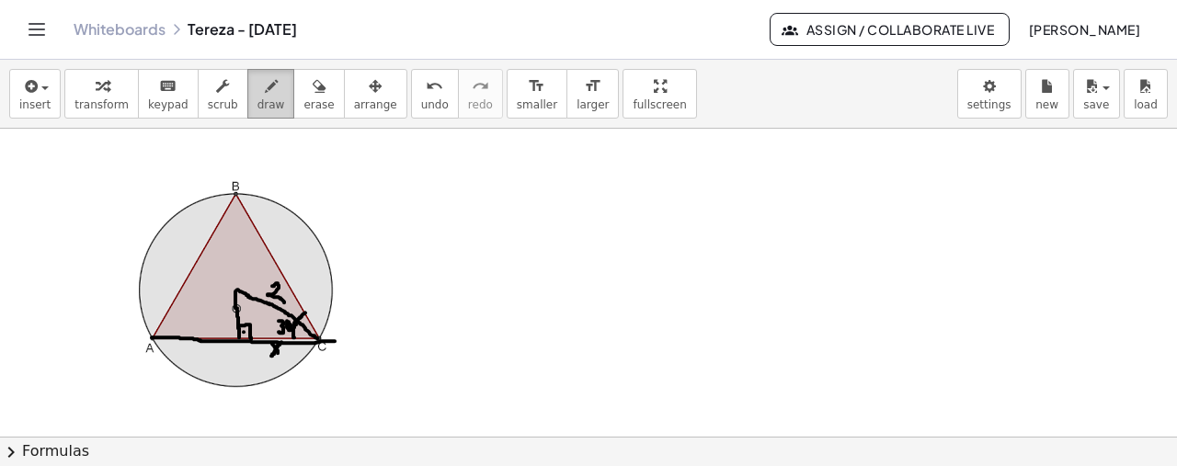
click at [257, 100] on span "draw" at bounding box center [271, 104] width 28 height 13
drag, startPoint x: 235, startPoint y: 193, endPoint x: 235, endPoint y: 343, distance: 149.9
drag, startPoint x: 256, startPoint y: 372, endPoint x: 294, endPoint y: 359, distance: 41.0
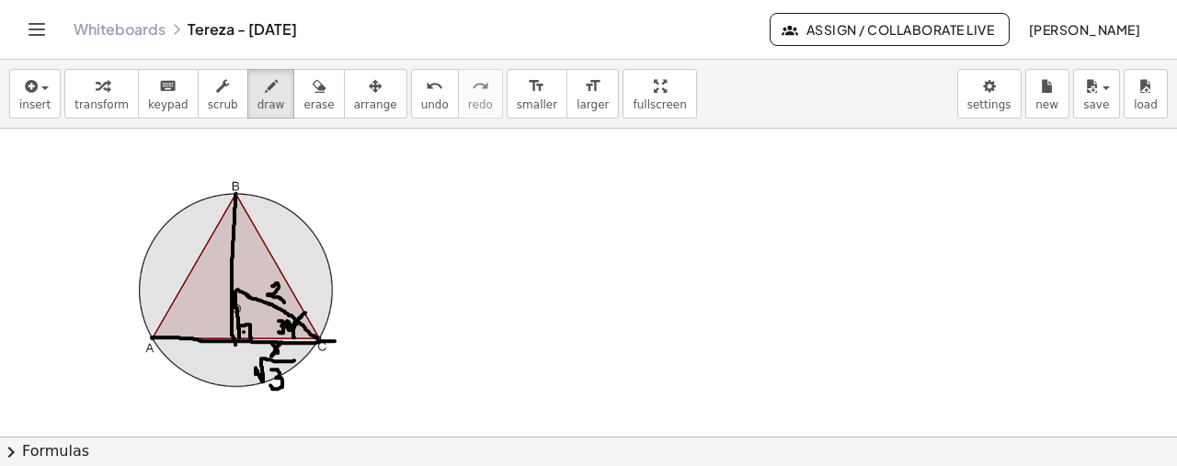
drag, startPoint x: 271, startPoint y: 368, endPoint x: 270, endPoint y: 383, distance: 15.7
drag, startPoint x: 283, startPoint y: 240, endPoint x: 291, endPoint y: 256, distance: 18.1
drag, startPoint x: 293, startPoint y: 255, endPoint x: 324, endPoint y: 236, distance: 35.5
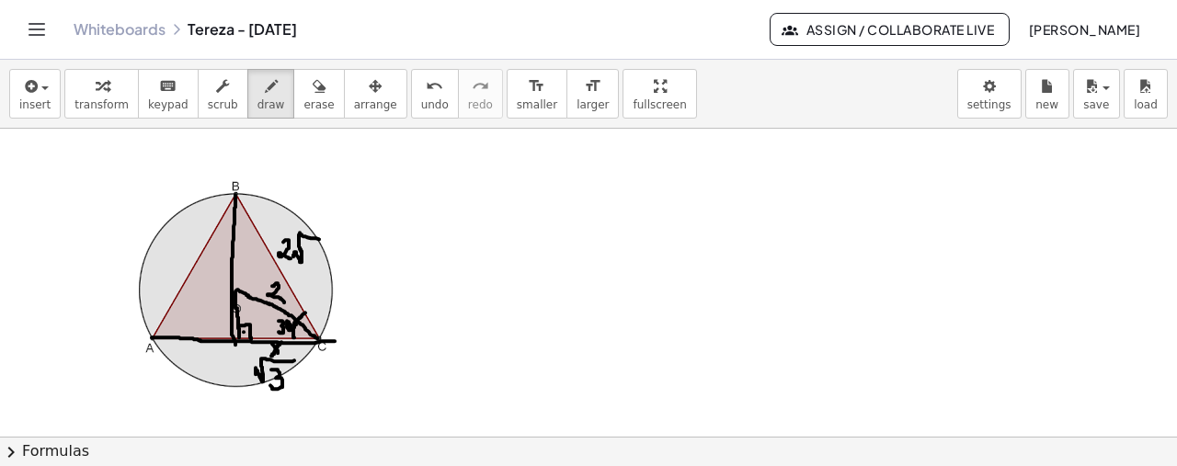
drag, startPoint x: 309, startPoint y: 245, endPoint x: 307, endPoint y: 258, distance: 13.9
drag, startPoint x: 213, startPoint y: 260, endPoint x: 211, endPoint y: 282, distance: 22.1
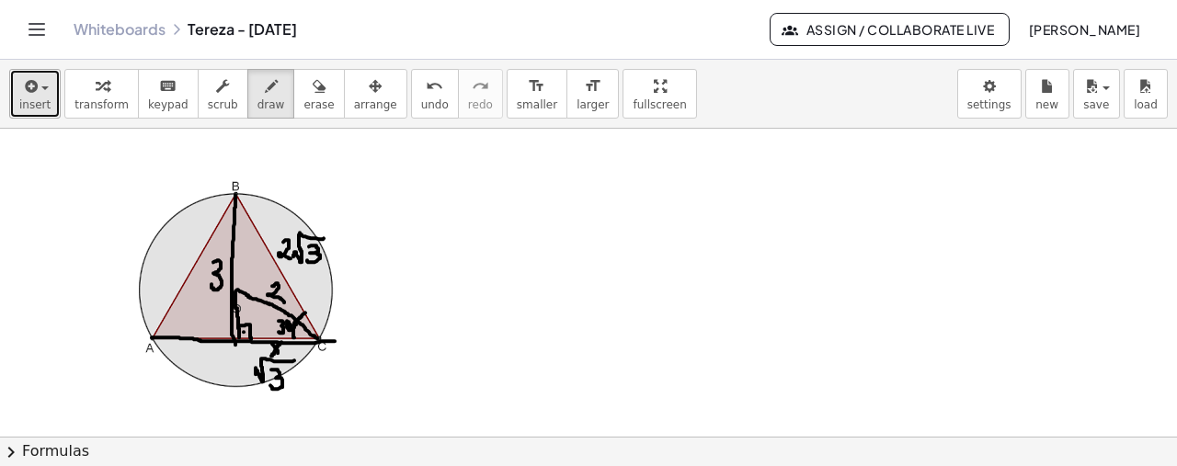
click at [38, 82] on span "button" at bounding box center [40, 88] width 4 height 13
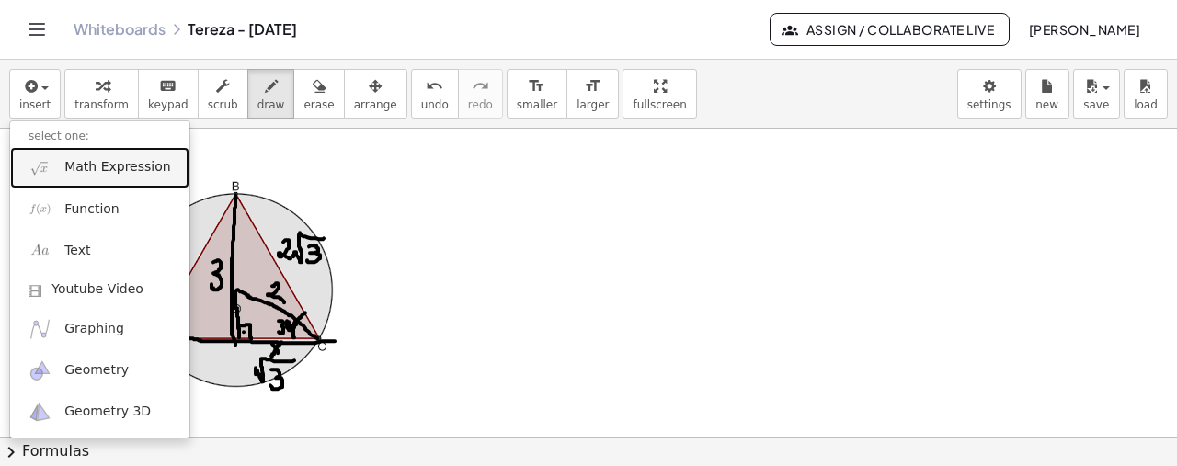
click at [108, 162] on span "Math Expression" at bounding box center [117, 167] width 106 height 18
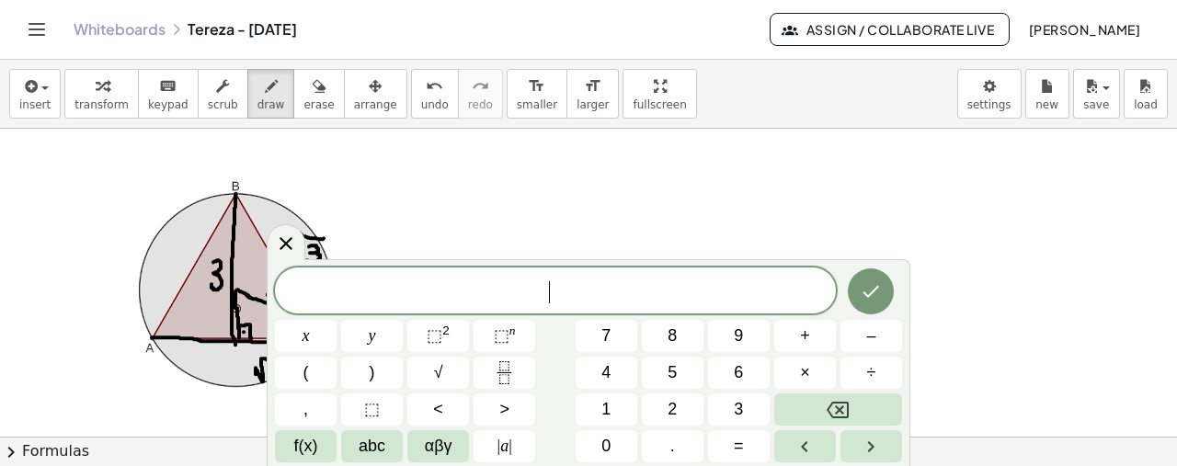
click at [647, 292] on span "​" at bounding box center [555, 292] width 561 height 26
click at [443, 367] on button "√" at bounding box center [438, 373] width 62 height 32
click at [695, 295] on span "A = 2 √ 3 ​" at bounding box center [555, 291] width 561 height 28
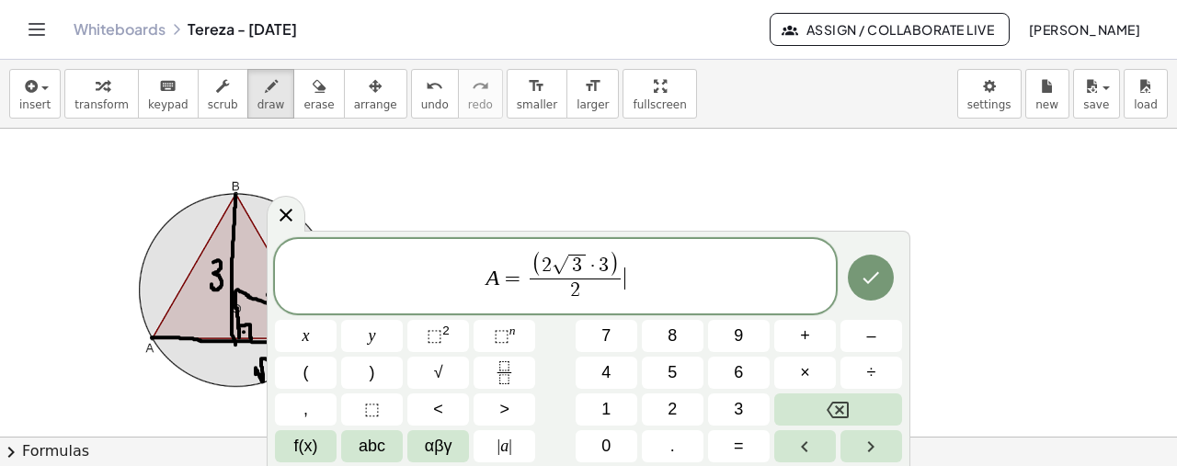
click at [703, 279] on span "A = ( 2 √ 3 · 3 ) 2 ​ ​" at bounding box center [555, 277] width 561 height 55
click at [287, 210] on icon at bounding box center [286, 215] width 22 height 22
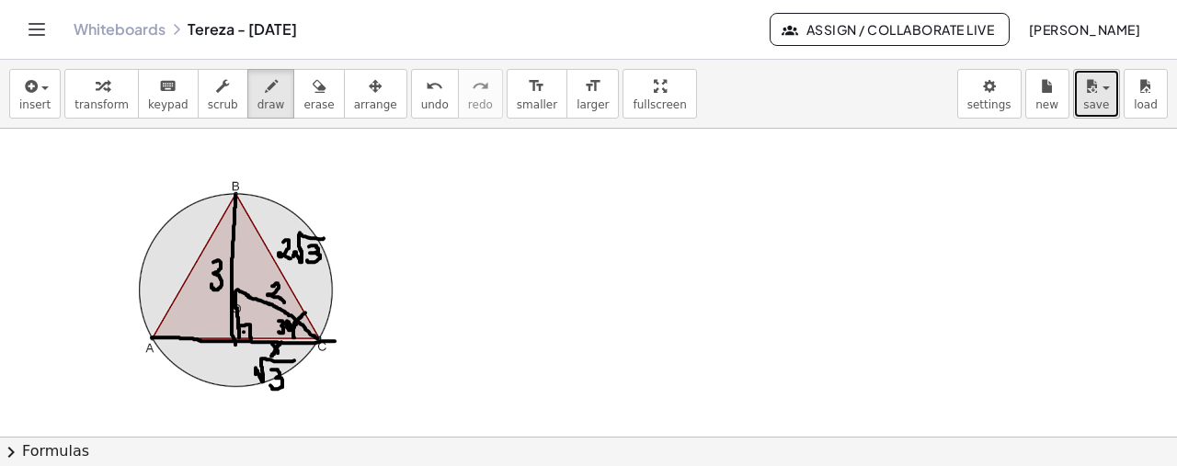
click at [1100, 117] on button "save" at bounding box center [1096, 94] width 47 height 50
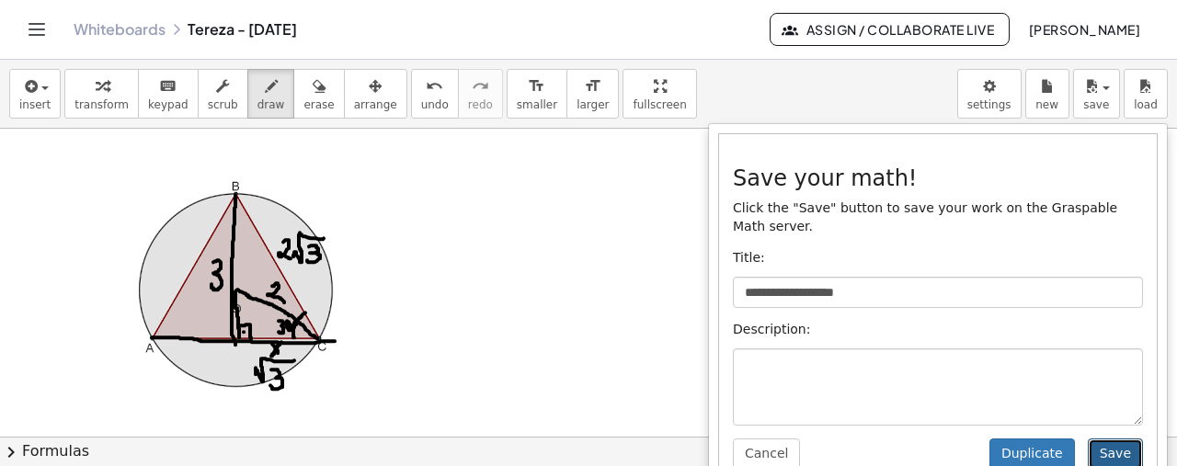
click at [1096, 444] on button "Save" at bounding box center [1115, 454] width 55 height 31
